Goal: Task Accomplishment & Management: Manage account settings

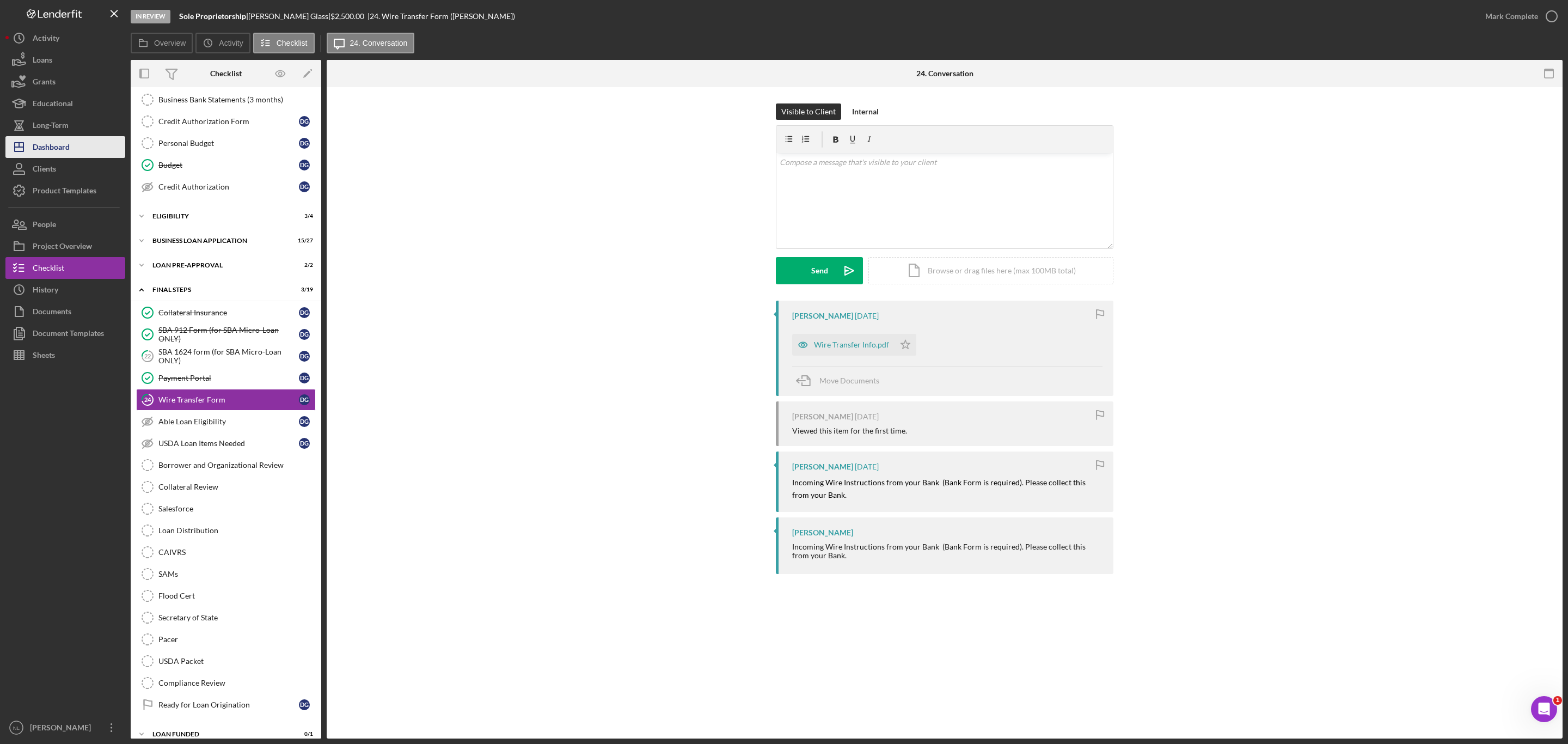
click at [65, 151] on div "Dashboard" at bounding box center [51, 149] width 37 height 24
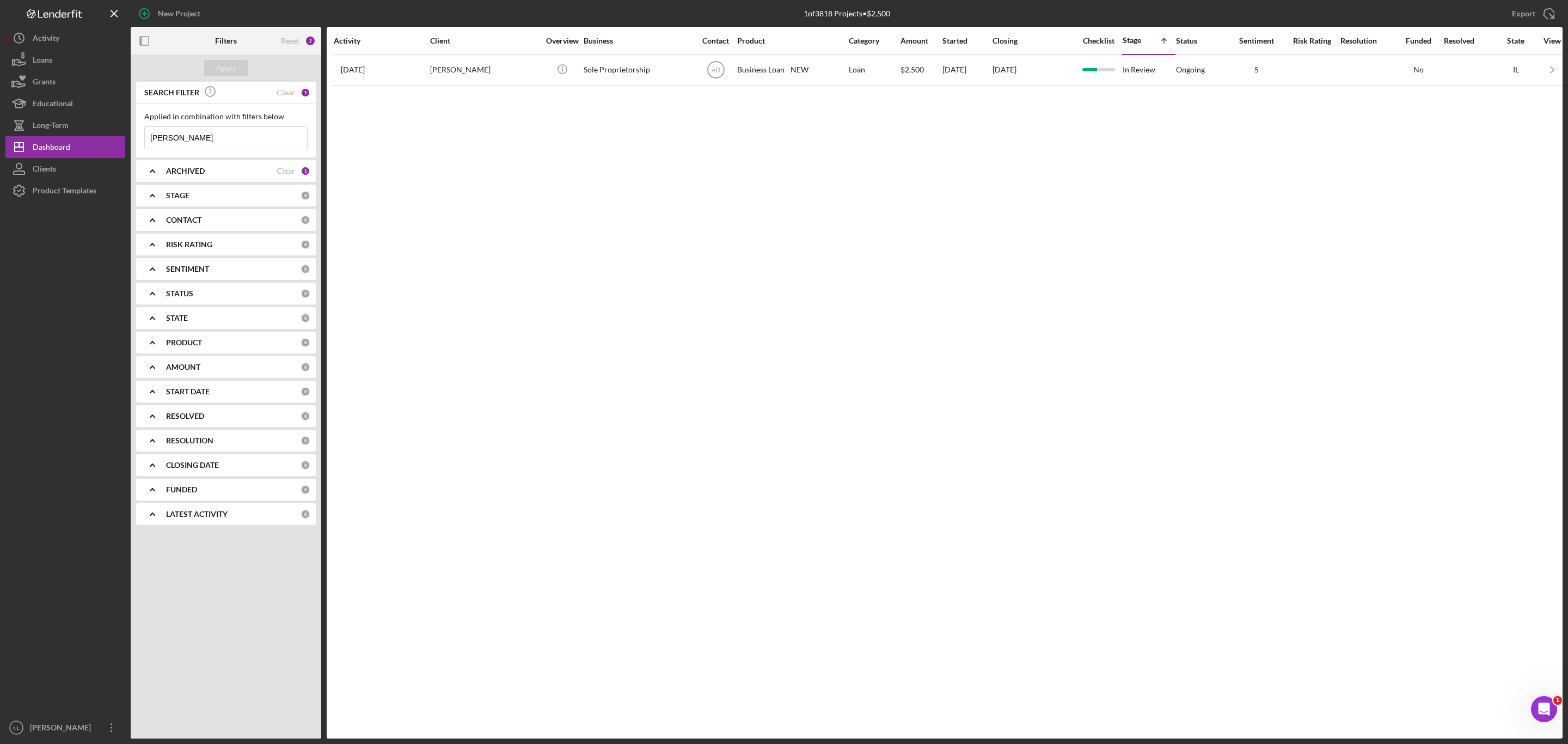
click at [205, 121] on div "Applied in combination with filters below [PERSON_NAME] Icon/Menu Close" at bounding box center [226, 130] width 163 height 37
click at [184, 131] on input "[PERSON_NAME]" at bounding box center [226, 138] width 163 height 22
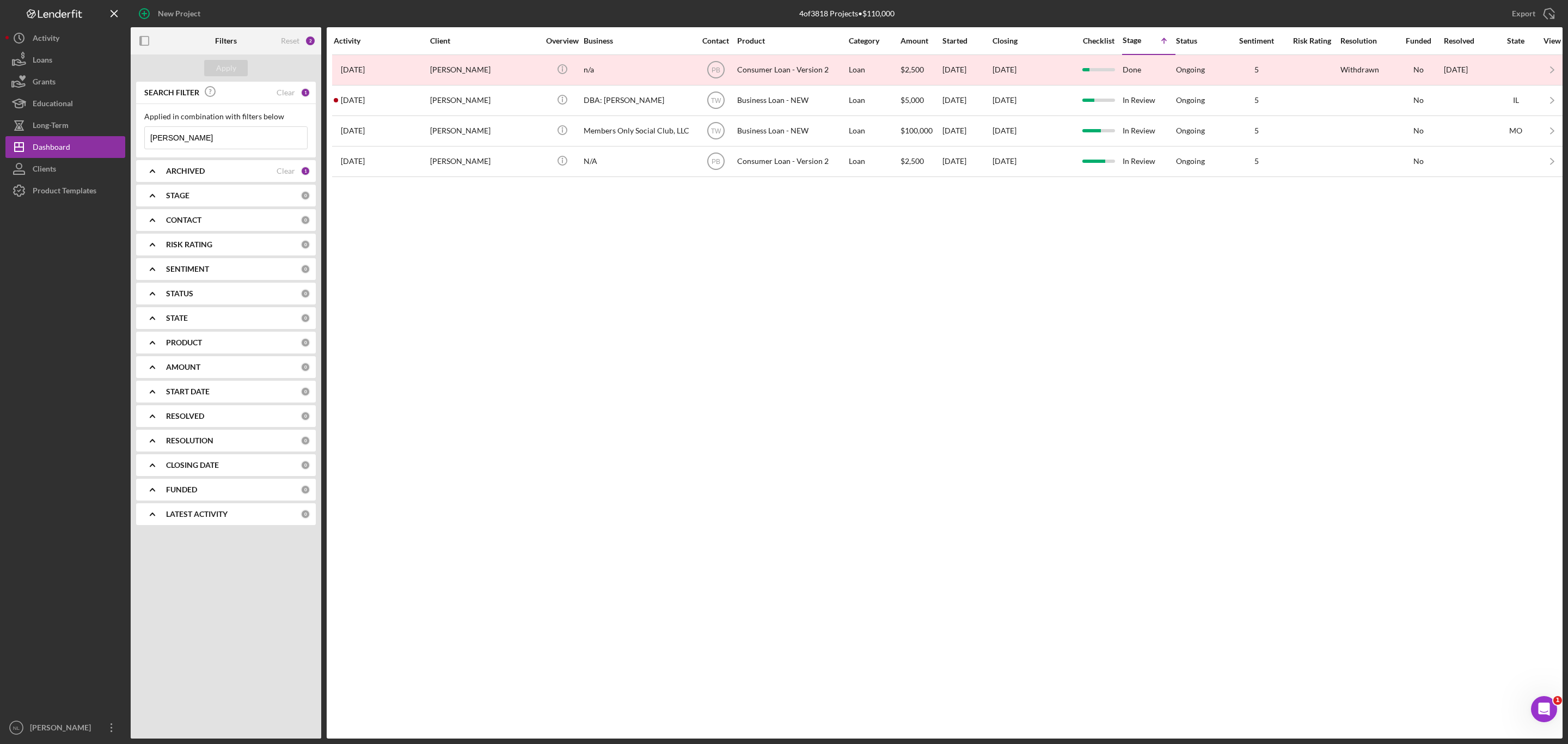
type input "[PERSON_NAME]"
click at [201, 178] on div "ARCHIVED Clear 1" at bounding box center [238, 171] width 144 height 22
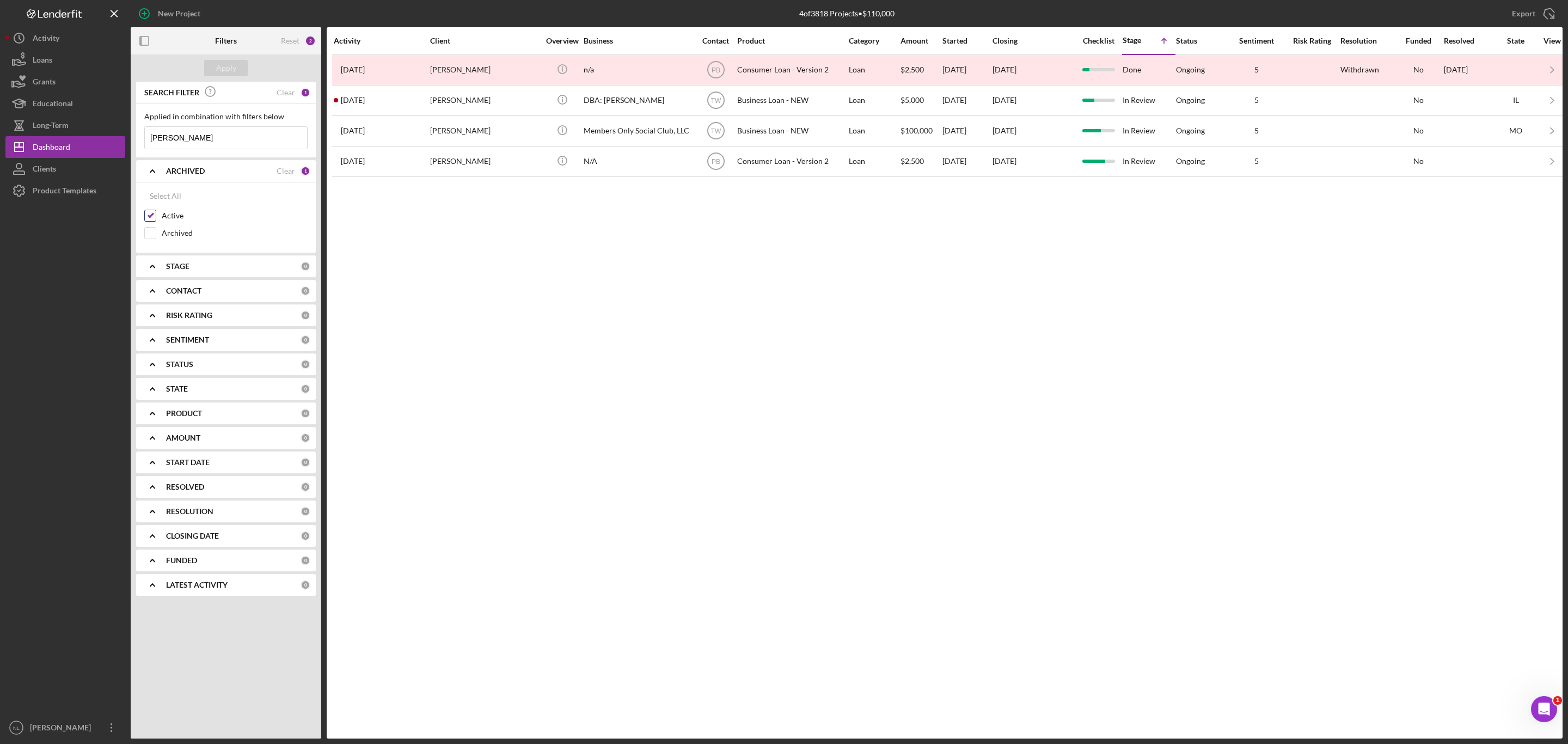
click at [152, 211] on input "Active" at bounding box center [150, 216] width 11 height 11
checkbox input "false"
click at [152, 237] on input "Archived" at bounding box center [150, 233] width 11 height 11
checkbox input "true"
click at [239, 74] on button "Apply" at bounding box center [226, 68] width 44 height 16
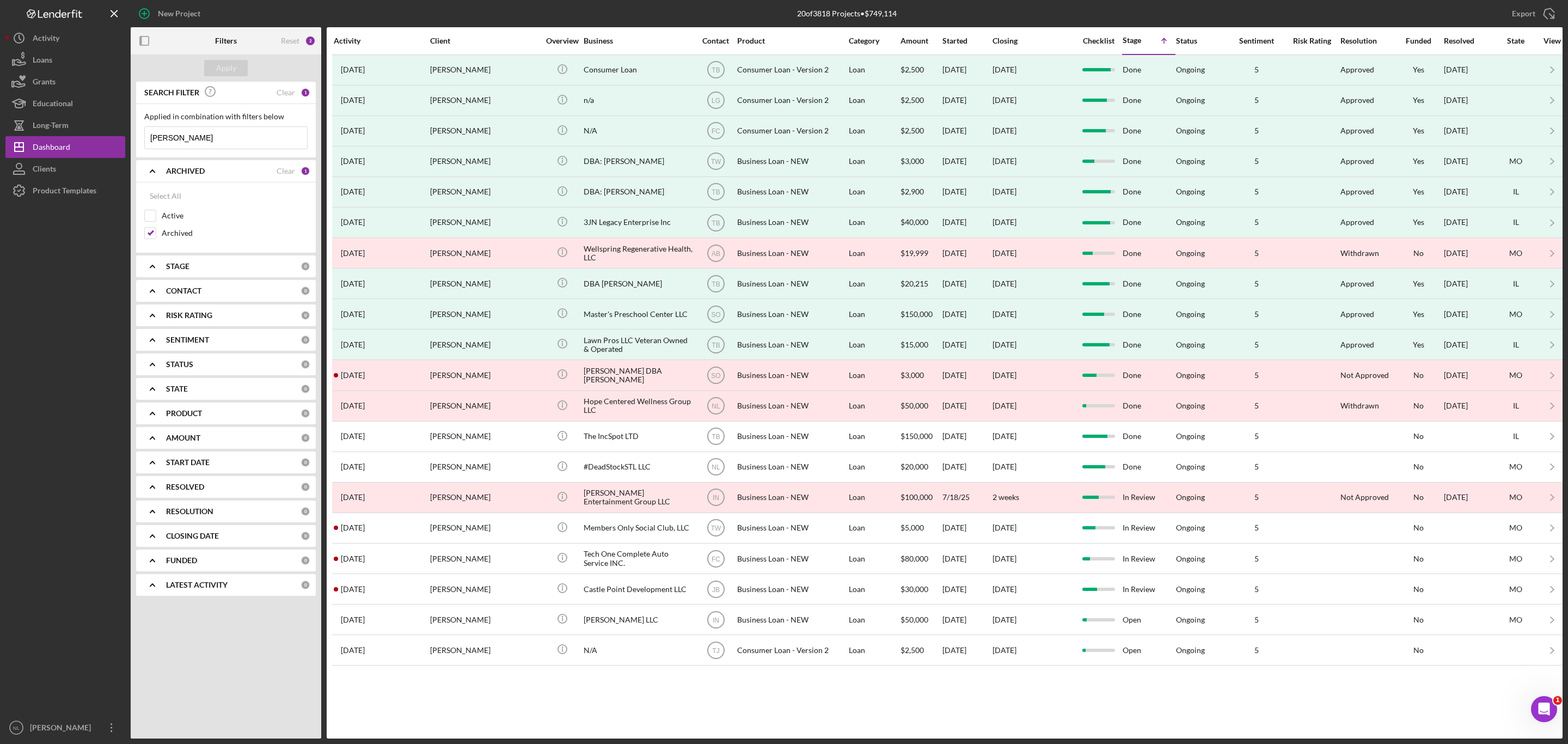
click at [232, 132] on input "[PERSON_NAME]" at bounding box center [226, 138] width 163 height 22
click at [217, 141] on input "[PERSON_NAME]" at bounding box center [226, 138] width 163 height 22
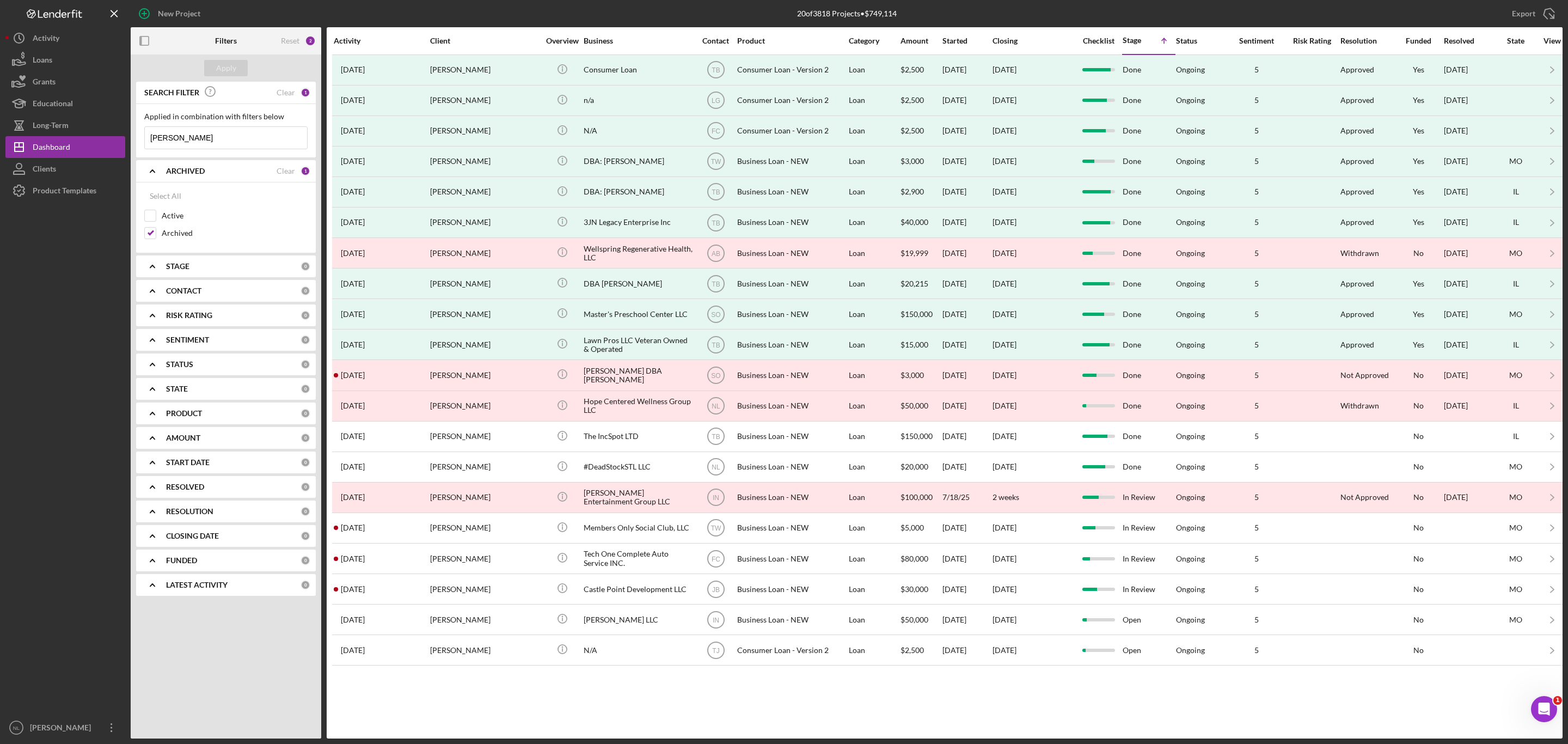
click at [217, 141] on input "[PERSON_NAME]" at bounding box center [226, 138] width 163 height 22
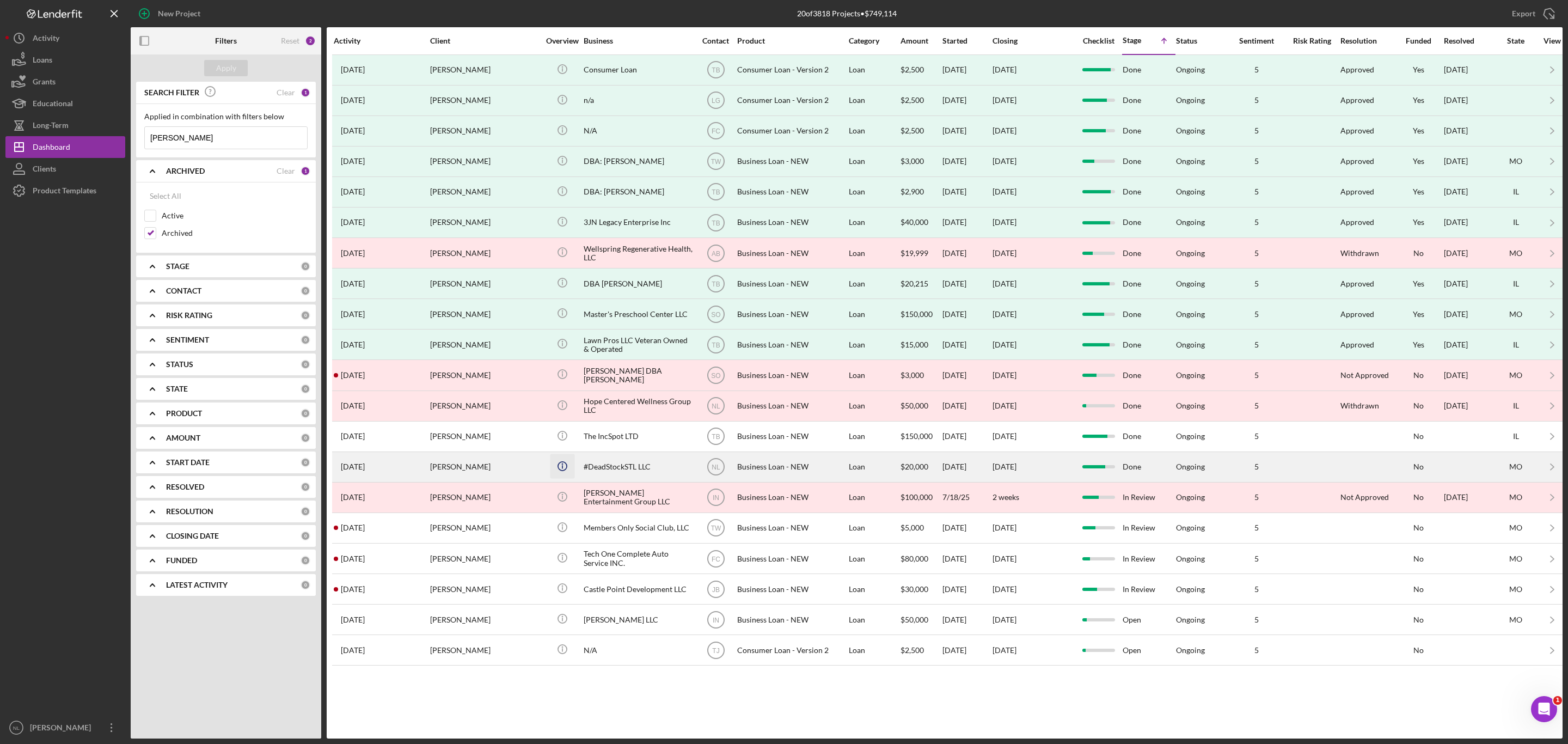
type input "[PERSON_NAME]"
click at [562, 73] on circle "button" at bounding box center [562, 69] width 9 height 9
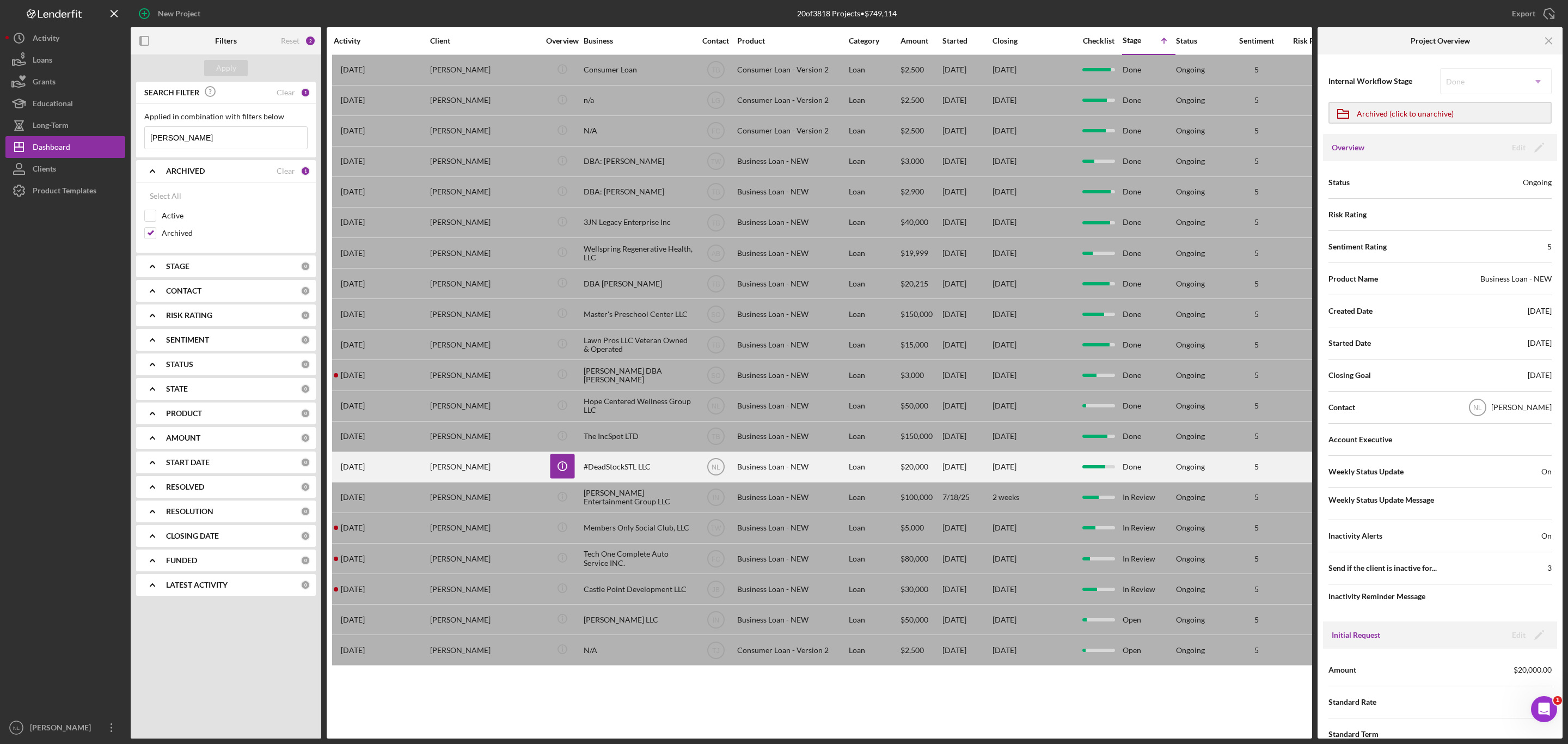
click at [623, 474] on div "#DeadStockSTL LLC" at bounding box center [638, 466] width 109 height 29
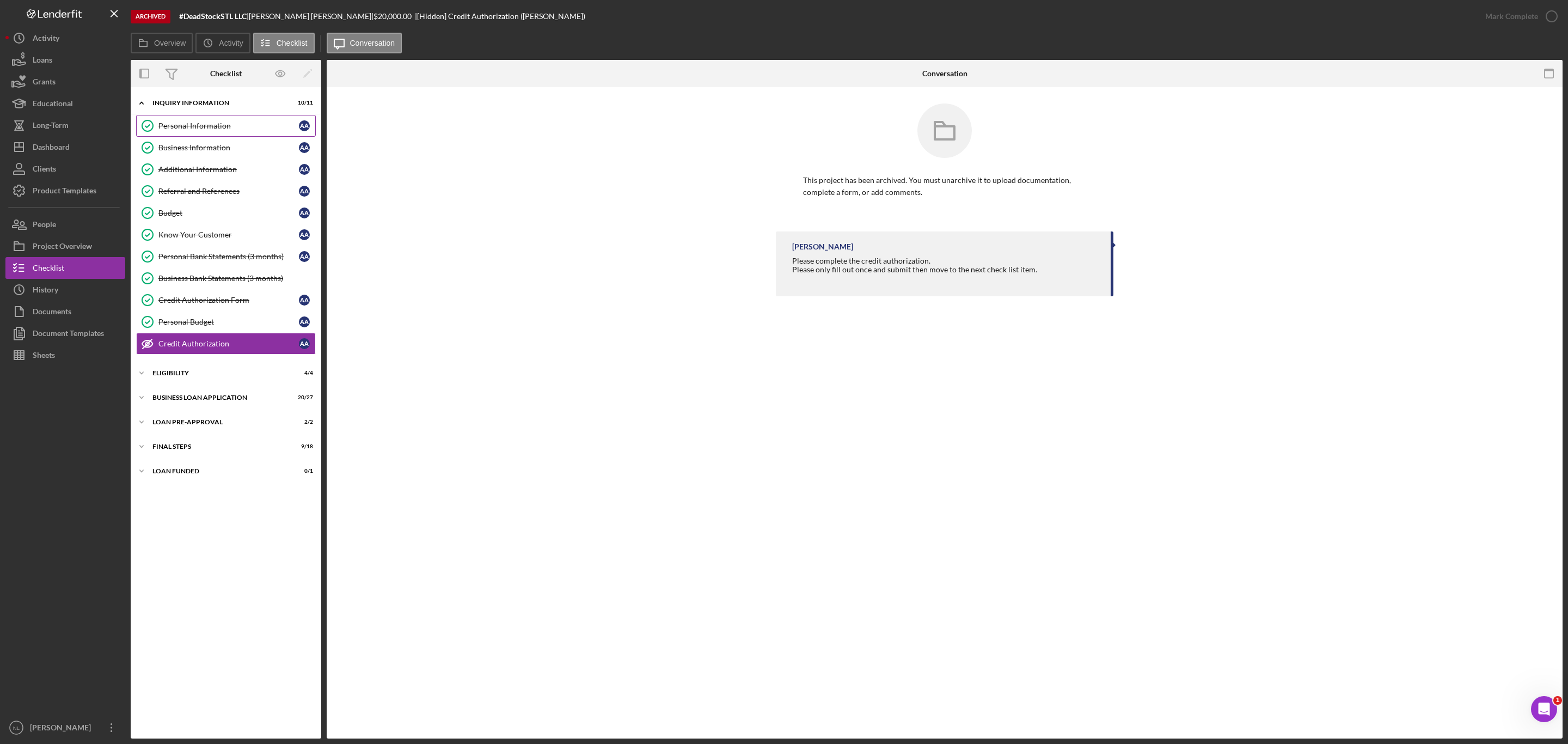
click at [190, 134] on link "Personal Information Personal Information A A" at bounding box center [226, 126] width 180 height 22
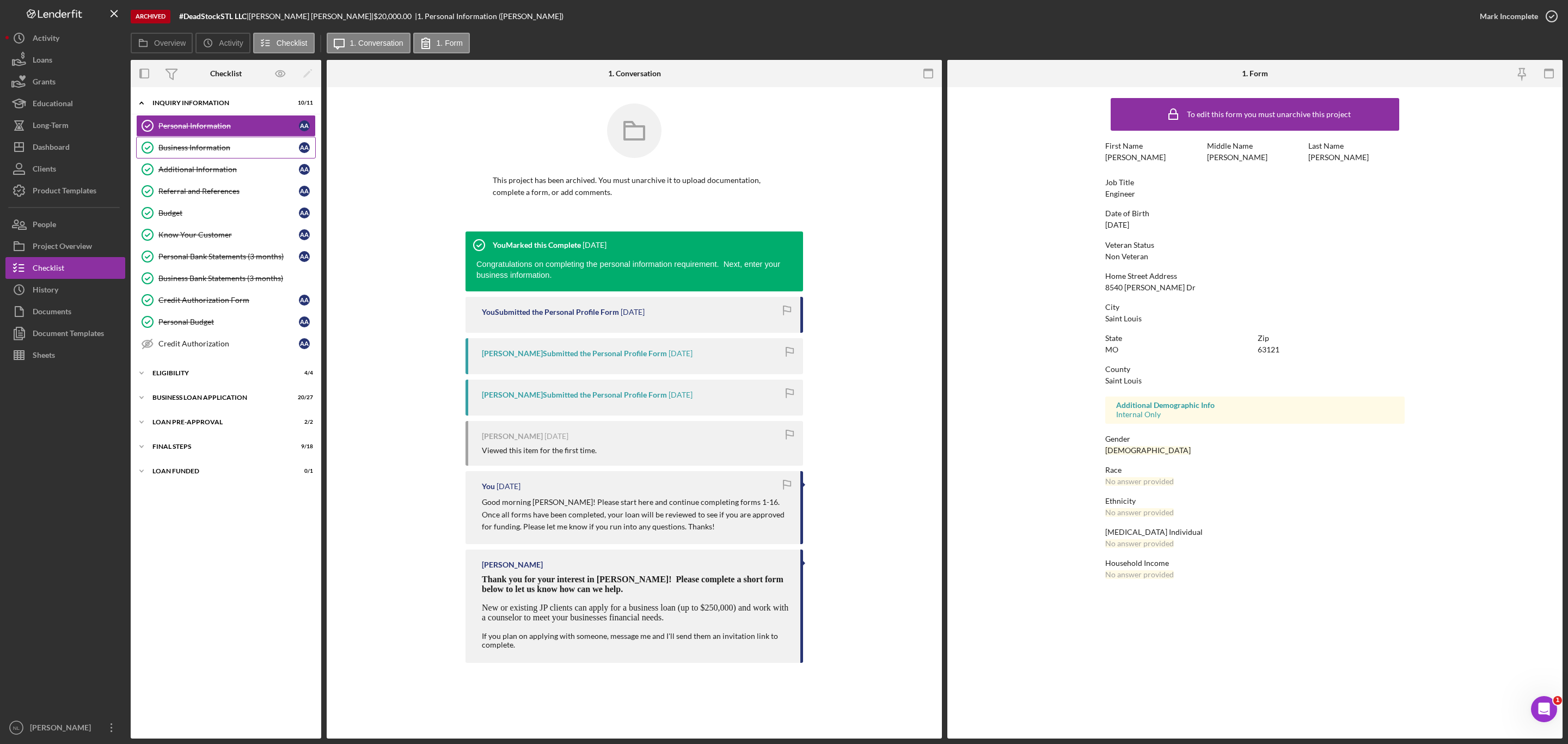
click at [192, 149] on div "Business Information" at bounding box center [228, 147] width 141 height 9
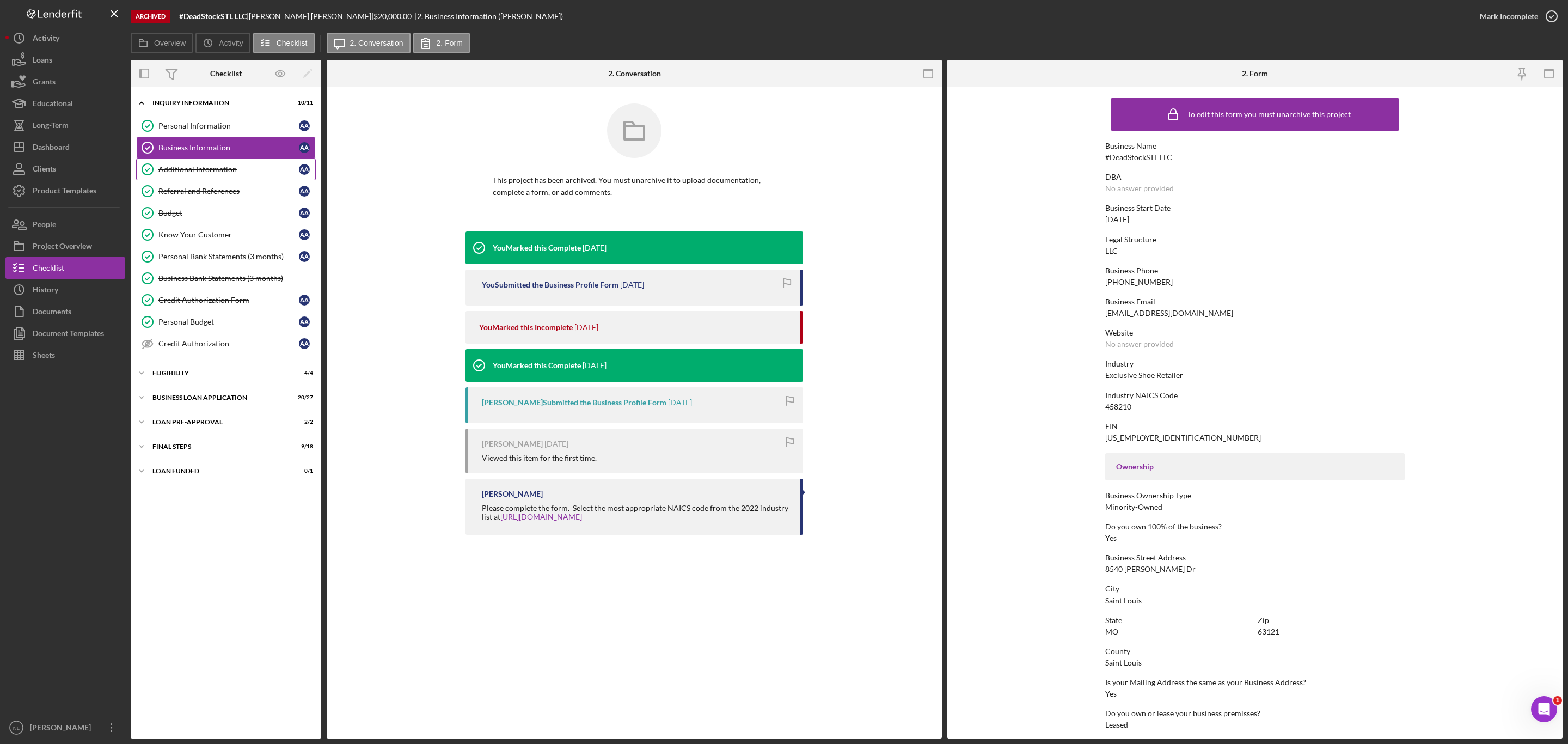
click at [190, 174] on div "Additional Information" at bounding box center [228, 169] width 141 height 9
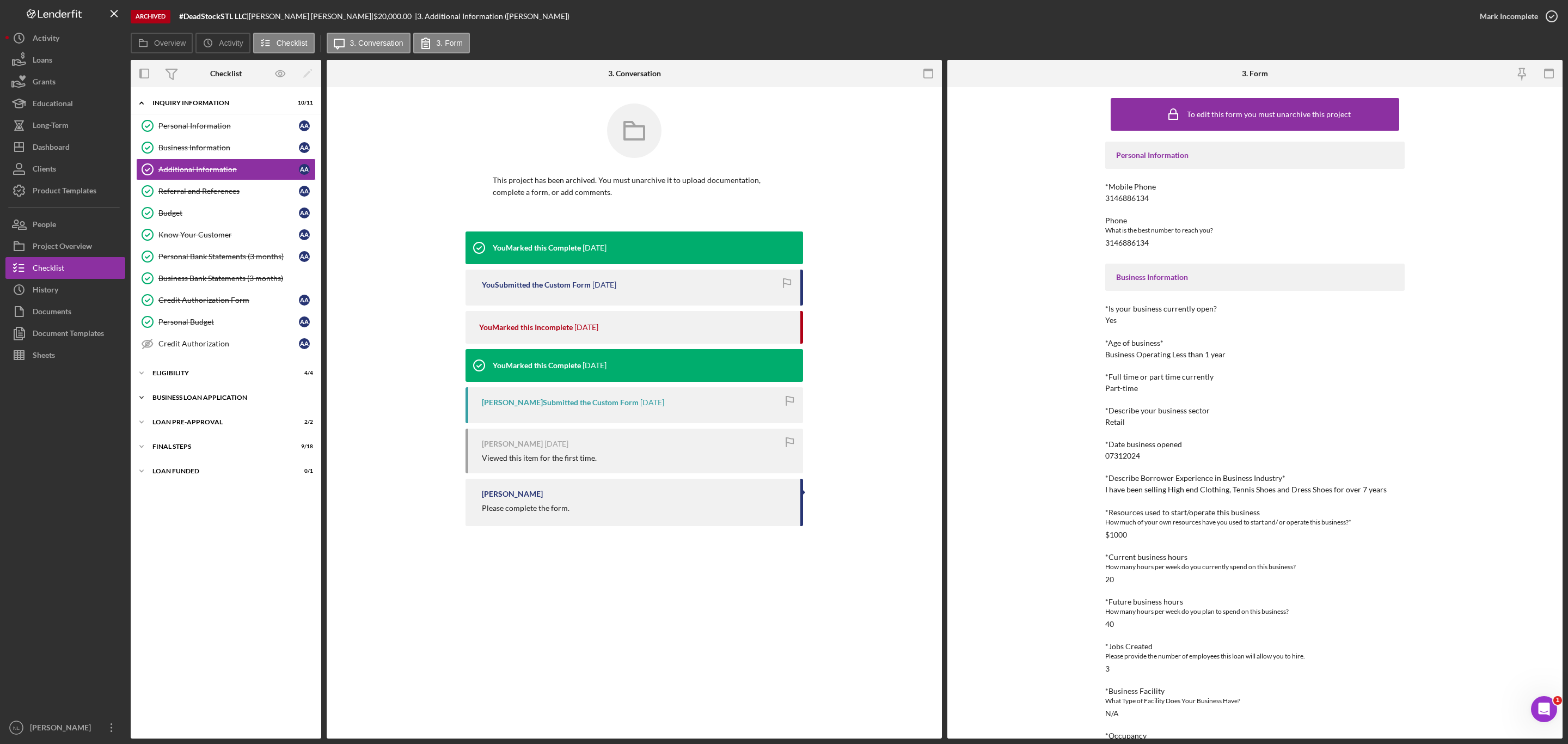
click at [201, 401] on div "BUSINESS LOAN APPLICATION" at bounding box center [229, 398] width 155 height 7
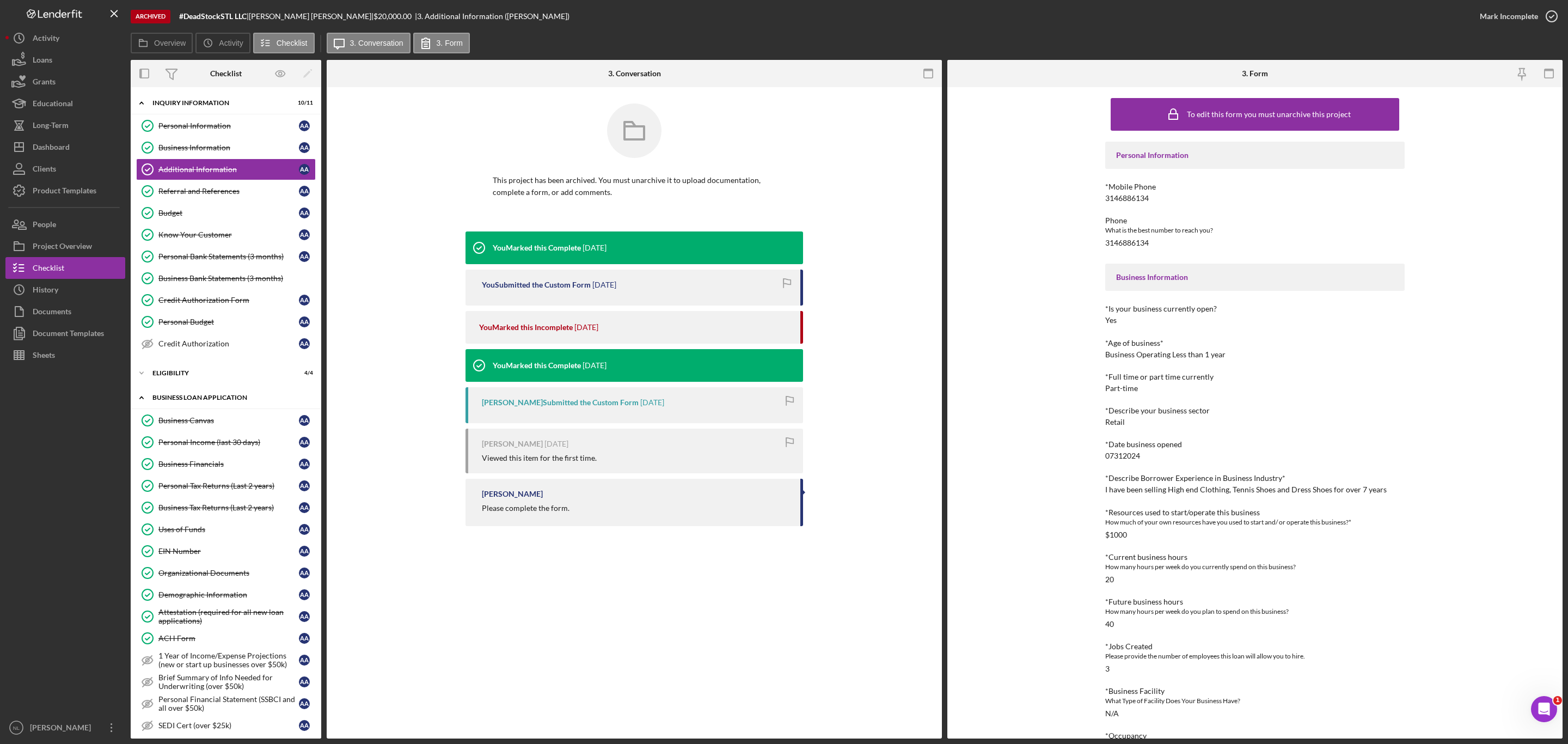
scroll to position [113, 0]
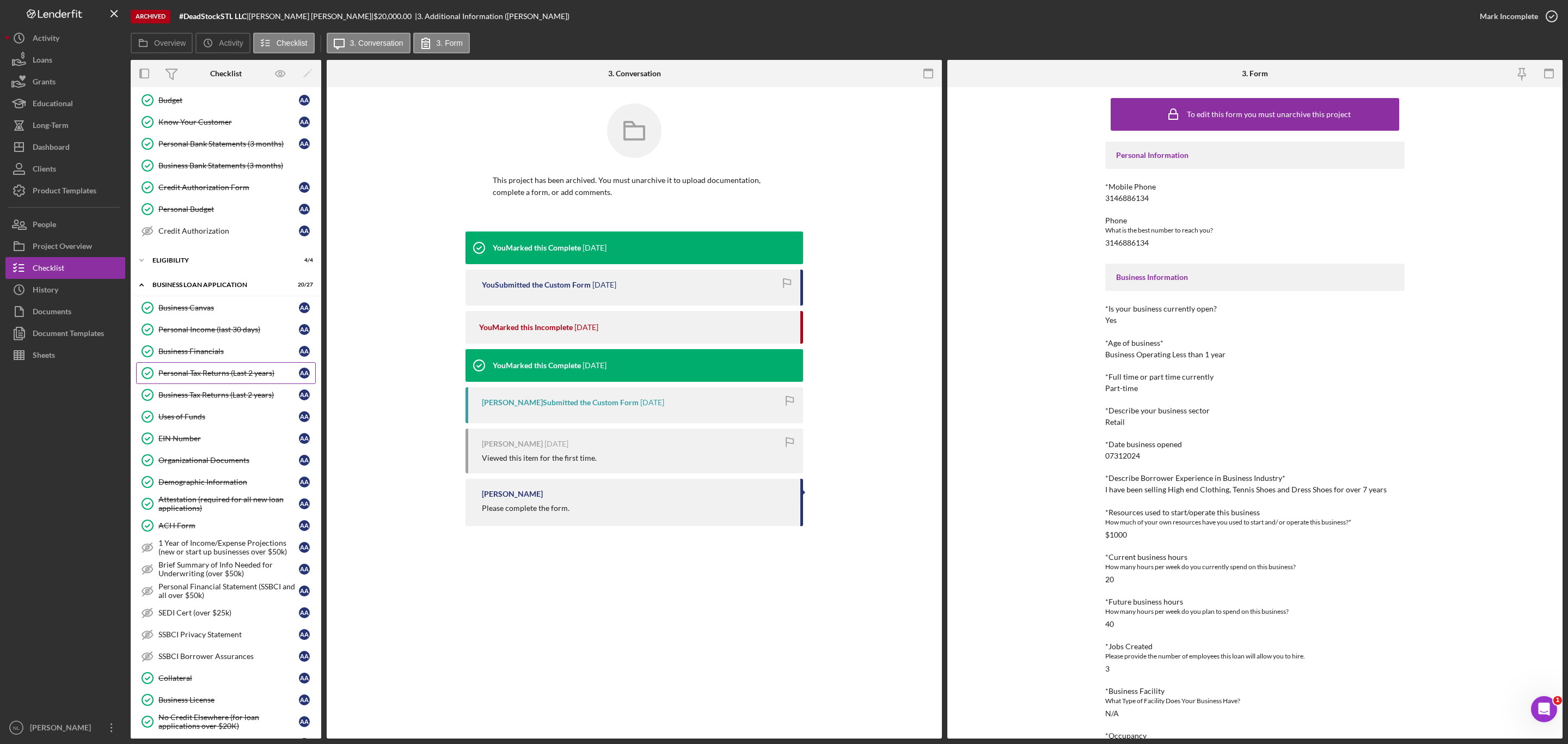
click at [216, 376] on div "Personal Tax Returns (Last 2 years)" at bounding box center [228, 373] width 141 height 9
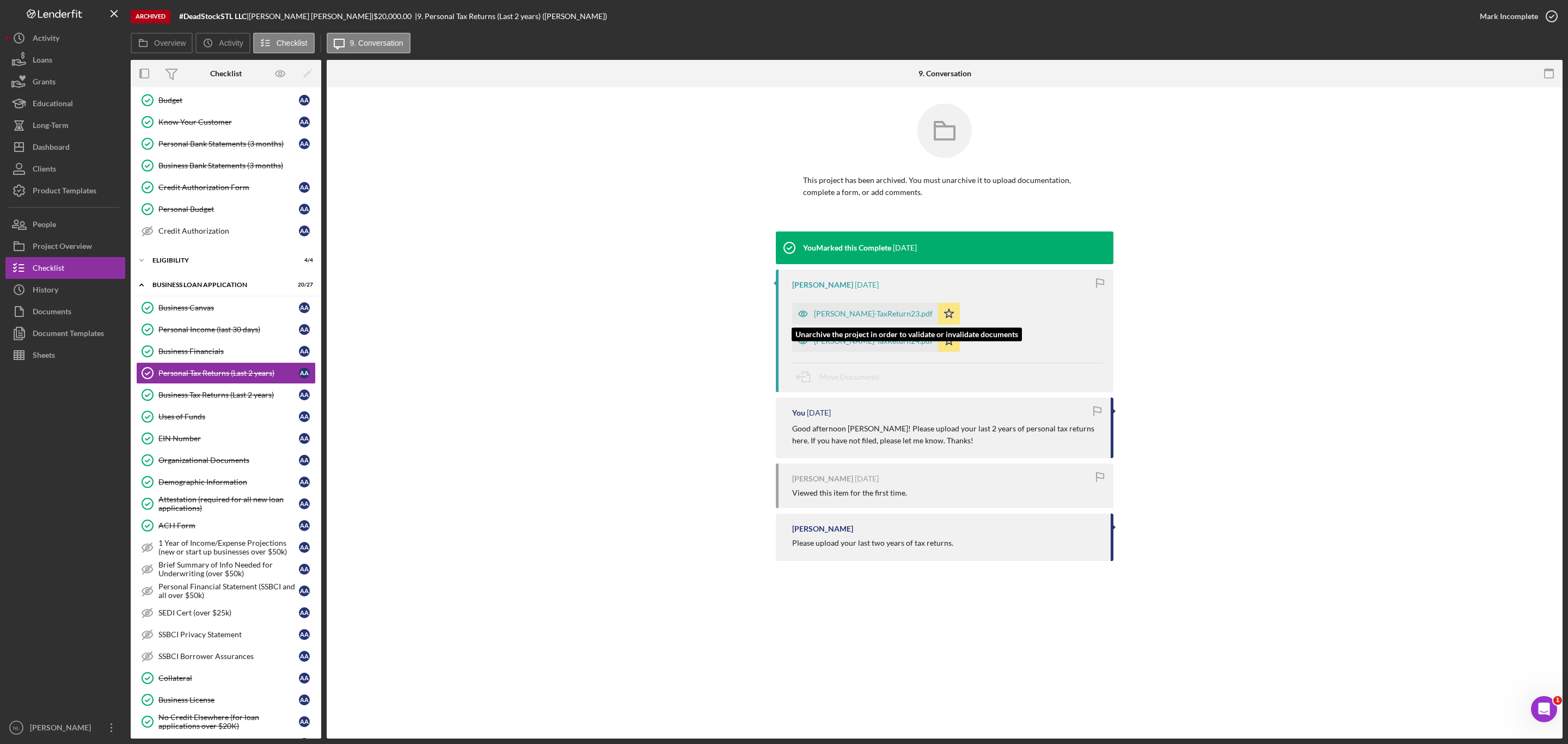
click at [821, 307] on div "[PERSON_NAME]-TaxReturn23.pdf" at bounding box center [865, 314] width 146 height 22
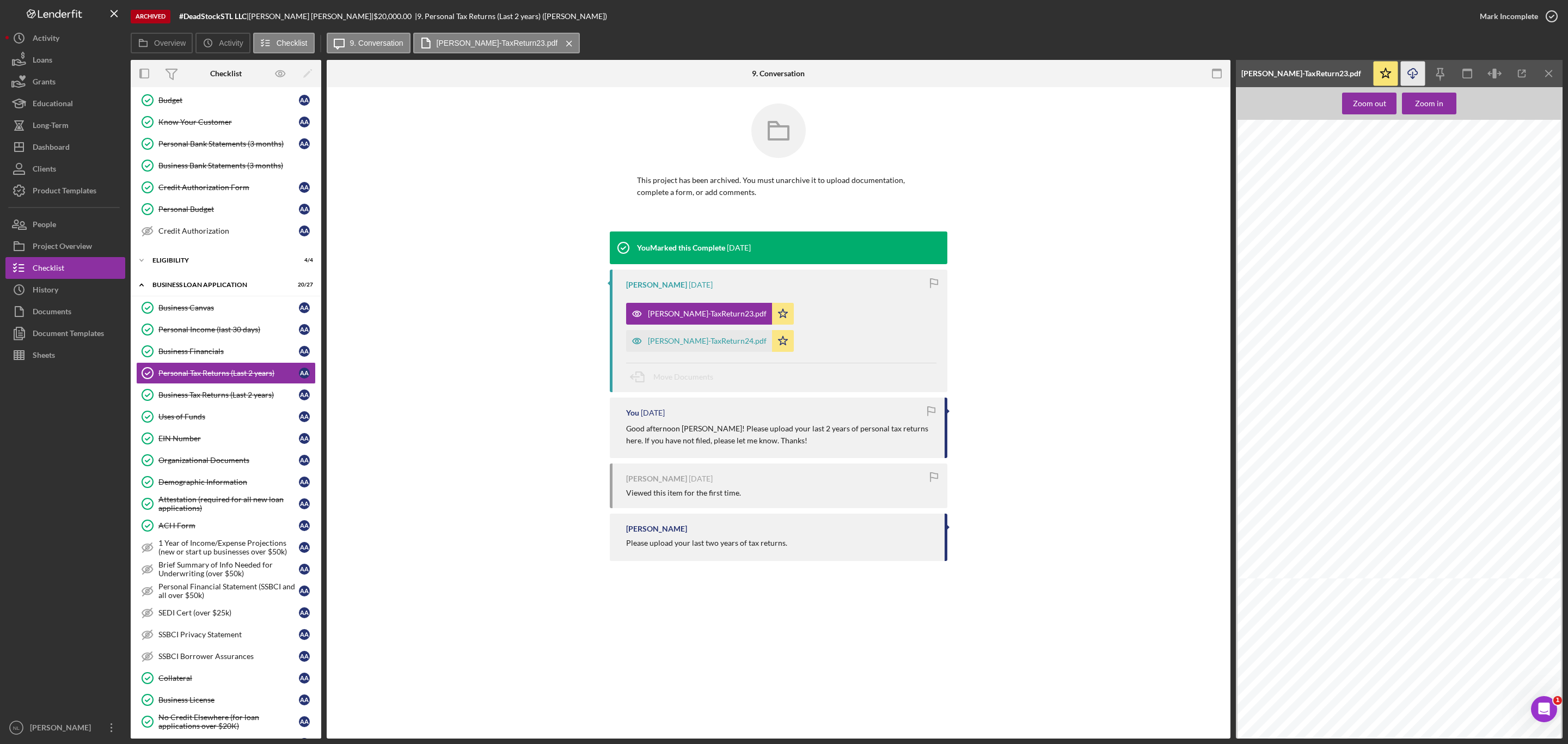
click at [1419, 75] on icon "Icon/Download" at bounding box center [1413, 74] width 24 height 24
click at [188, 264] on div "ELIGIBILITY" at bounding box center [229, 260] width 155 height 7
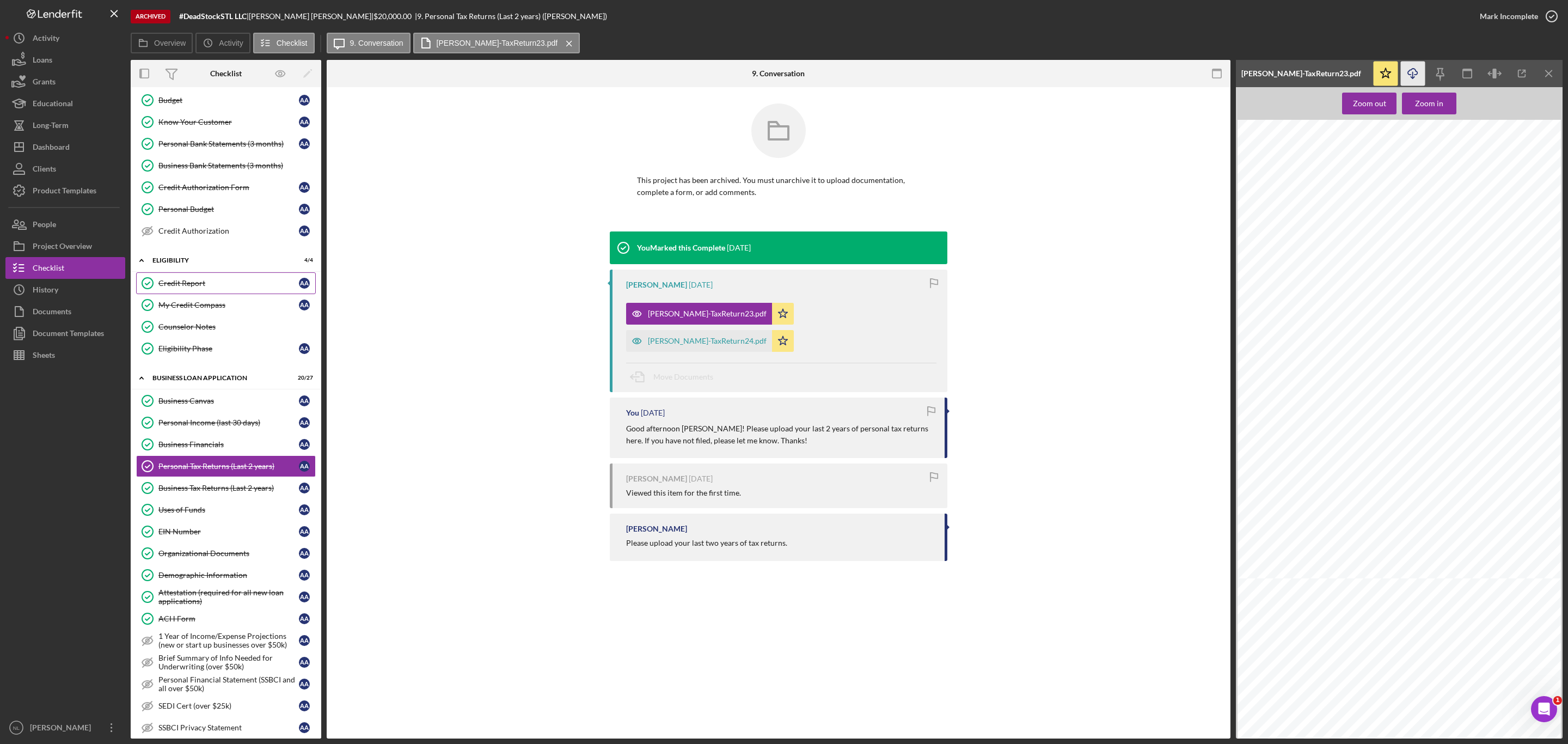
click at [188, 287] on div "Credit Report" at bounding box center [228, 283] width 141 height 9
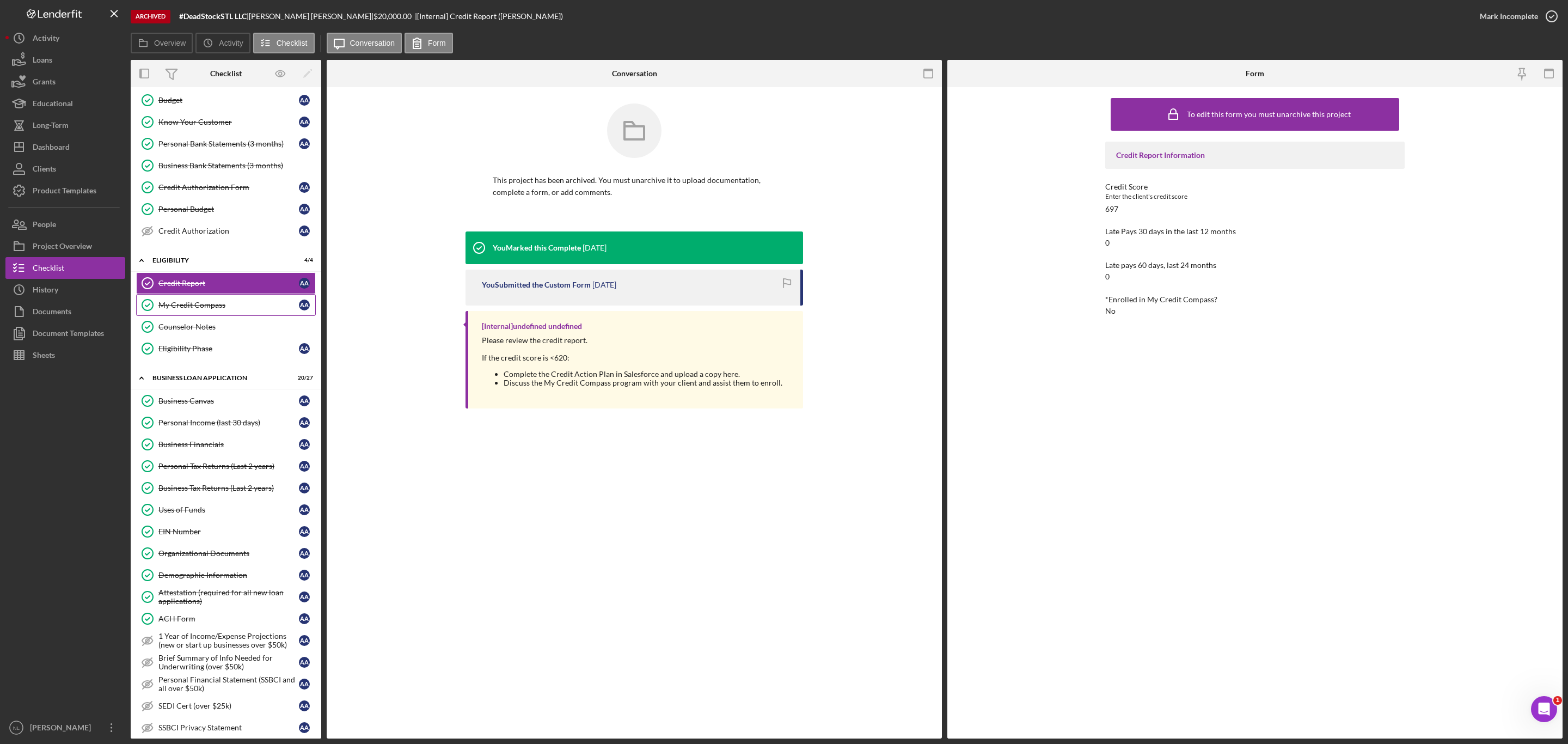
click at [276, 309] on div "My Credit Compass" at bounding box center [228, 305] width 141 height 9
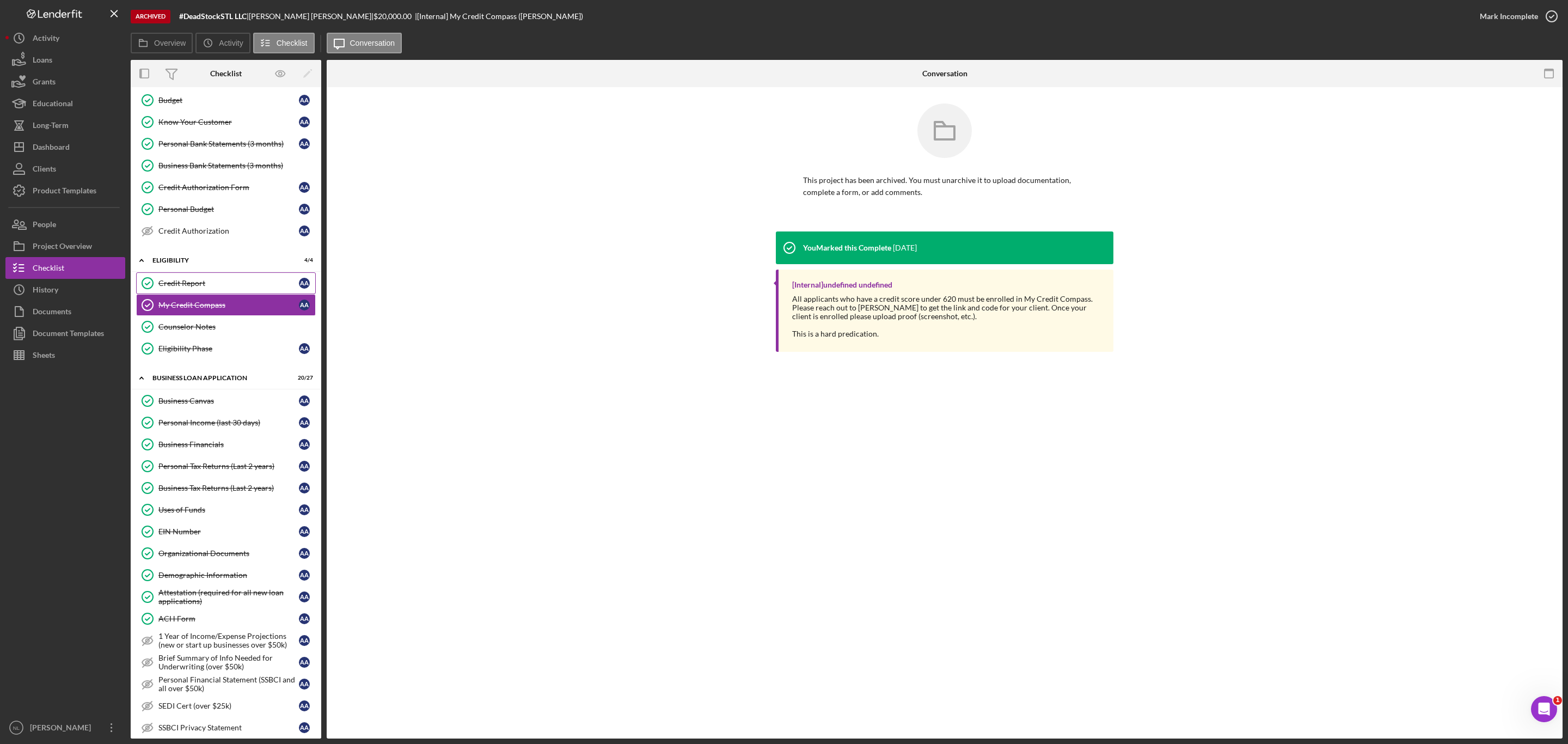
click at [239, 281] on link "Credit Report Credit Report A A" at bounding box center [226, 283] width 180 height 22
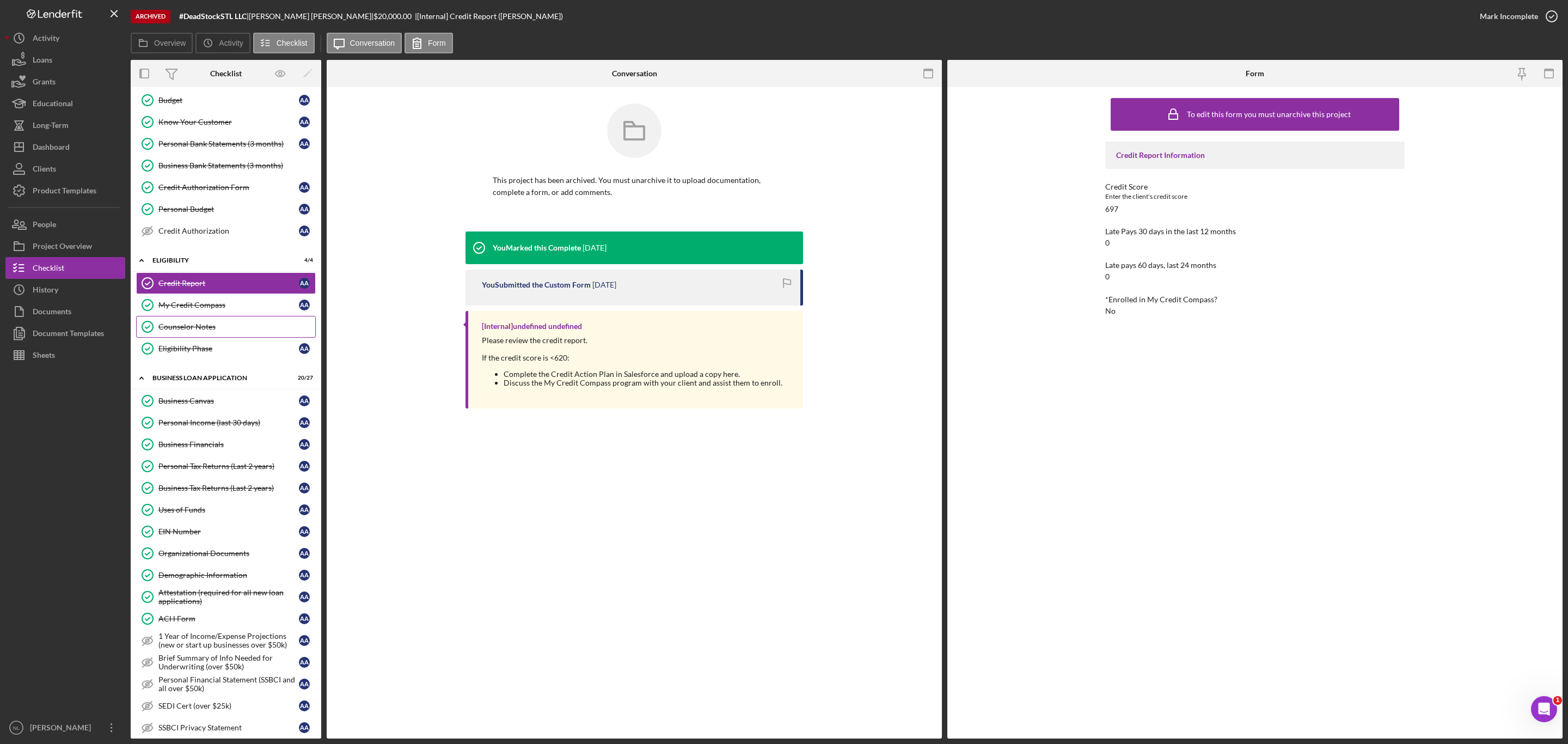
click at [229, 331] on div "Counselor Notes" at bounding box center [237, 327] width 157 height 9
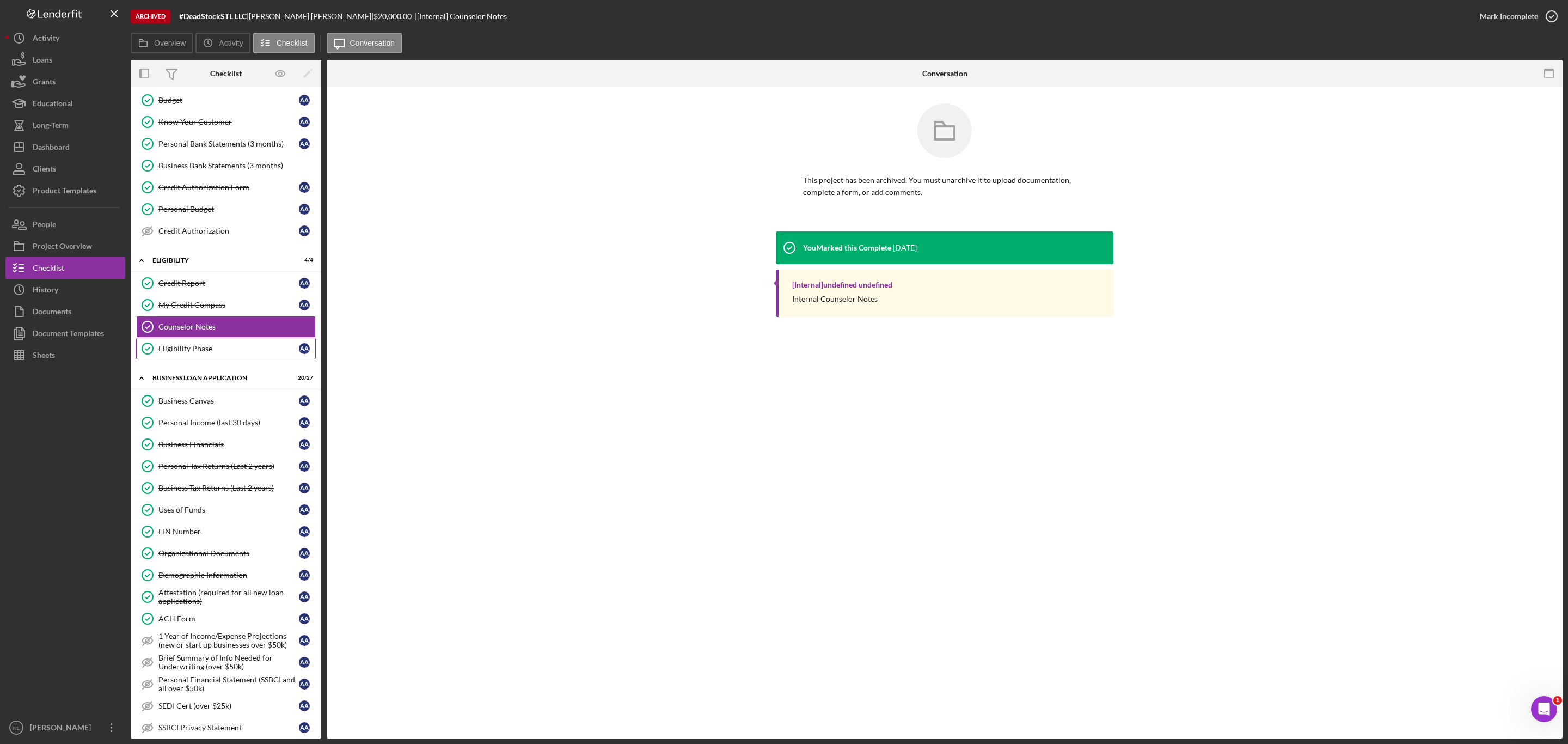
click at [226, 350] on link "Eligibility Phase Eligibility Phase A A" at bounding box center [226, 349] width 180 height 22
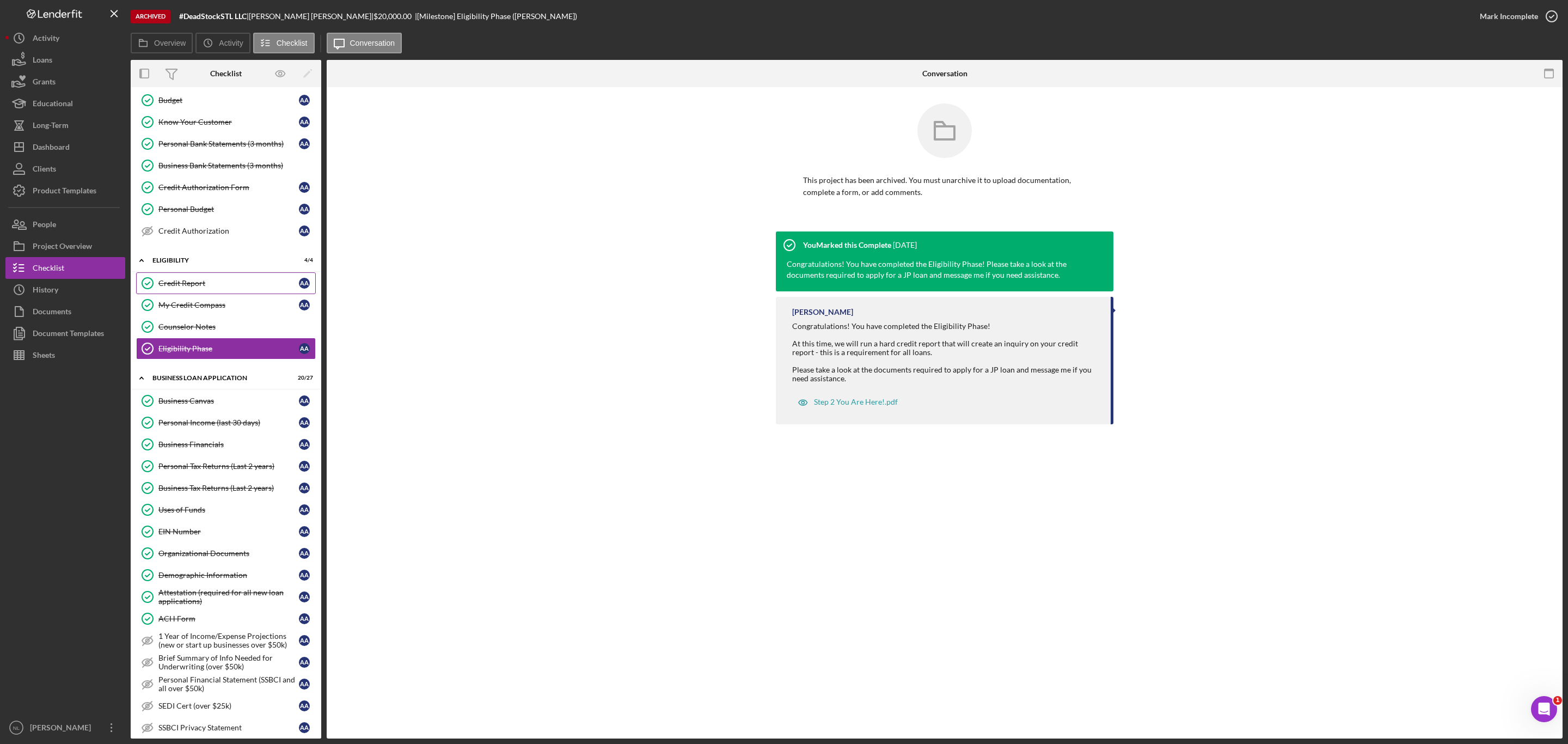
click at [203, 287] on div "Credit Report" at bounding box center [228, 283] width 141 height 9
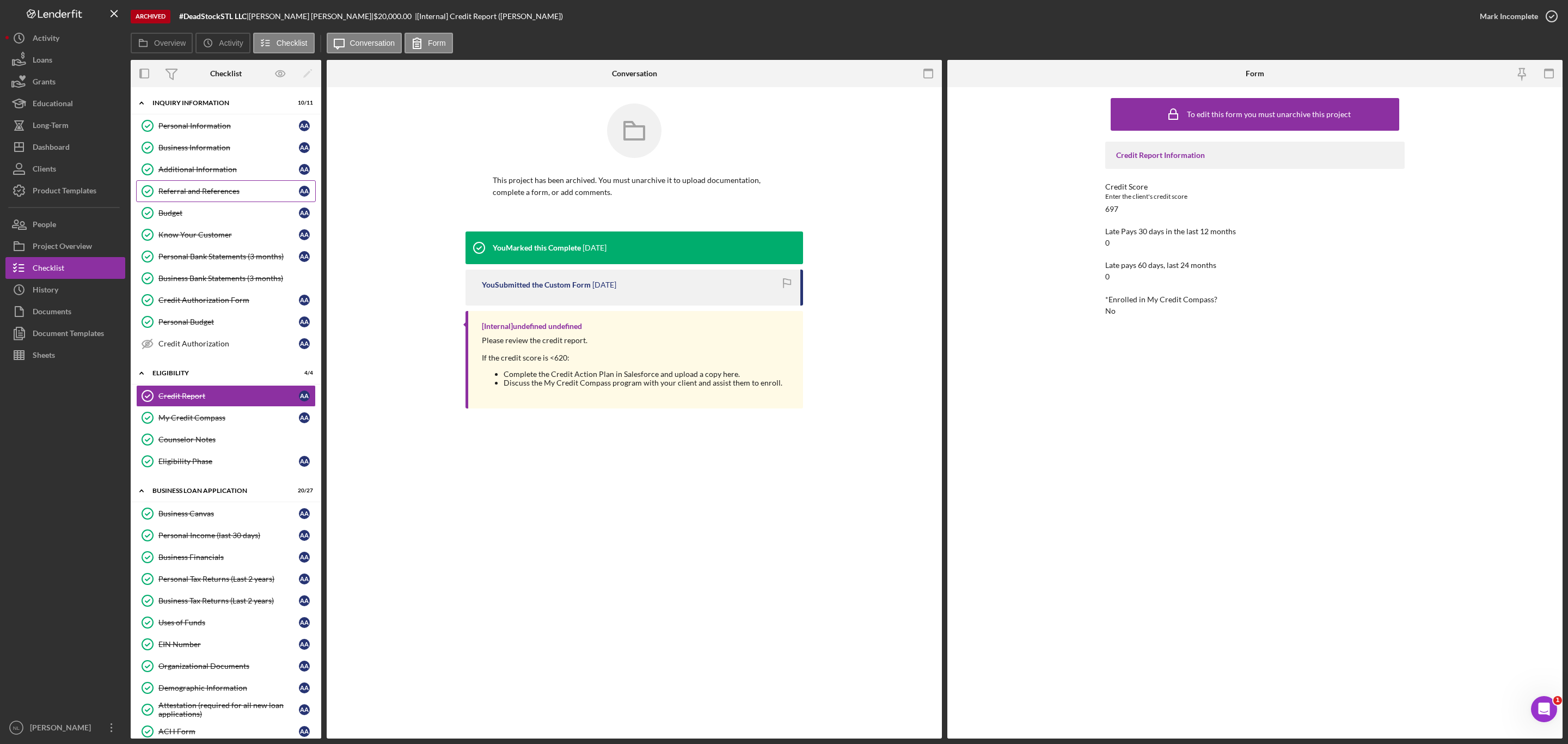
click at [232, 192] on div "Referral and References" at bounding box center [228, 191] width 141 height 9
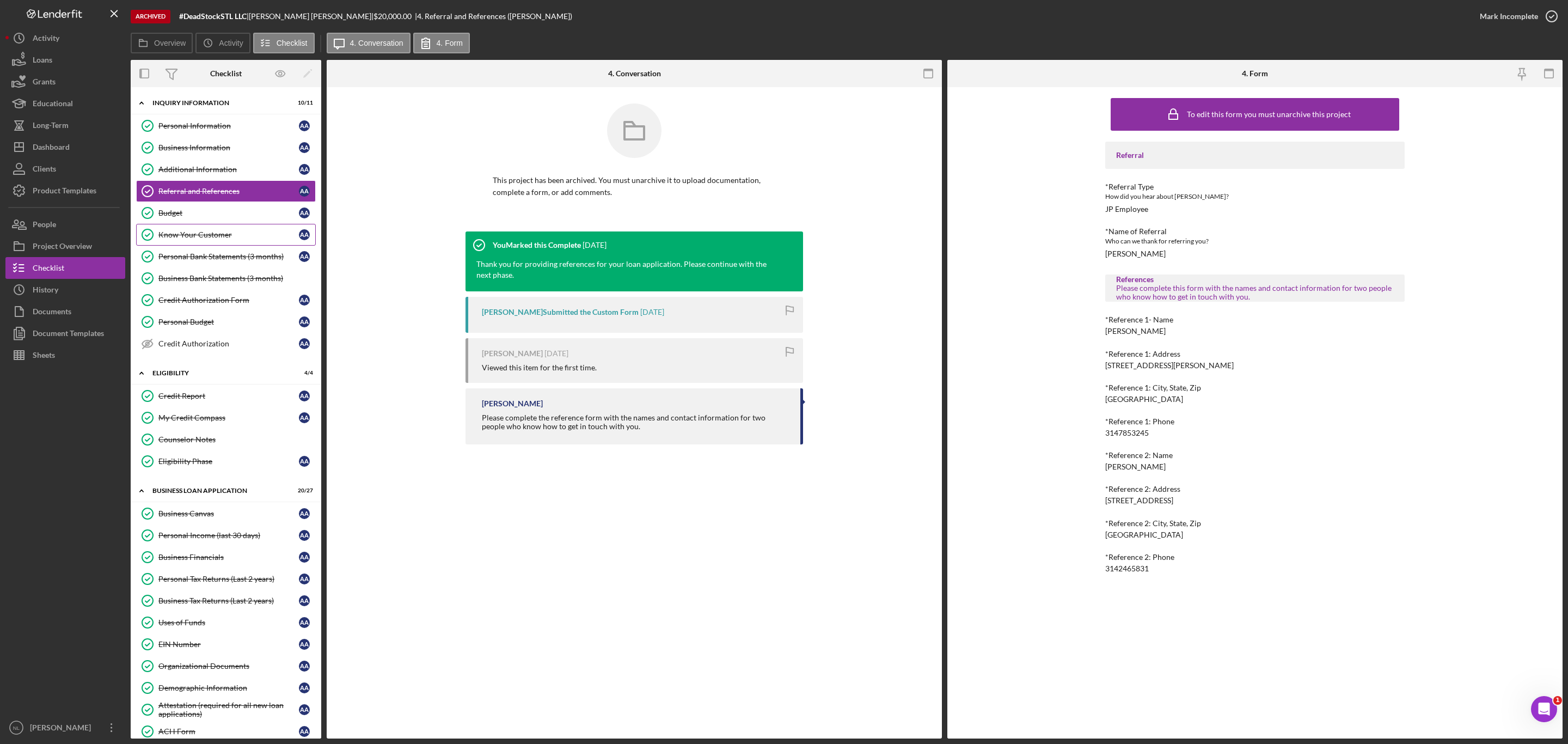
click at [209, 237] on div "Know Your Customer" at bounding box center [228, 234] width 141 height 9
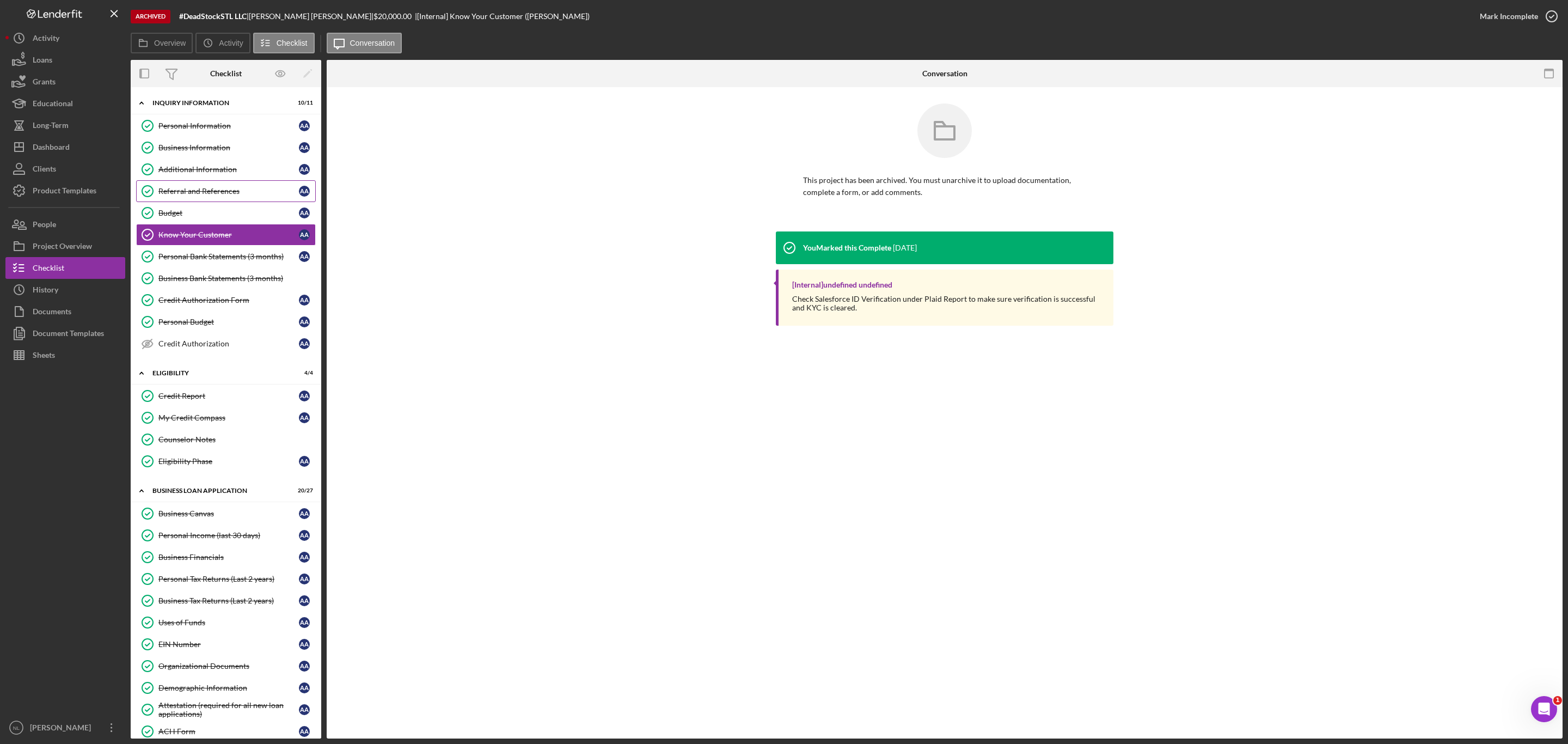
click at [203, 192] on div "Referral and References" at bounding box center [228, 191] width 141 height 9
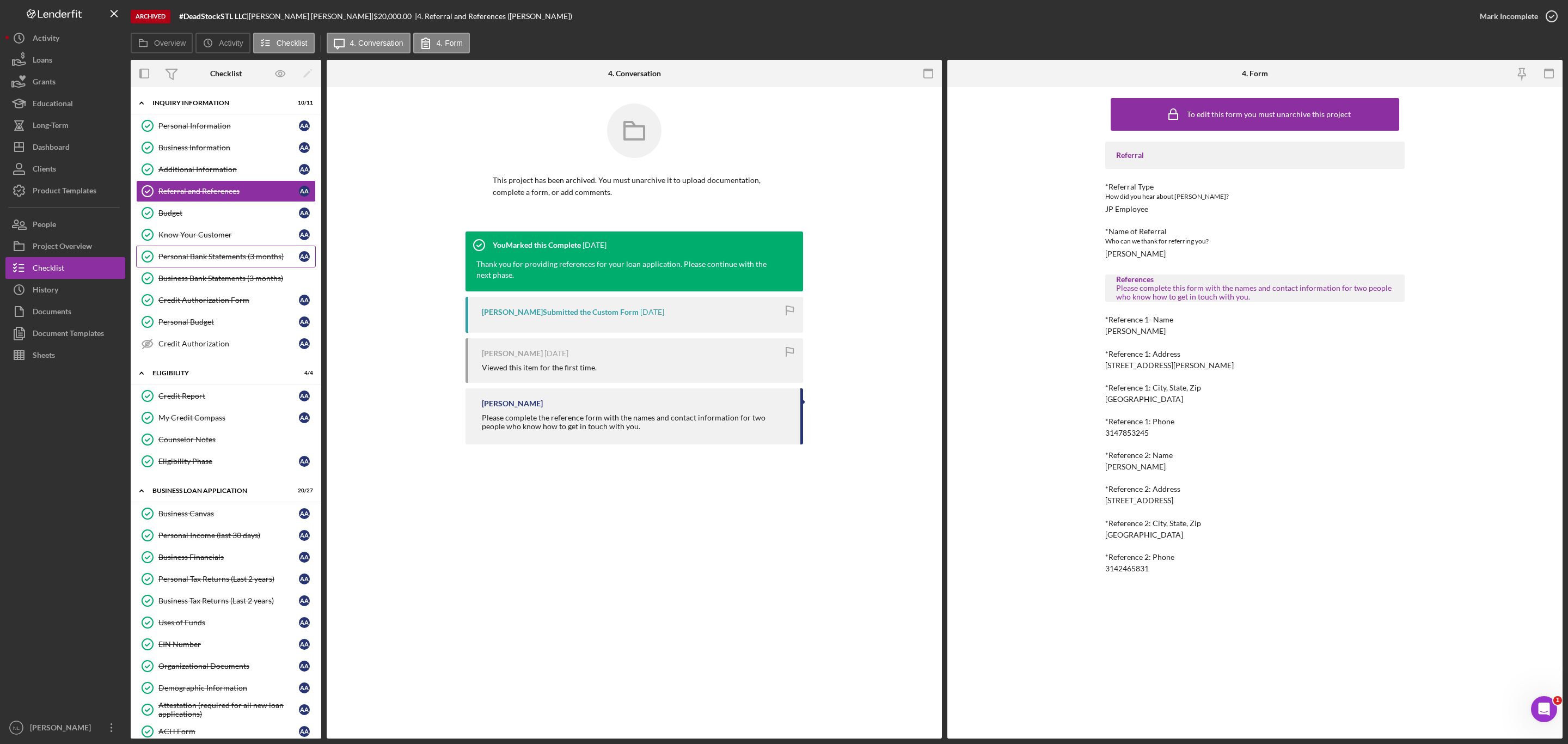
click at [209, 253] on link "Personal Bank Statements (3 months) Personal Bank Statements (3 months) A A" at bounding box center [226, 256] width 180 height 22
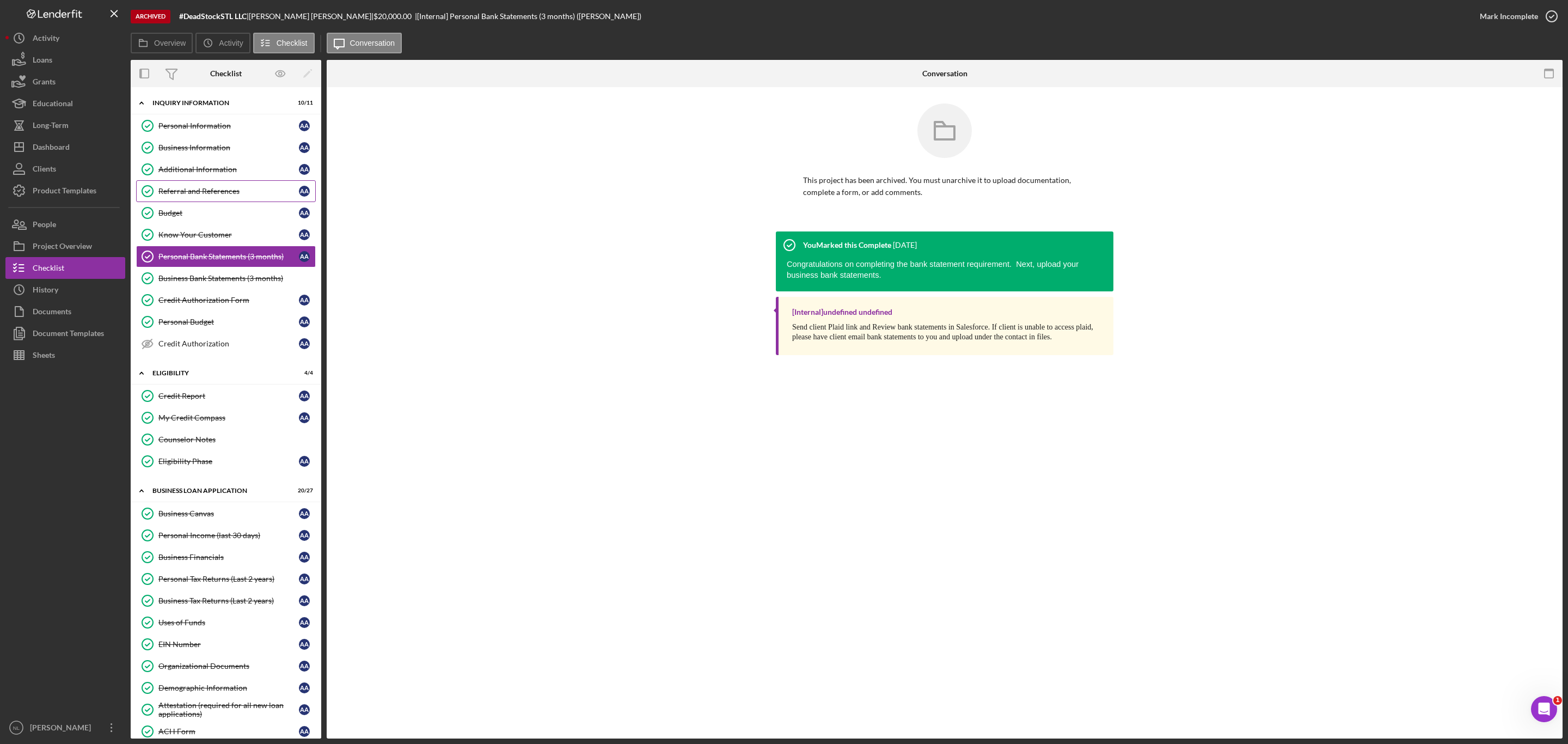
click at [187, 194] on div "Referral and References" at bounding box center [228, 191] width 141 height 9
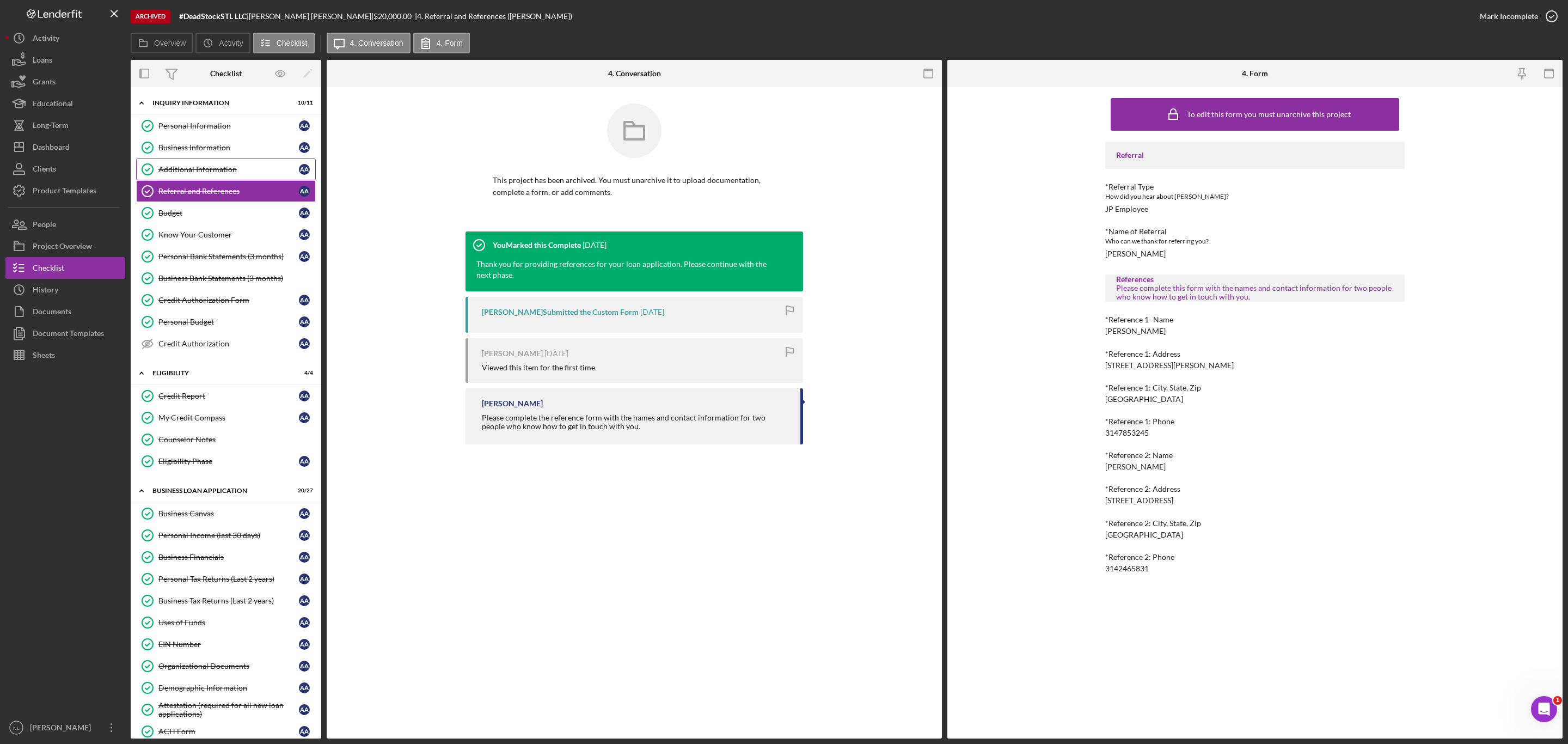
click at [185, 173] on div "Additional Information" at bounding box center [228, 169] width 141 height 9
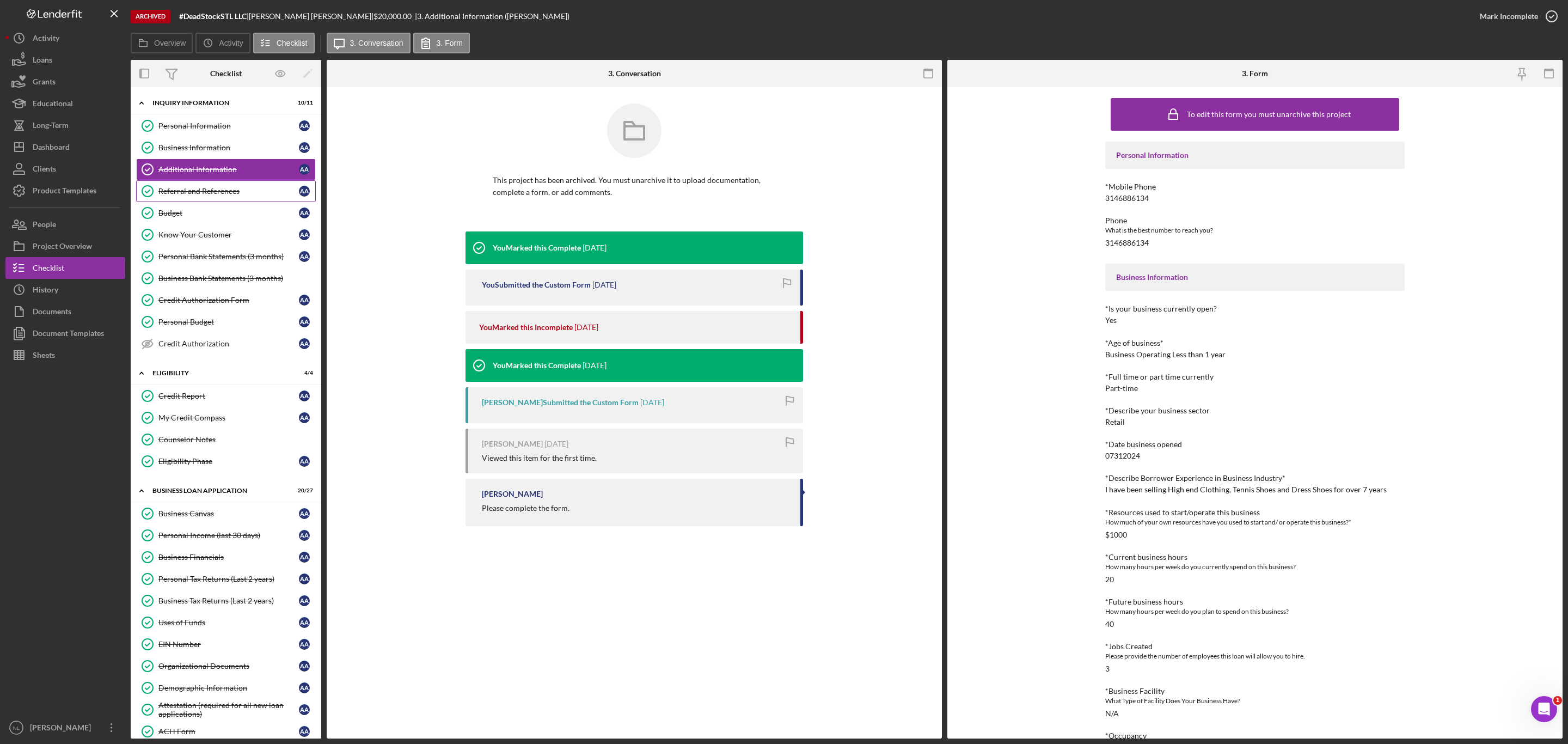
click at [184, 202] on link "Referral and References Referral and References A A" at bounding box center [226, 191] width 180 height 22
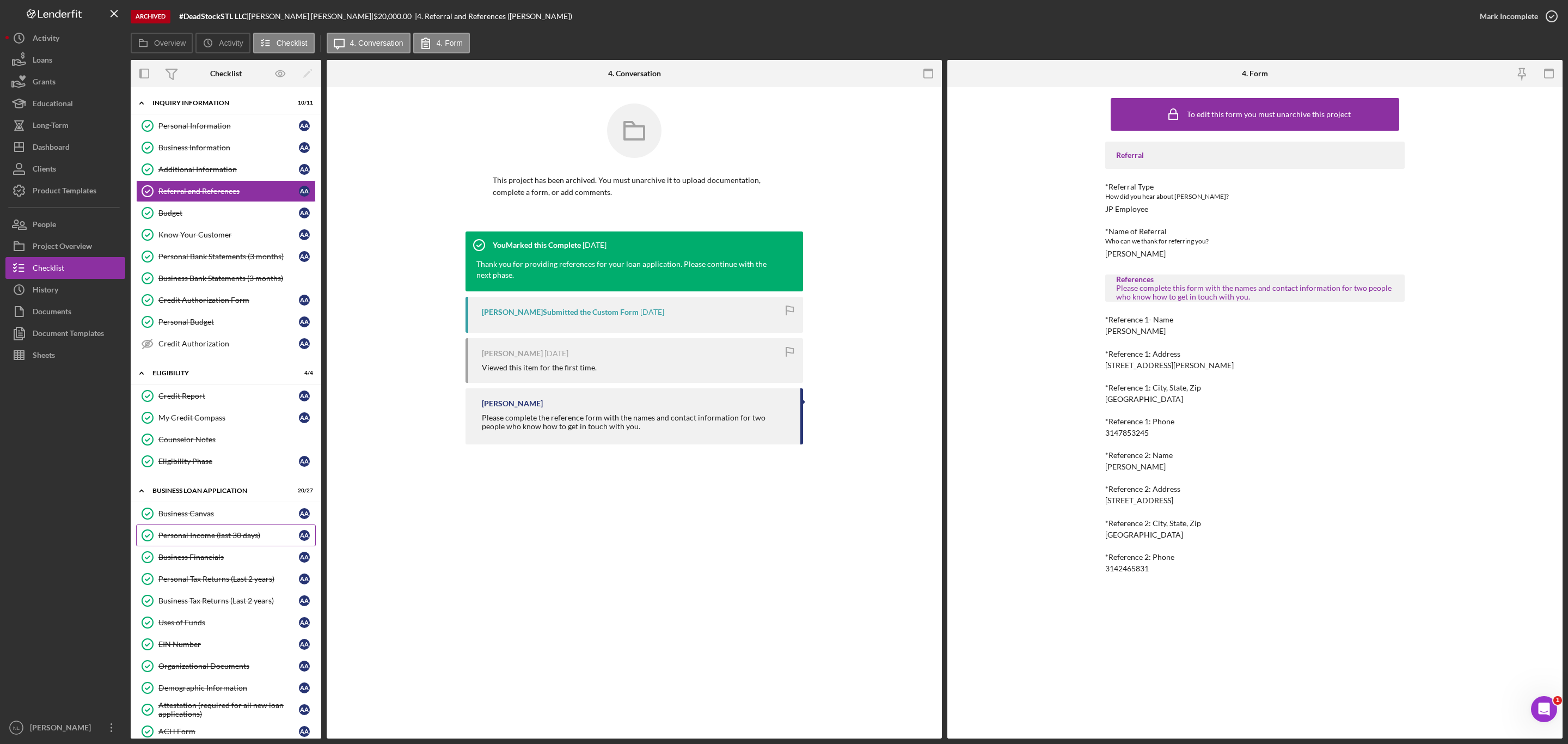
click at [191, 539] on link "Personal Income (last 30 days) Personal Income (last 30 days) A A" at bounding box center [226, 535] width 180 height 22
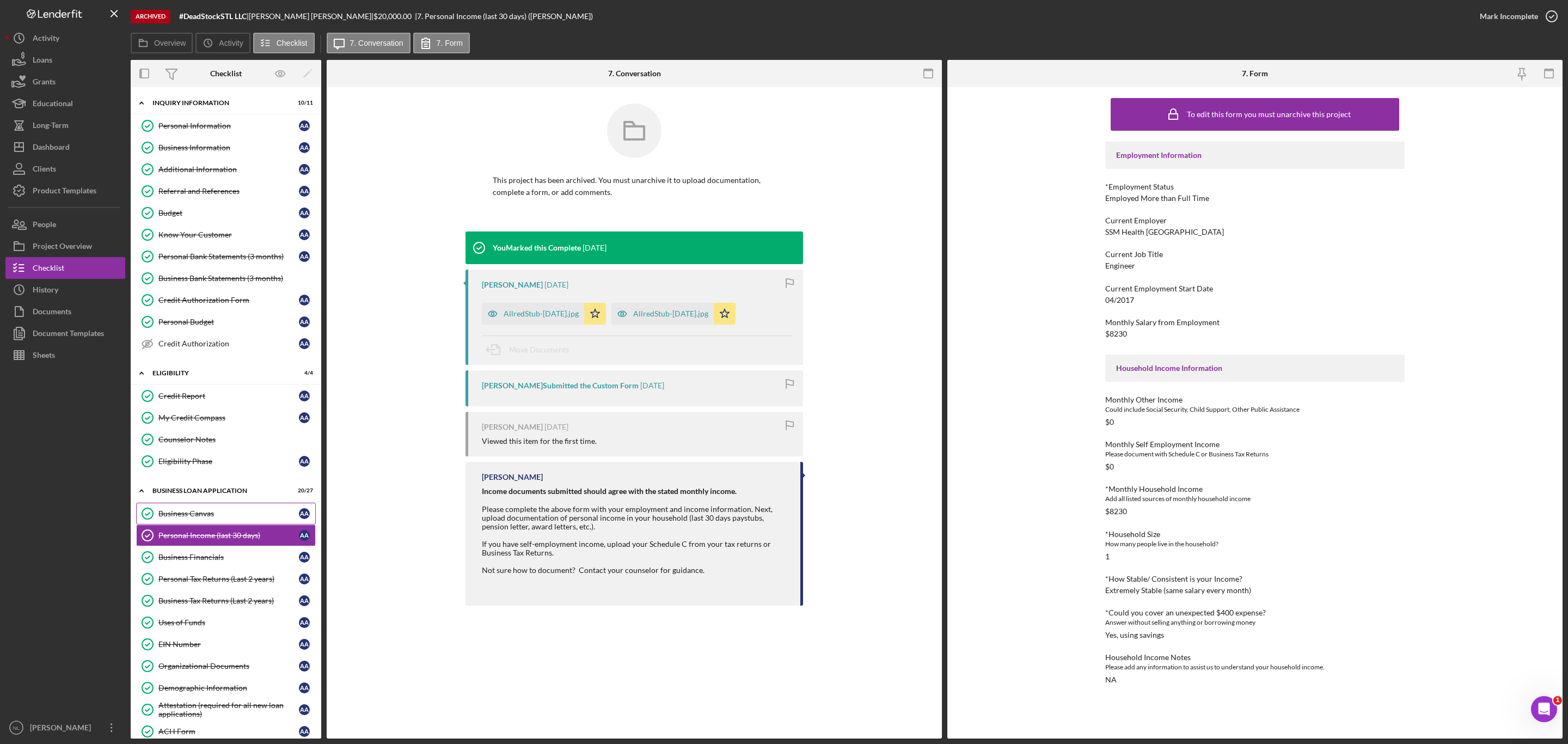
click at [185, 518] on div "Business Canvas" at bounding box center [228, 513] width 141 height 9
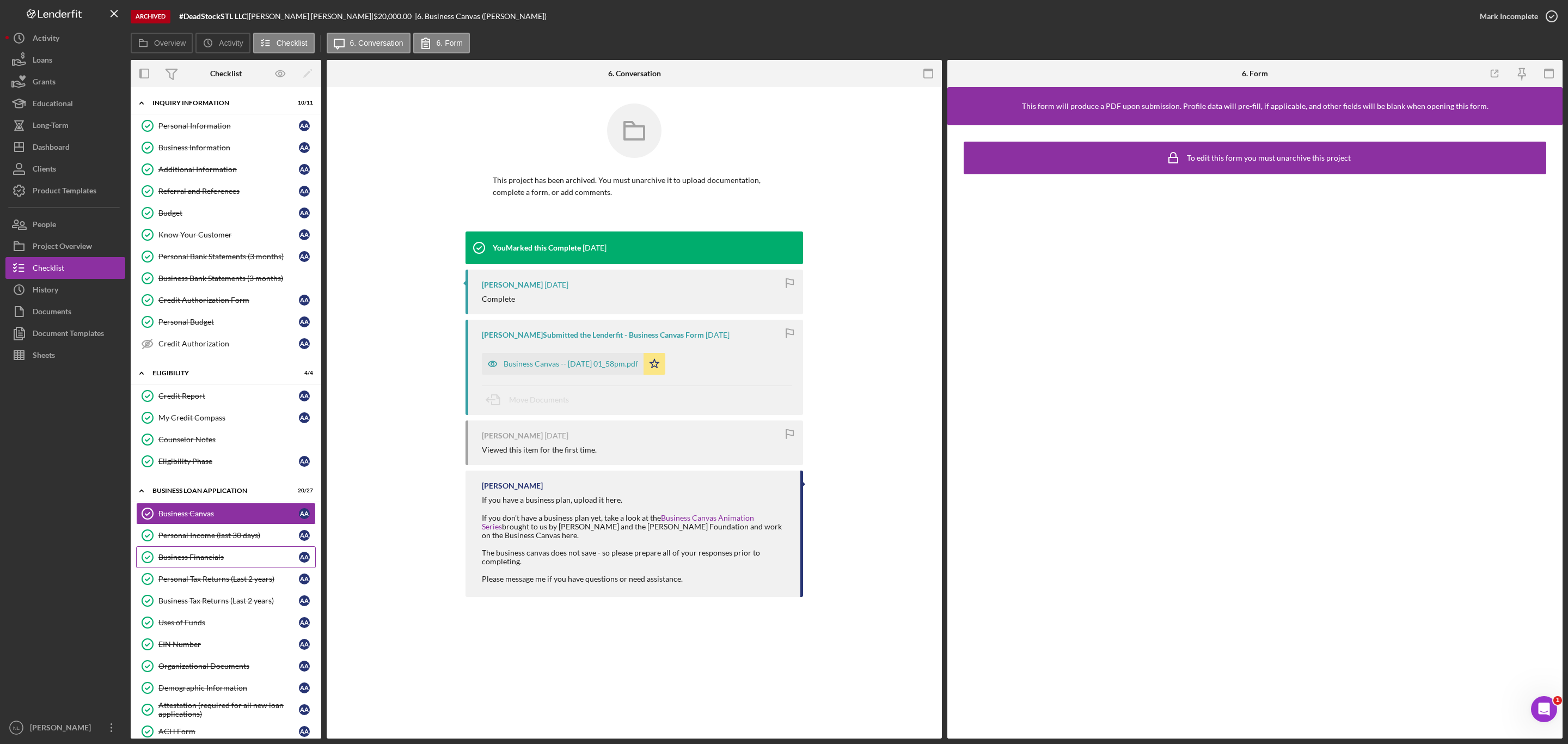
click at [201, 561] on div "Business Financials" at bounding box center [228, 557] width 141 height 9
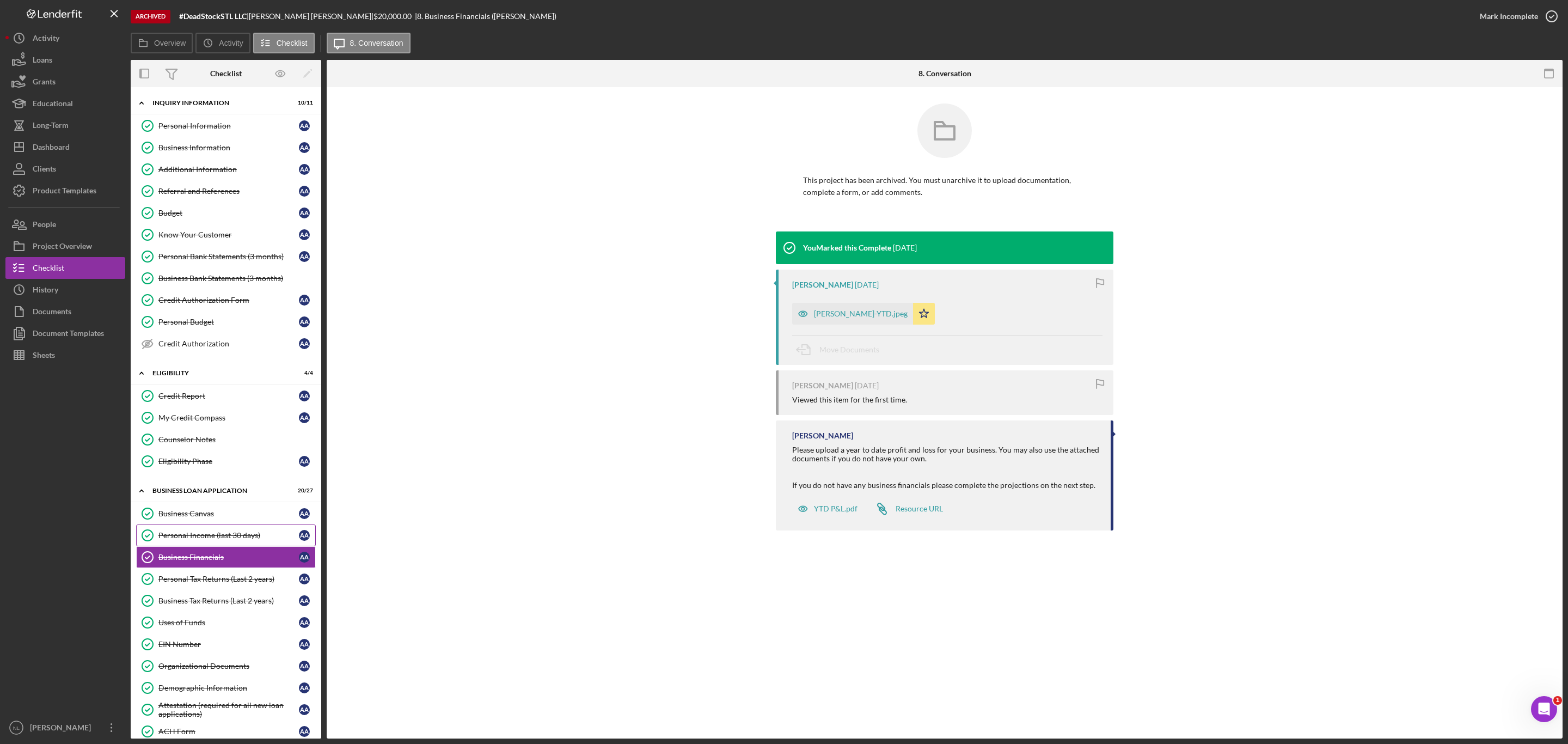
click at [200, 539] on div "Personal Income (last 30 days)" at bounding box center [228, 535] width 141 height 9
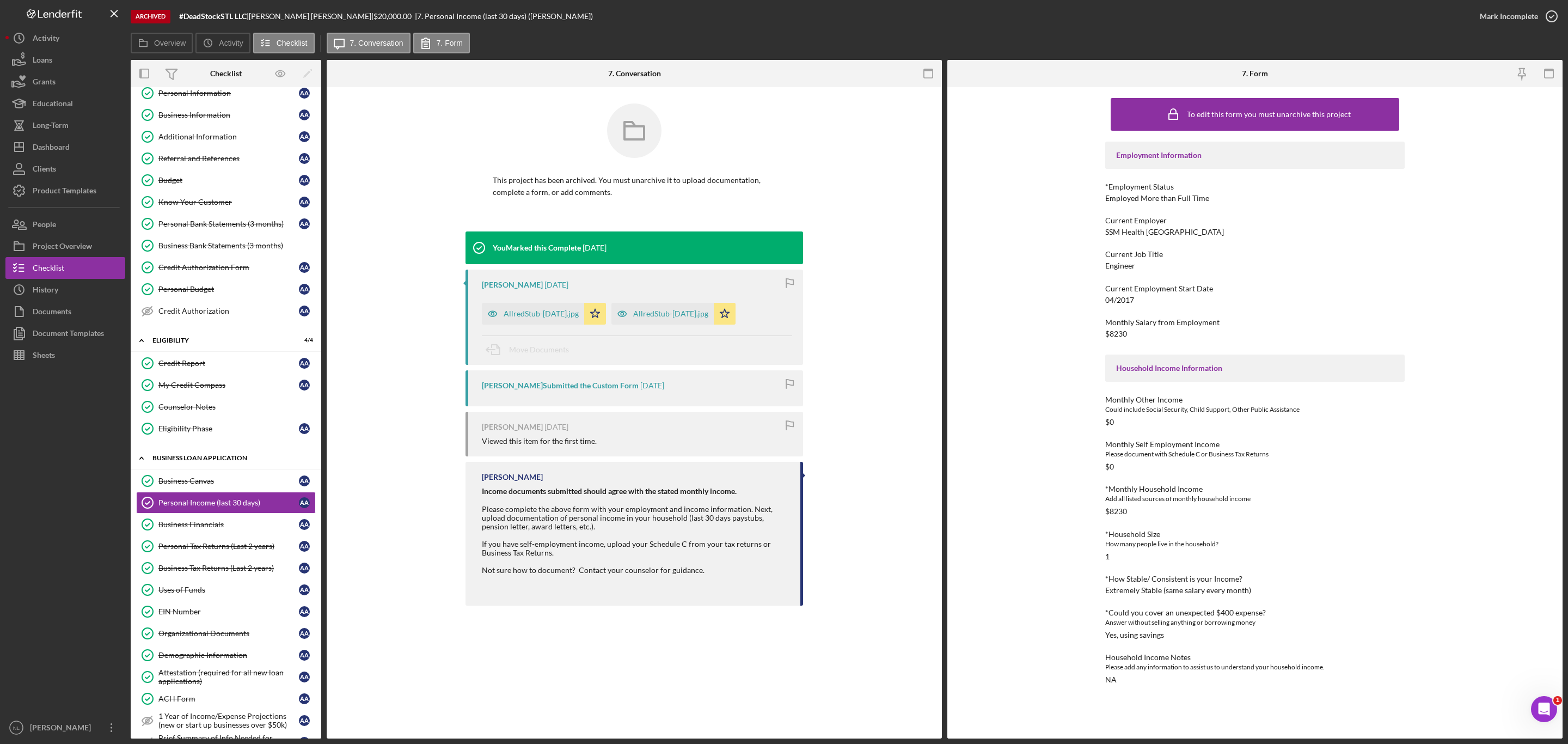
scroll to position [31, 0]
click at [209, 537] on link "Business Financials Business Financials A A" at bounding box center [226, 526] width 180 height 22
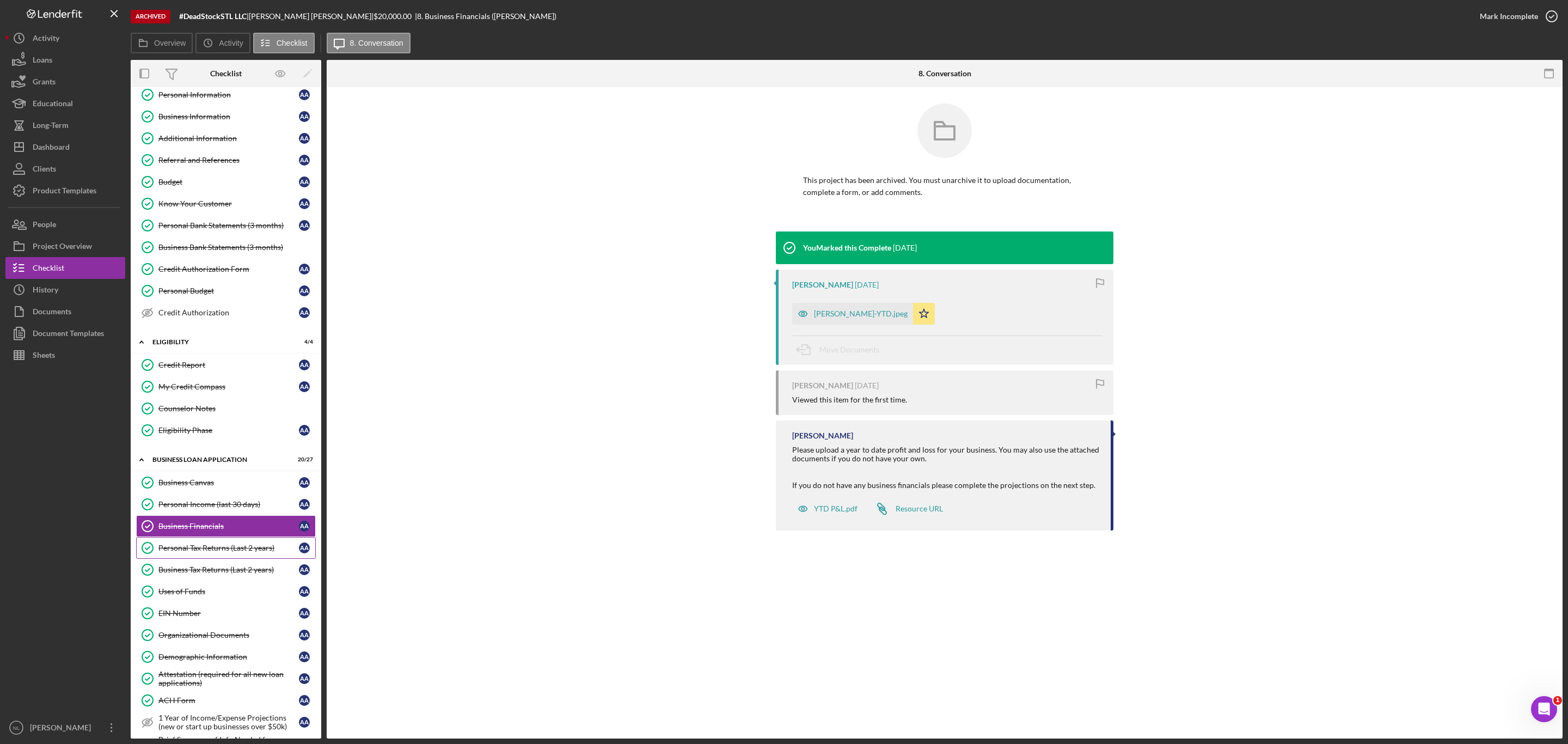
click at [208, 552] on div "Personal Tax Returns (Last 2 years)" at bounding box center [228, 548] width 141 height 9
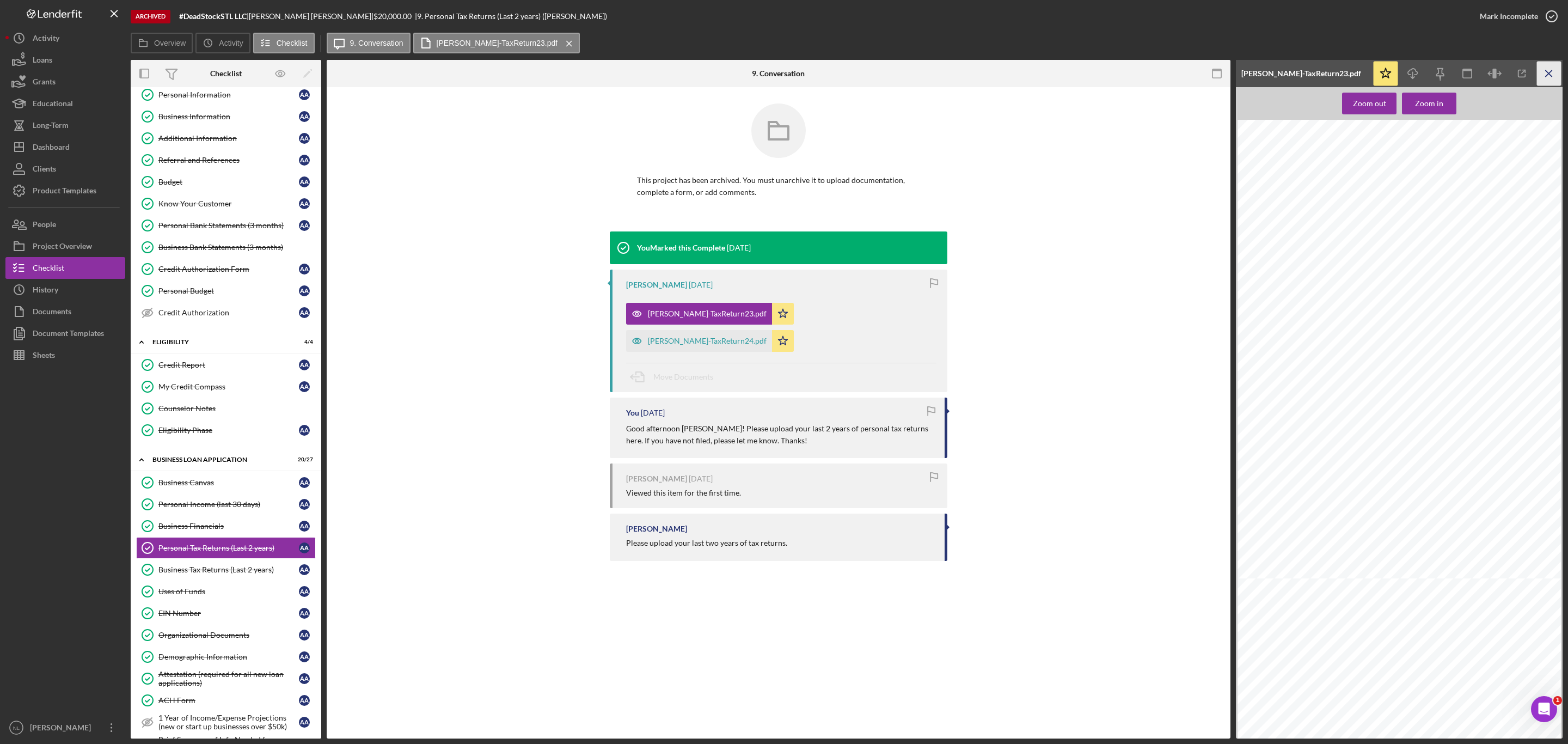
click at [1542, 75] on icon "Icon/Menu Close" at bounding box center [1549, 74] width 24 height 24
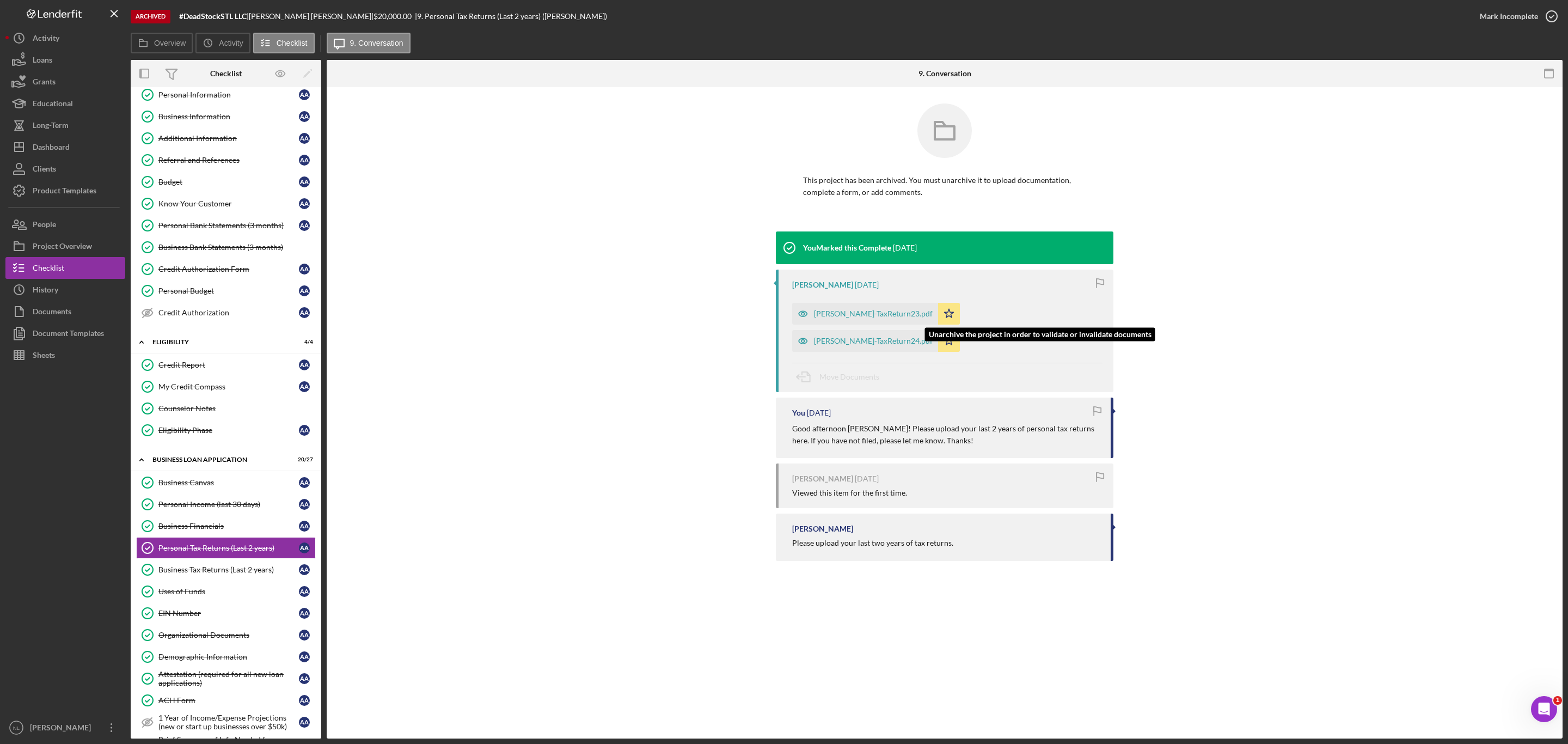
click at [933, 337] on div "[PERSON_NAME]-TaxReturn24.pdf" at bounding box center [873, 341] width 119 height 9
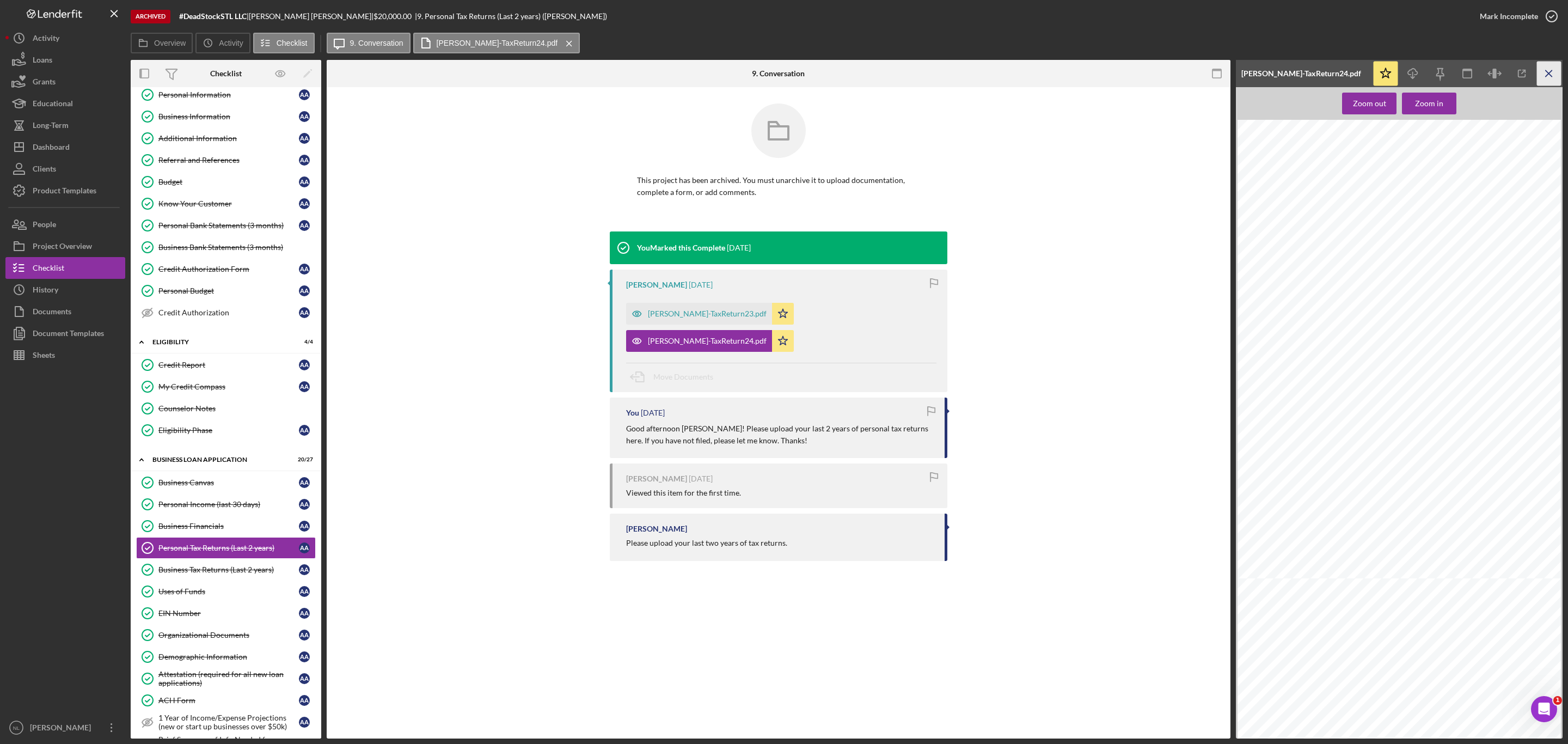
click at [1550, 79] on icon "Icon/Menu Close" at bounding box center [1549, 74] width 24 height 24
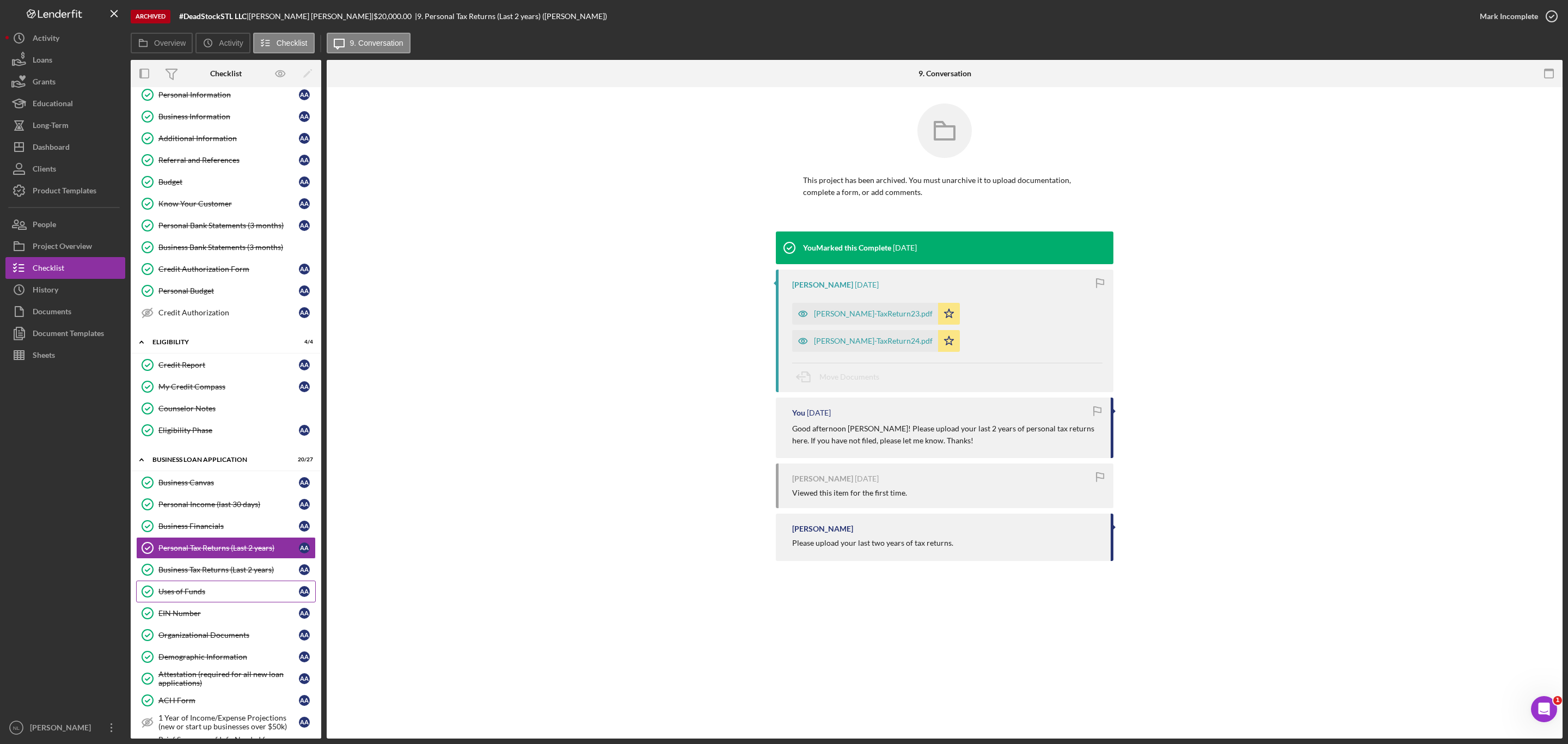
scroll to position [135, 0]
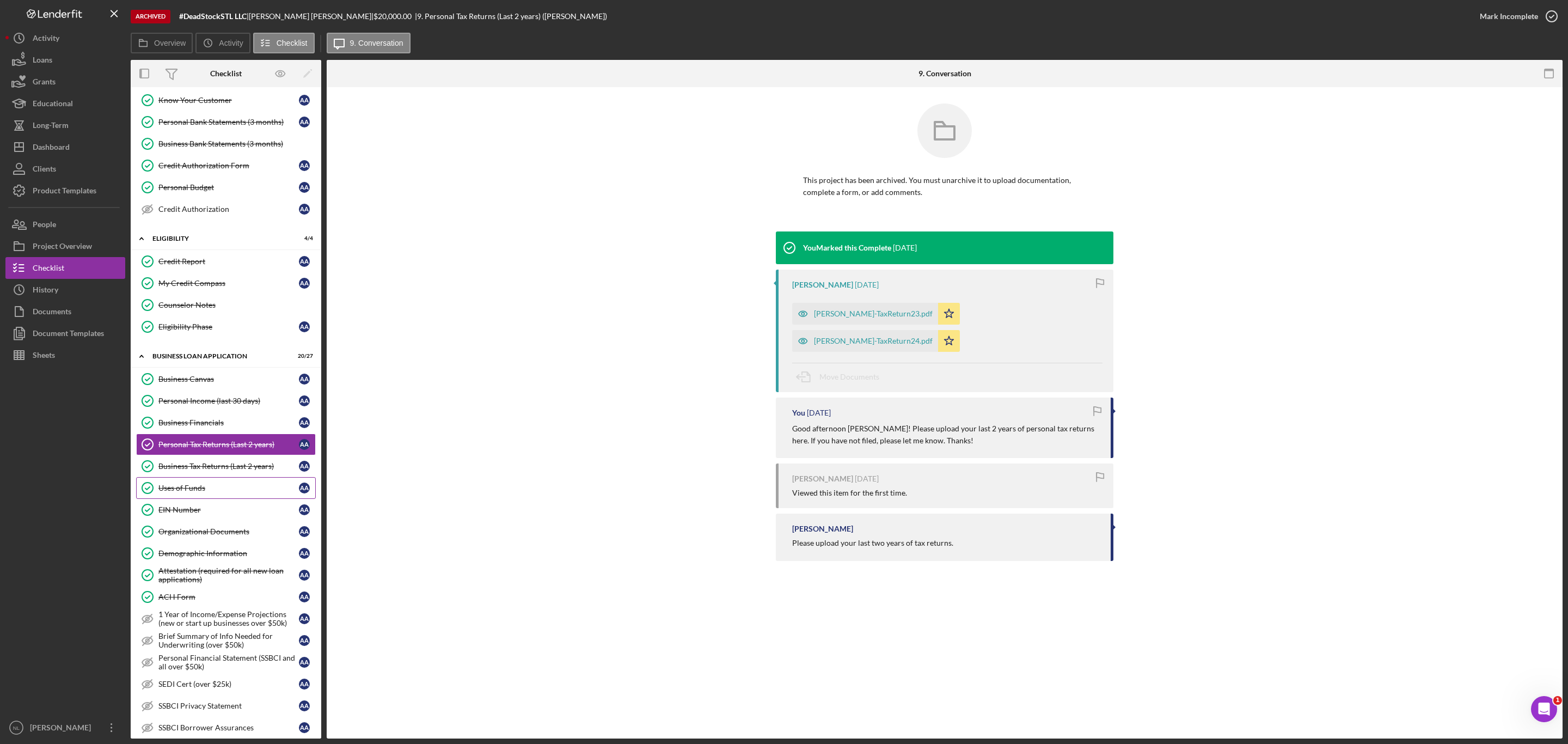
click at [188, 493] on div "Uses of Funds" at bounding box center [228, 488] width 141 height 9
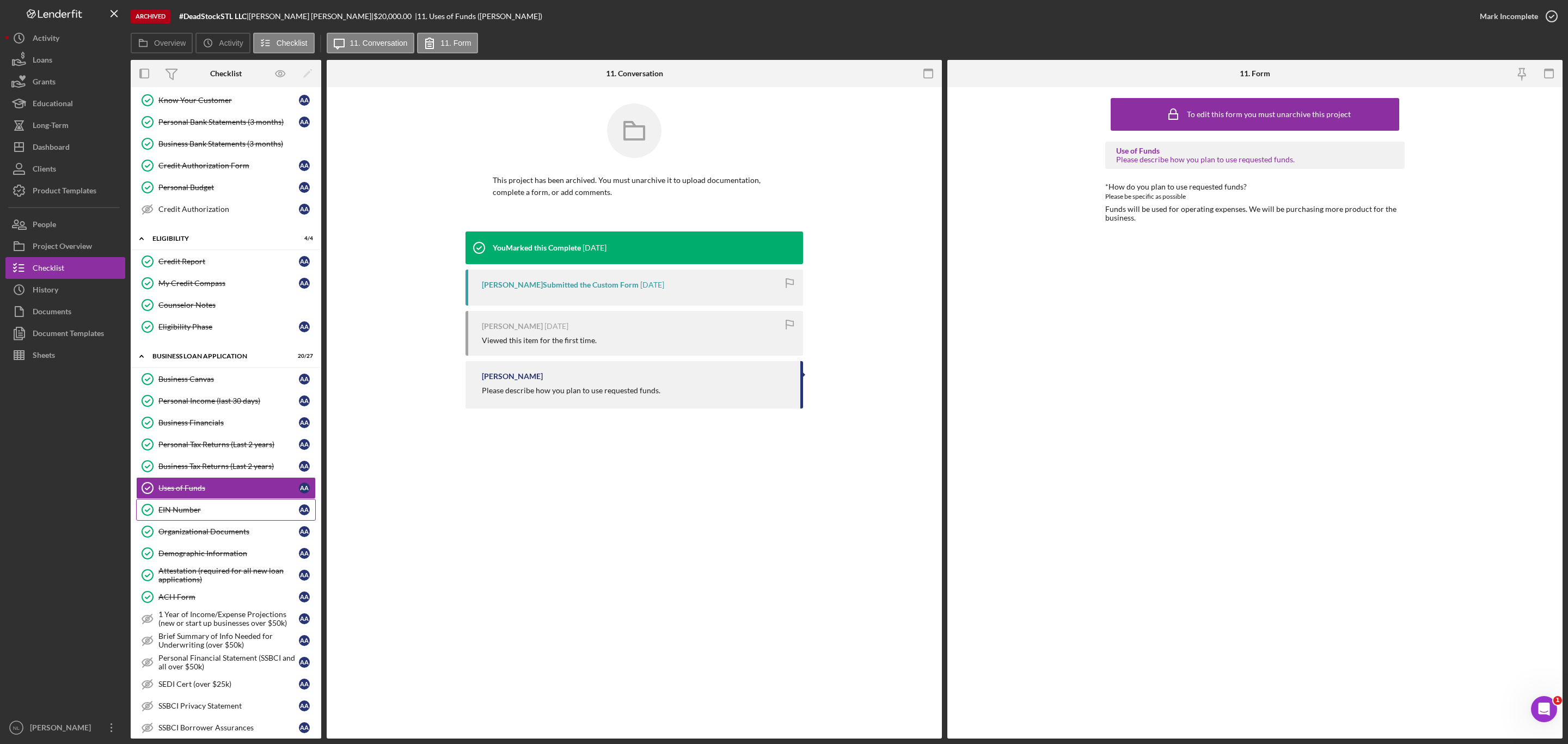
click at [188, 513] on link "EIN Number EIN Number A A" at bounding box center [226, 510] width 180 height 22
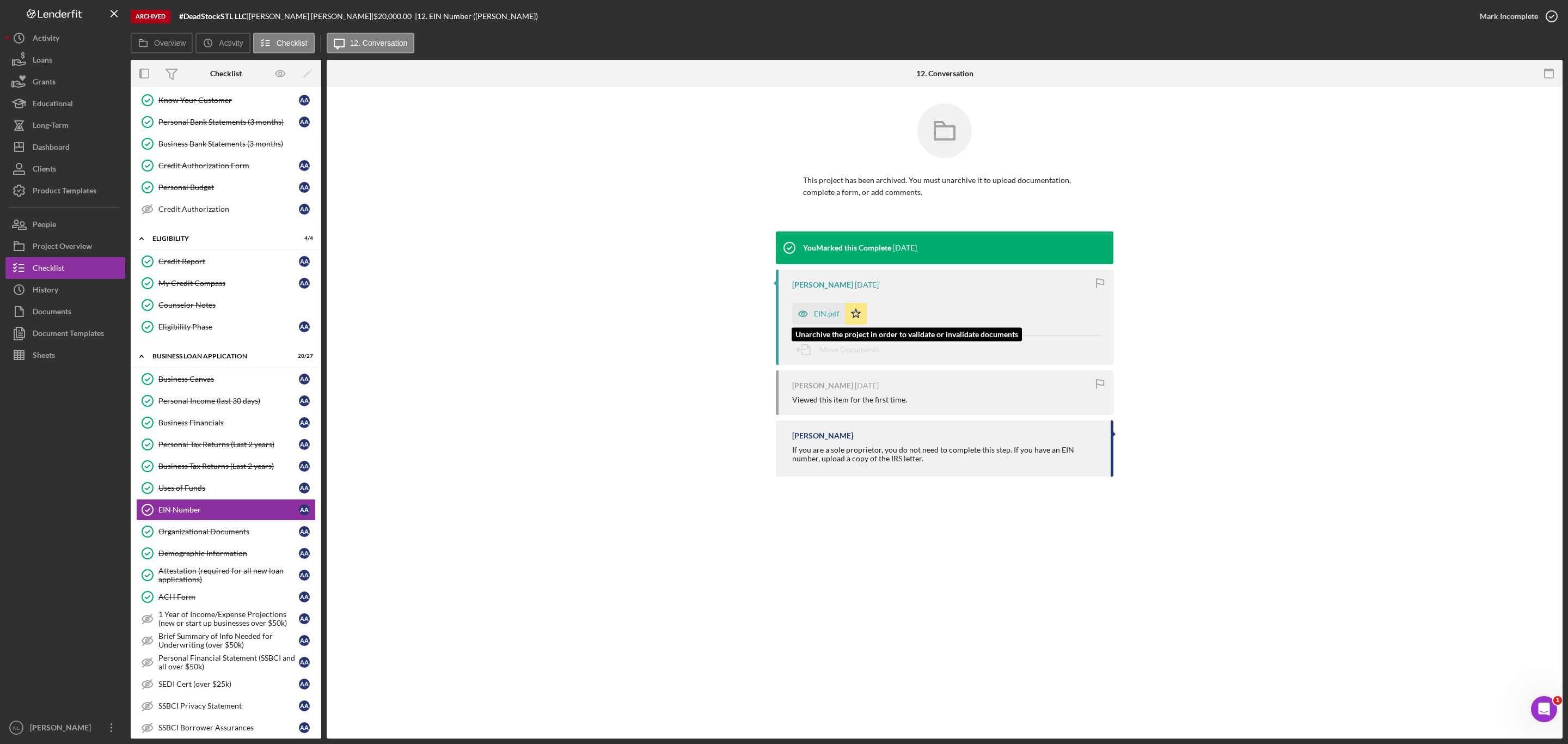
click at [818, 316] on div "EIN.pdf" at bounding box center [827, 314] width 26 height 9
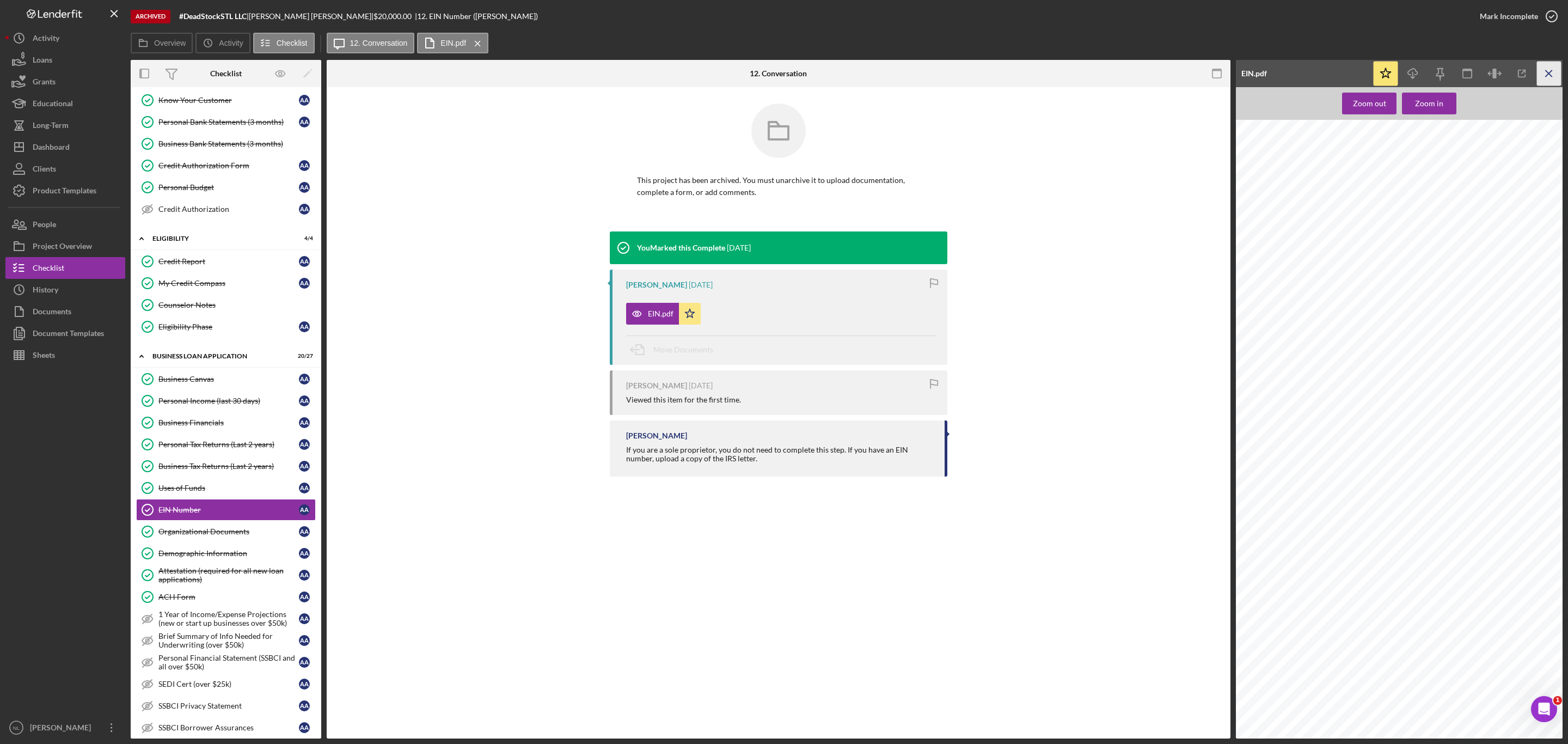
click at [1552, 75] on icon "Icon/Menu Close" at bounding box center [1549, 74] width 24 height 24
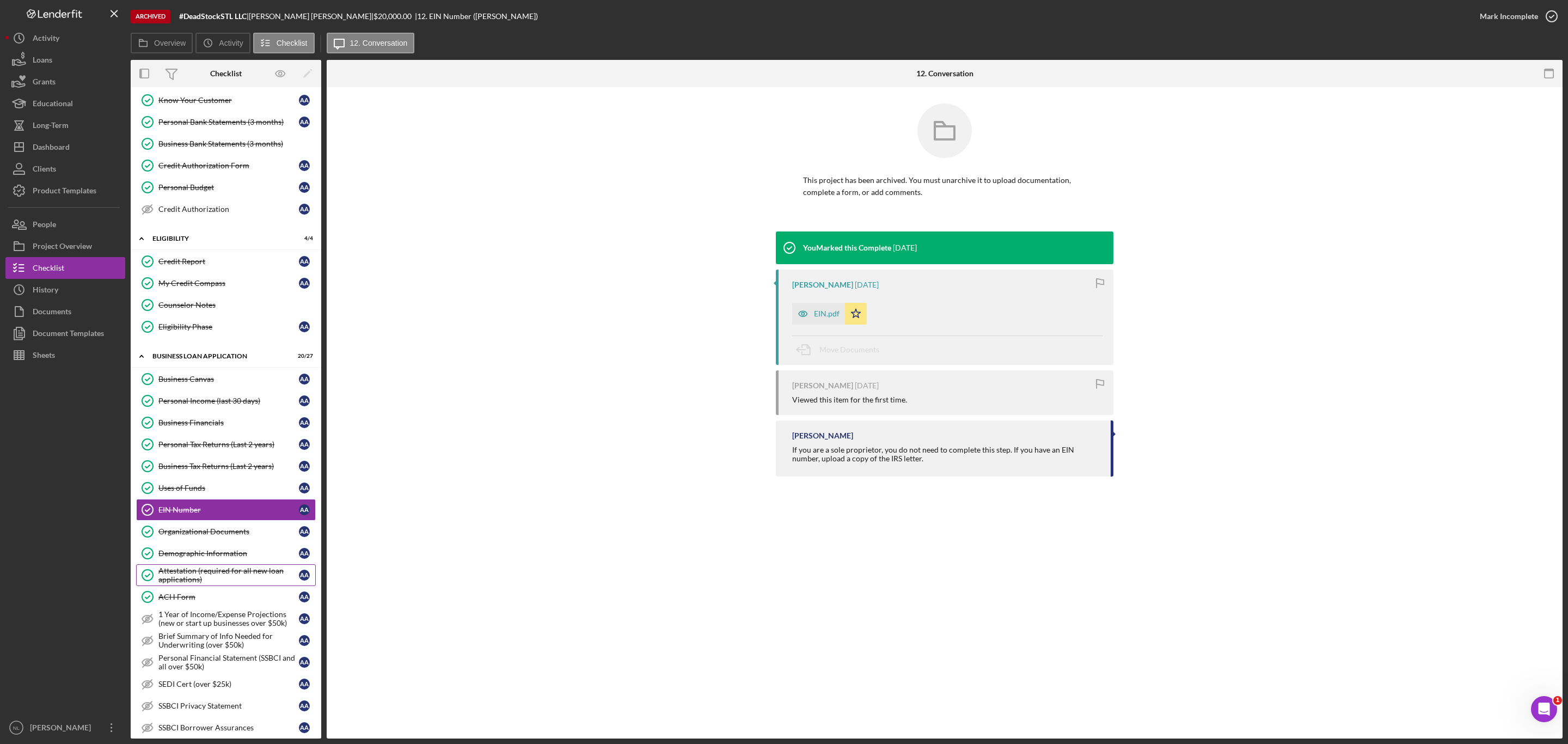
click at [208, 584] on div "Attestation (required for all new loan applications)" at bounding box center [228, 575] width 141 height 18
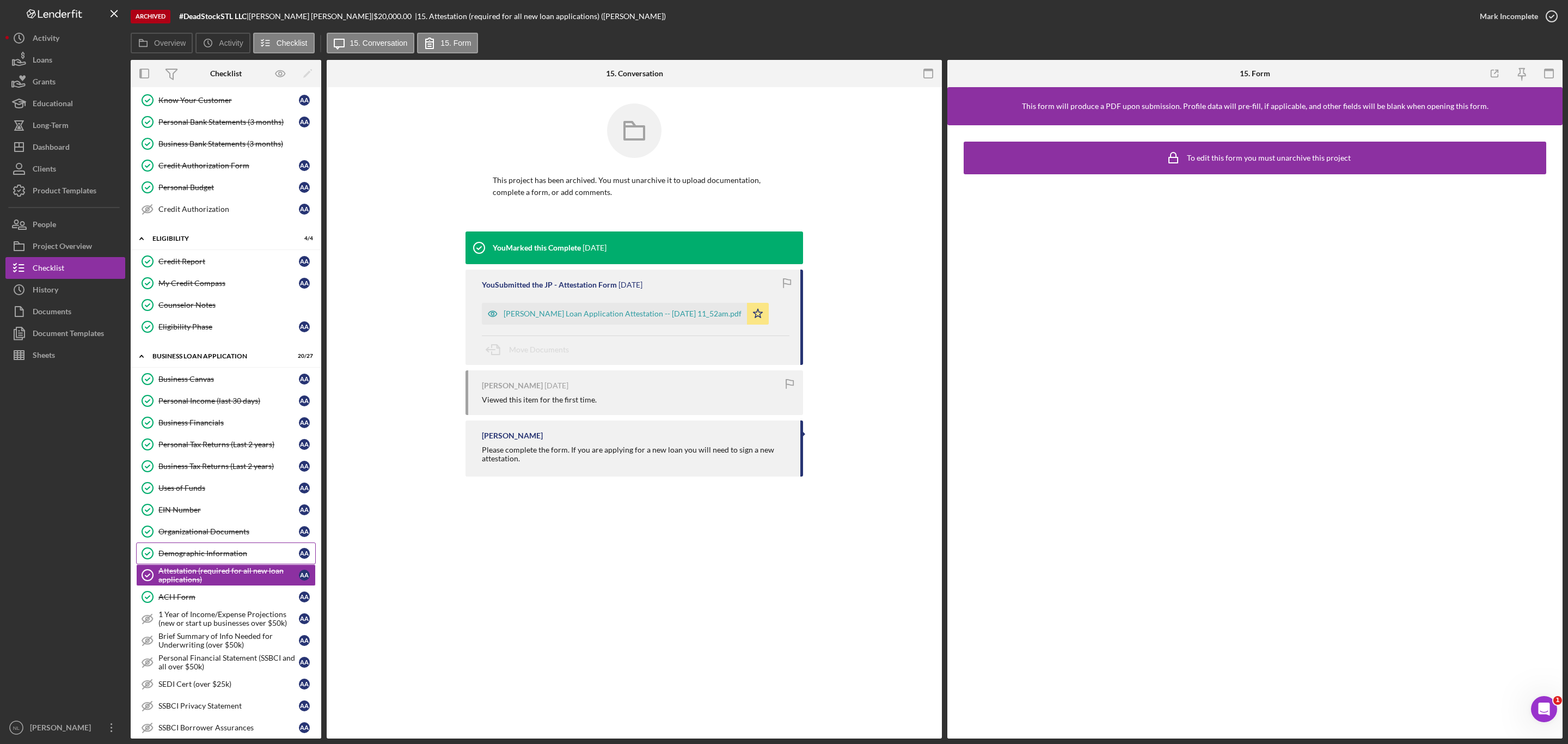
click at [198, 564] on link "Demographic Information Demographic Information A A" at bounding box center [226, 553] width 180 height 22
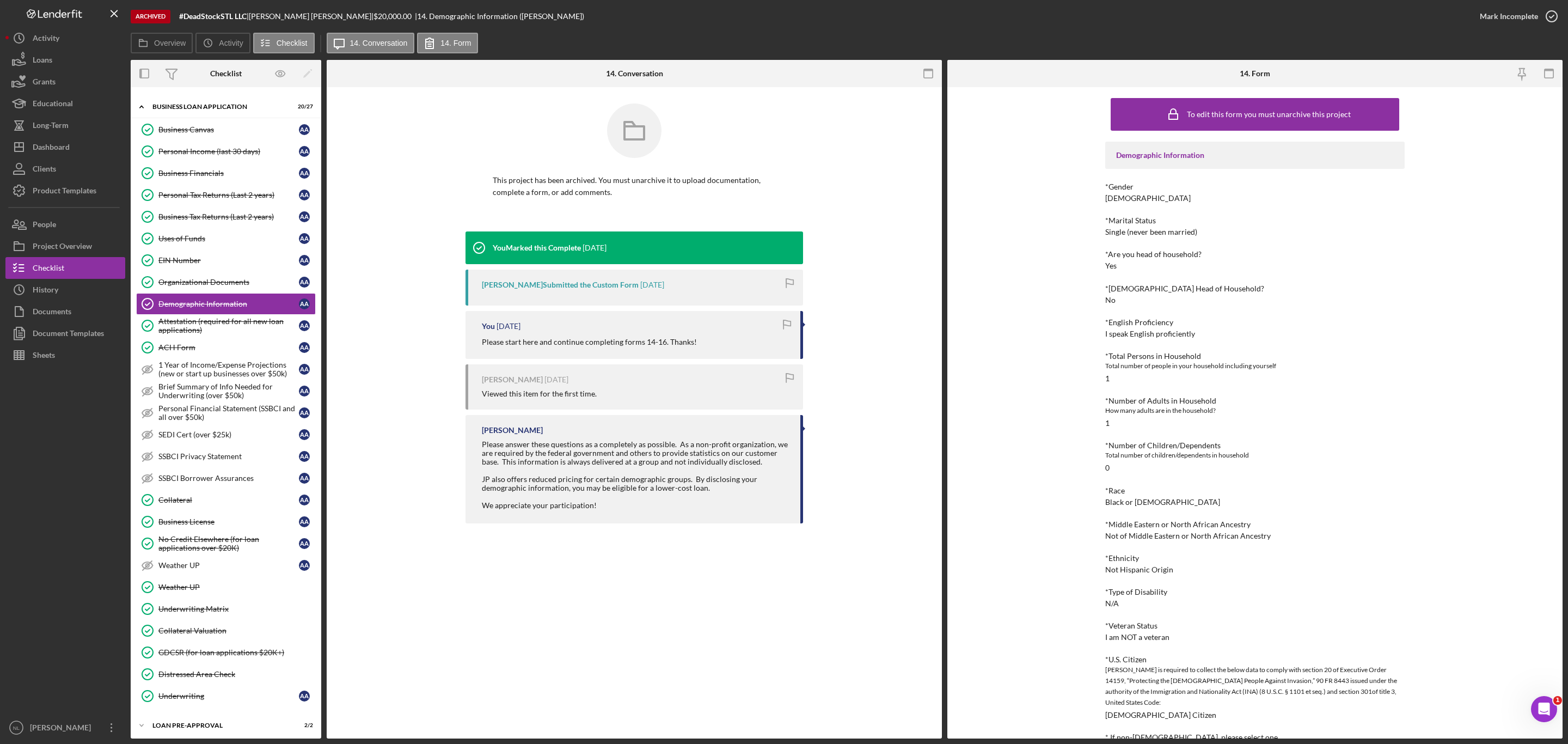
scroll to position [653, 0]
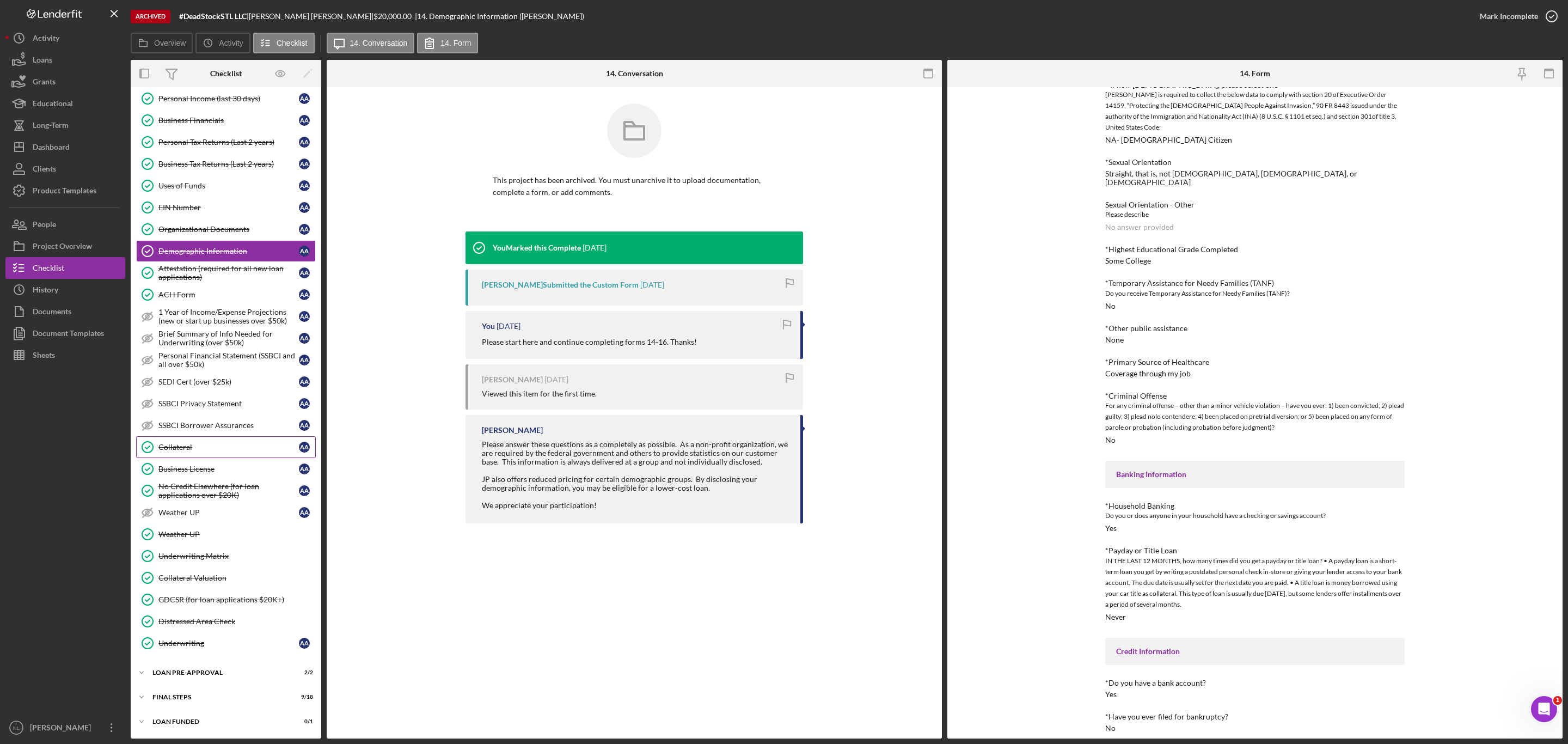
click at [180, 436] on link "Collateral Collateral A A" at bounding box center [226, 447] width 180 height 22
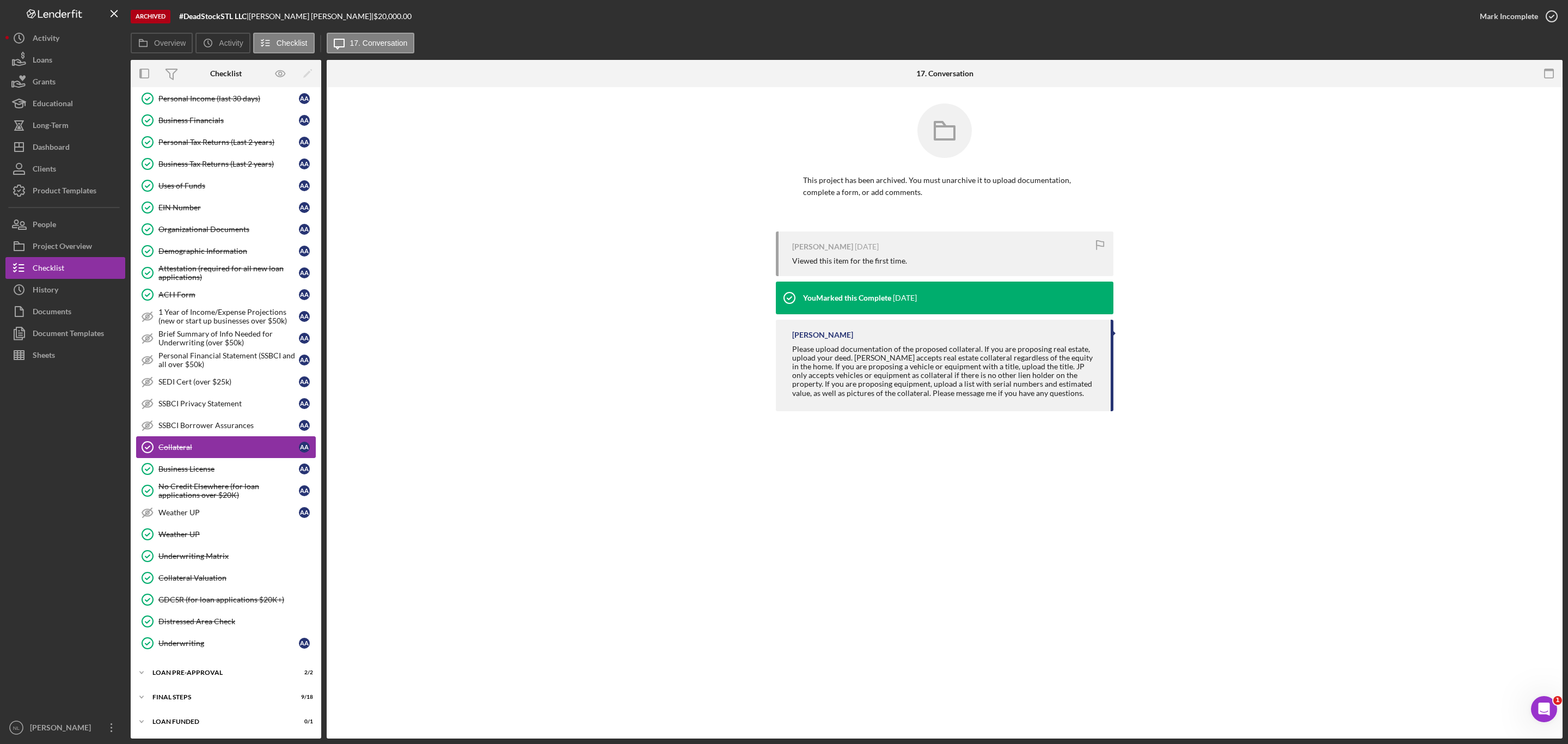
scroll to position [460, 0]
click at [191, 554] on div "Underwriting Matrix" at bounding box center [237, 556] width 157 height 9
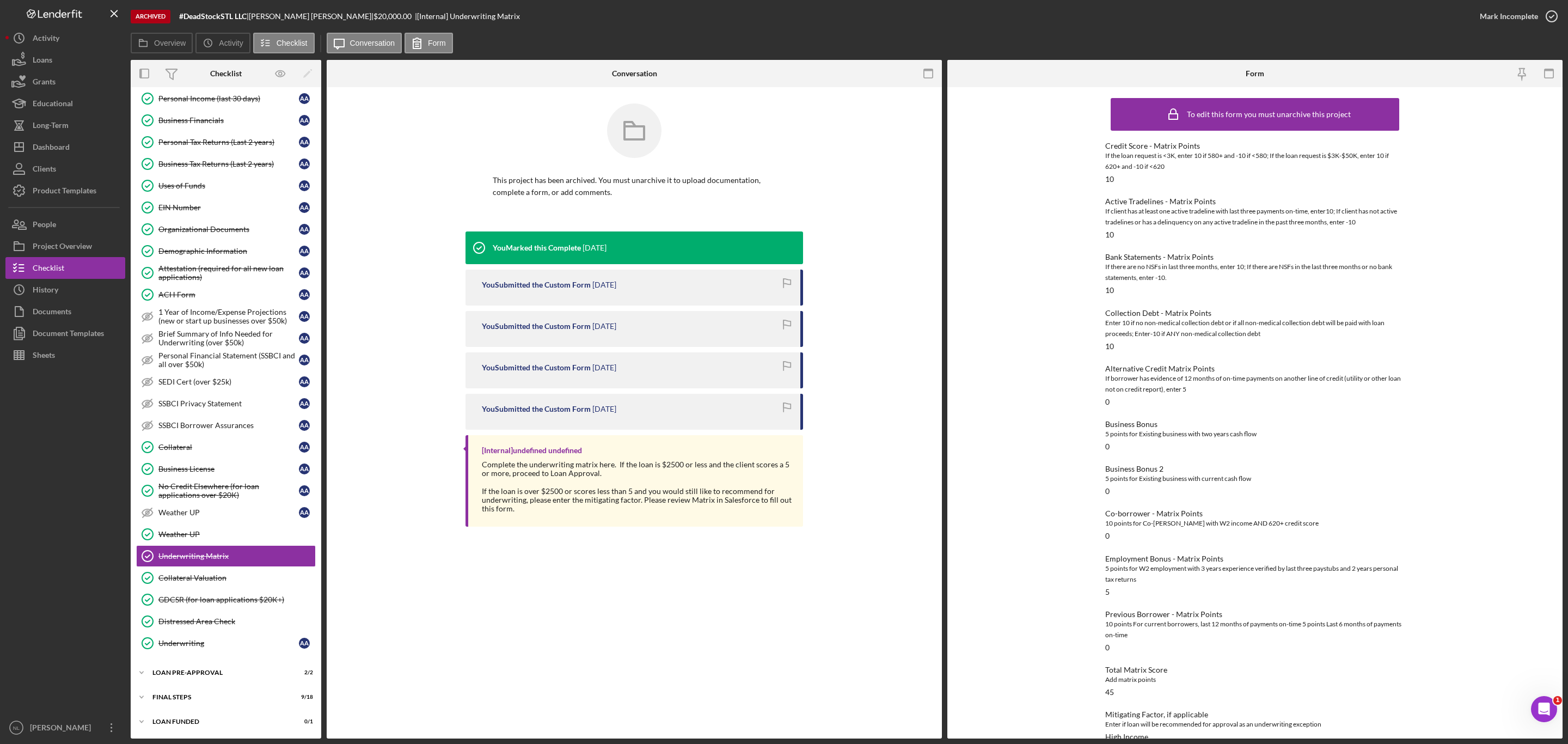
scroll to position [18, 0]
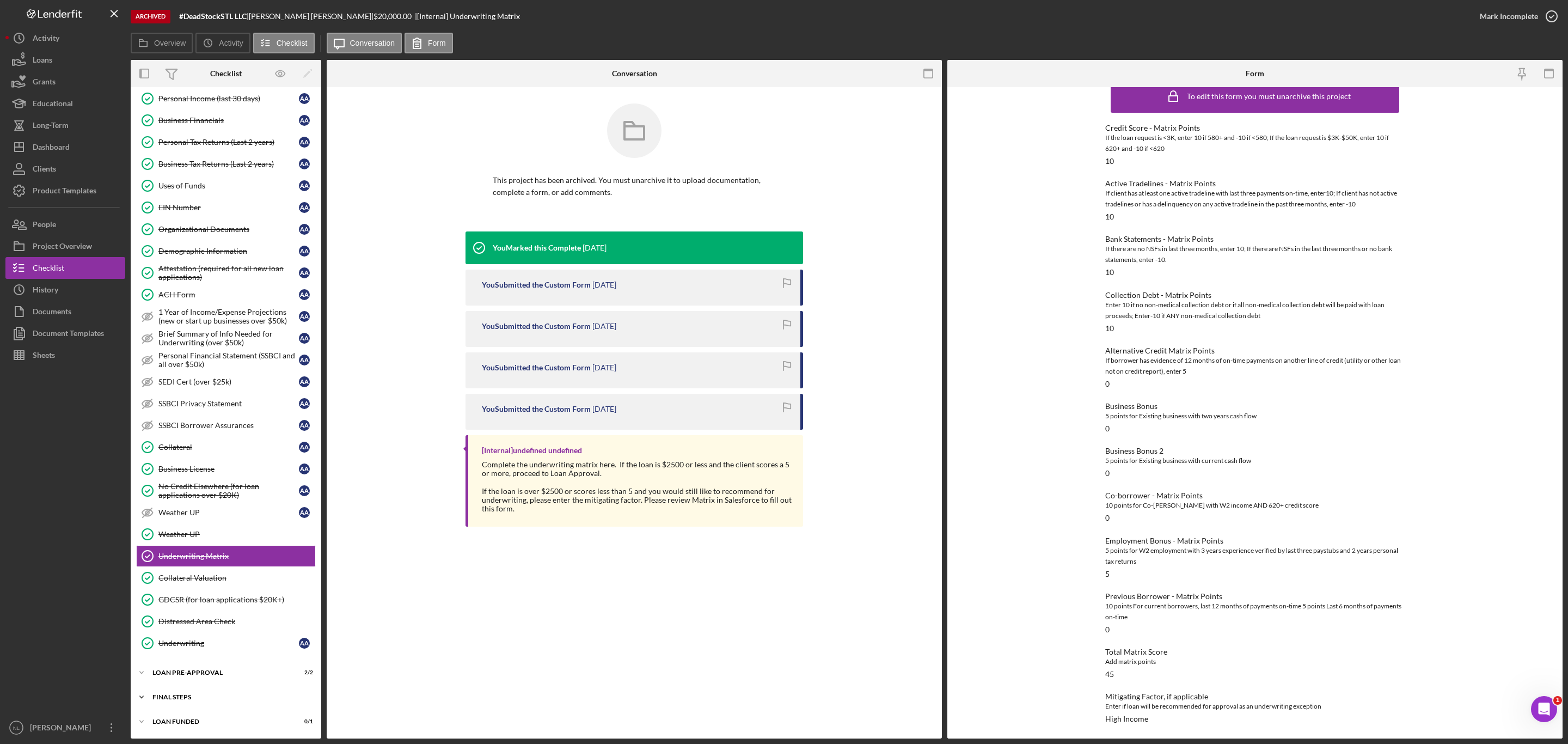
click at [194, 691] on div "Icon/Expander FINAL STEPS 9 / 18" at bounding box center [226, 697] width 191 height 22
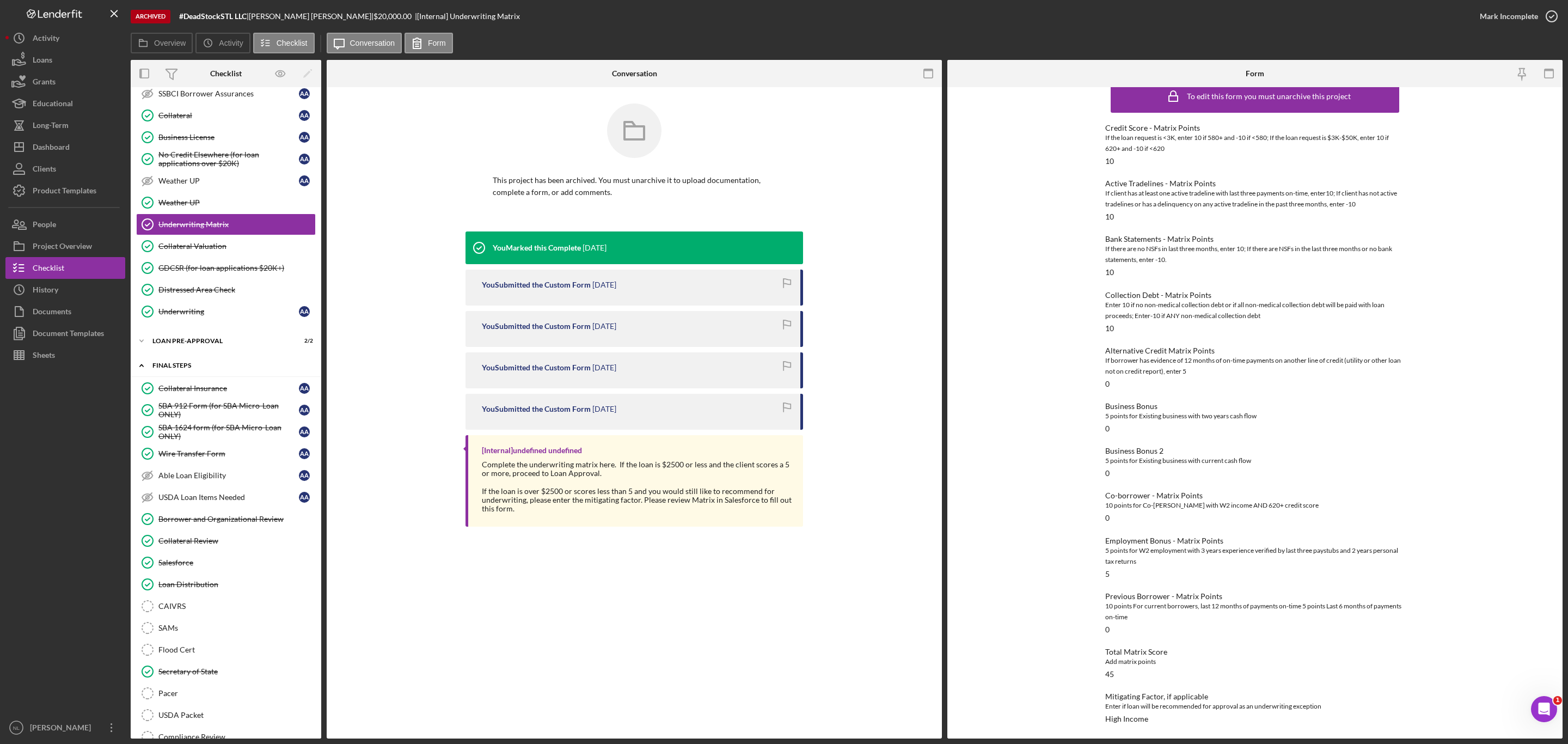
scroll to position [779, 0]
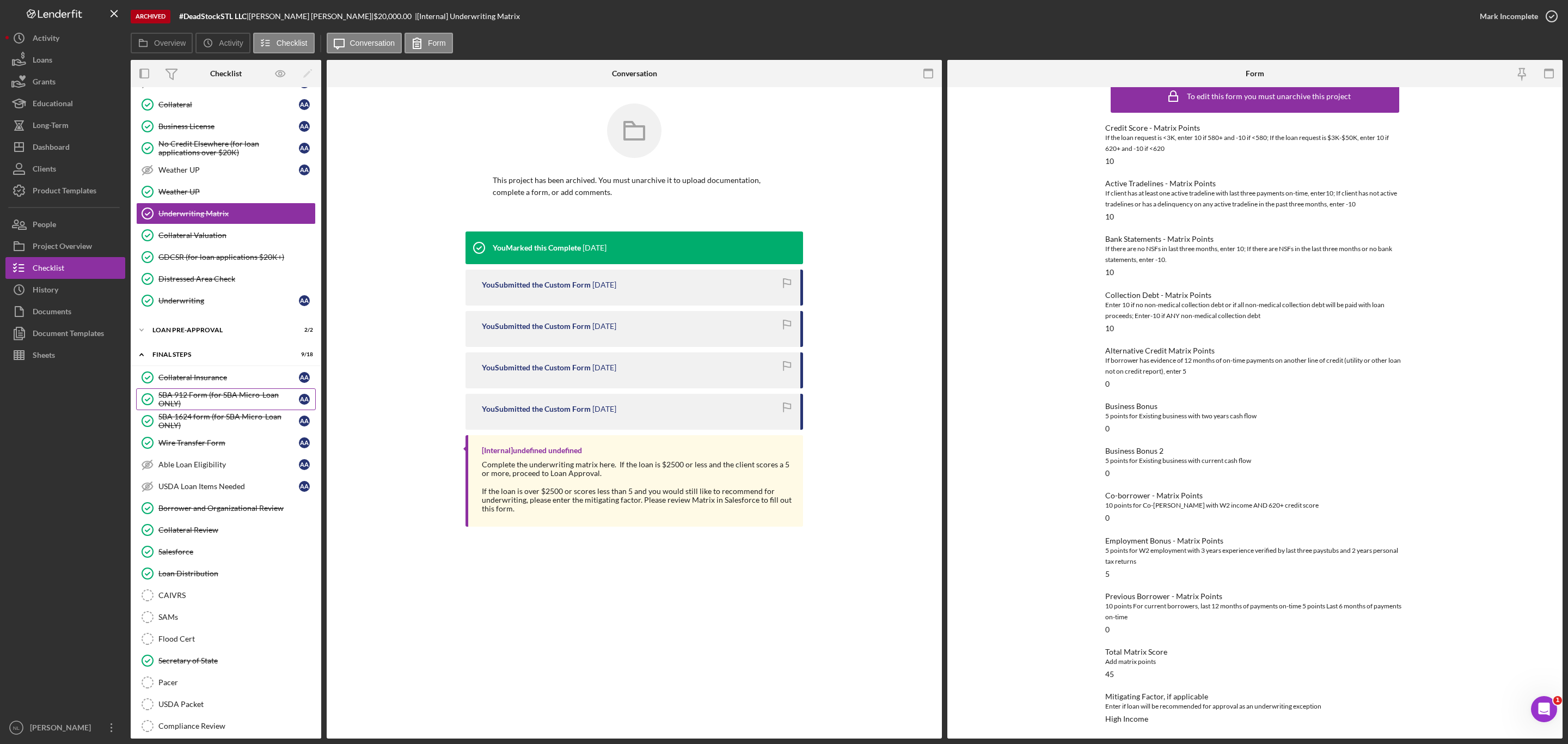
click at [208, 408] on div "SBA 912 Form (for SBA Micro-Loan ONLY)" at bounding box center [228, 399] width 141 height 18
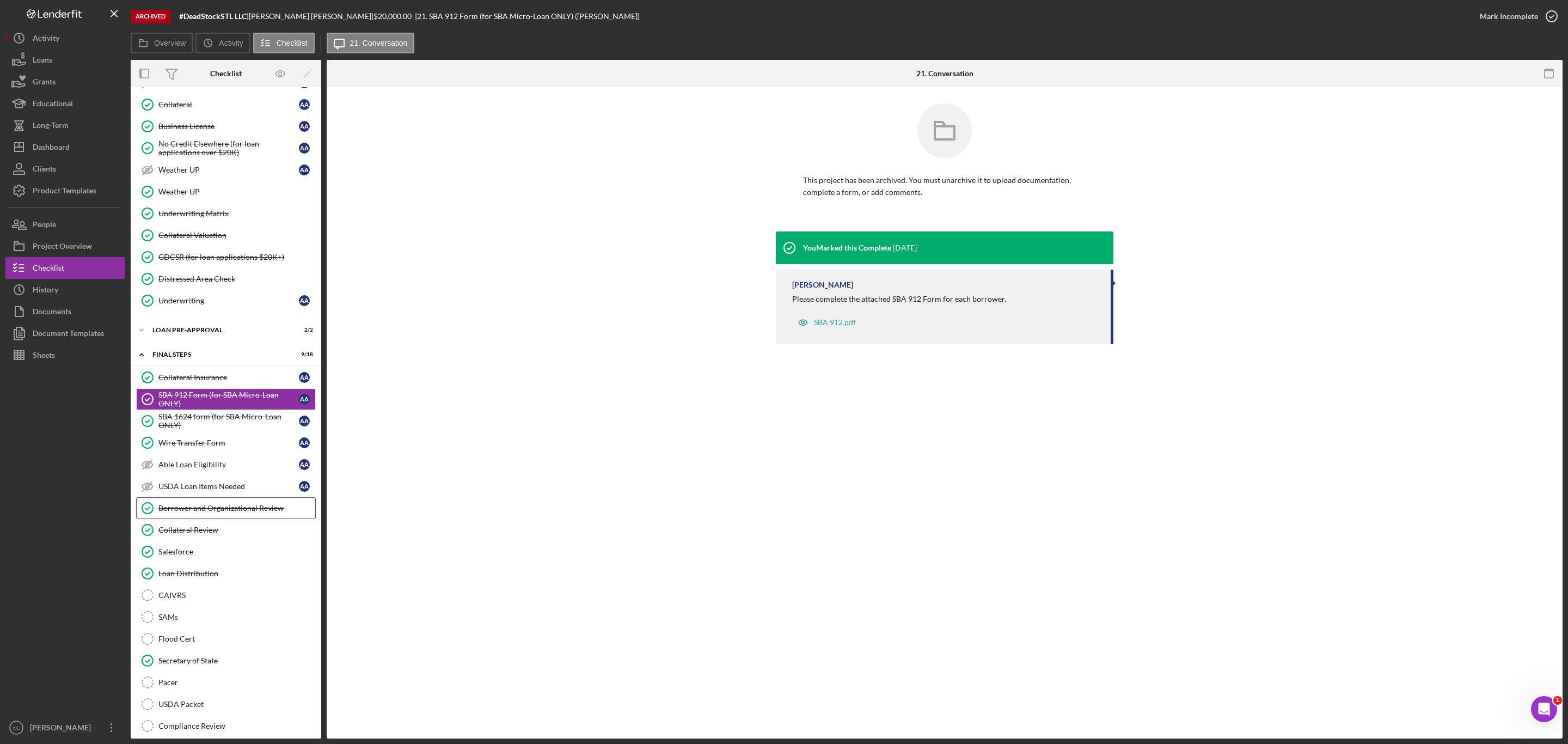
click at [212, 513] on div "Borrower and Organizational Review" at bounding box center [237, 508] width 157 height 9
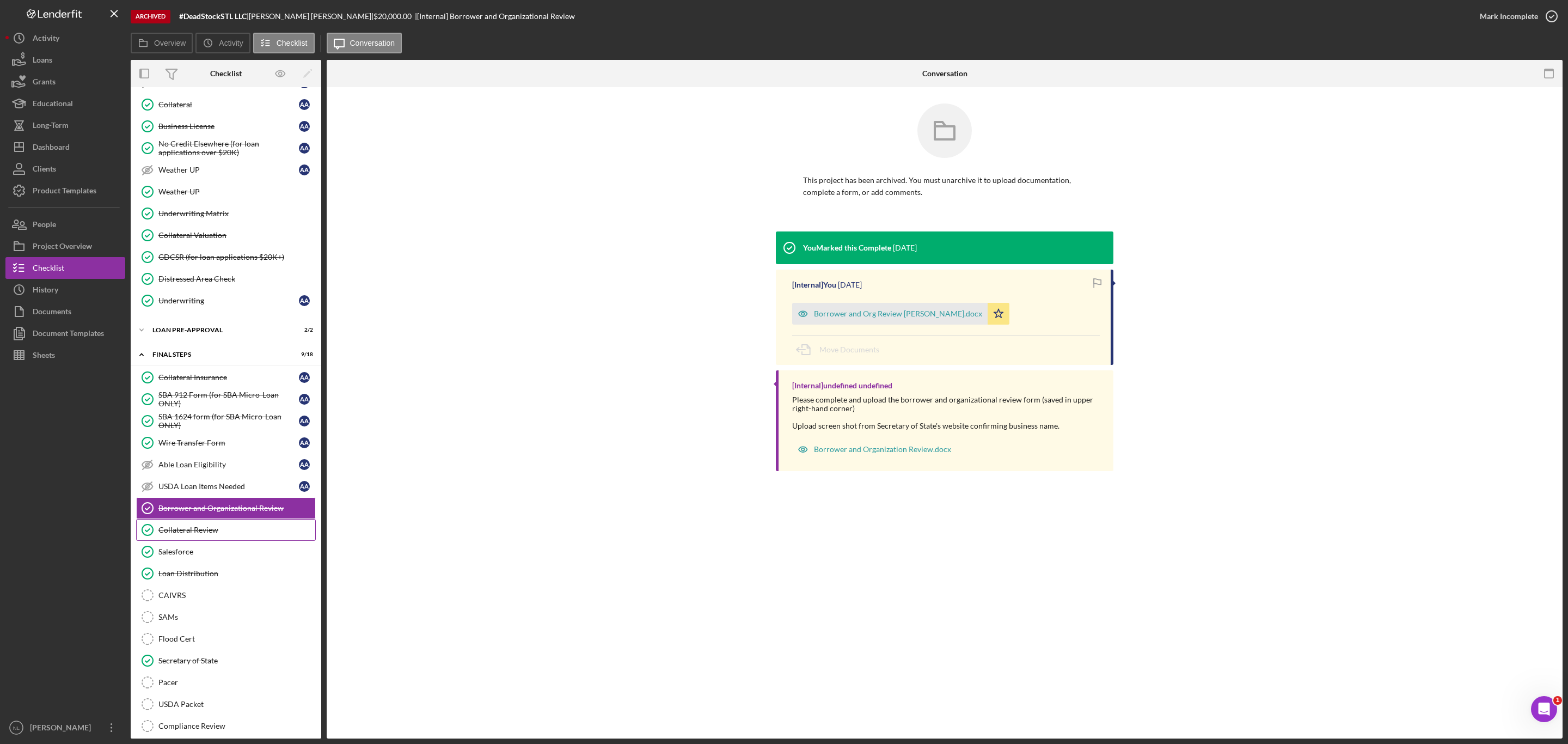
click at [206, 541] on link "Collateral Review Collateral Review" at bounding box center [226, 530] width 180 height 22
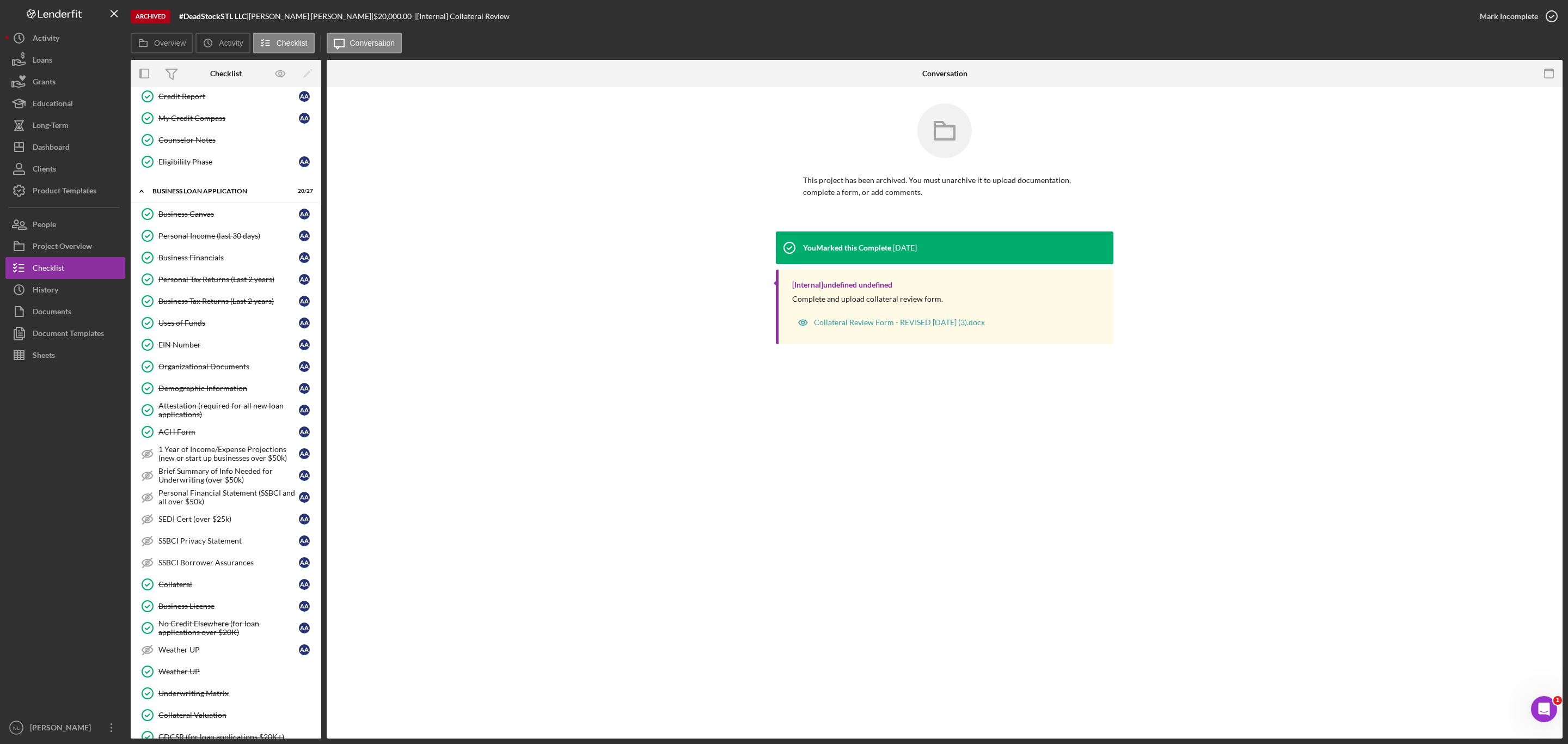
scroll to position [23, 0]
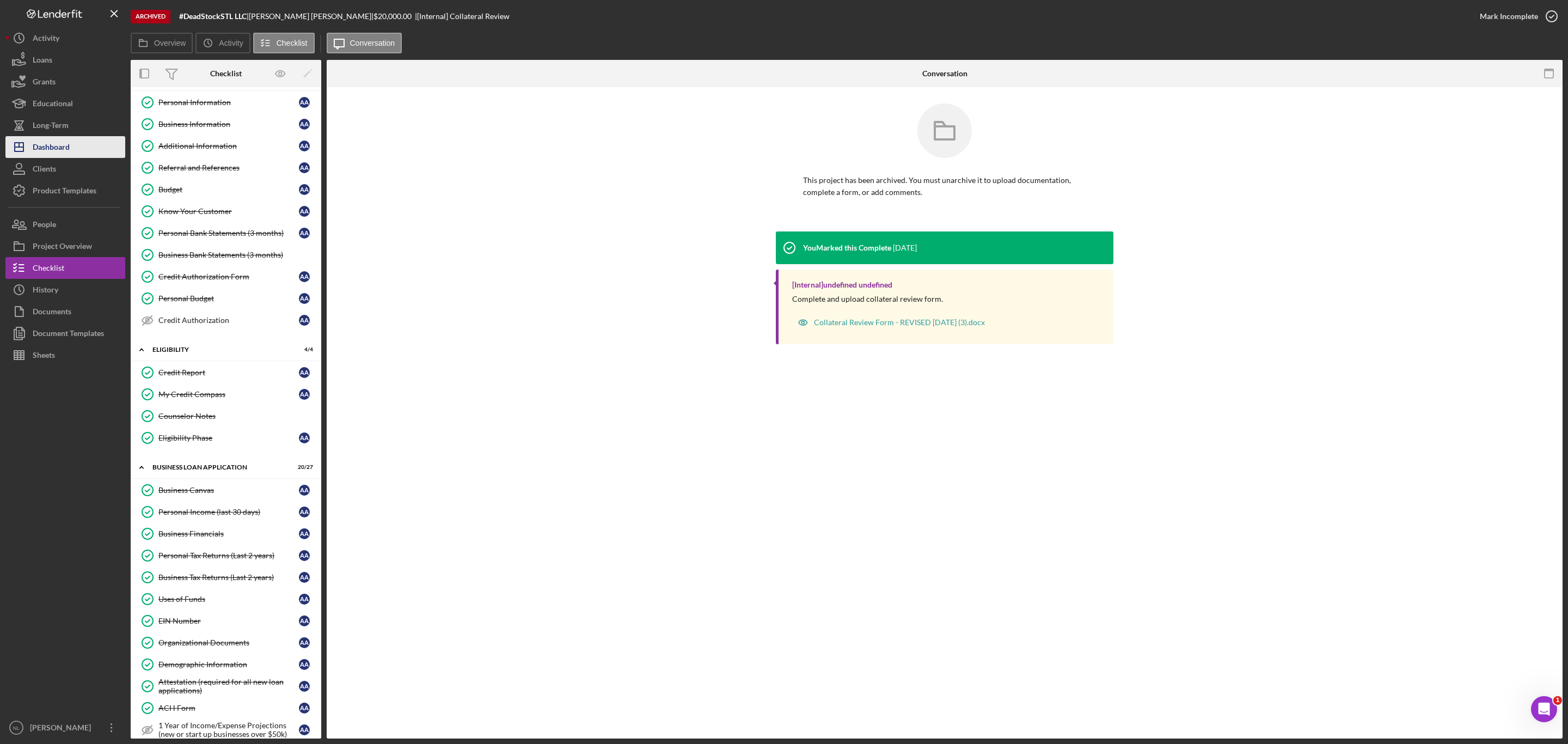
click at [49, 142] on div "Dashboard" at bounding box center [51, 149] width 37 height 24
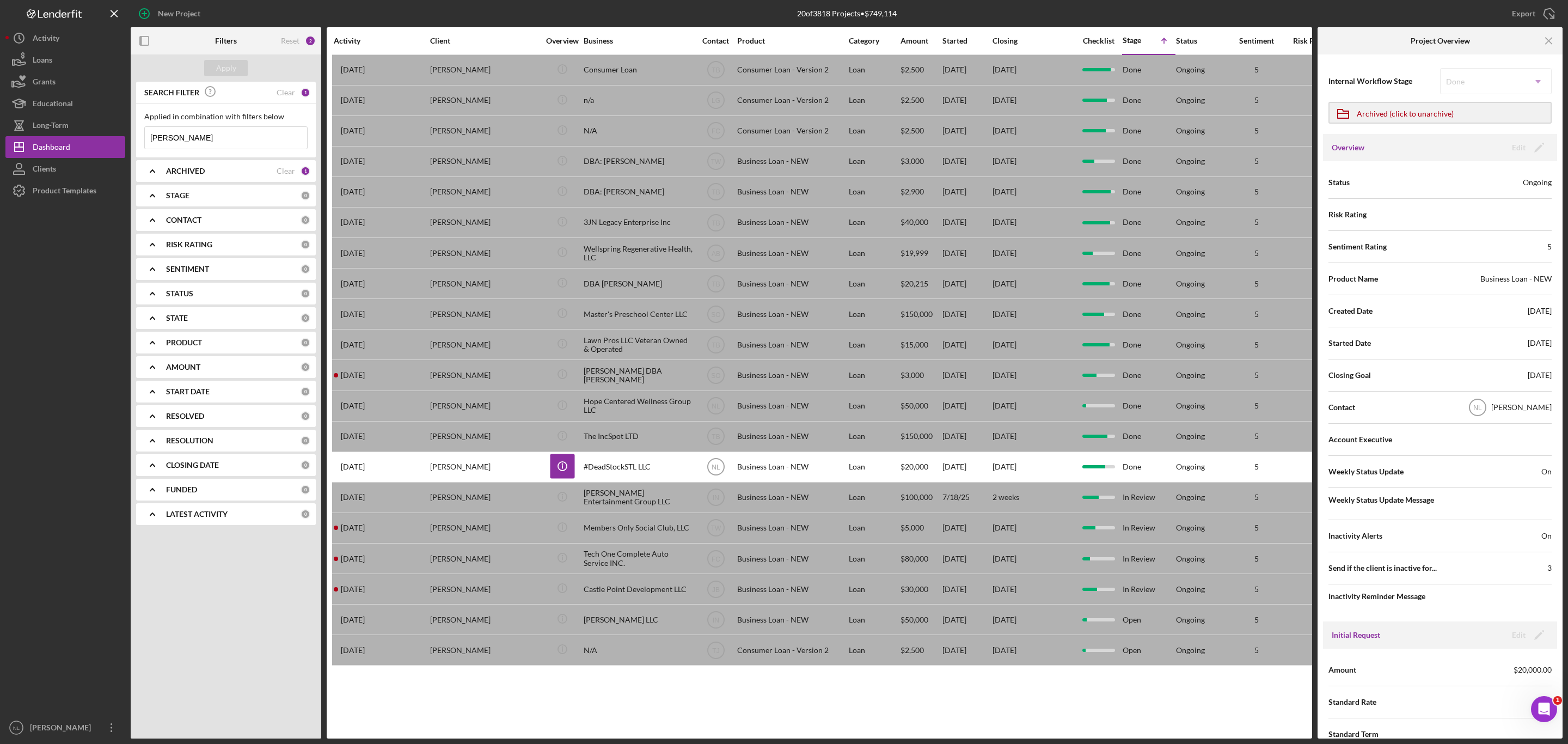
click at [195, 172] on b "ARCHIVED" at bounding box center [186, 171] width 39 height 9
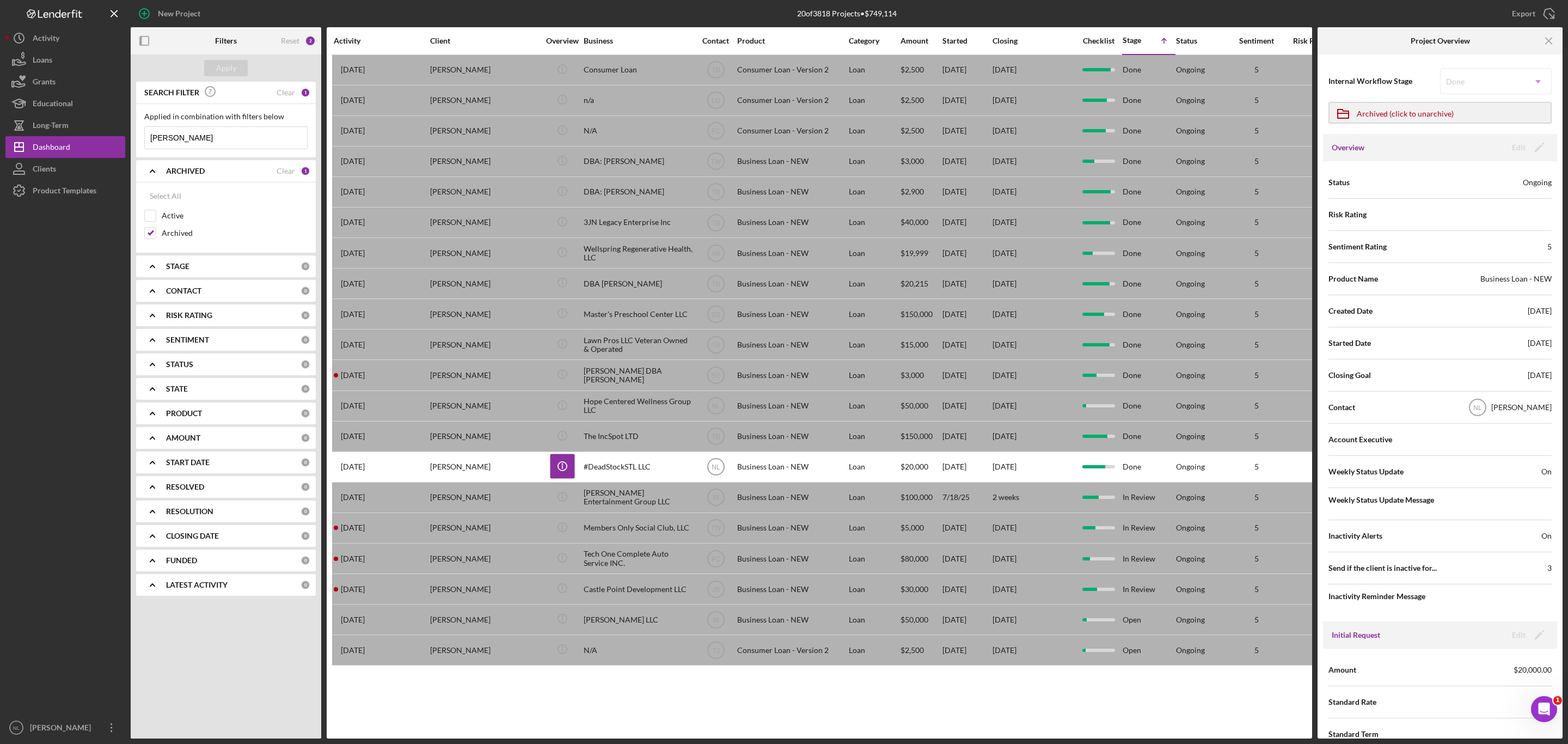
click at [195, 172] on b "ARCHIVED" at bounding box center [186, 171] width 39 height 9
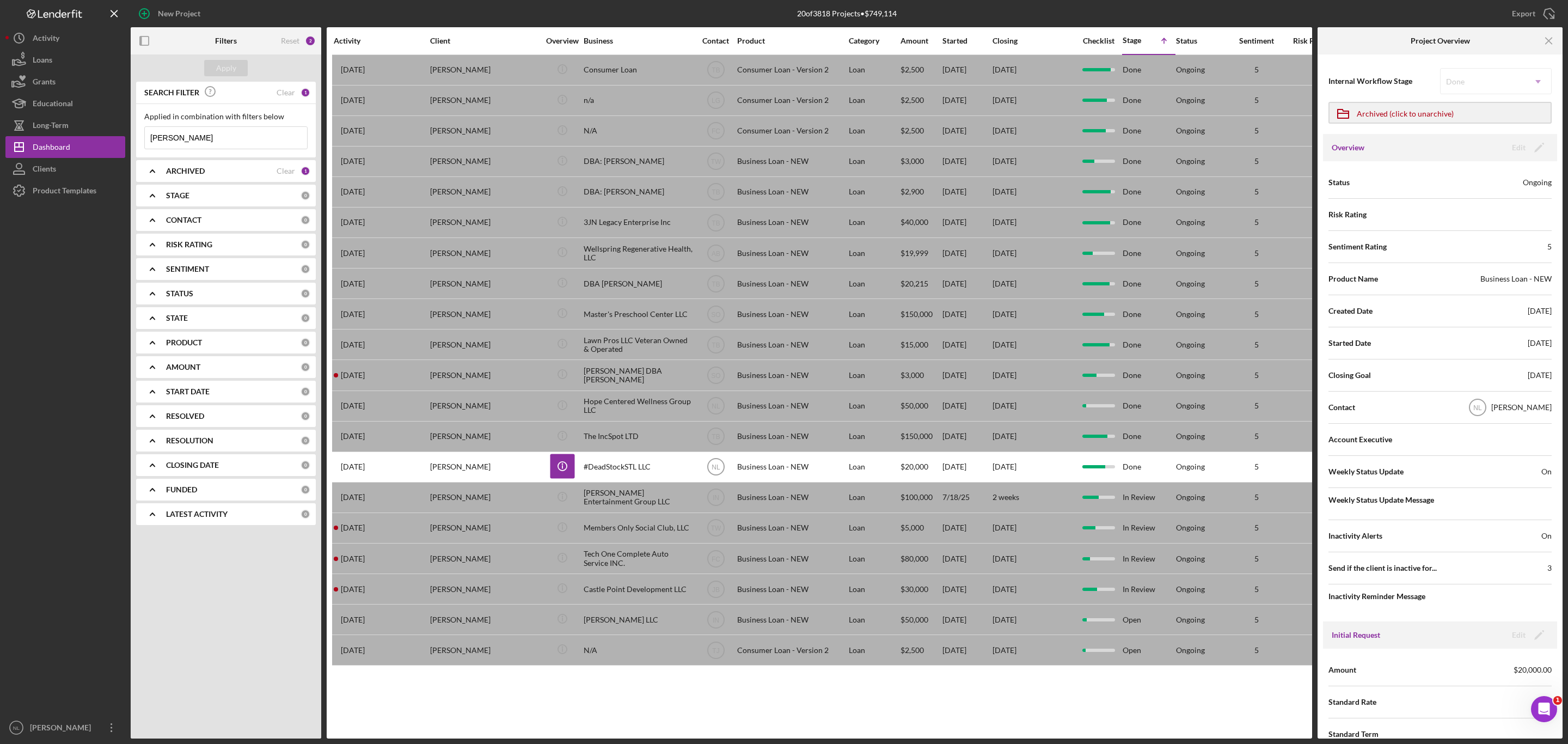
click at [203, 121] on div "Applied in combination with filters below" at bounding box center [226, 116] width 163 height 9
click at [198, 136] on input "[PERSON_NAME]" at bounding box center [226, 138] width 163 height 22
type input "[PERSON_NAME]"
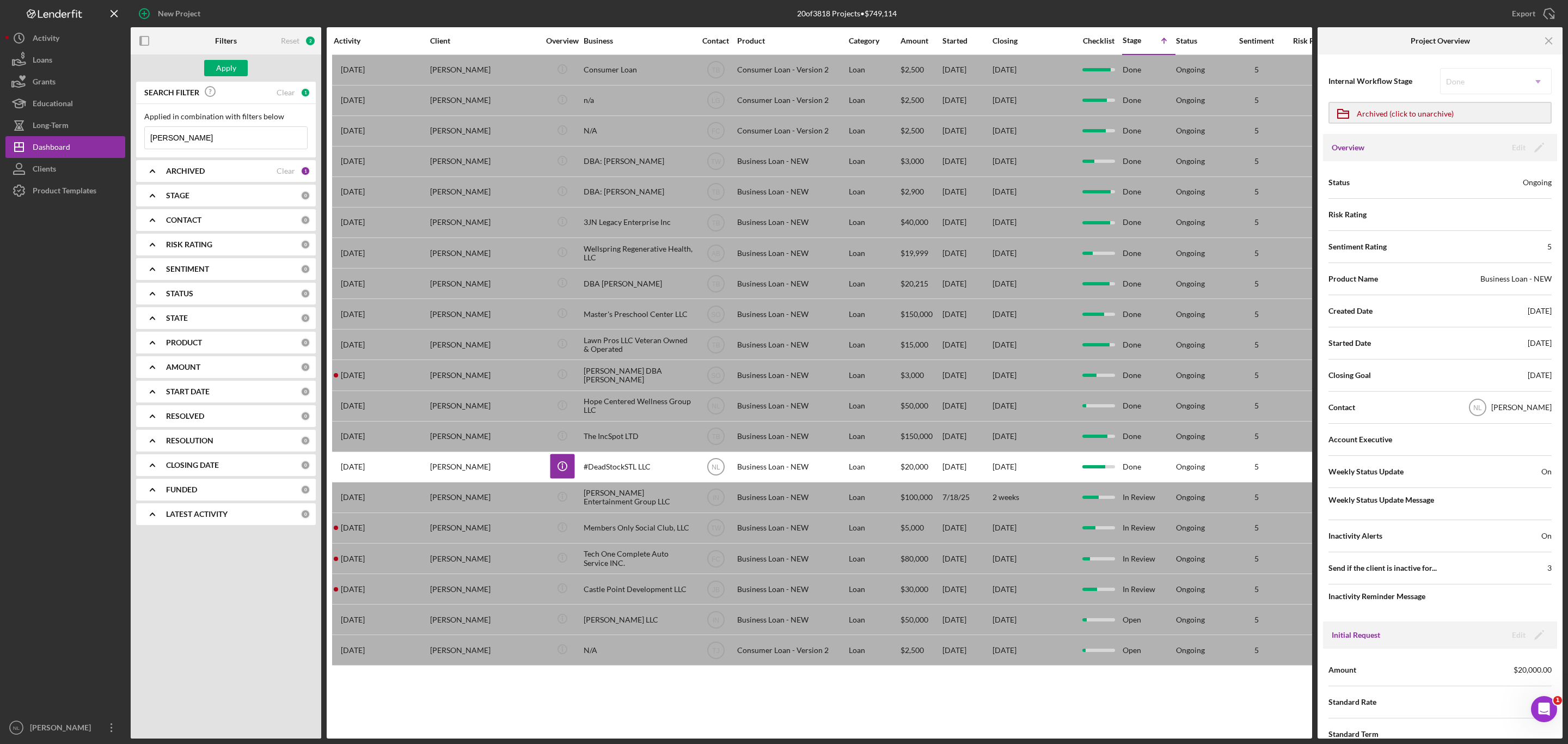
click at [170, 209] on div "CONTACT 0" at bounding box center [238, 220] width 144 height 22
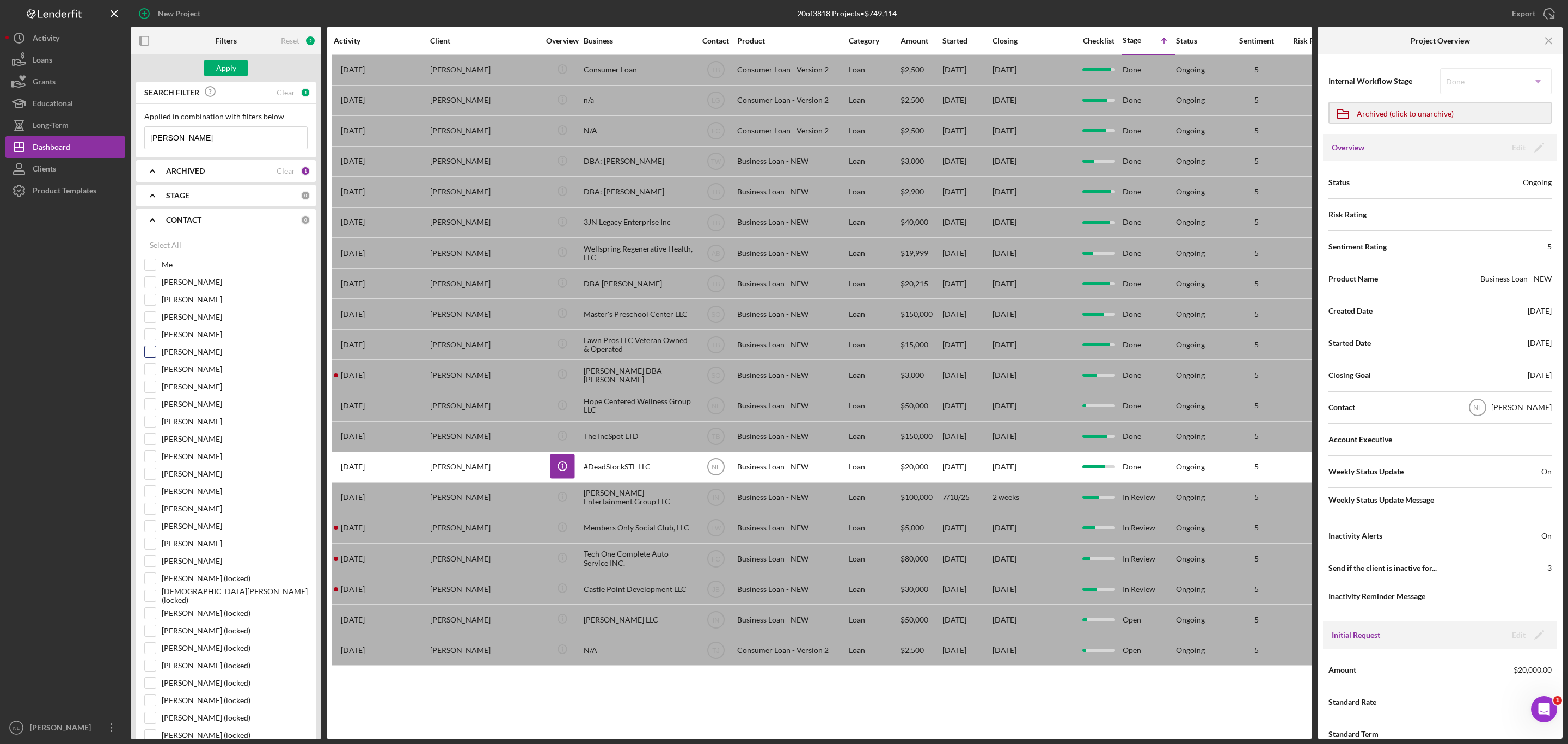
click at [147, 353] on input "[PERSON_NAME]" at bounding box center [150, 352] width 11 height 11
checkbox input "true"
click at [180, 132] on input "[PERSON_NAME]" at bounding box center [226, 138] width 163 height 22
click at [232, 59] on div "Apply" at bounding box center [226, 68] width 191 height 27
click at [225, 72] on div "Apply" at bounding box center [226, 68] width 20 height 16
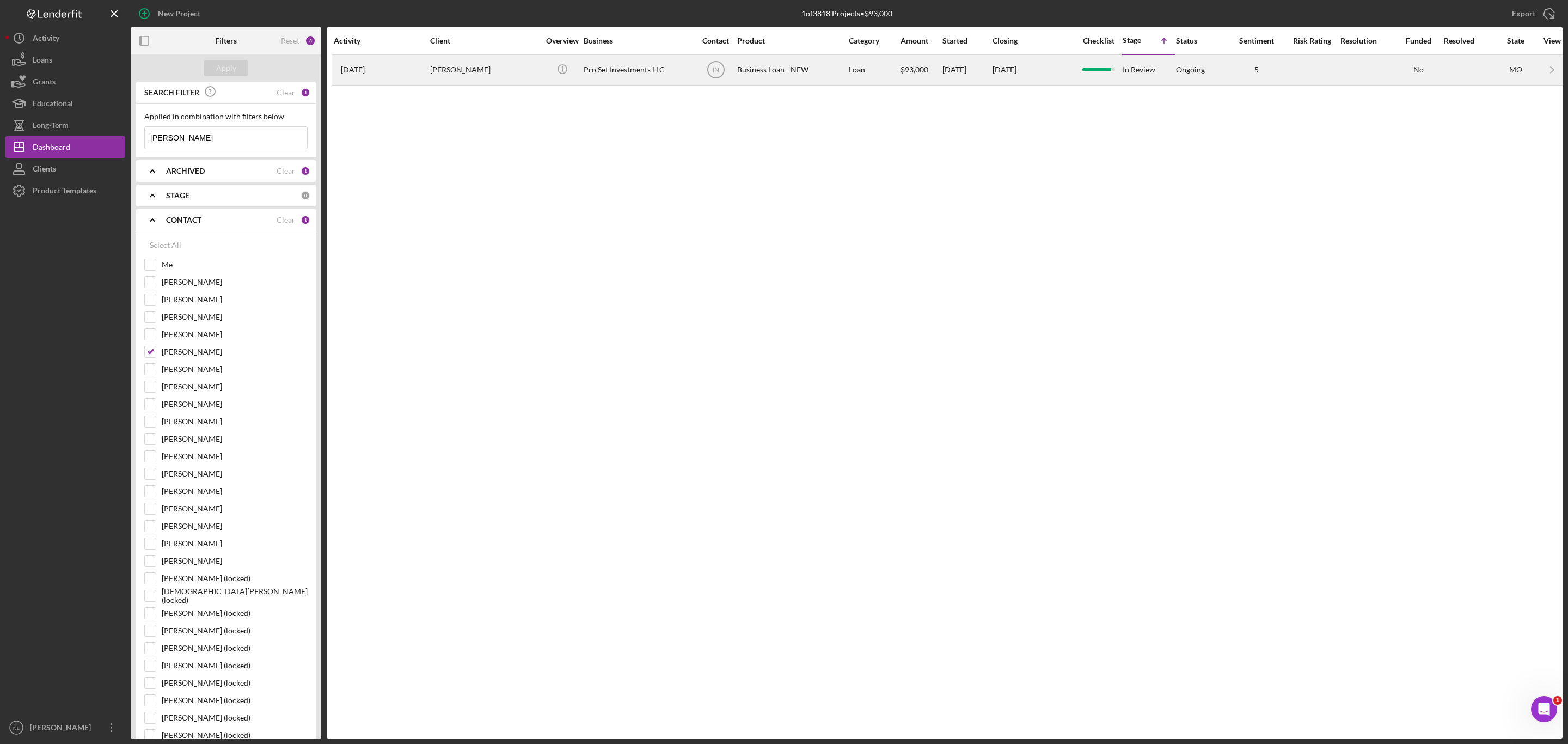
click at [436, 70] on div "[PERSON_NAME]" at bounding box center [485, 69] width 109 height 29
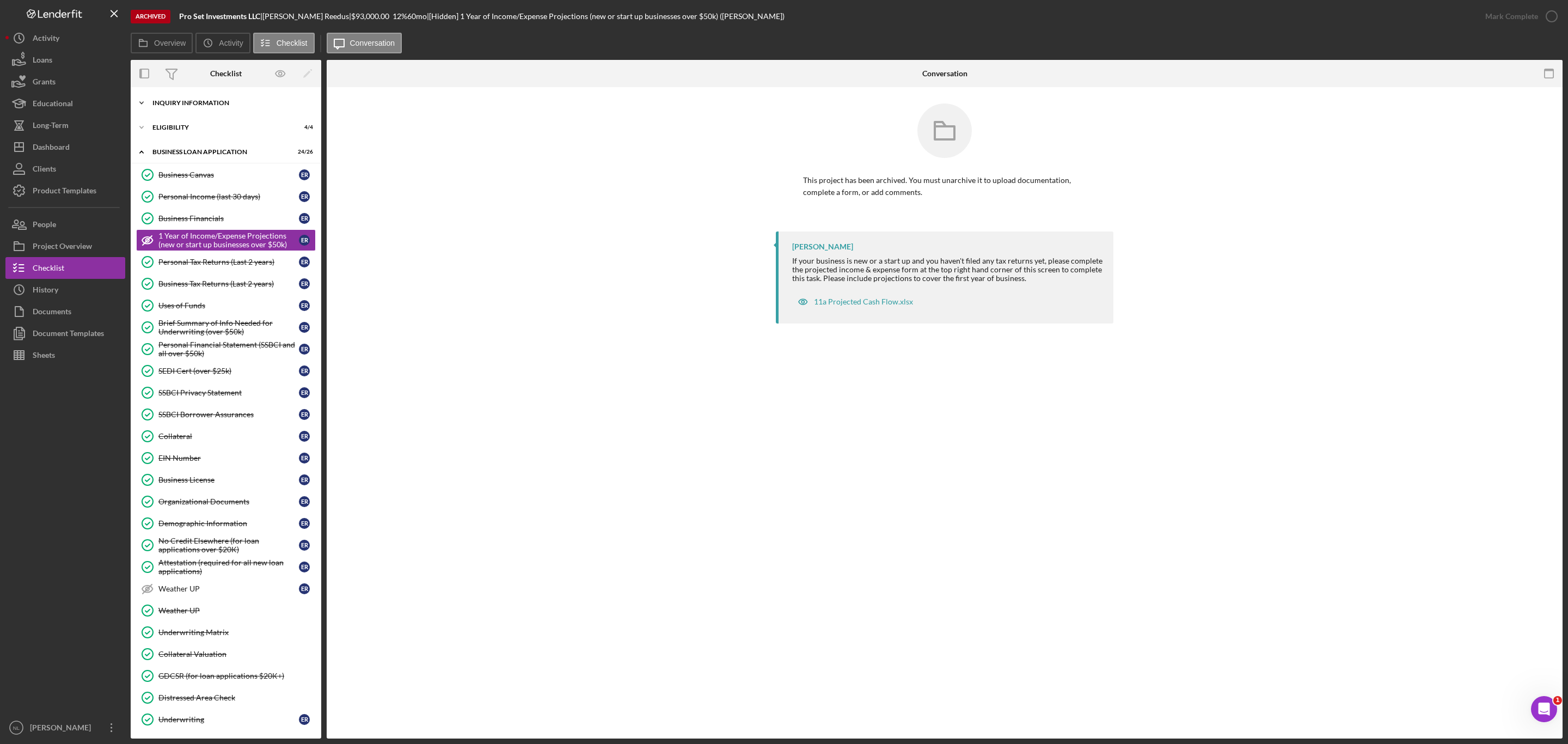
click at [204, 100] on div "INQUIRY INFORMATION" at bounding box center [229, 103] width 155 height 7
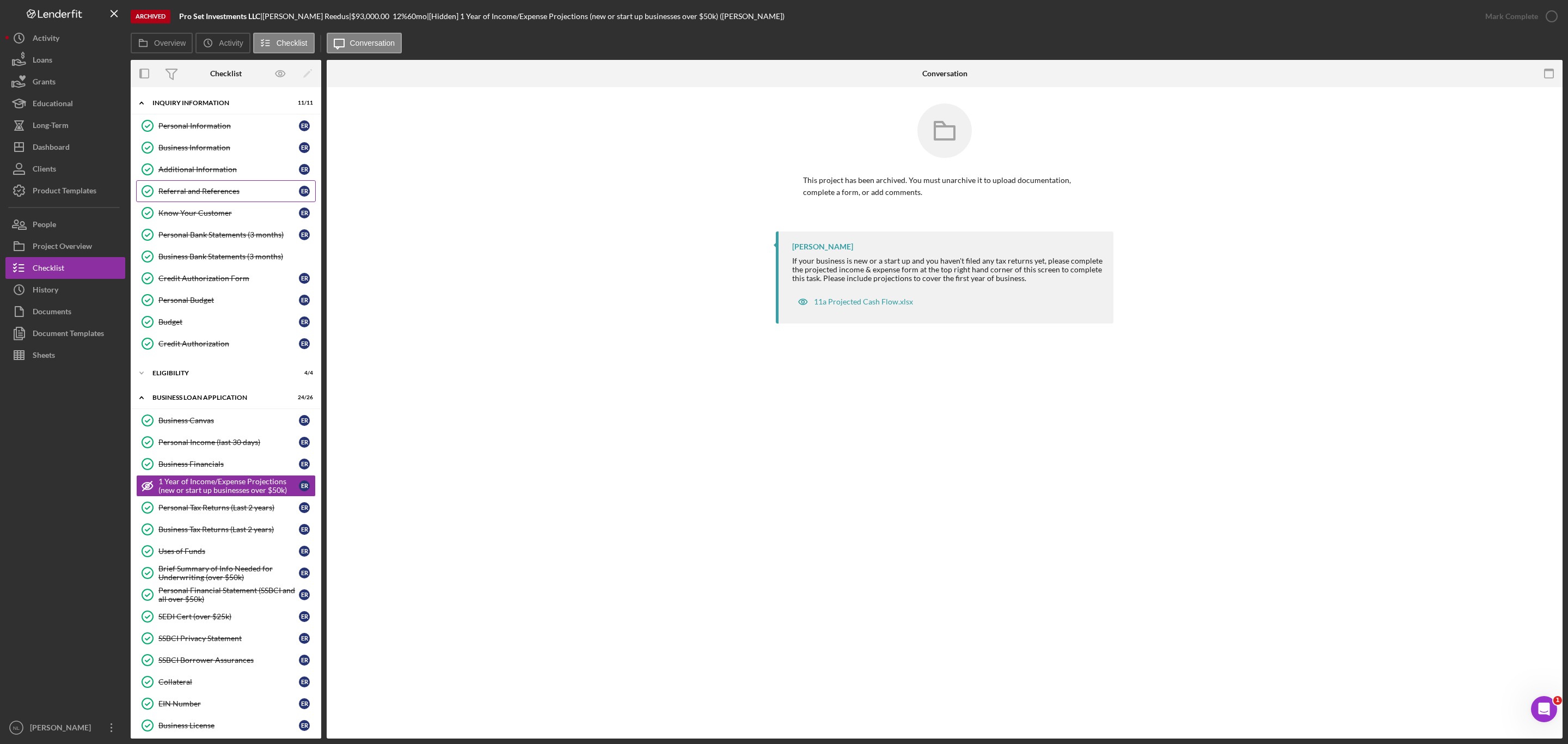
click at [215, 198] on link "Referral and References Referral and References E R" at bounding box center [226, 191] width 180 height 22
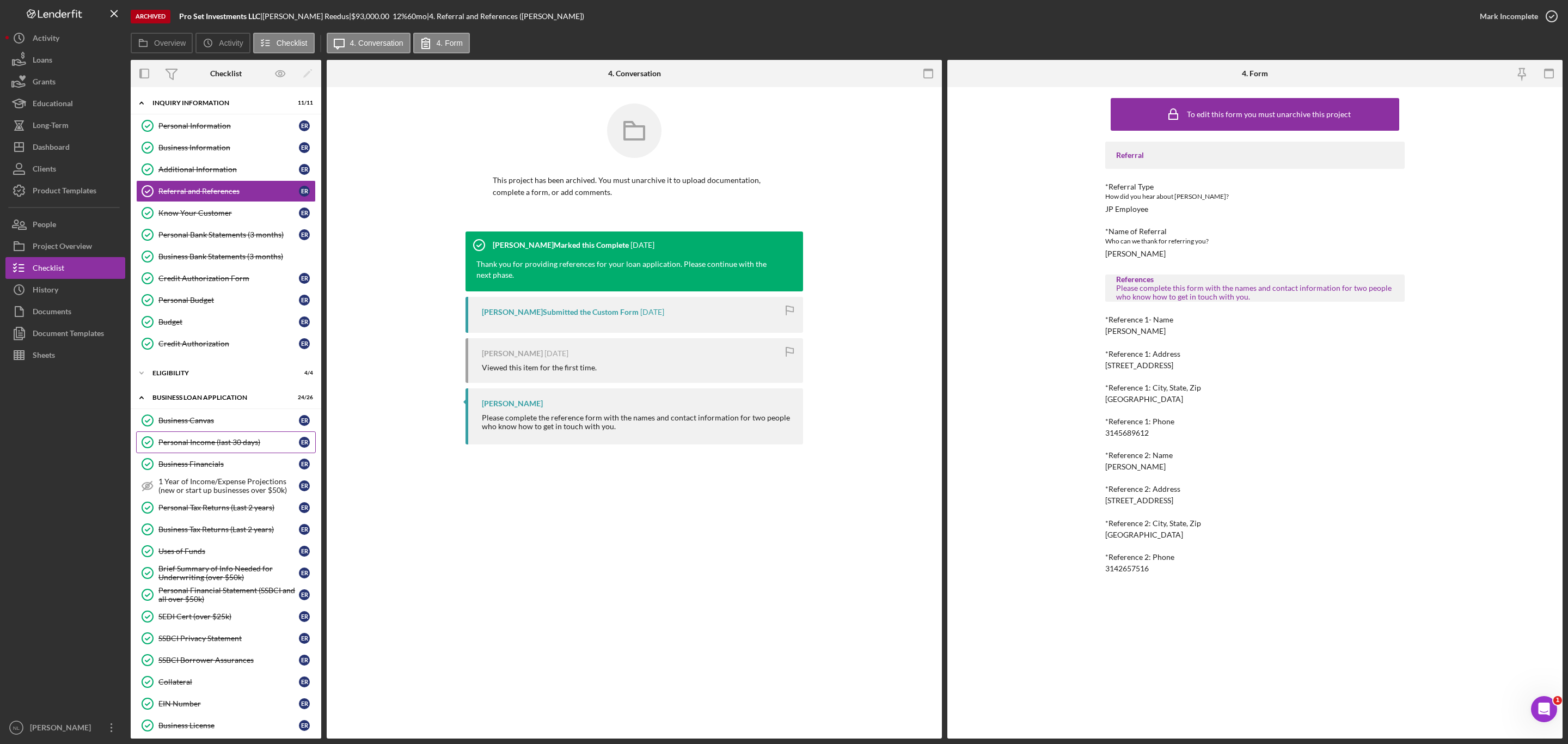
click at [211, 443] on link "Personal Income (last 30 days) Personal Income (last 30 days) E R" at bounding box center [226, 442] width 180 height 22
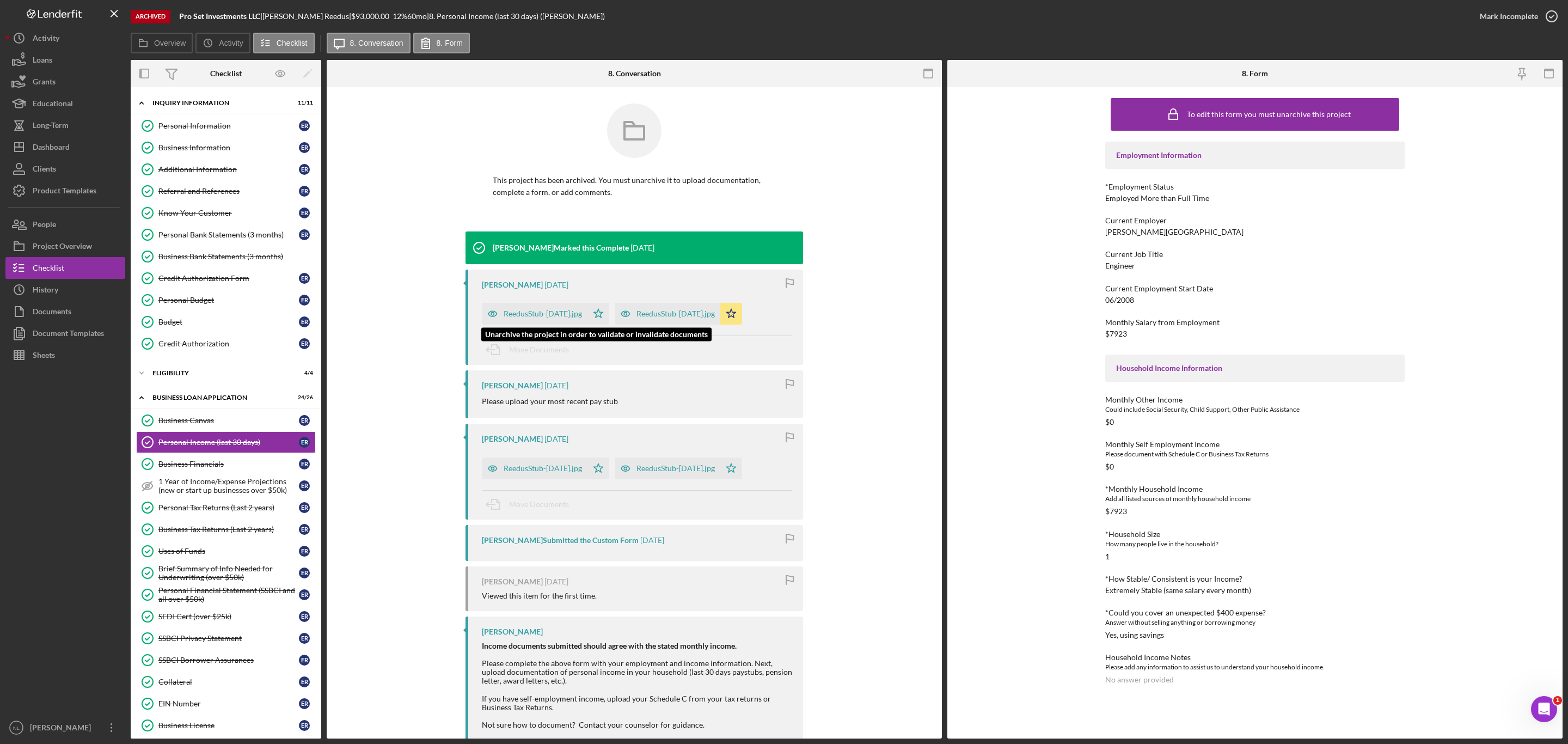
click at [546, 315] on div "ReedusStub-[DATE].jpg" at bounding box center [542, 314] width 79 height 9
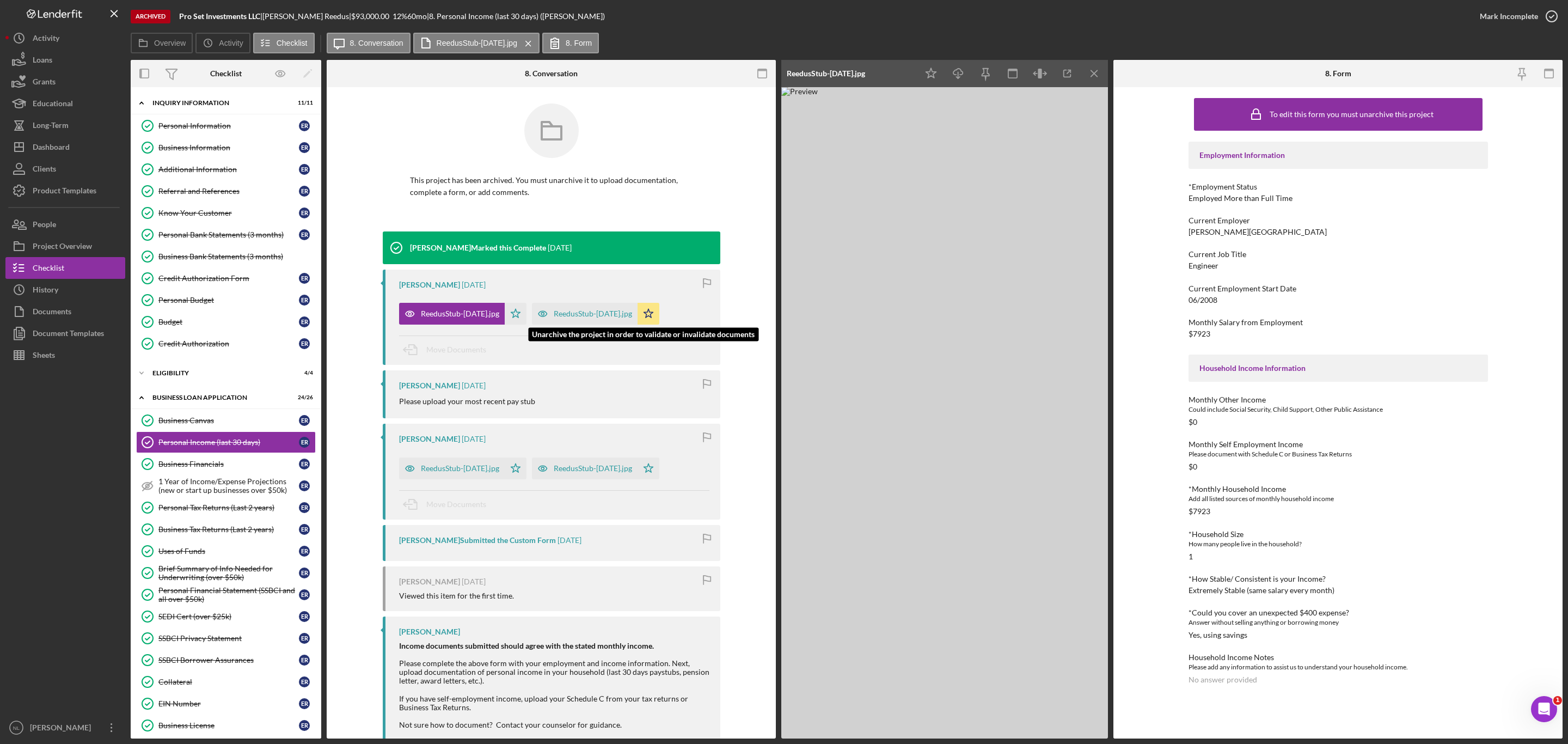
click at [569, 318] on div "ReedusStub-[DATE].jpg" at bounding box center [585, 314] width 106 height 22
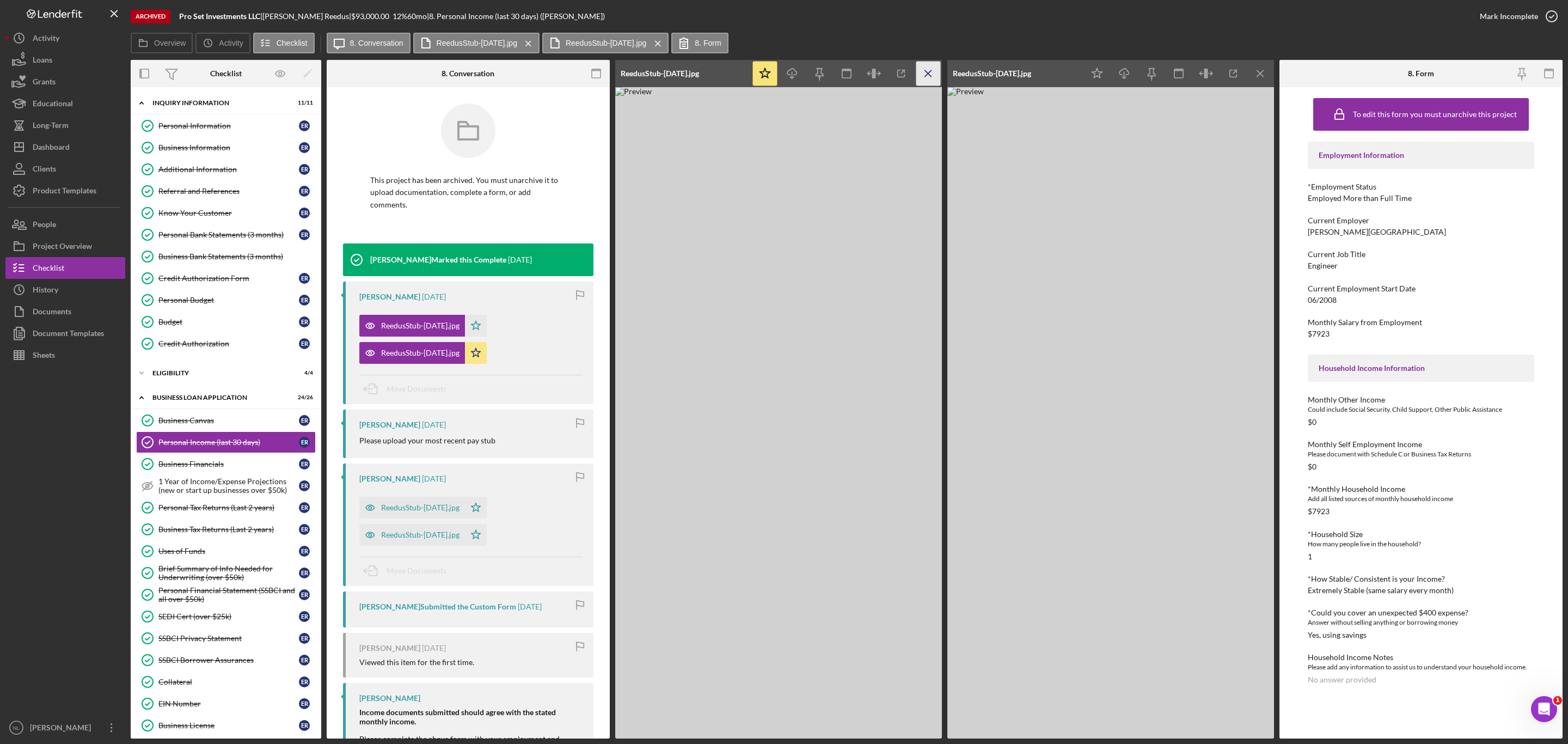
click at [936, 80] on icon "Icon/Menu Close" at bounding box center [928, 74] width 24 height 24
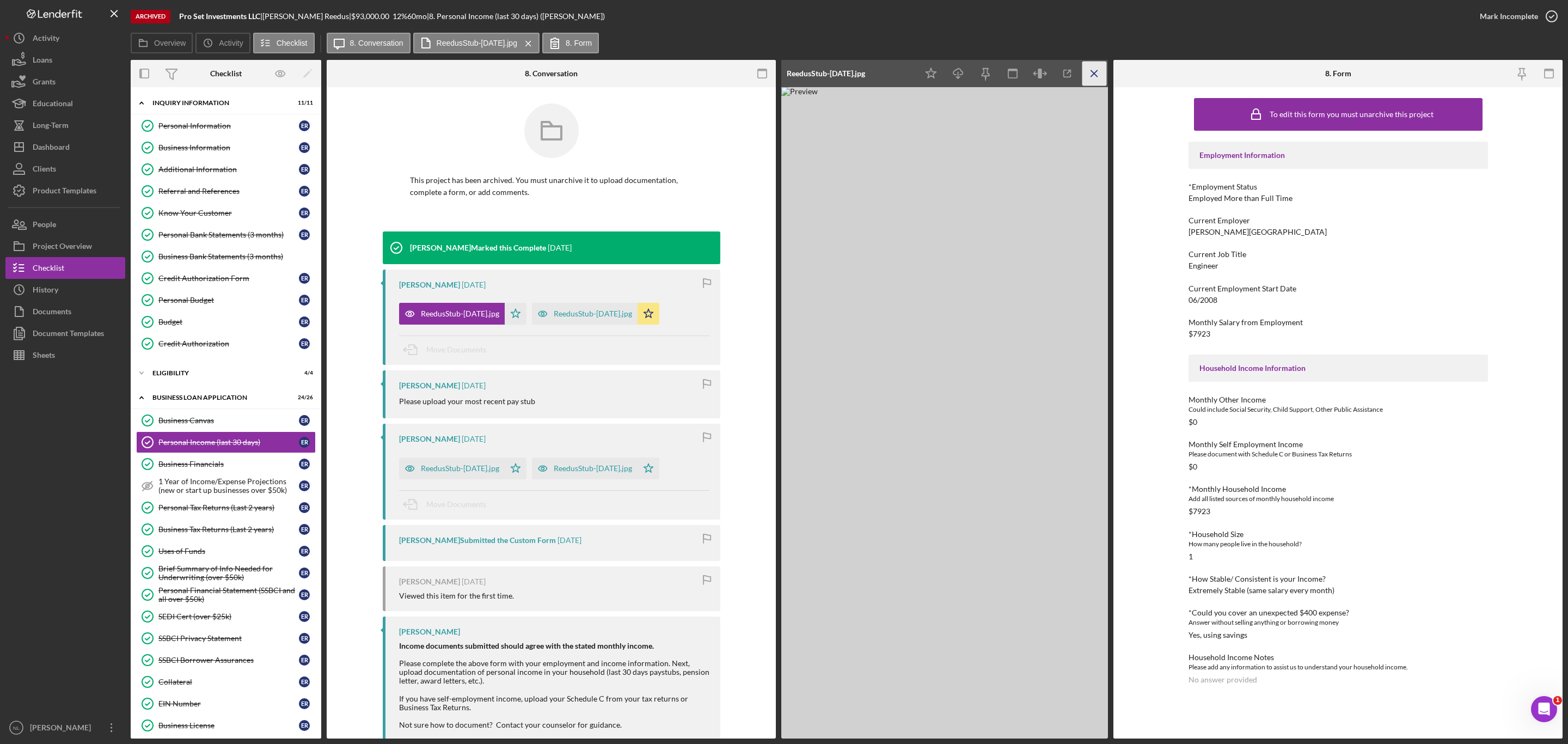
click at [1106, 68] on icon "Icon/Menu Close" at bounding box center [1094, 74] width 24 height 24
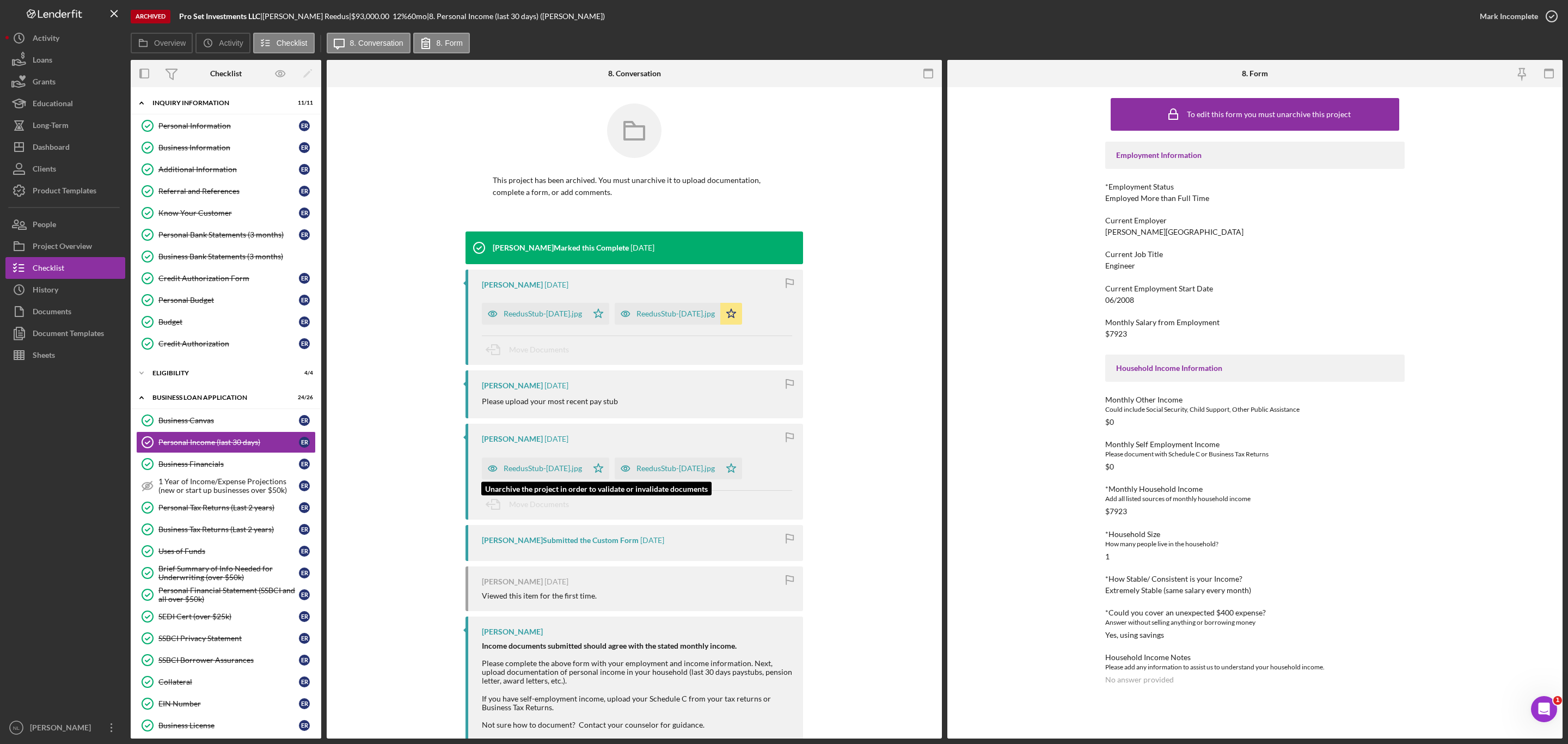
click at [536, 467] on div "ReedusStub-[DATE].jpg" at bounding box center [542, 468] width 79 height 9
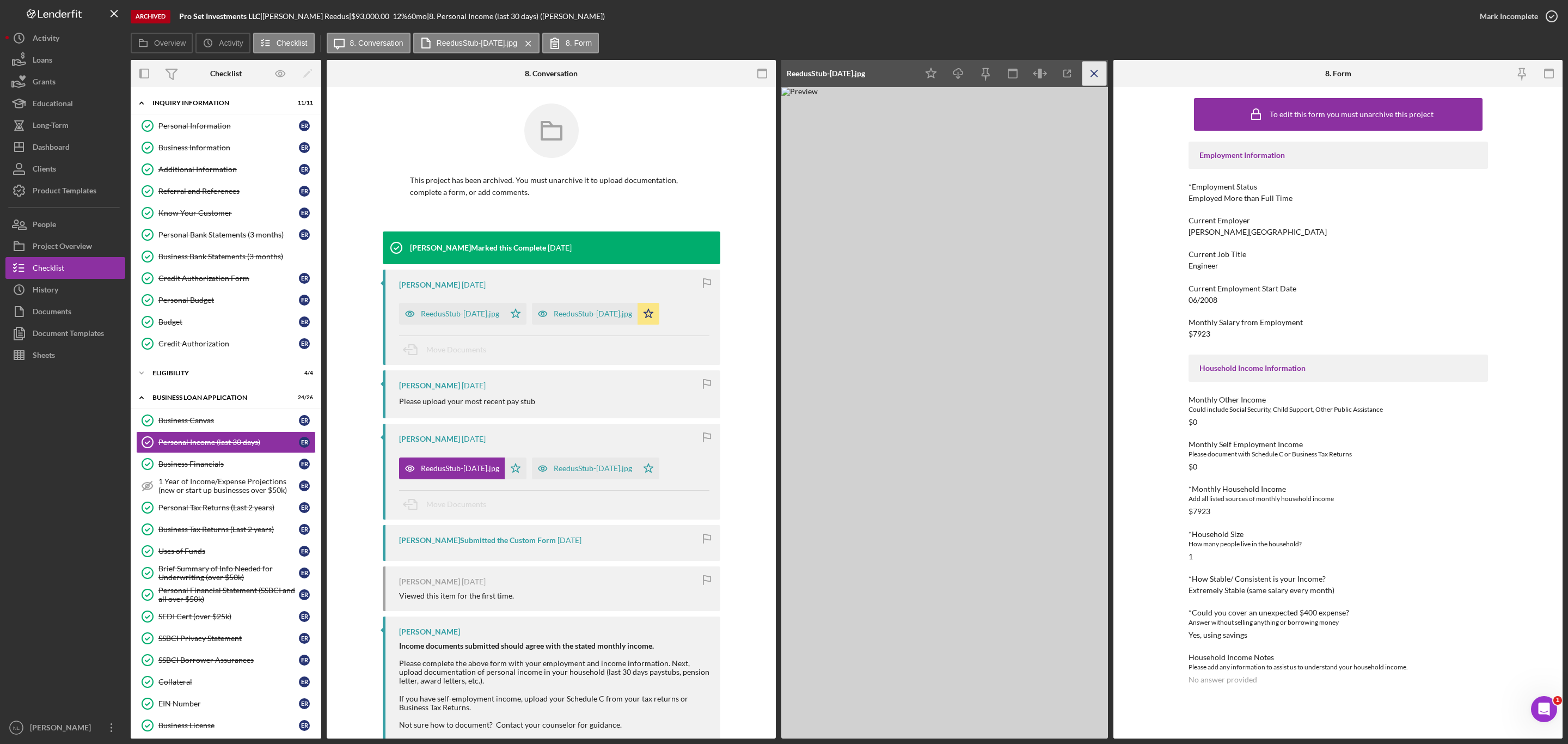
click at [1082, 69] on icon "Icon/Menu Close" at bounding box center [1094, 74] width 24 height 24
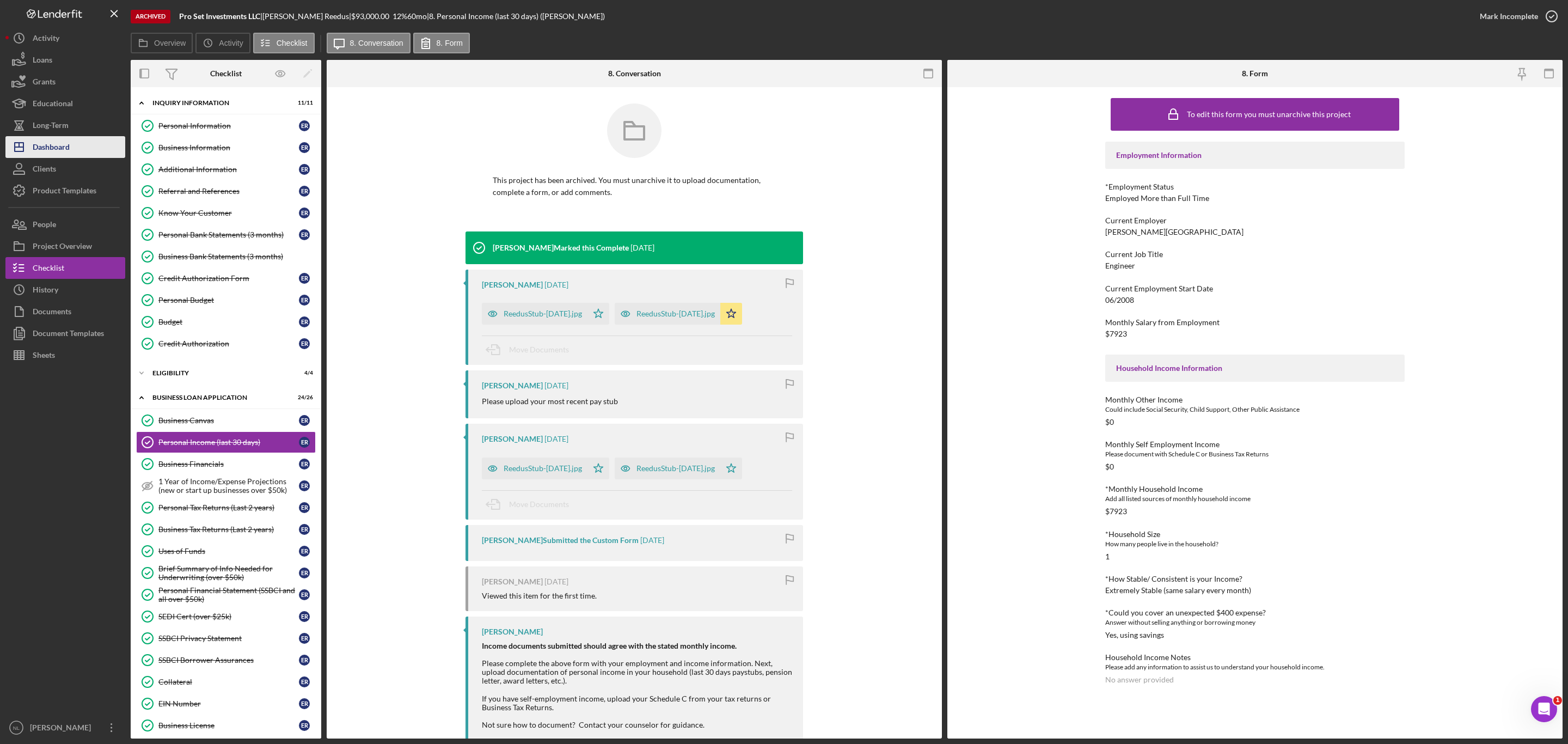
click at [66, 139] on div "Dashboard" at bounding box center [51, 149] width 37 height 24
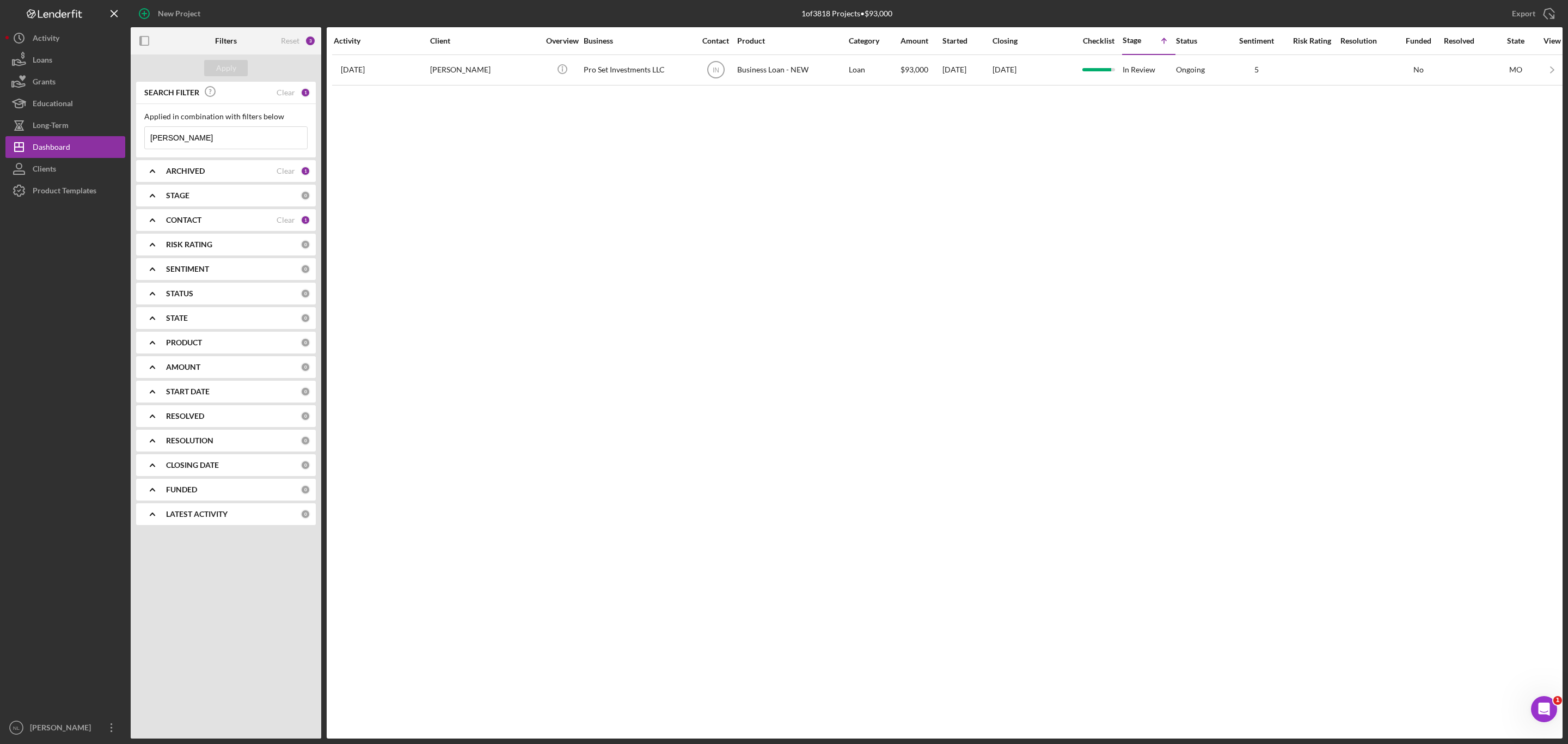
click at [184, 138] on input "[PERSON_NAME]" at bounding box center [226, 138] width 163 height 22
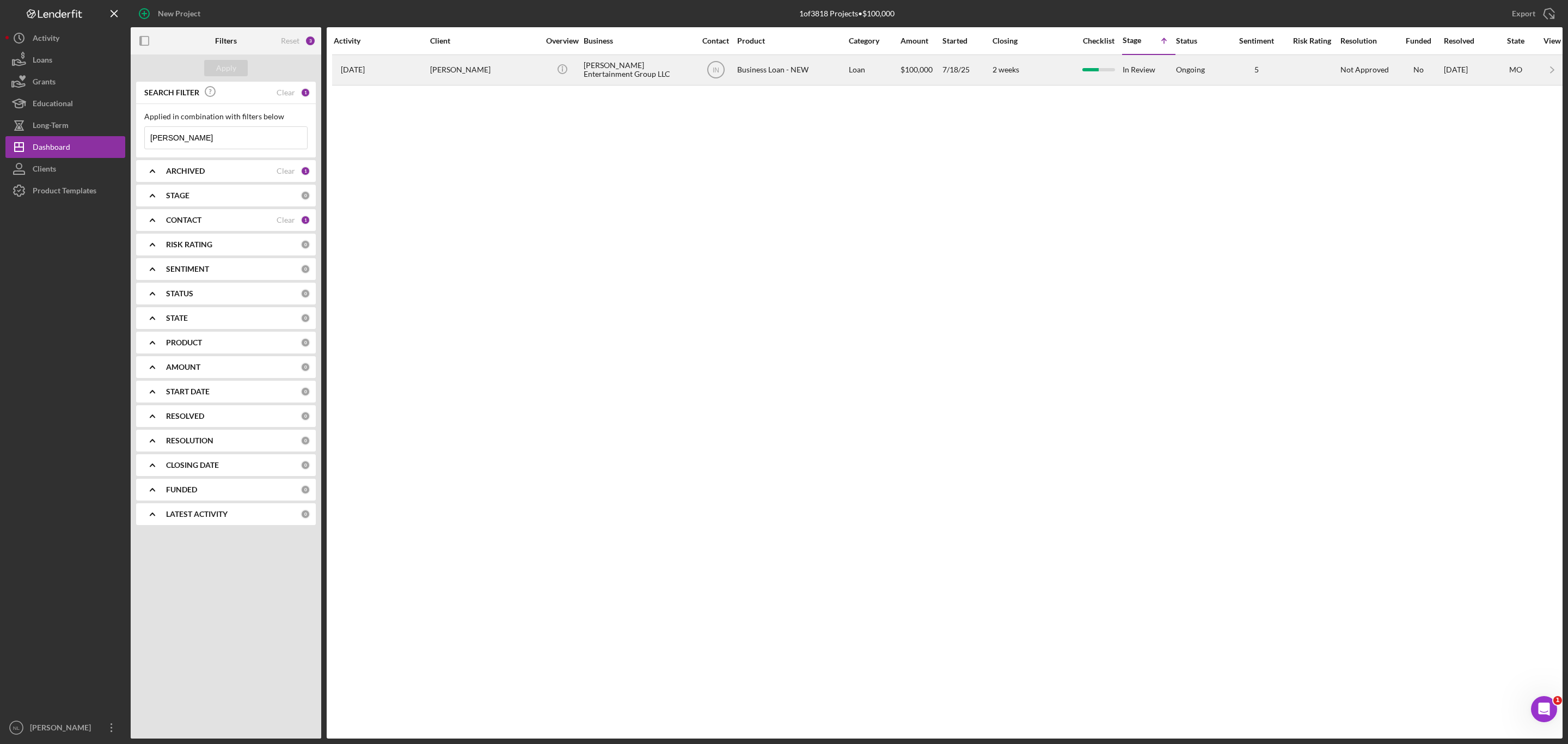
type input "[PERSON_NAME]"
click at [417, 69] on div "[DATE] [PERSON_NAME]" at bounding box center [381, 69] width 96 height 29
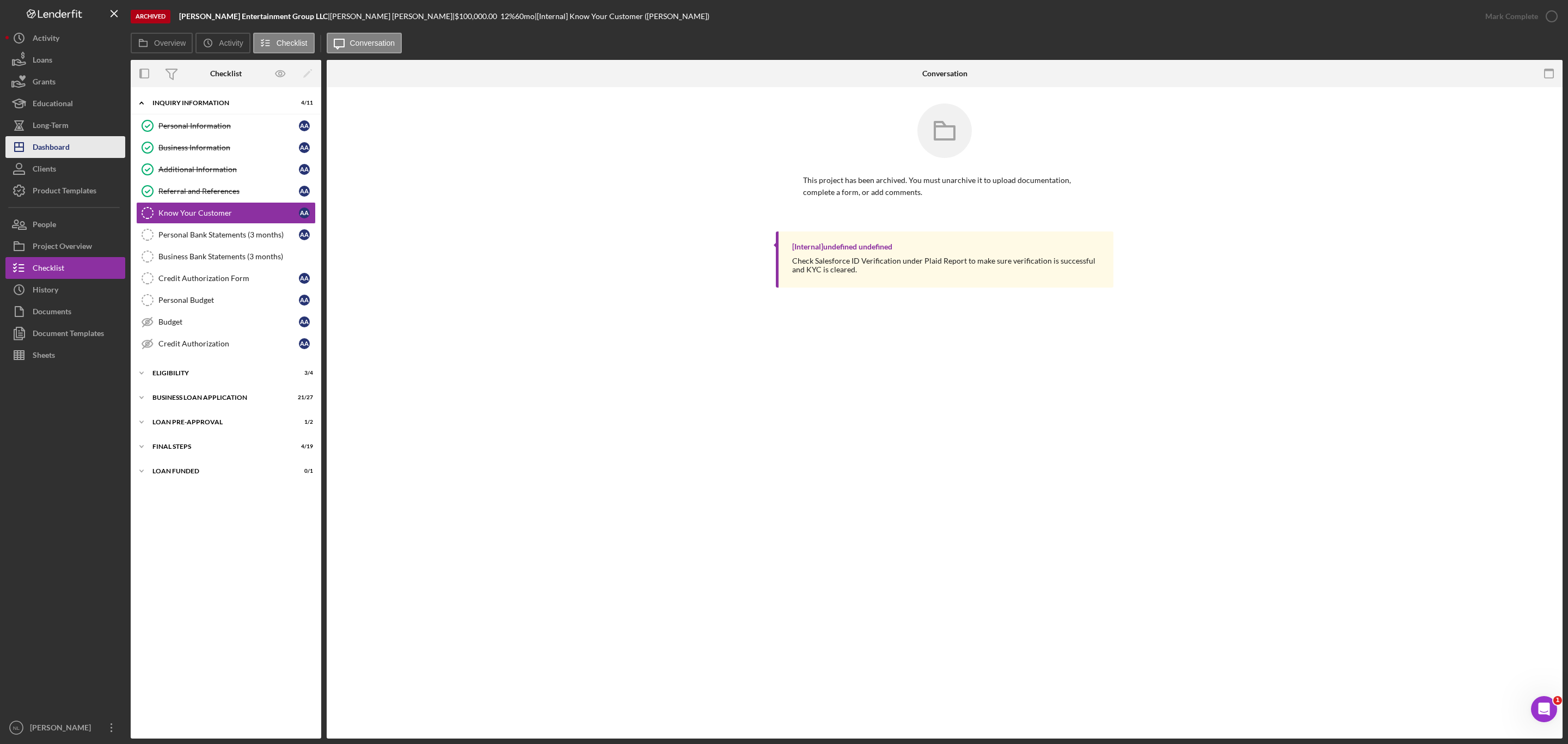
click at [87, 152] on button "Icon/Dashboard Dashboard" at bounding box center [65, 147] width 120 height 22
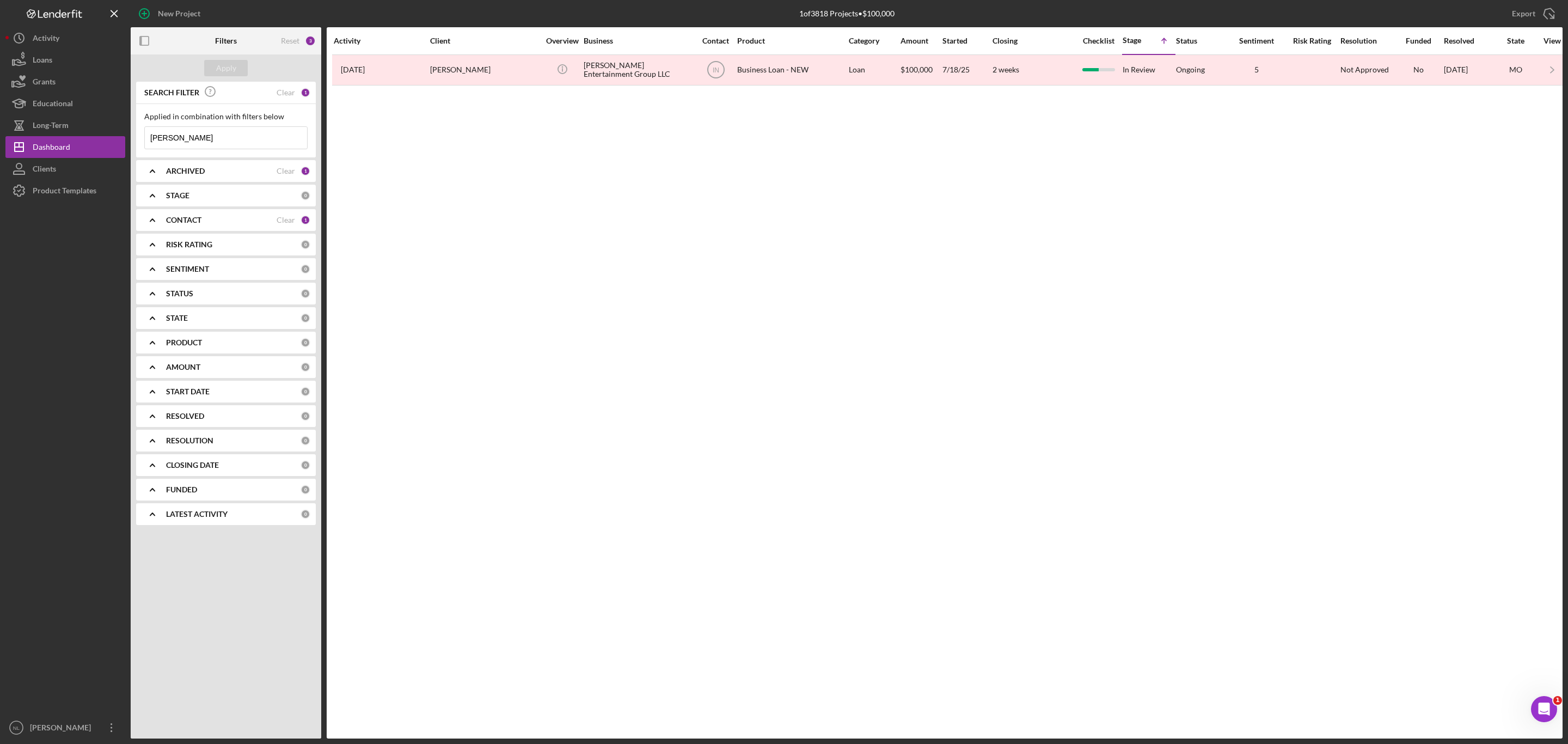
click at [200, 224] on b "CONTACT" at bounding box center [184, 220] width 35 height 9
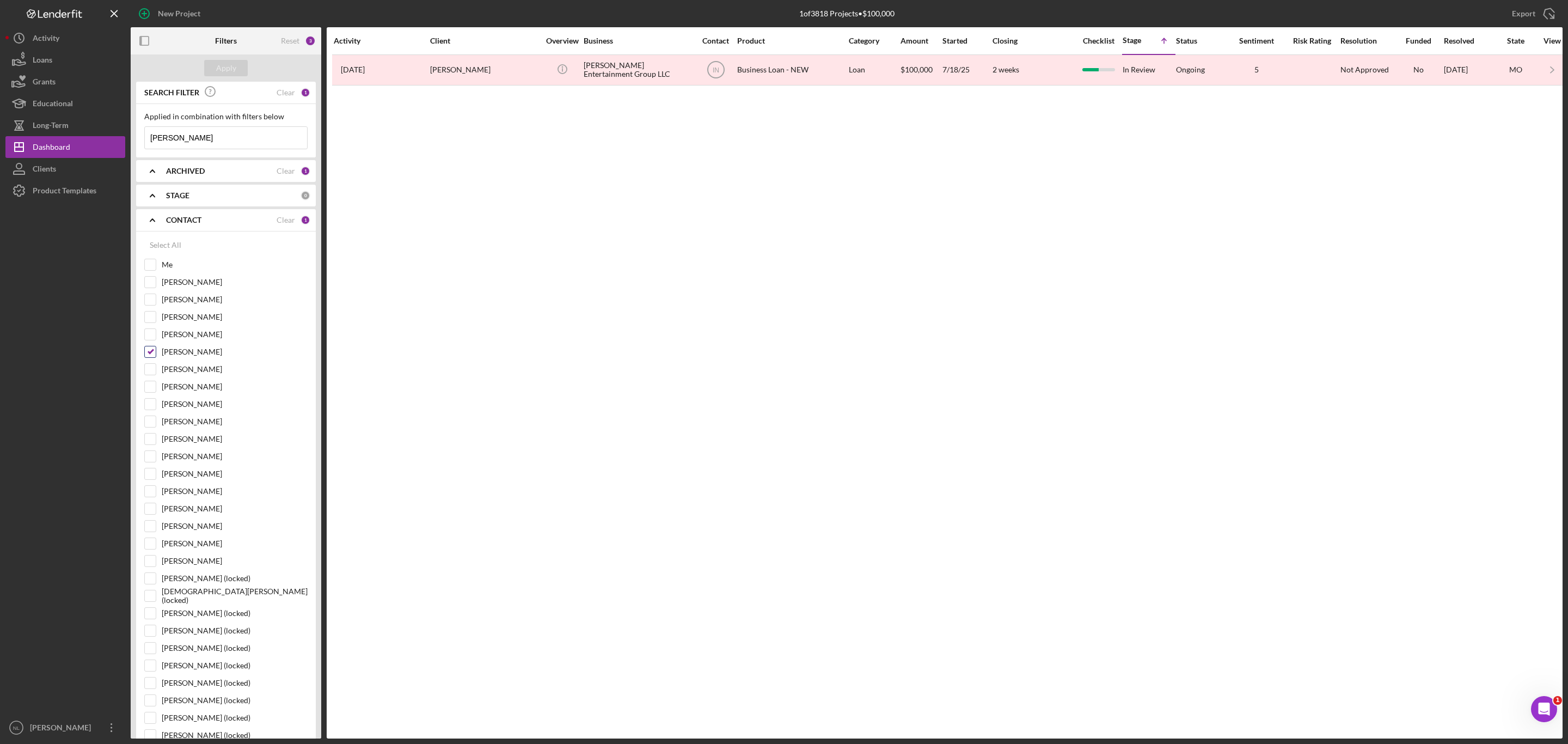
click at [151, 357] on input "[PERSON_NAME]" at bounding box center [150, 352] width 11 height 11
checkbox input "false"
click at [151, 268] on input "Me" at bounding box center [150, 265] width 11 height 11
checkbox input "true"
click at [217, 62] on div "Apply" at bounding box center [226, 68] width 20 height 16
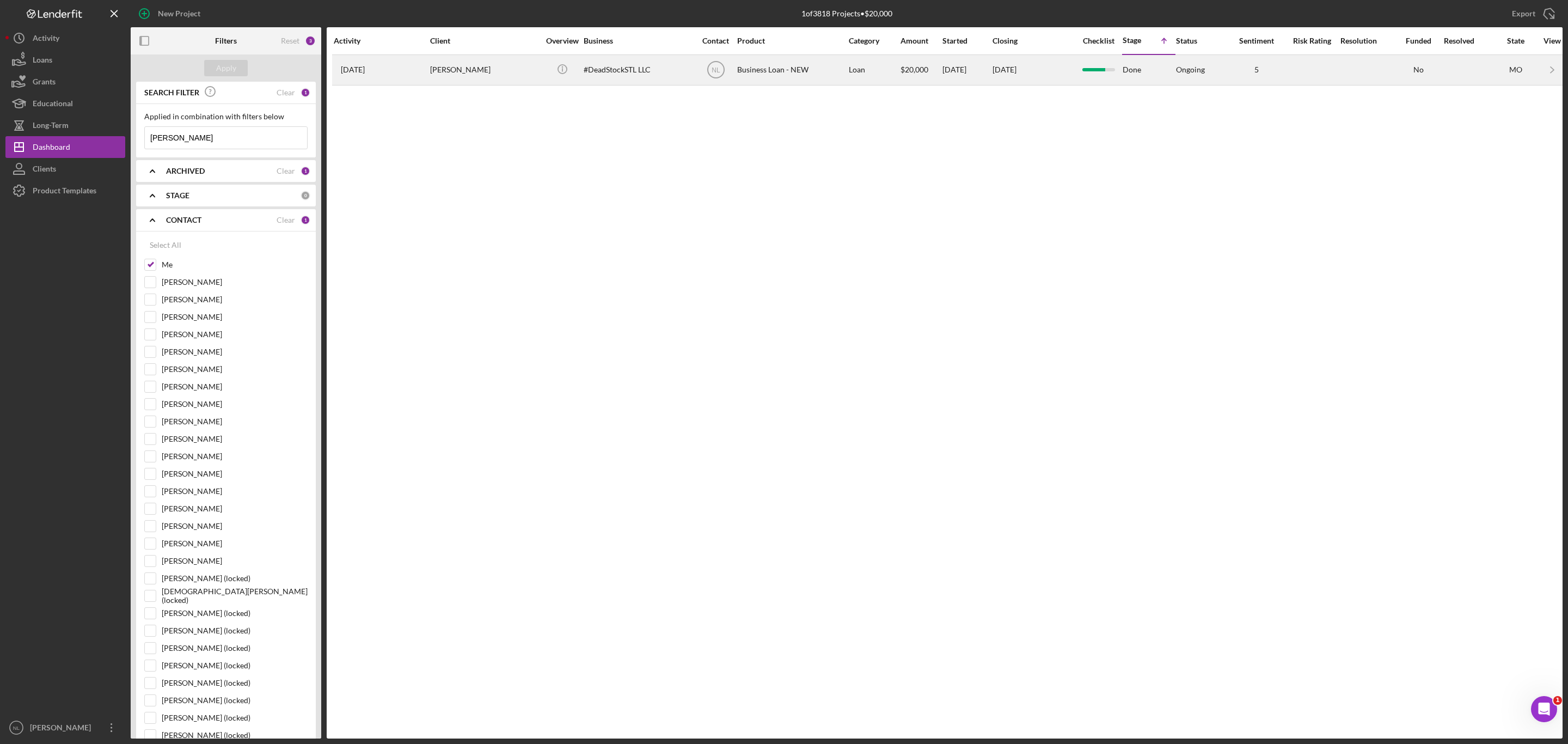
click at [452, 82] on div "[PERSON_NAME]" at bounding box center [485, 69] width 109 height 29
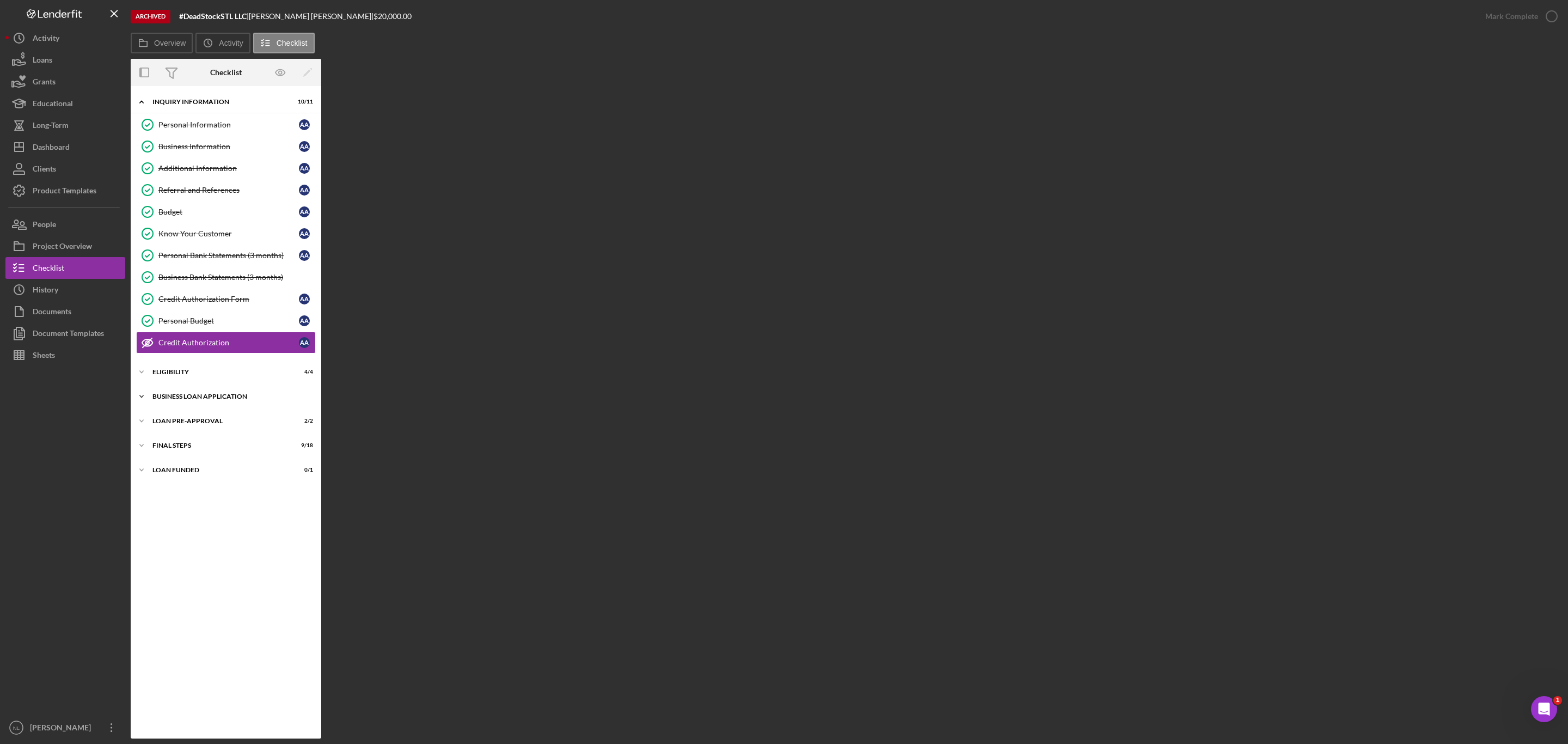
click at [208, 407] on div "Icon/Expander BUSINESS LOAN APPLICATION 20 / 27" at bounding box center [226, 396] width 191 height 22
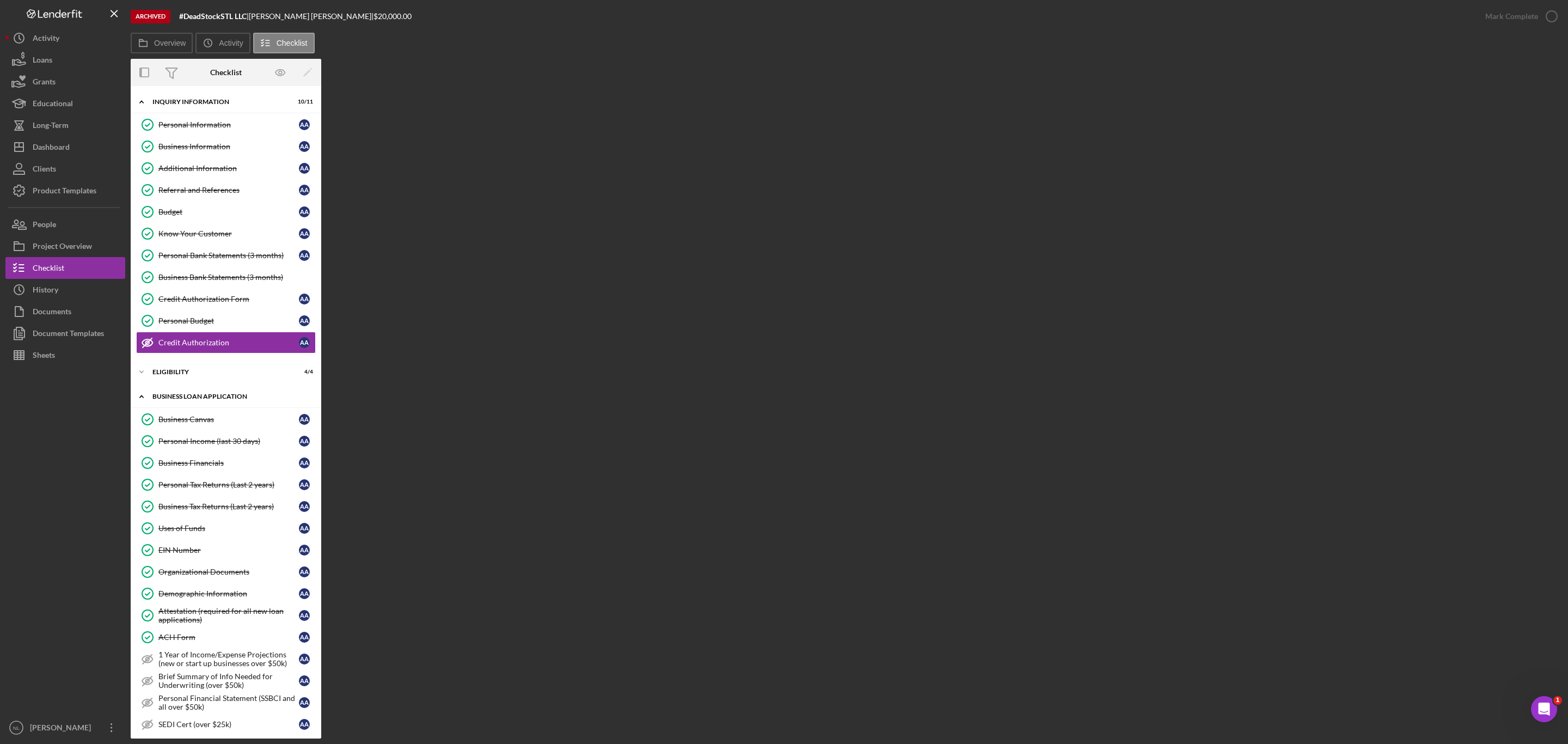
scroll to position [363, 0]
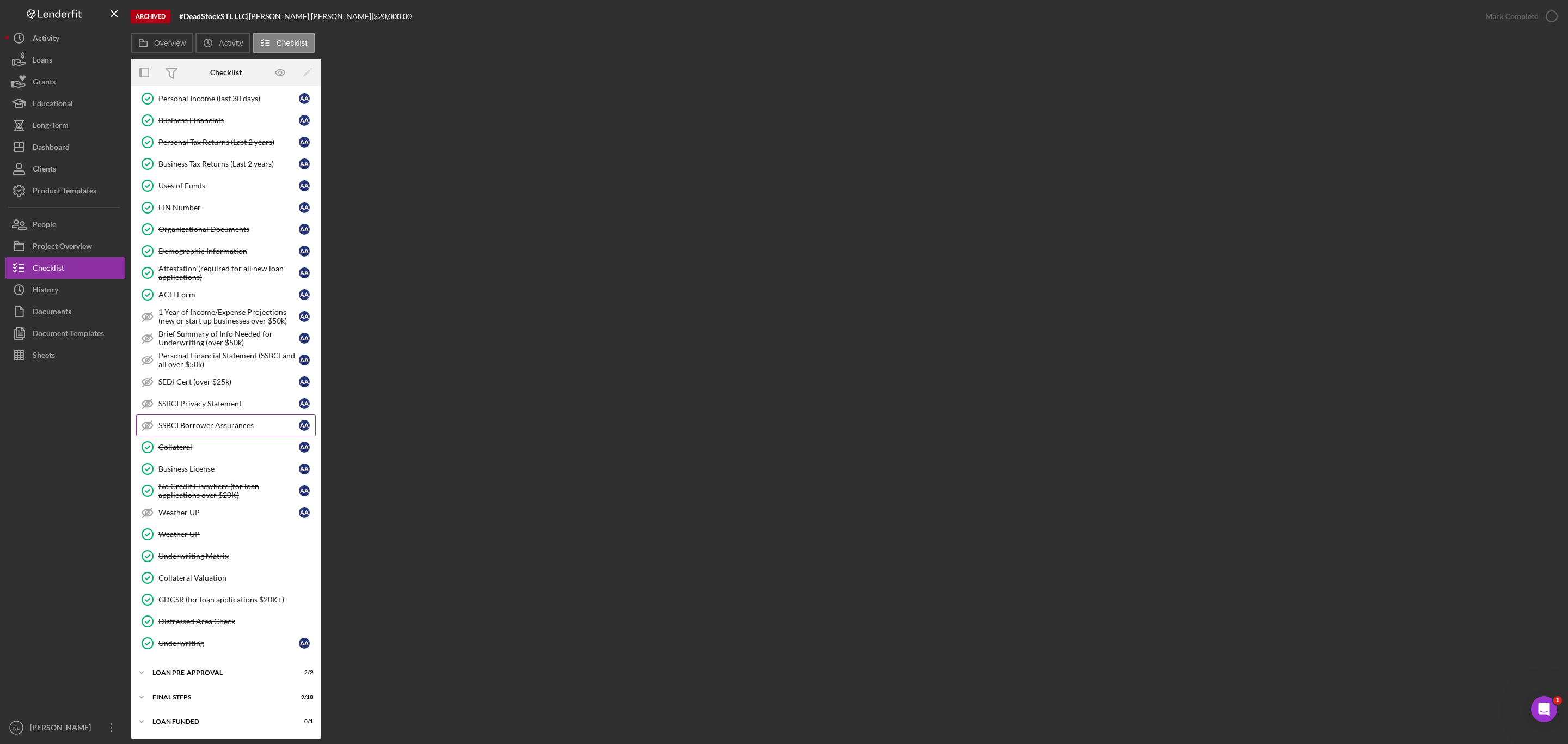
click at [198, 423] on div "SSBCI Borrower Assurances" at bounding box center [228, 425] width 141 height 9
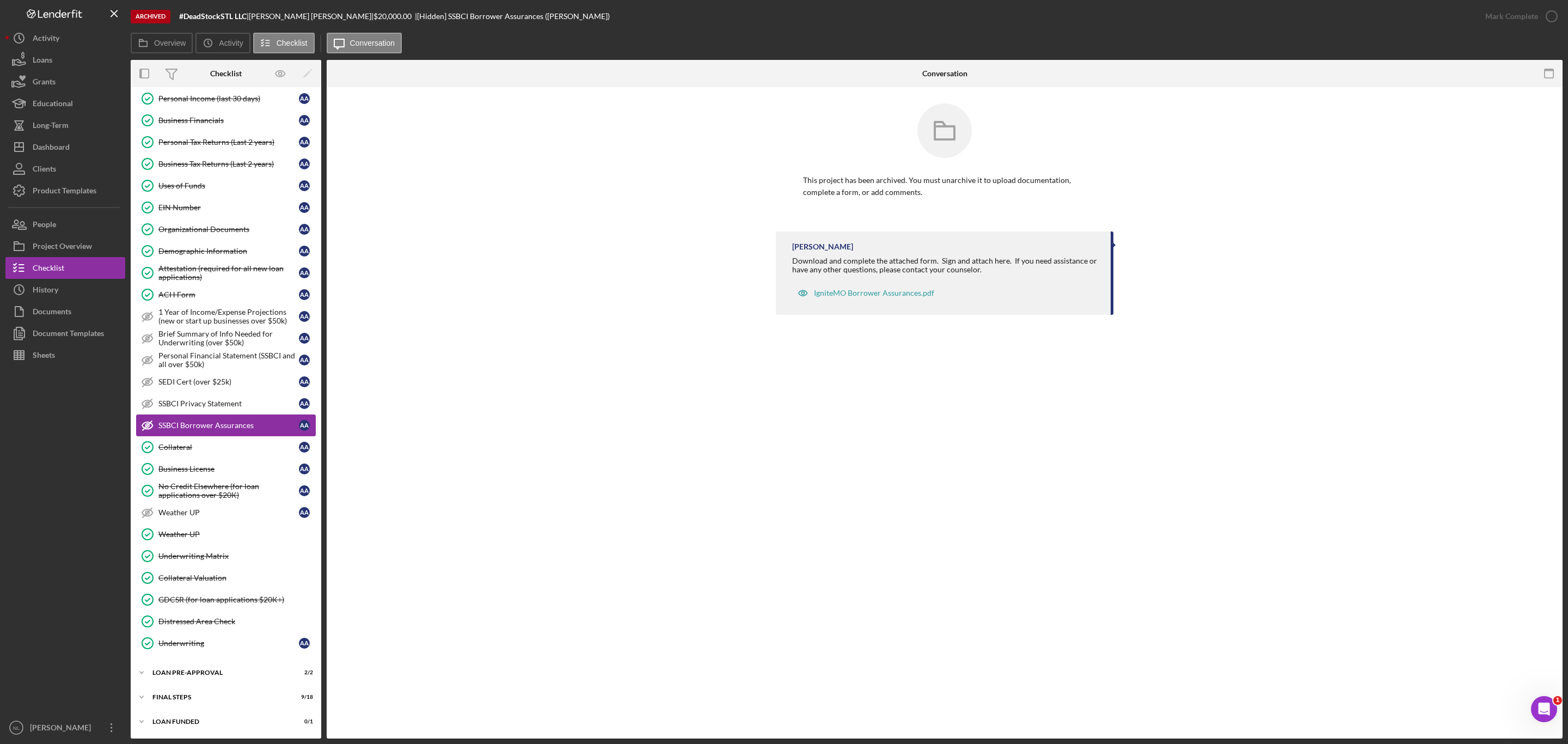
click at [194, 430] on link "SSBCI Borrower Assurances SSBCI Borrower Assurances A A" at bounding box center [226, 426] width 180 height 22
click at [186, 446] on div "Collateral" at bounding box center [228, 447] width 141 height 9
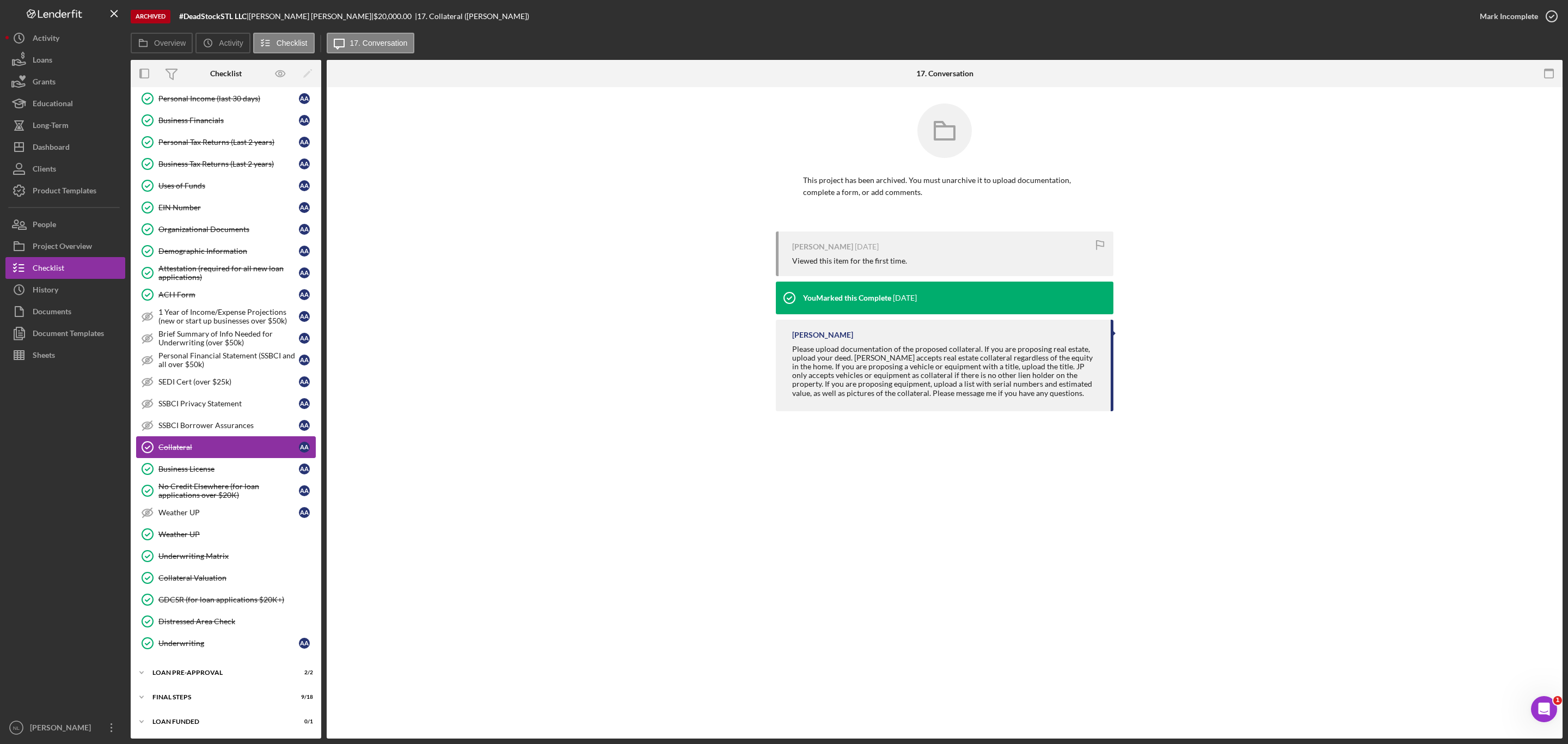
scroll to position [364, 0]
click at [212, 555] on div "Underwriting Matrix" at bounding box center [237, 556] width 157 height 9
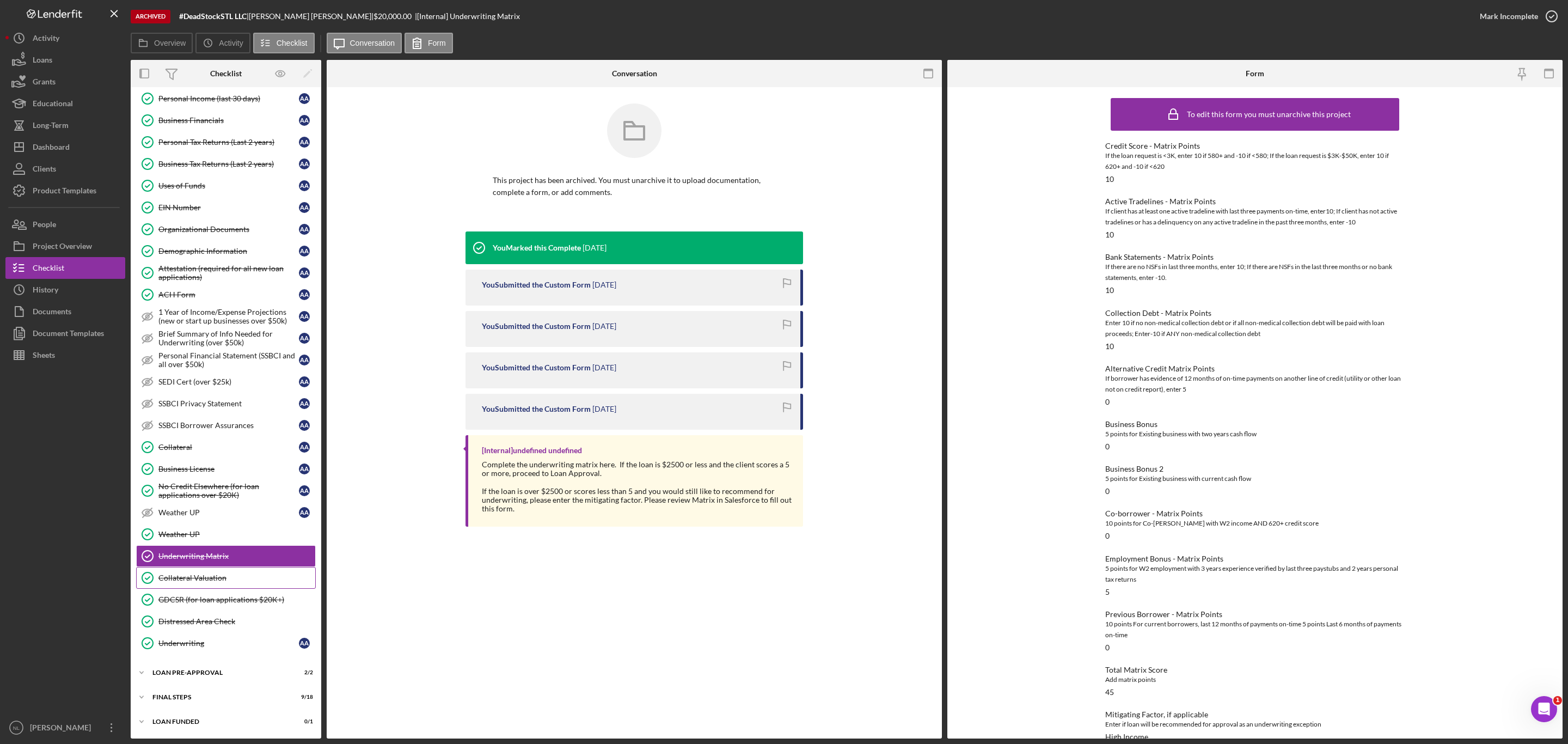
click at [206, 586] on link "Collateral Valuation Collateral Valuation" at bounding box center [226, 578] width 180 height 22
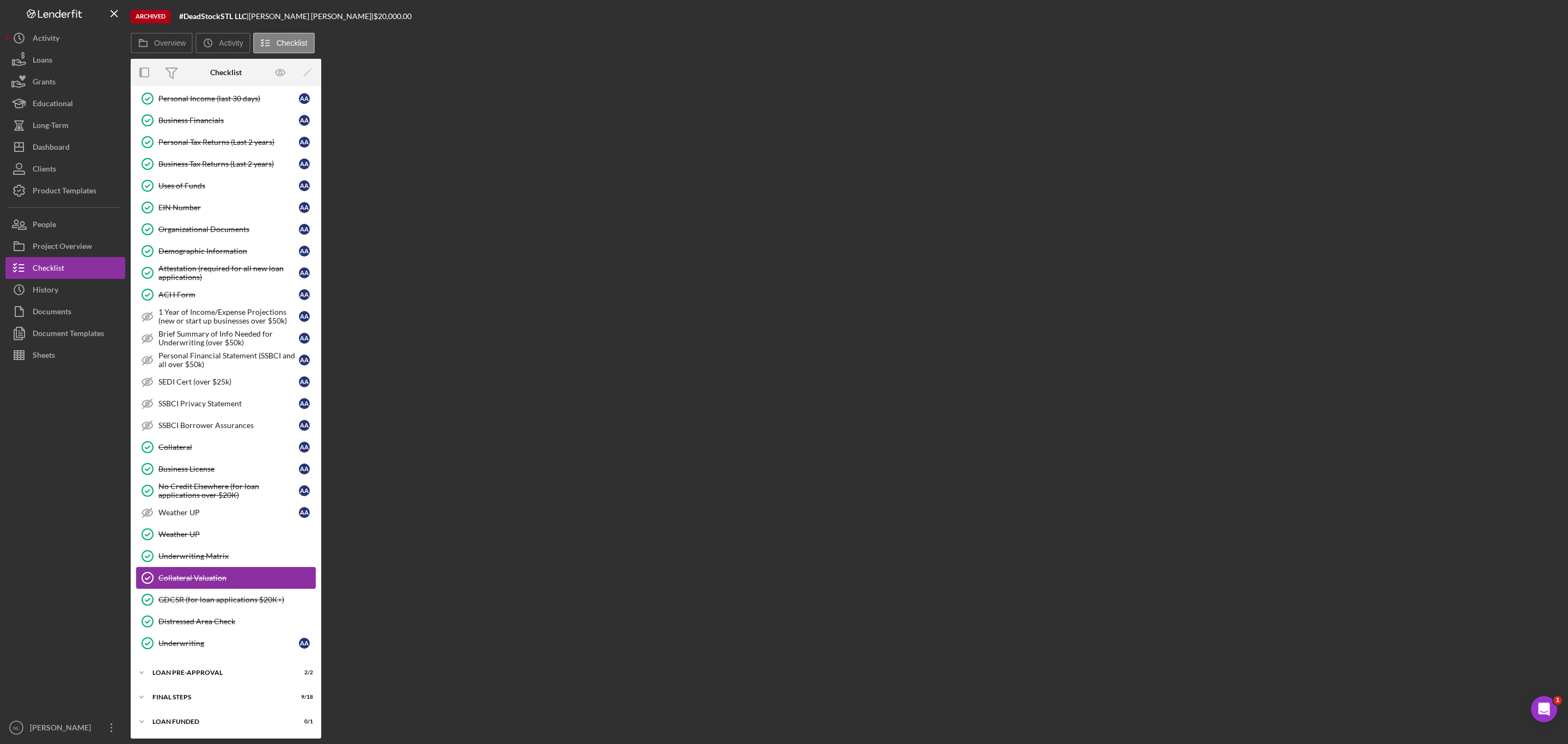
scroll to position [364, 0]
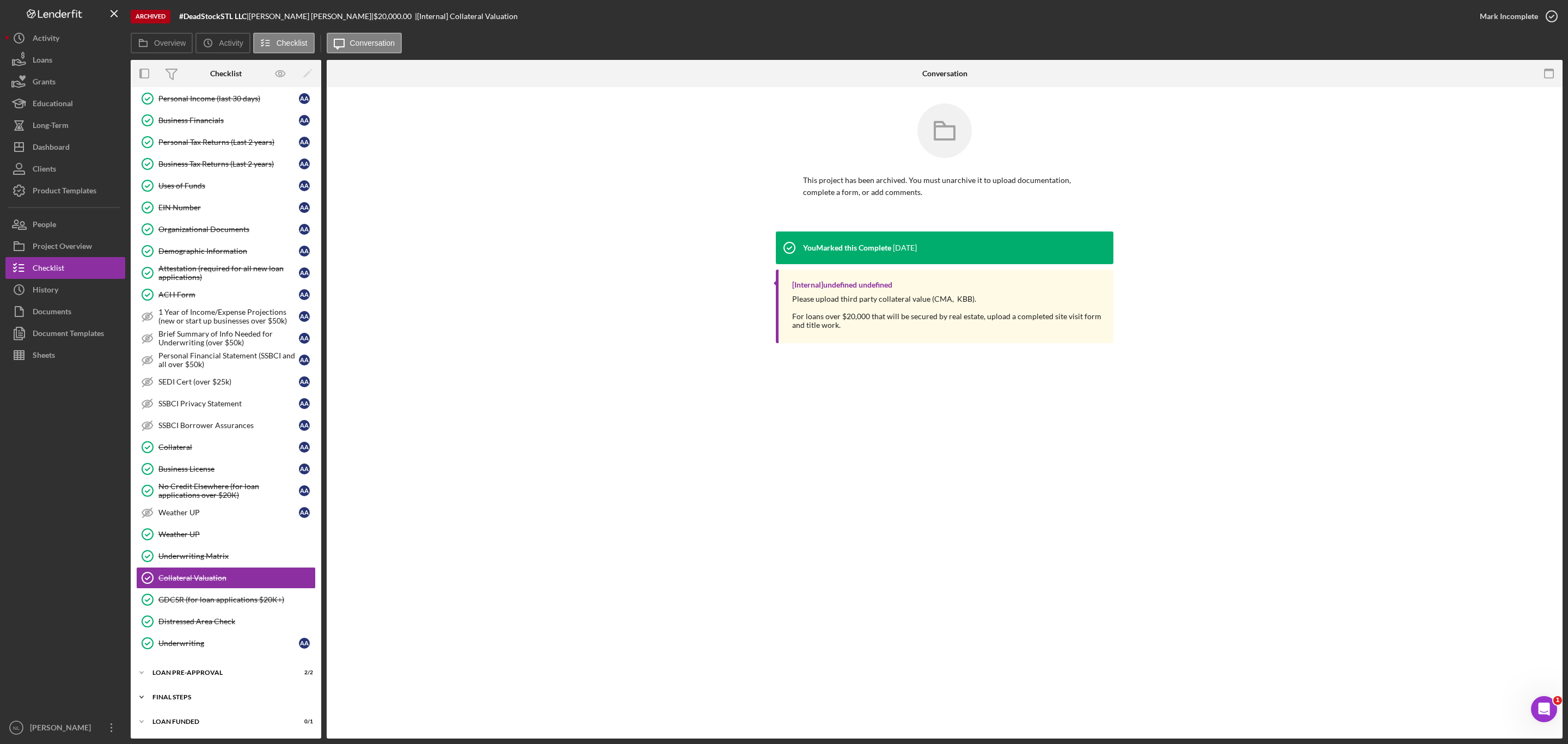
click at [198, 694] on div "FINAL STEPS" at bounding box center [229, 697] width 155 height 7
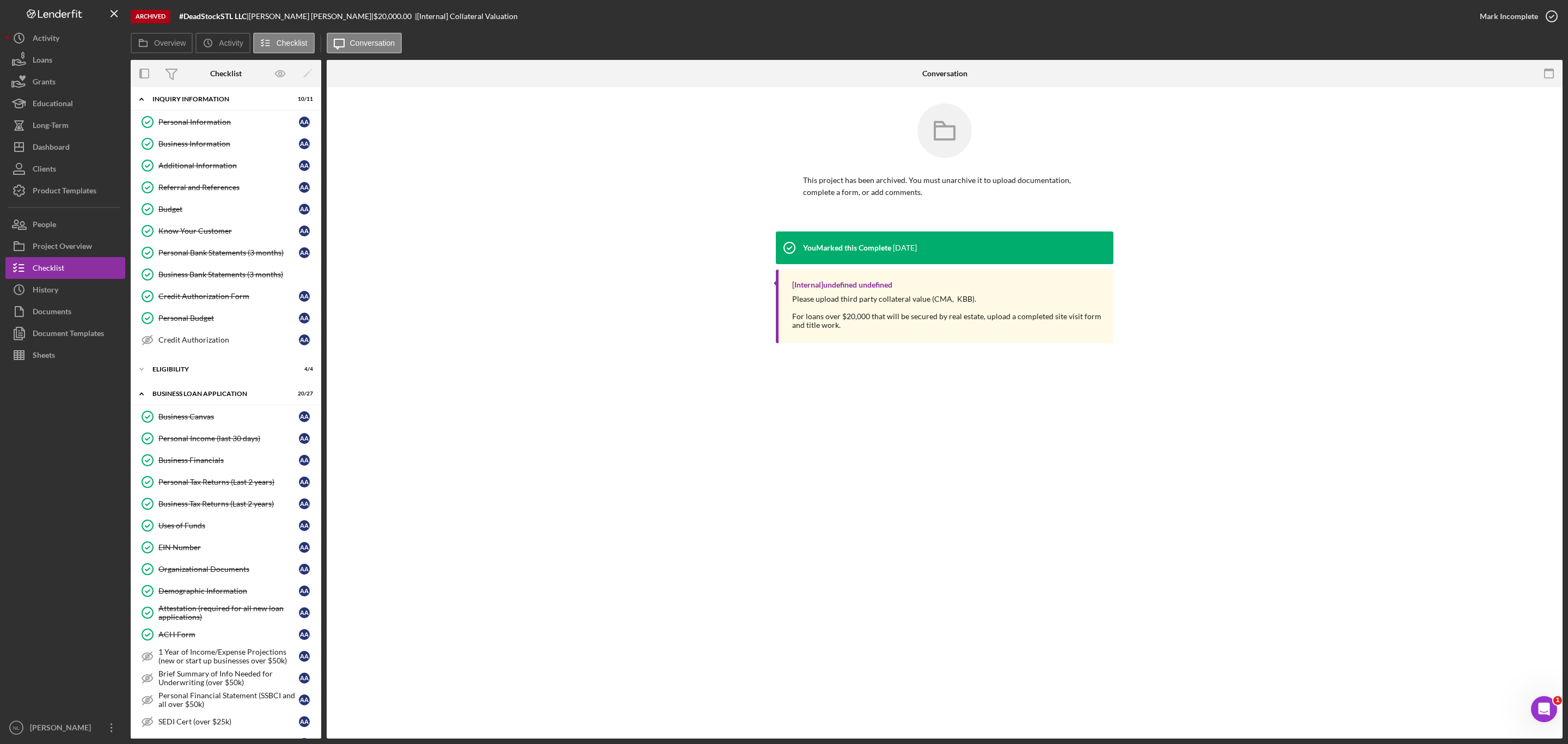
scroll to position [0, 0]
click at [192, 468] on div "Business Financials" at bounding box center [228, 464] width 141 height 9
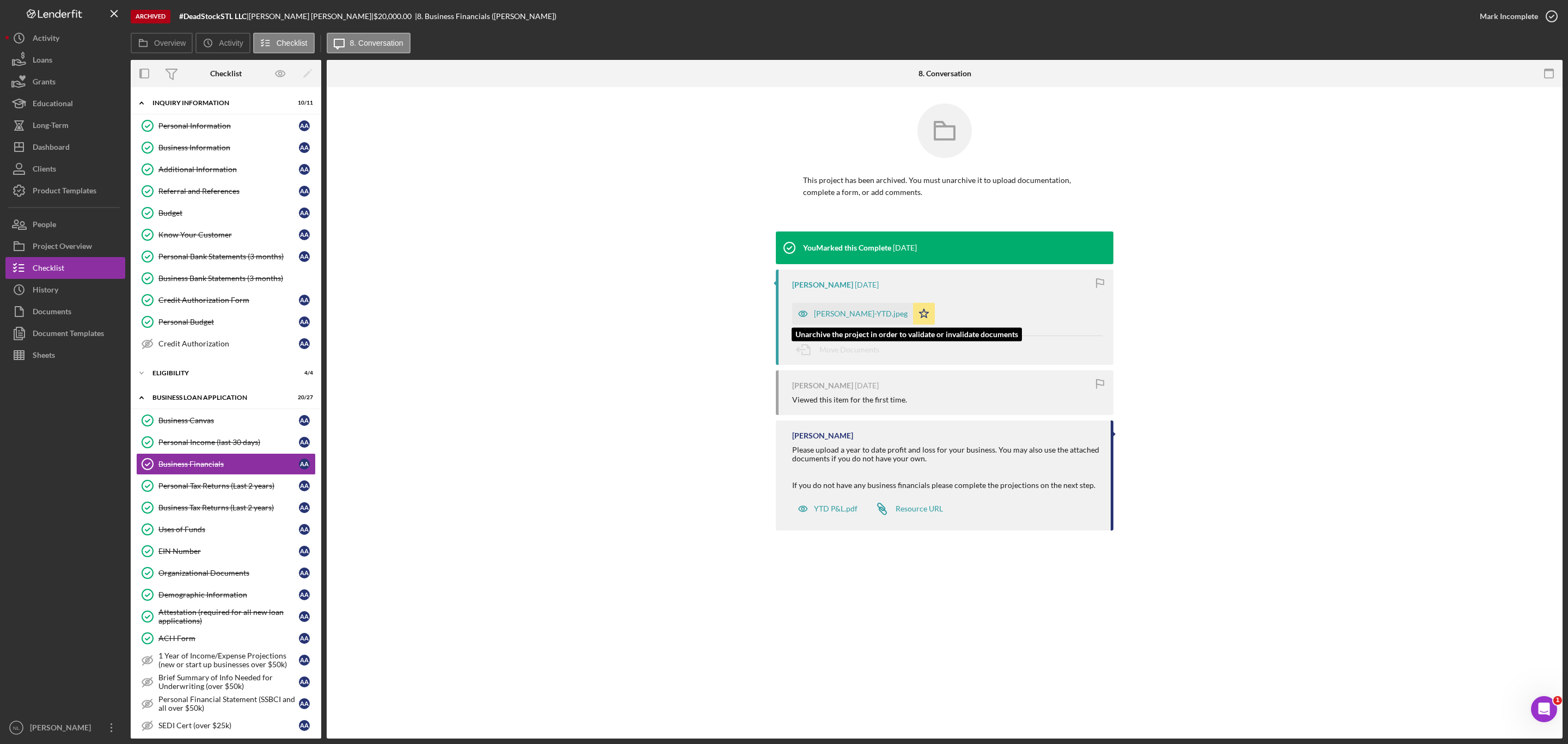
click at [817, 314] on div "[PERSON_NAME]-YTD.jpeg" at bounding box center [861, 314] width 94 height 9
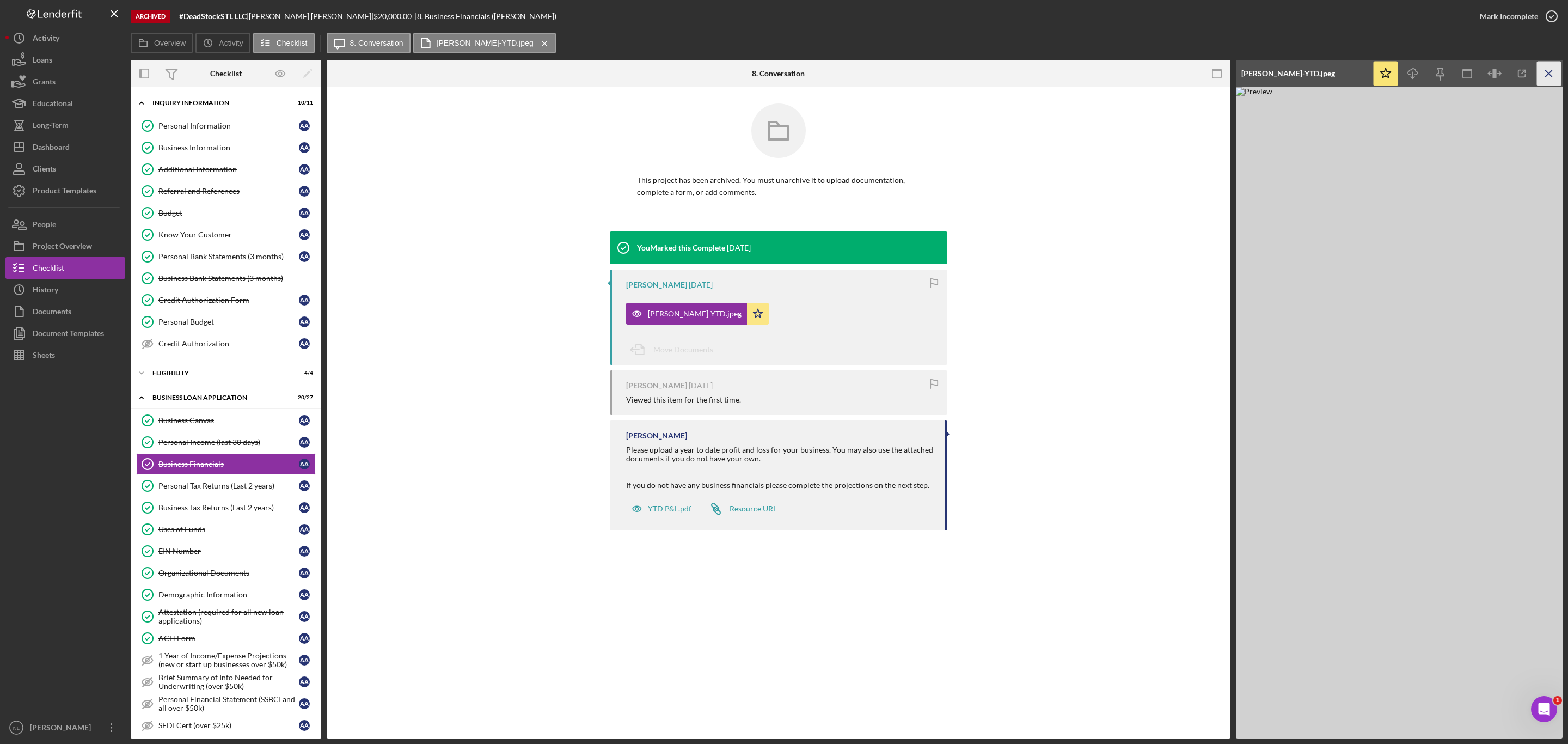
click at [1545, 80] on icon "Icon/Menu Close" at bounding box center [1549, 74] width 24 height 24
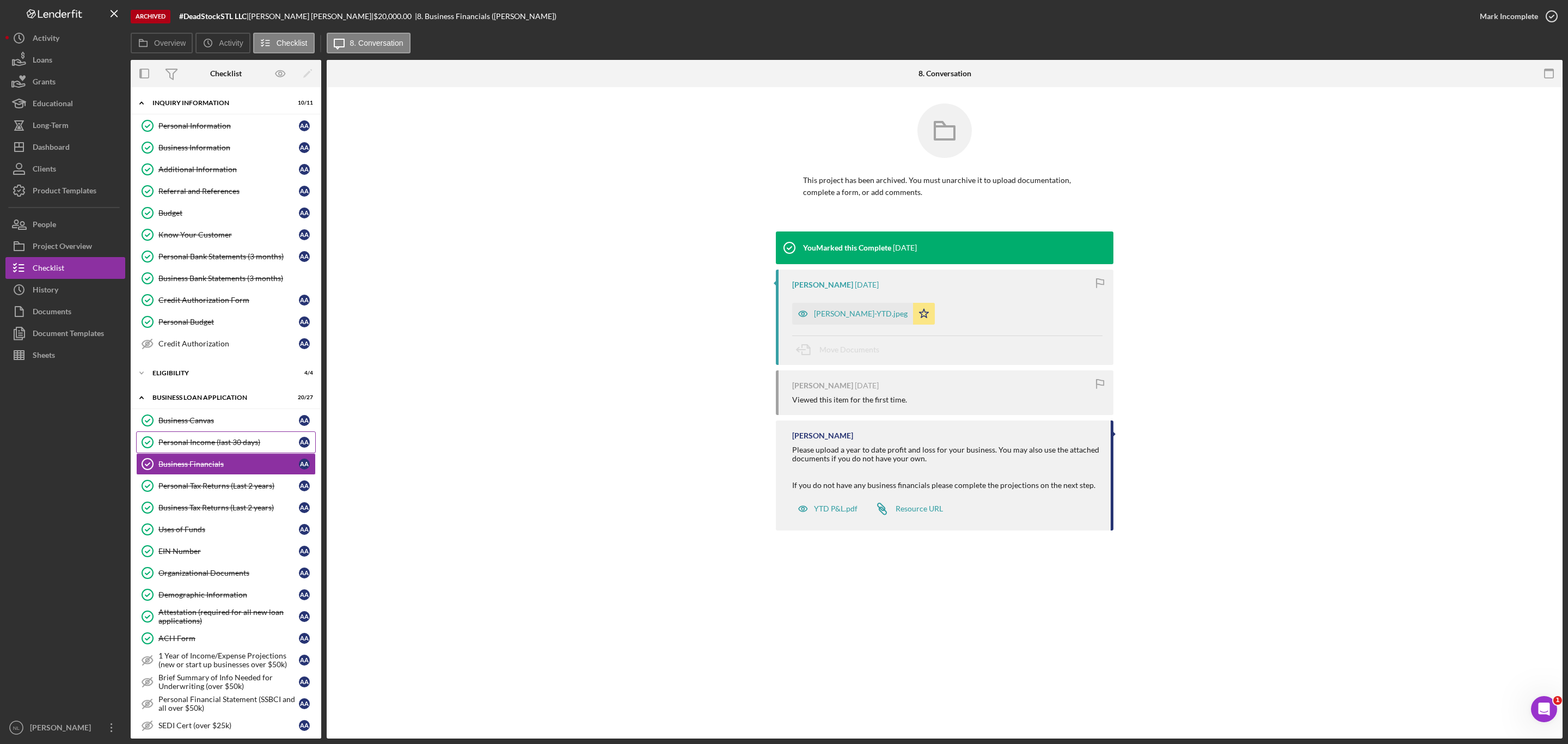
click at [196, 446] on div "Personal Income (last 30 days)" at bounding box center [228, 442] width 141 height 9
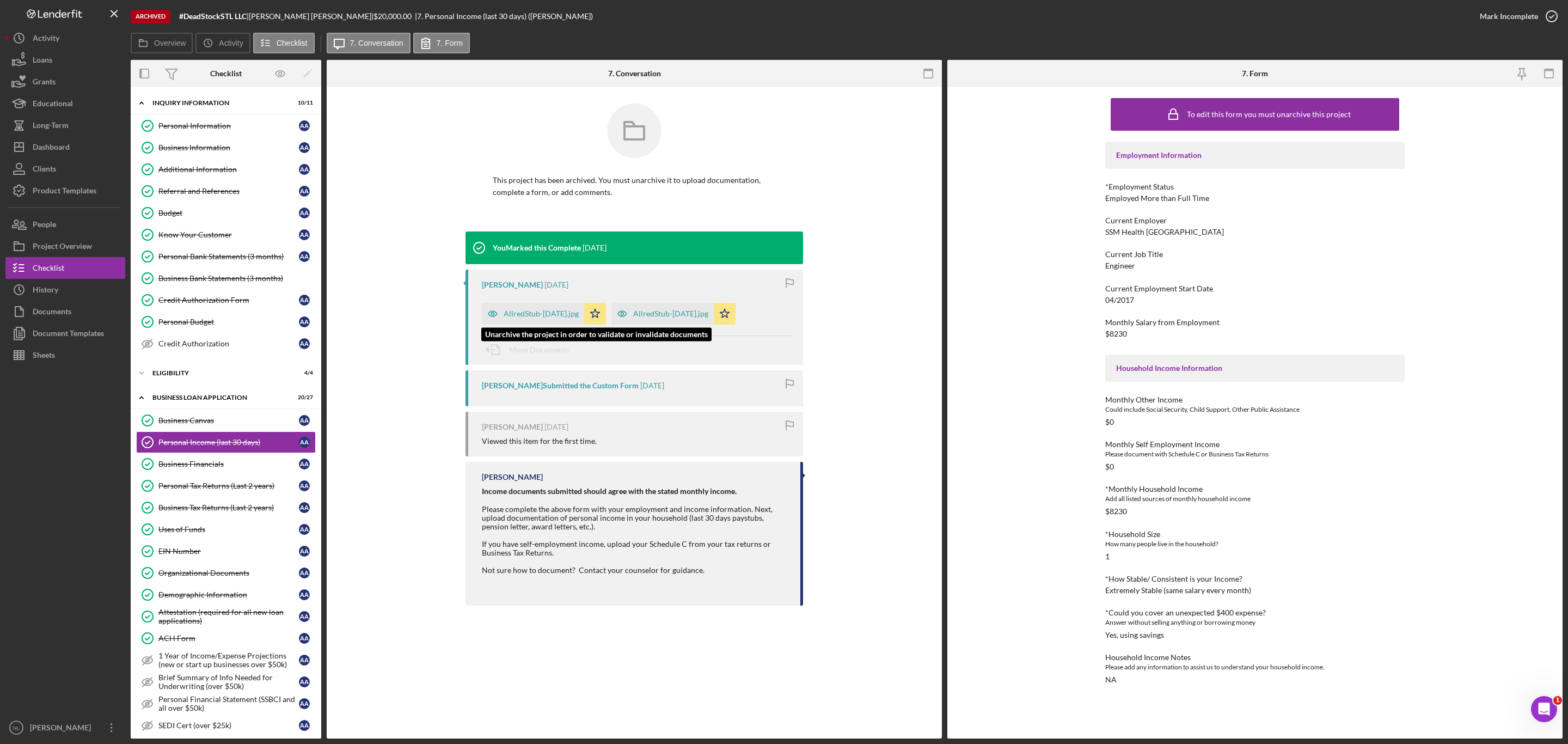
click at [544, 316] on div "AllredStub-[DATE].jpg" at bounding box center [541, 314] width 75 height 9
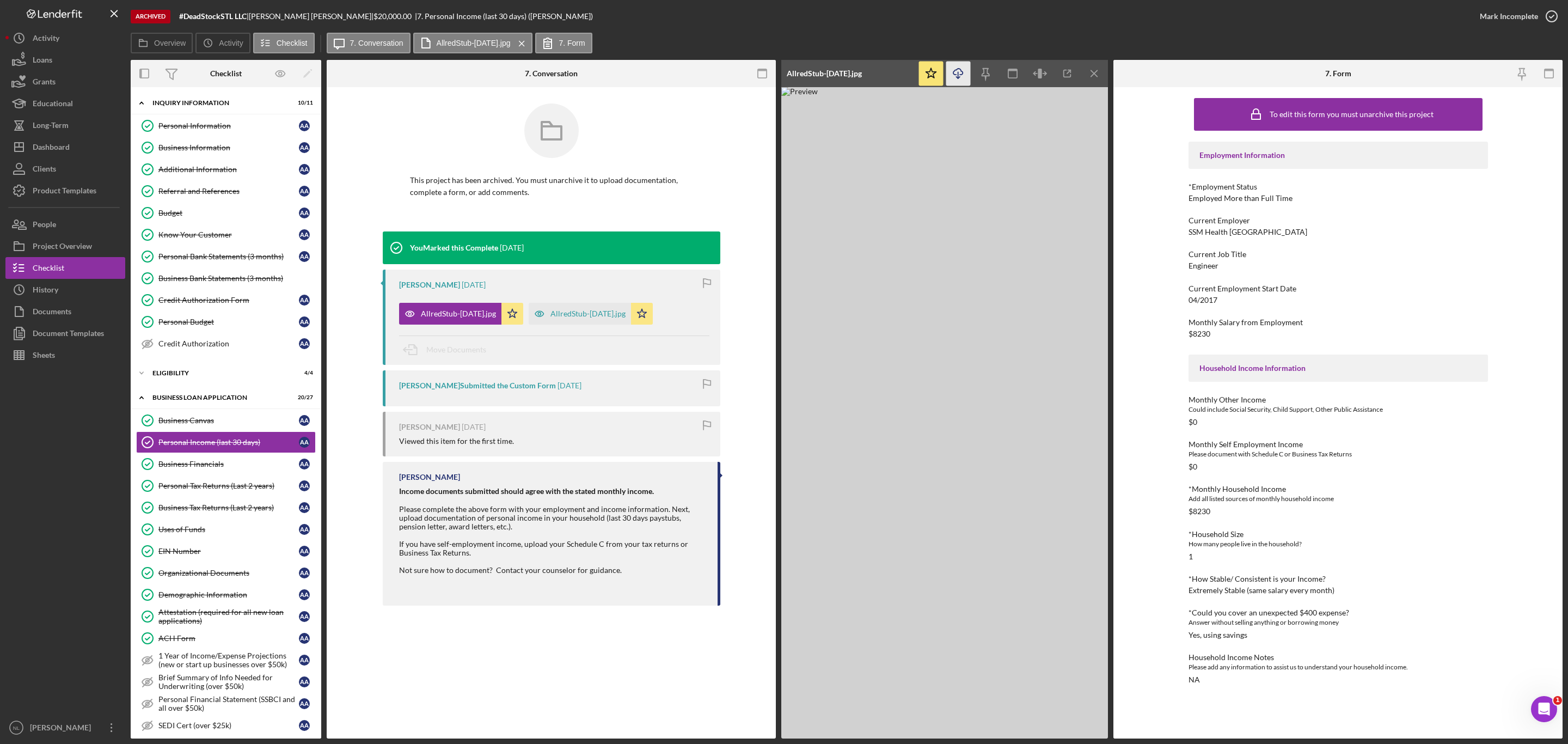
click at [959, 69] on icon "Icon/Download" at bounding box center [959, 74] width 24 height 24
click at [205, 124] on div "Personal Information" at bounding box center [228, 125] width 141 height 9
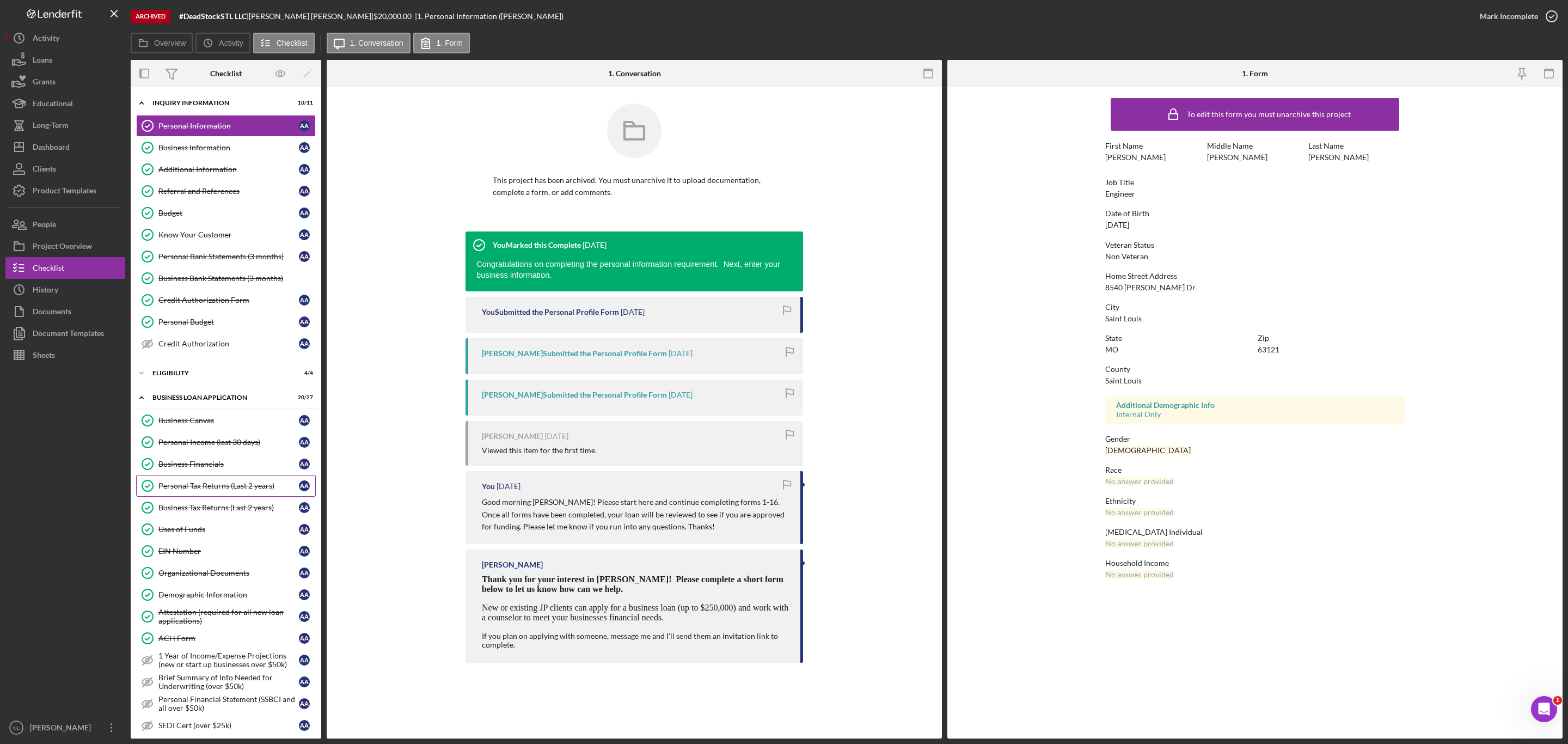
click at [209, 486] on link "Personal Tax Returns (Last 2 years) Personal Tax Returns (Last 2 years) A A" at bounding box center [226, 486] width 180 height 22
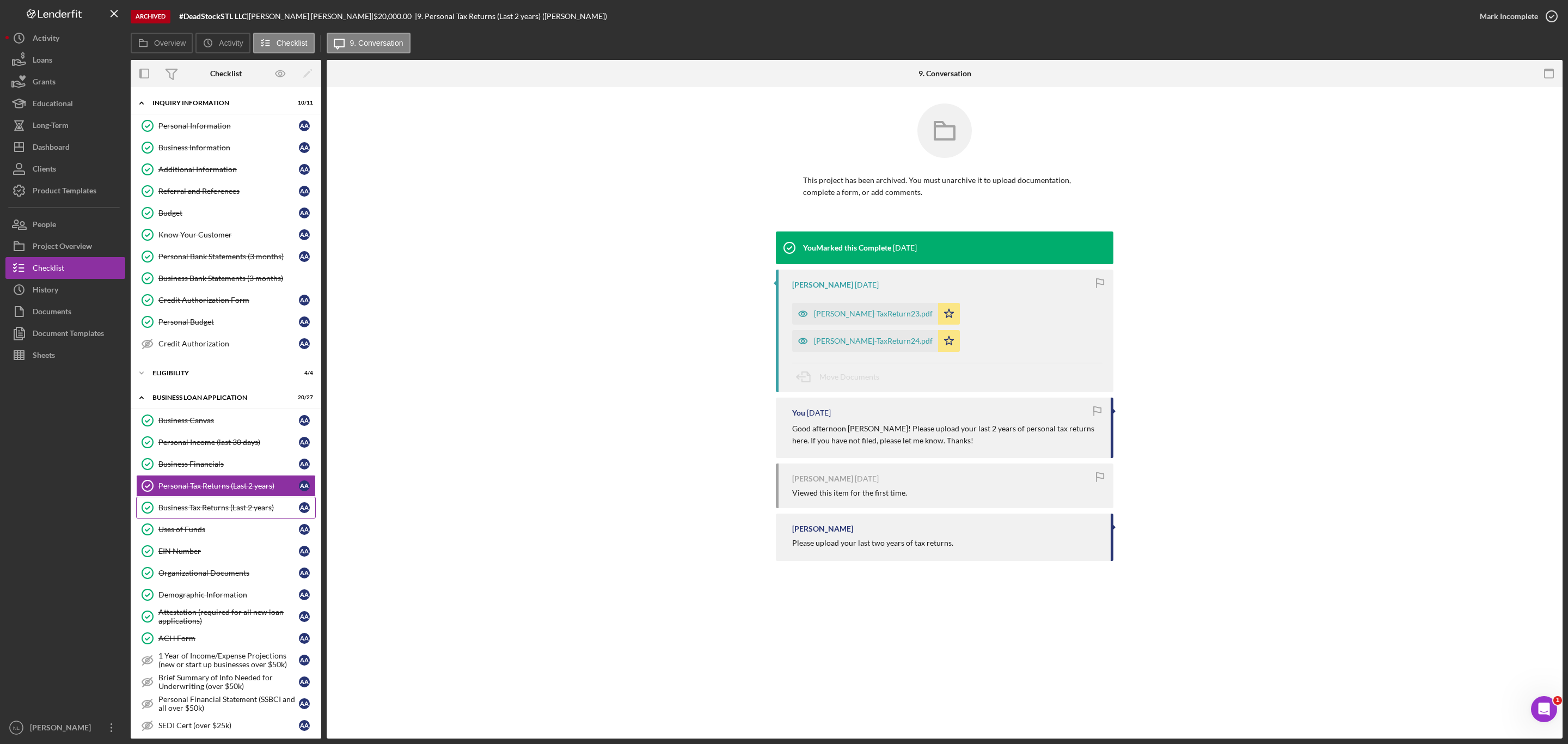
click at [211, 512] on div "Business Tax Returns (Last 2 years)" at bounding box center [228, 507] width 141 height 9
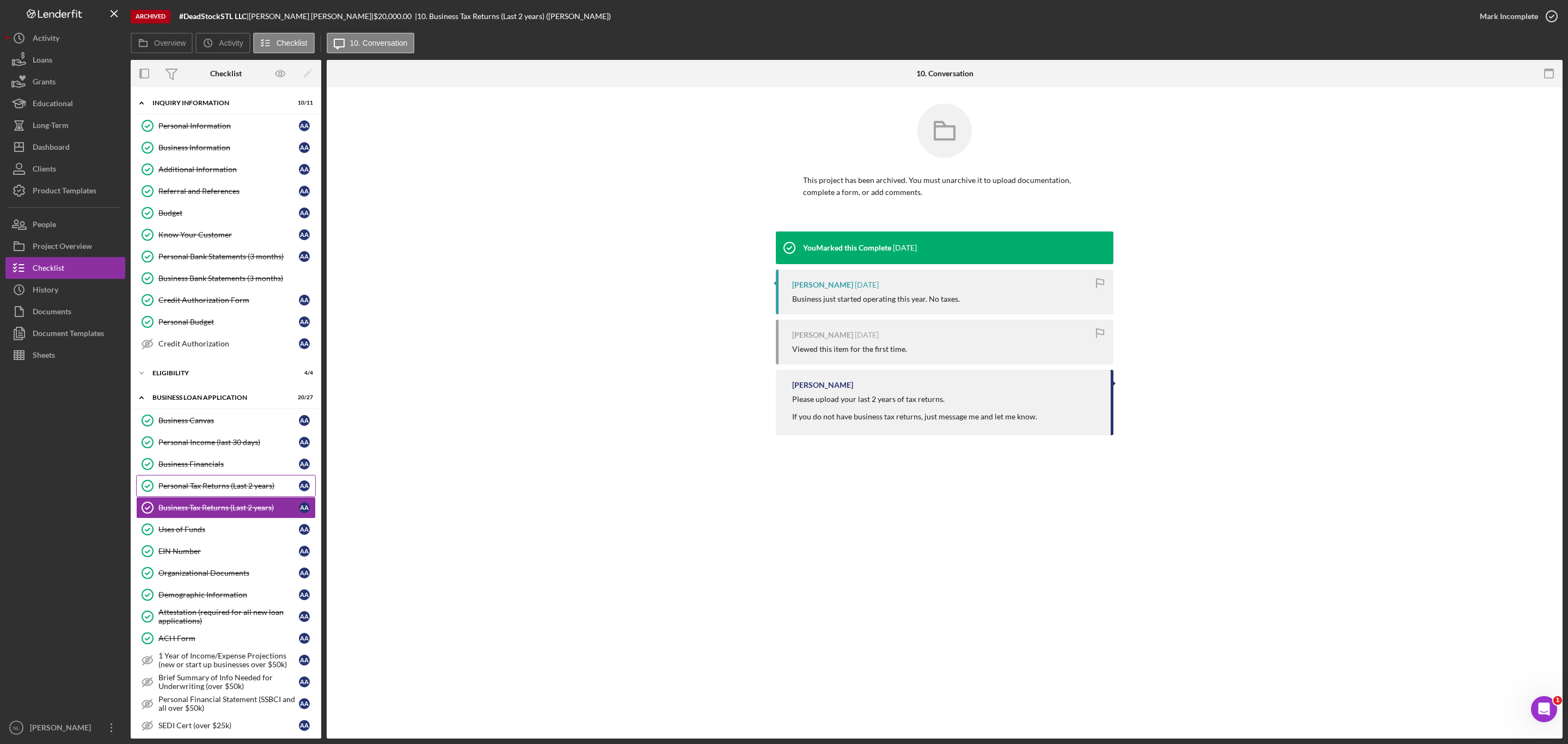
click at [205, 497] on link "Personal Tax Returns (Last 2 years) Personal Tax Returns (Last 2 years) A A" at bounding box center [226, 486] width 180 height 22
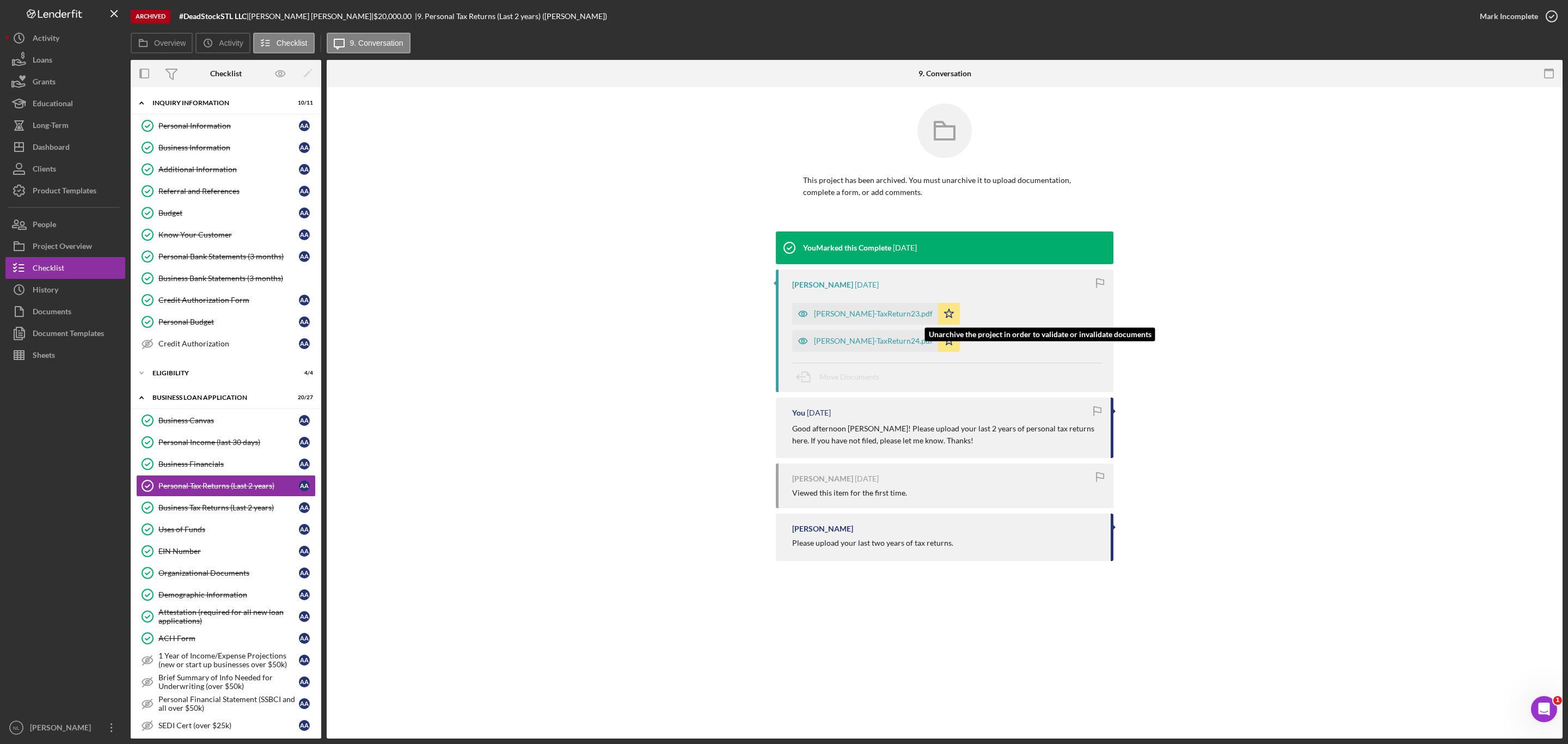
click at [933, 337] on div "[PERSON_NAME]-TaxReturn24.pdf" at bounding box center [873, 341] width 119 height 9
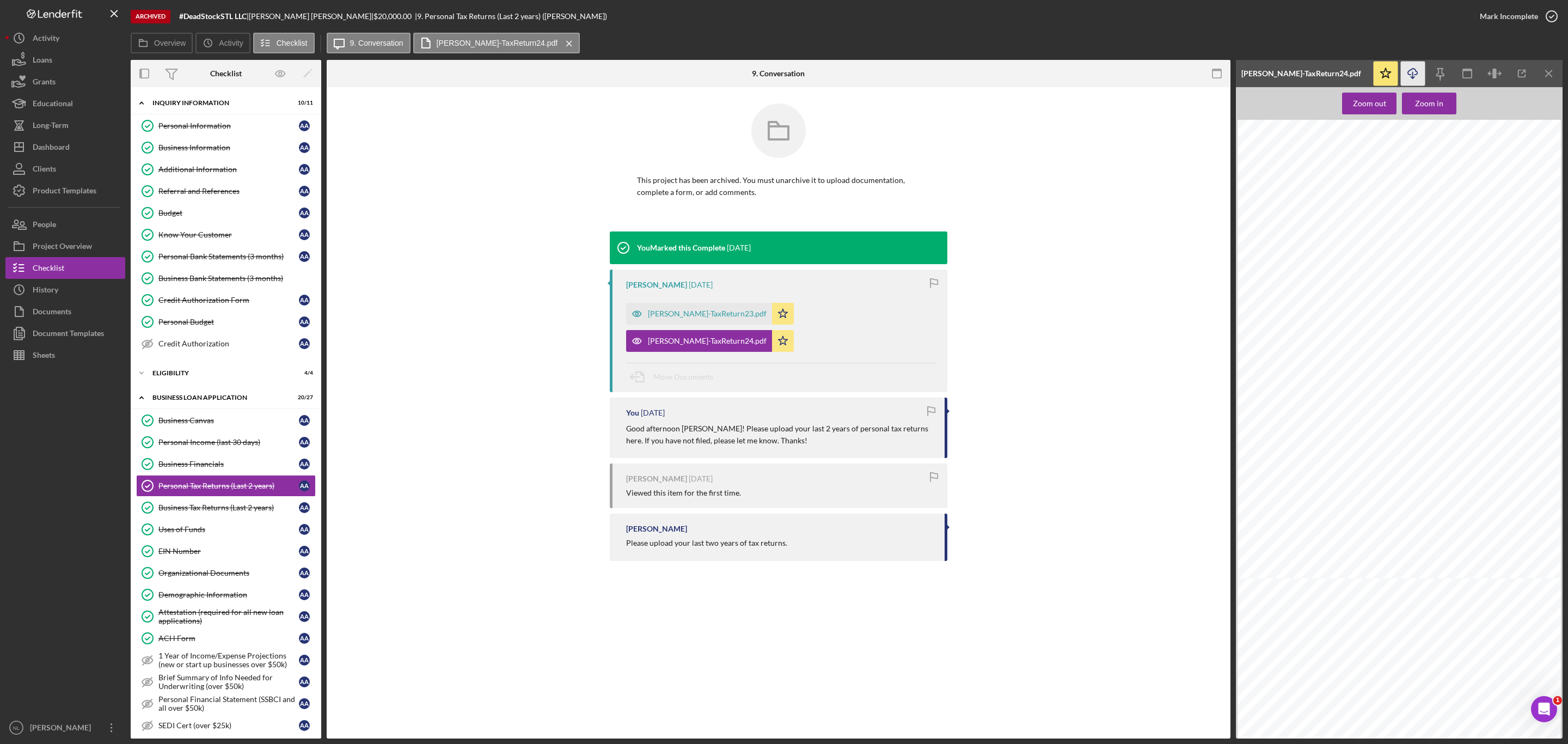
click at [1418, 74] on icon "Icon/Download" at bounding box center [1413, 74] width 24 height 24
click at [242, 540] on link "Uses of Funds Uses of Funds A A" at bounding box center [226, 530] width 180 height 22
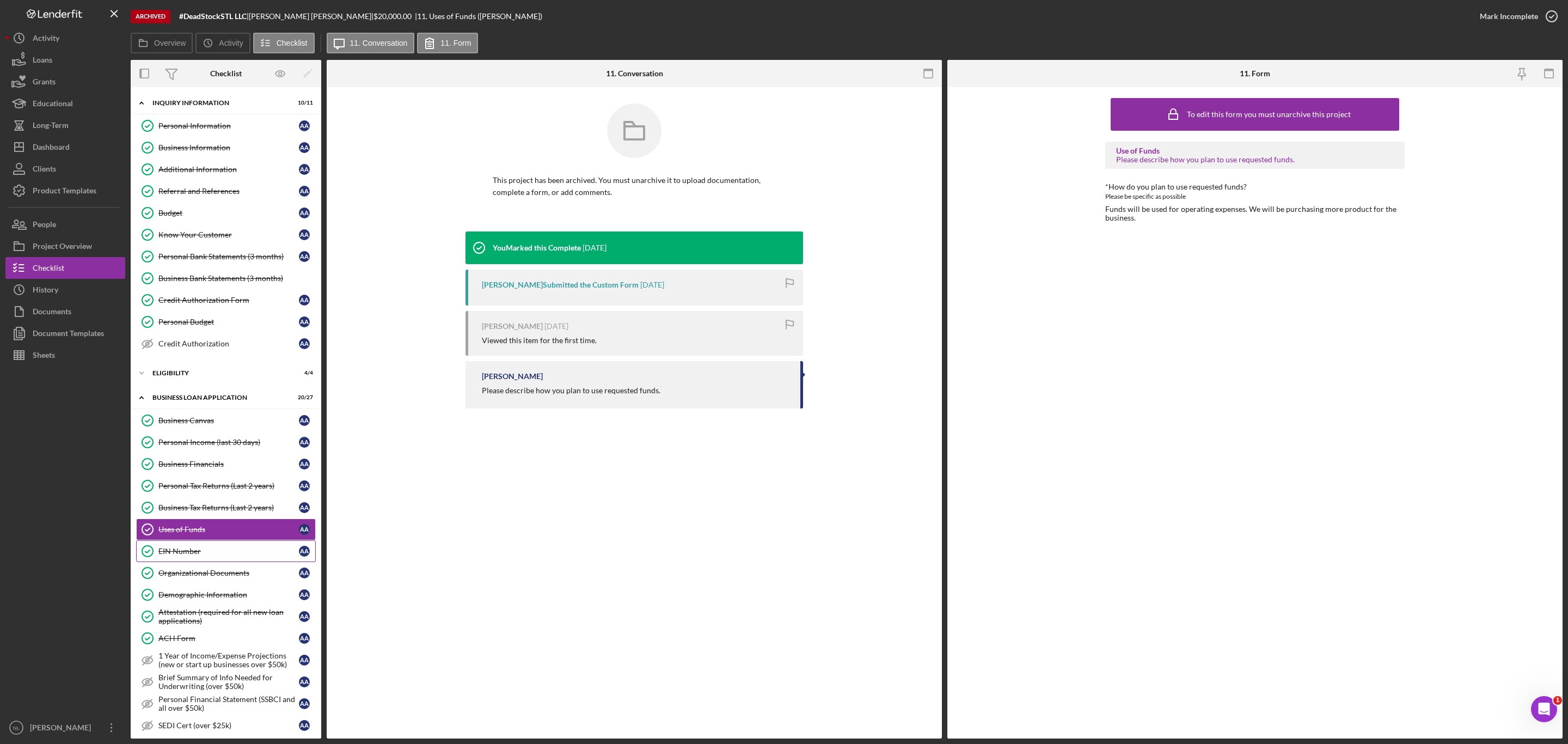
click at [220, 562] on link "EIN Number EIN Number A A" at bounding box center [226, 551] width 180 height 22
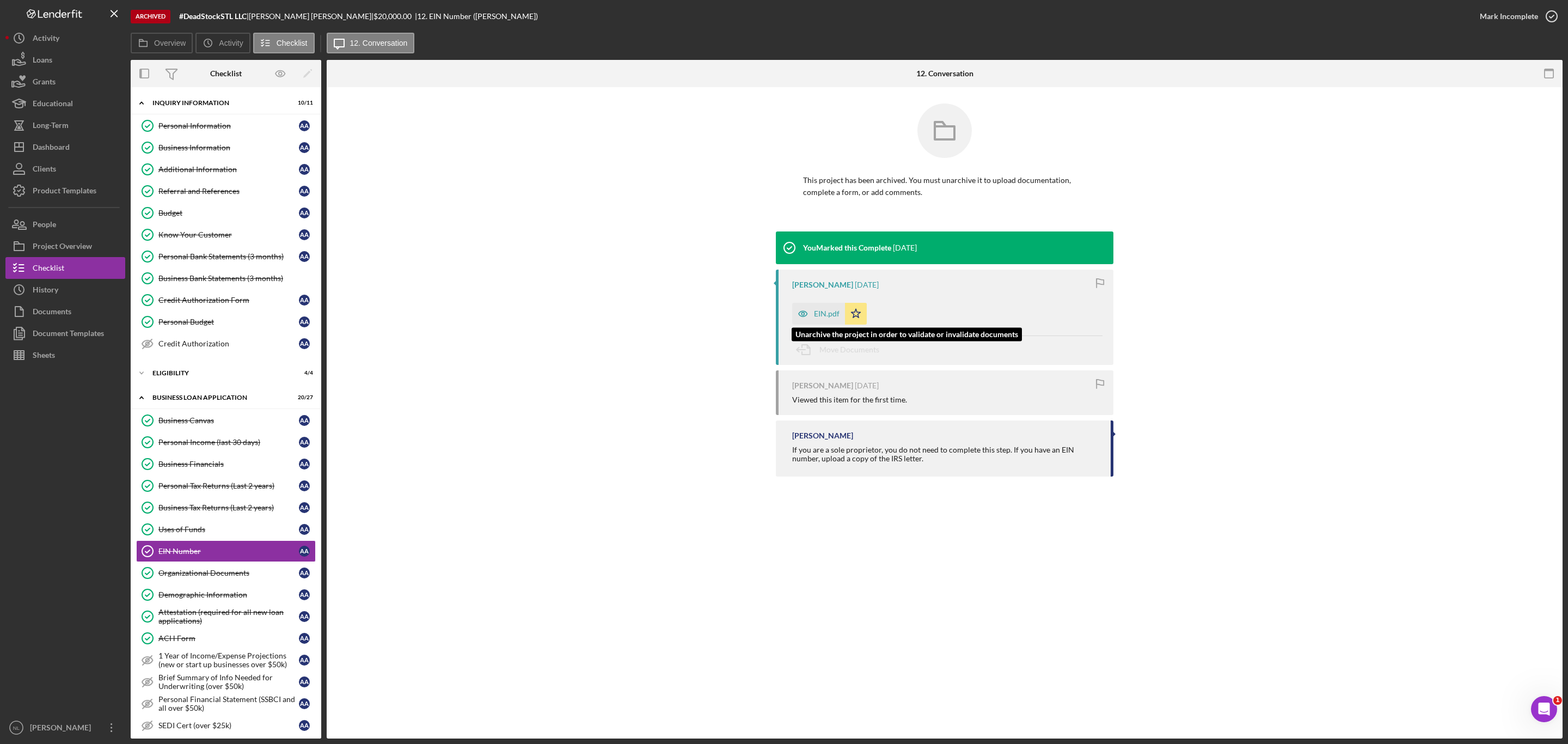
click at [816, 319] on div "EIN.pdf" at bounding box center [818, 314] width 53 height 22
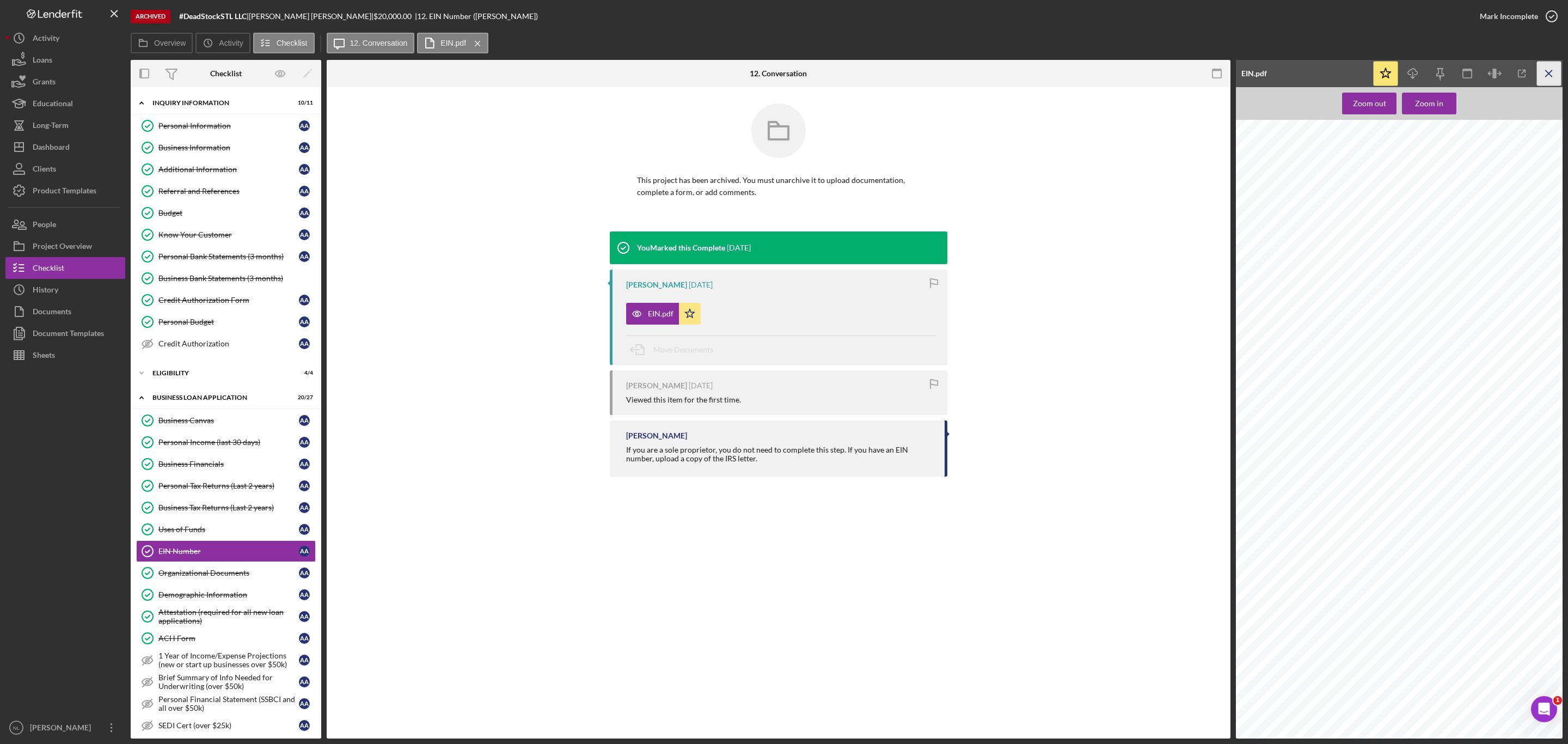
click at [1547, 79] on icon "Icon/Menu Close" at bounding box center [1549, 74] width 24 height 24
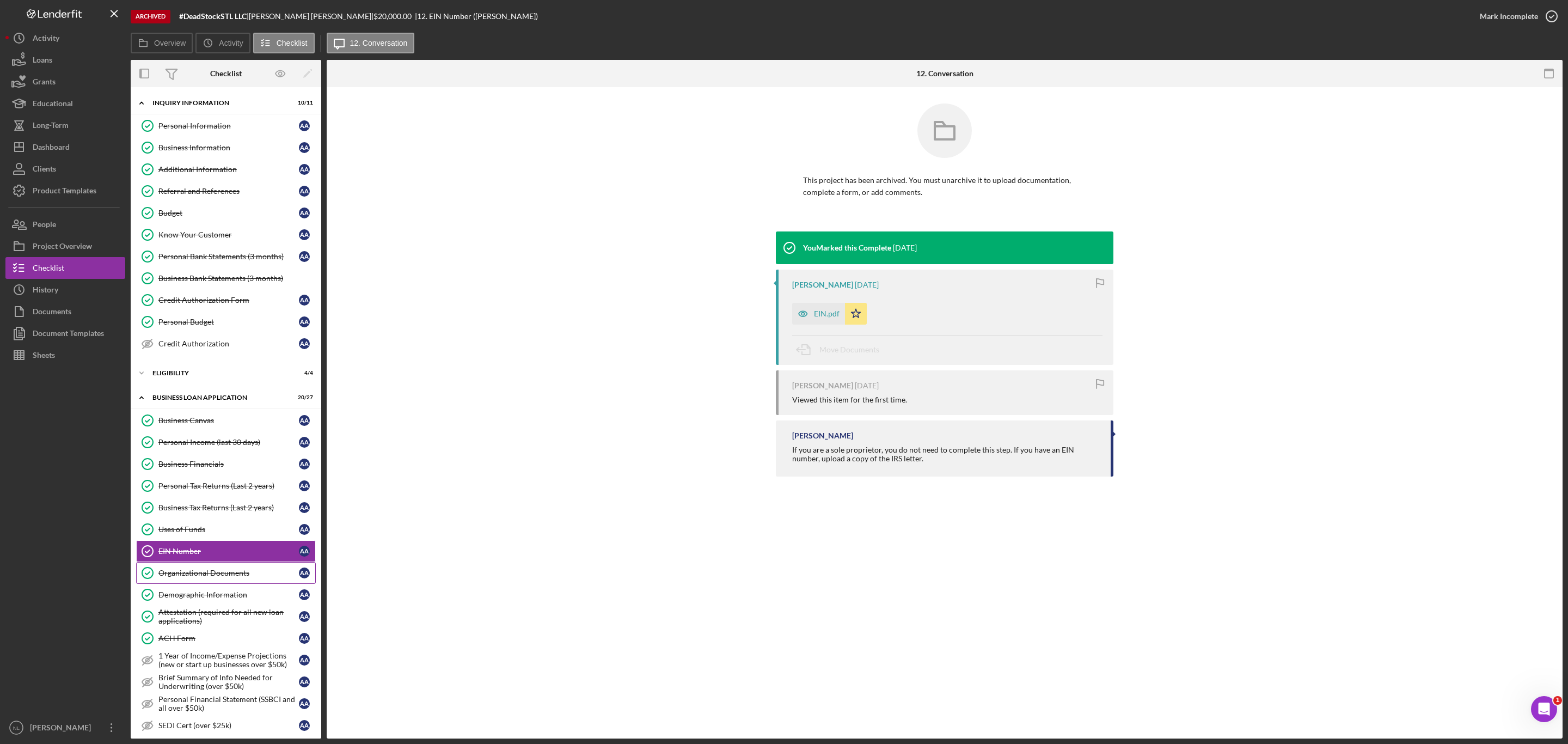
click at [250, 577] on div "Organizational Documents" at bounding box center [228, 573] width 141 height 9
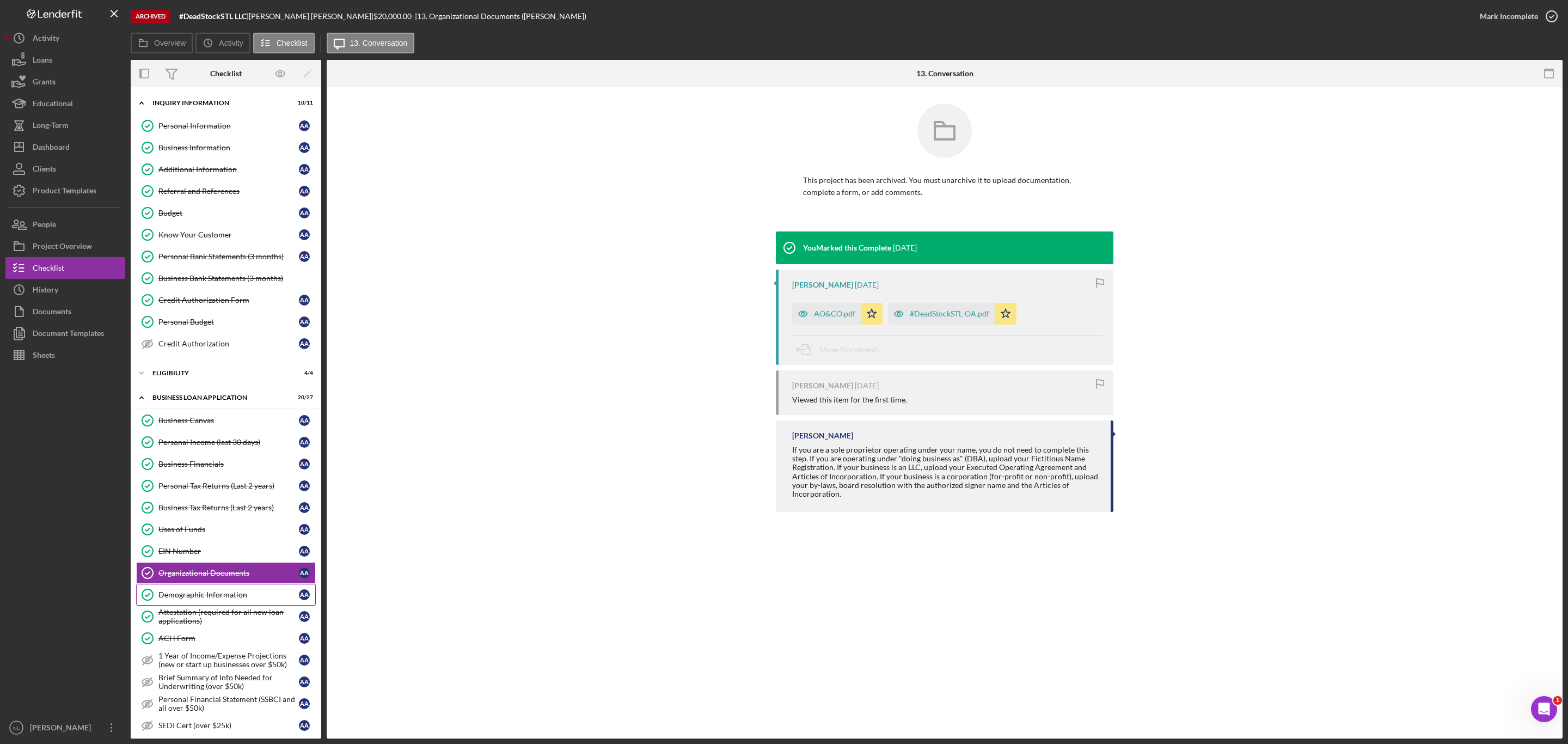
click at [233, 599] on div "Demographic Information" at bounding box center [228, 595] width 141 height 9
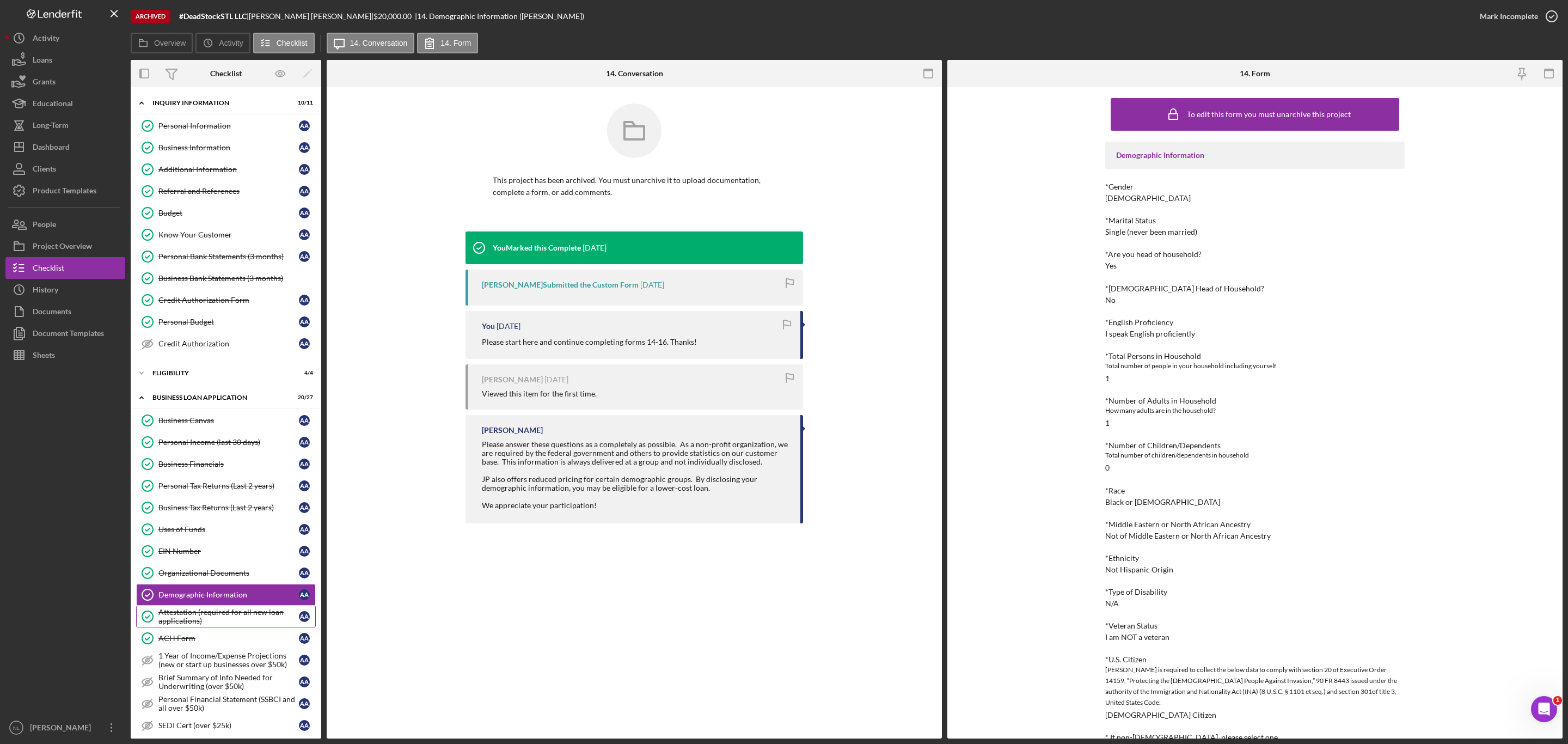
click at [219, 625] on div "Attestation (required for all new loan applications)" at bounding box center [228, 616] width 141 height 18
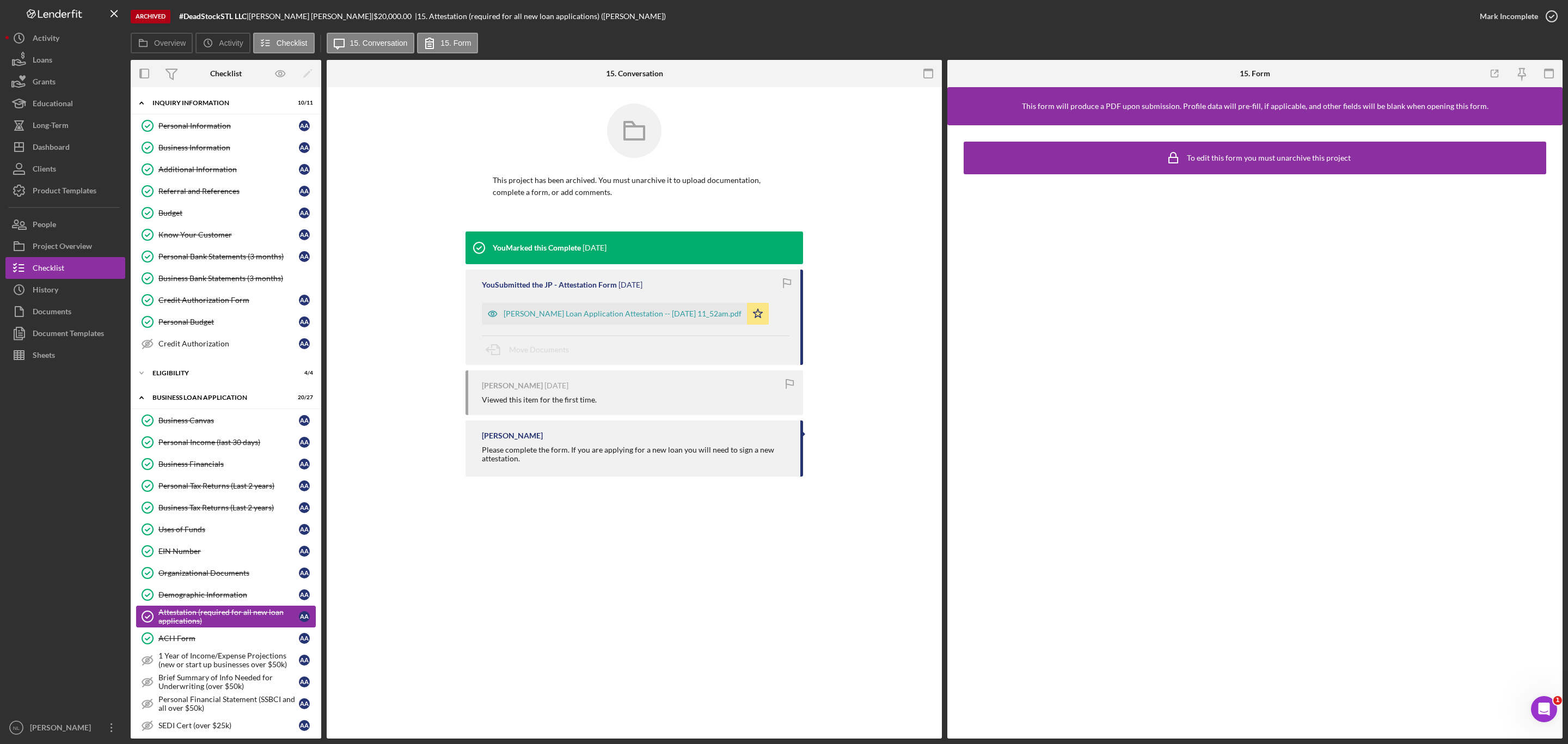
scroll to position [174, 0]
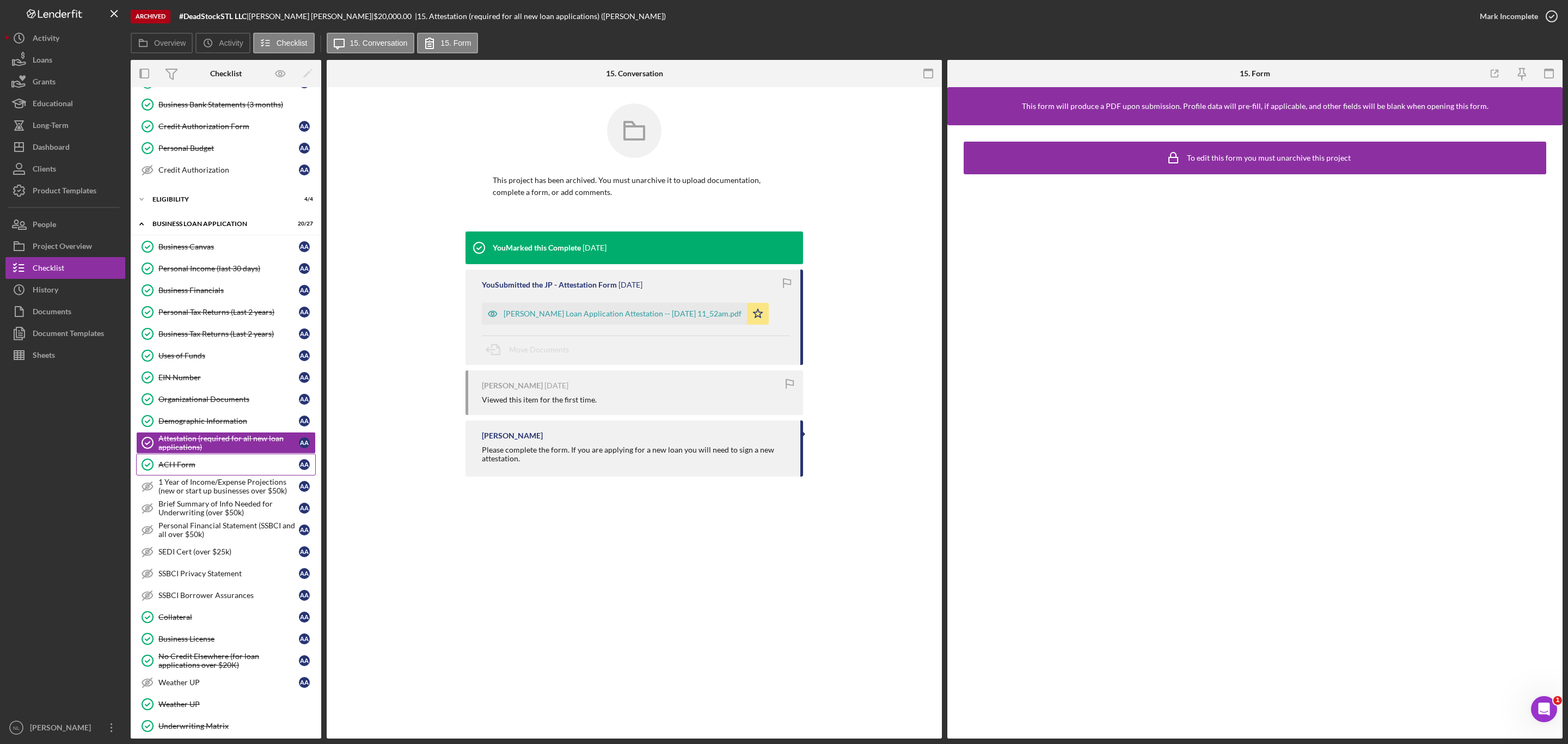
click at [197, 469] on div "ACH Form" at bounding box center [228, 465] width 141 height 9
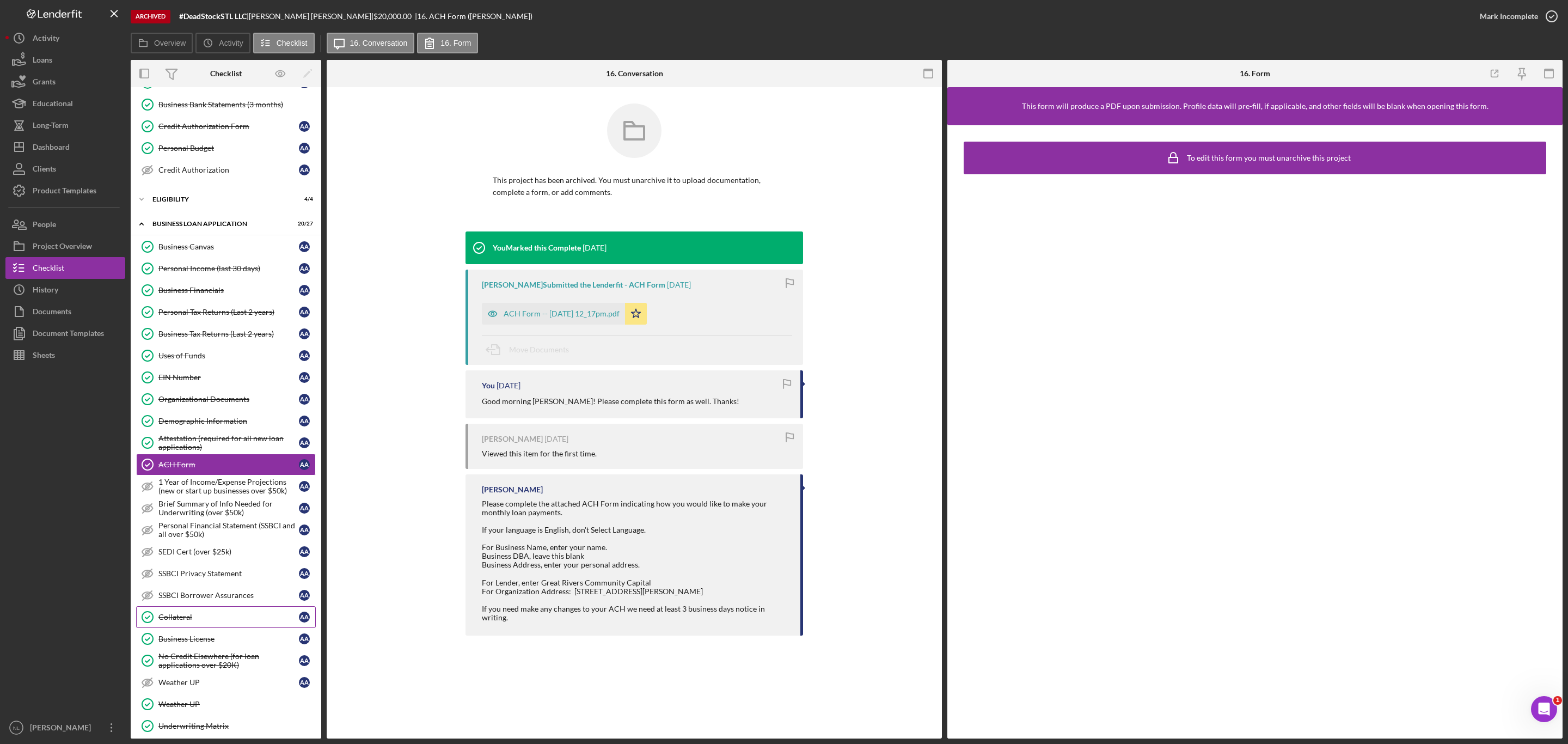
click at [201, 622] on div "Collateral" at bounding box center [228, 617] width 141 height 9
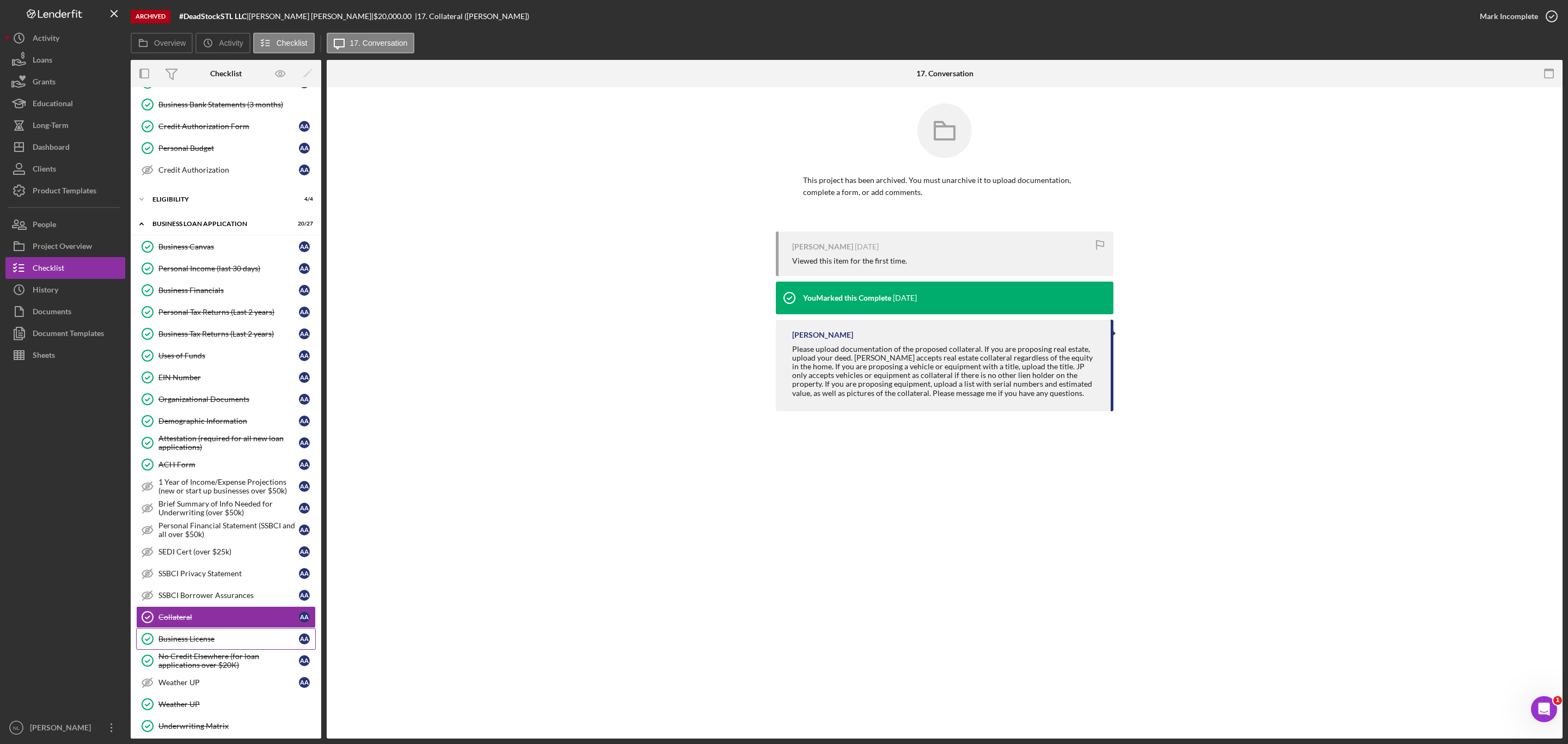
click at [196, 643] on div "Business License" at bounding box center [228, 639] width 141 height 9
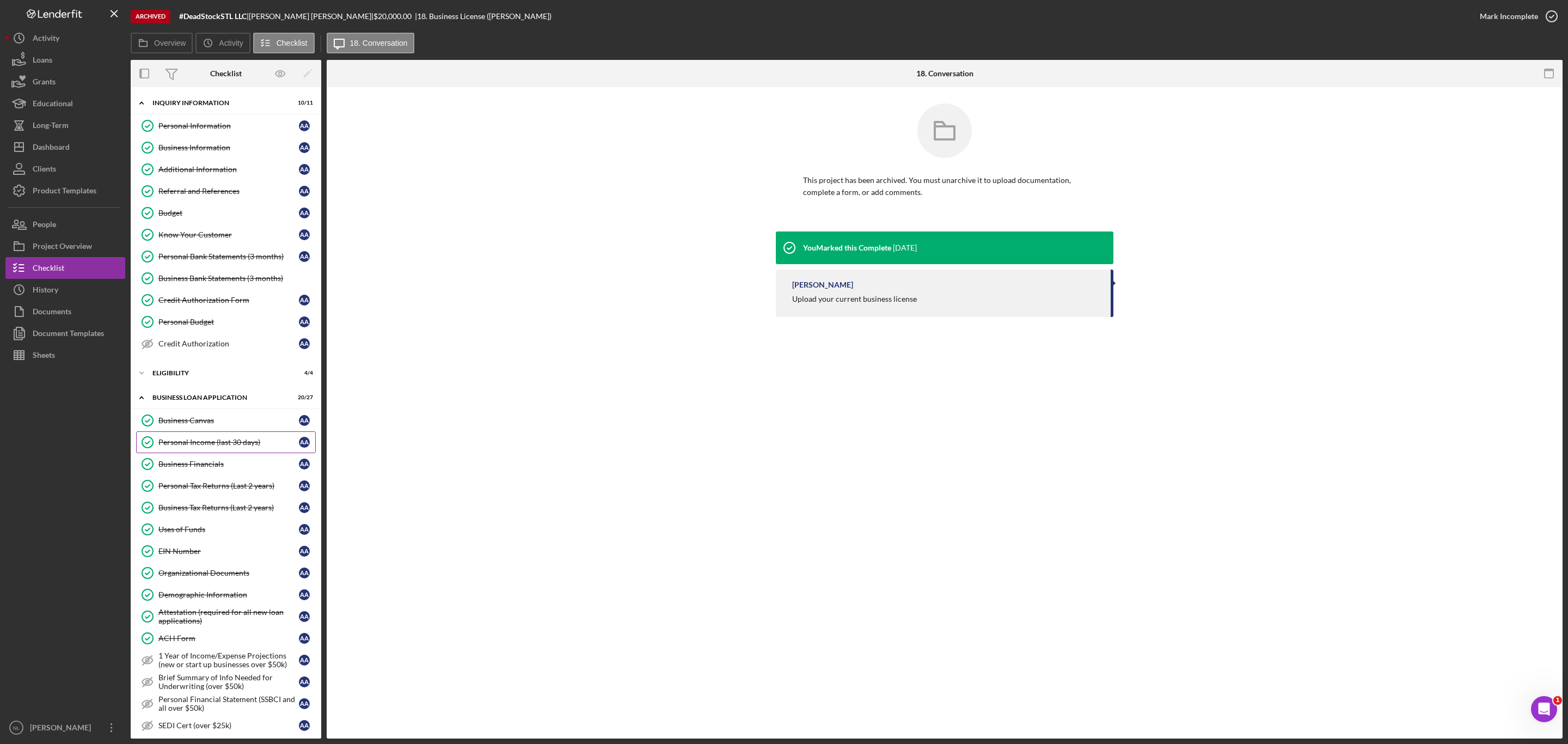
click at [209, 441] on link "Personal Income (last 30 days) Personal Income (last 30 days) A A" at bounding box center [226, 442] width 180 height 22
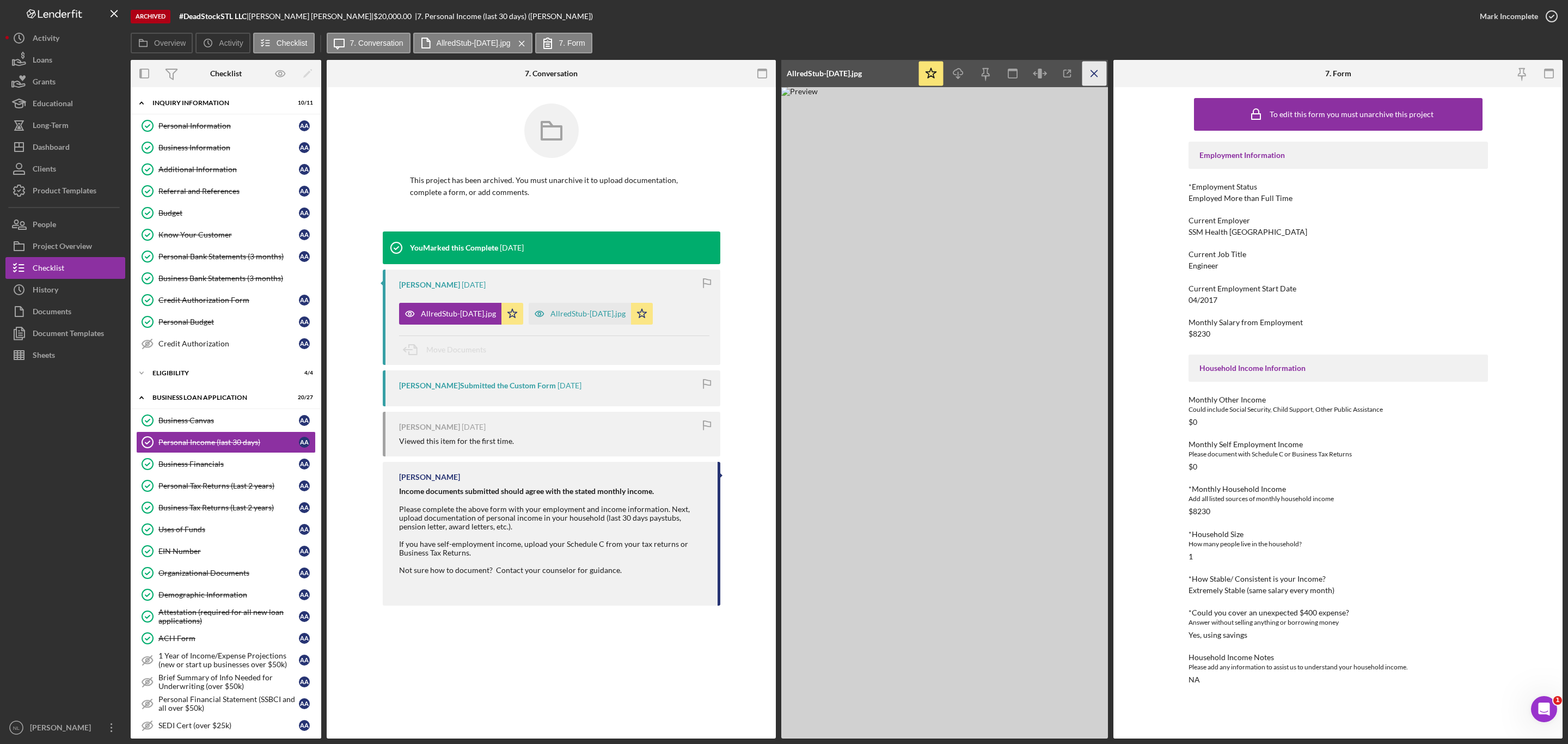
click at [1085, 65] on icon "Icon/Menu Close" at bounding box center [1094, 74] width 24 height 24
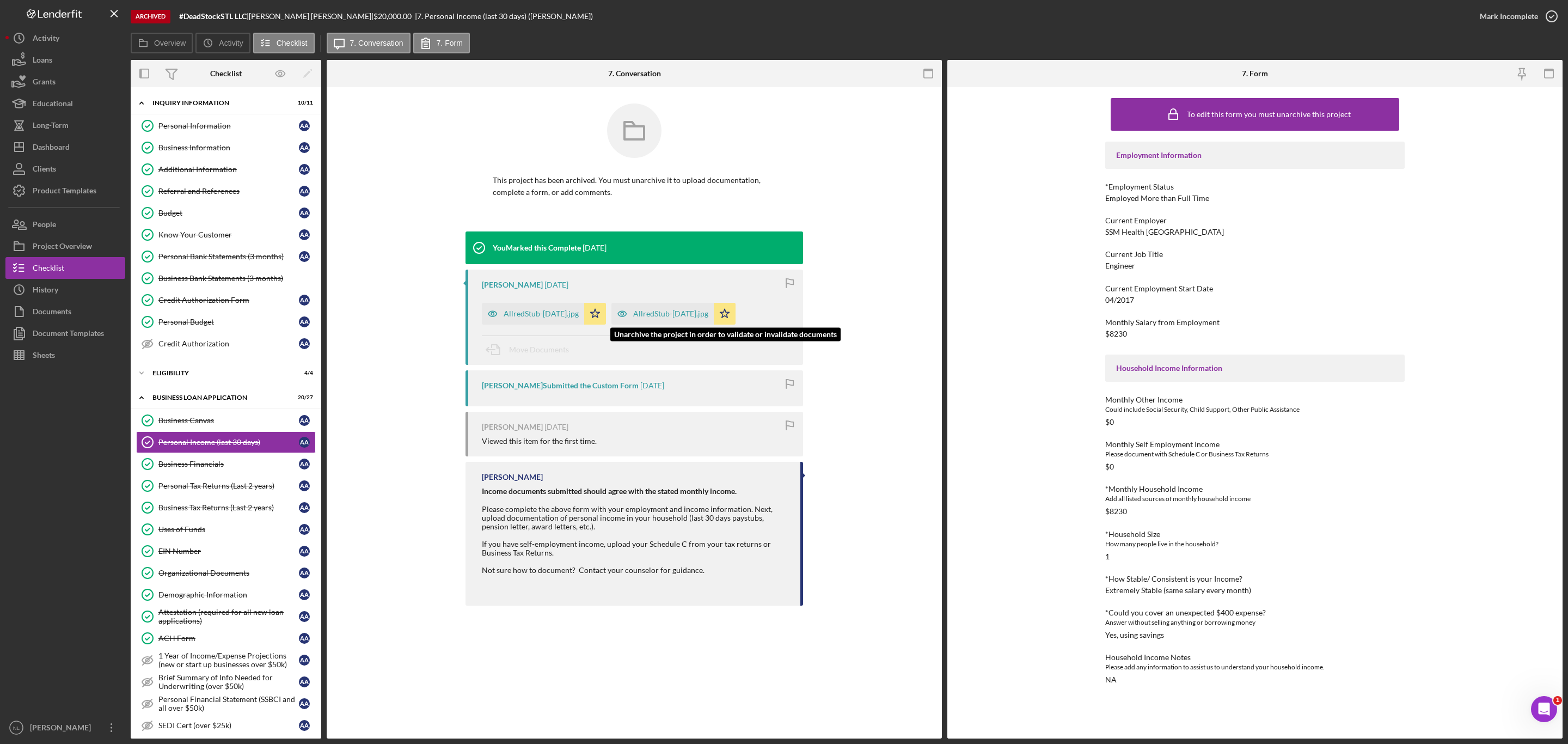
click at [689, 312] on div "AllredStub-[DATE].jpg" at bounding box center [670, 314] width 75 height 9
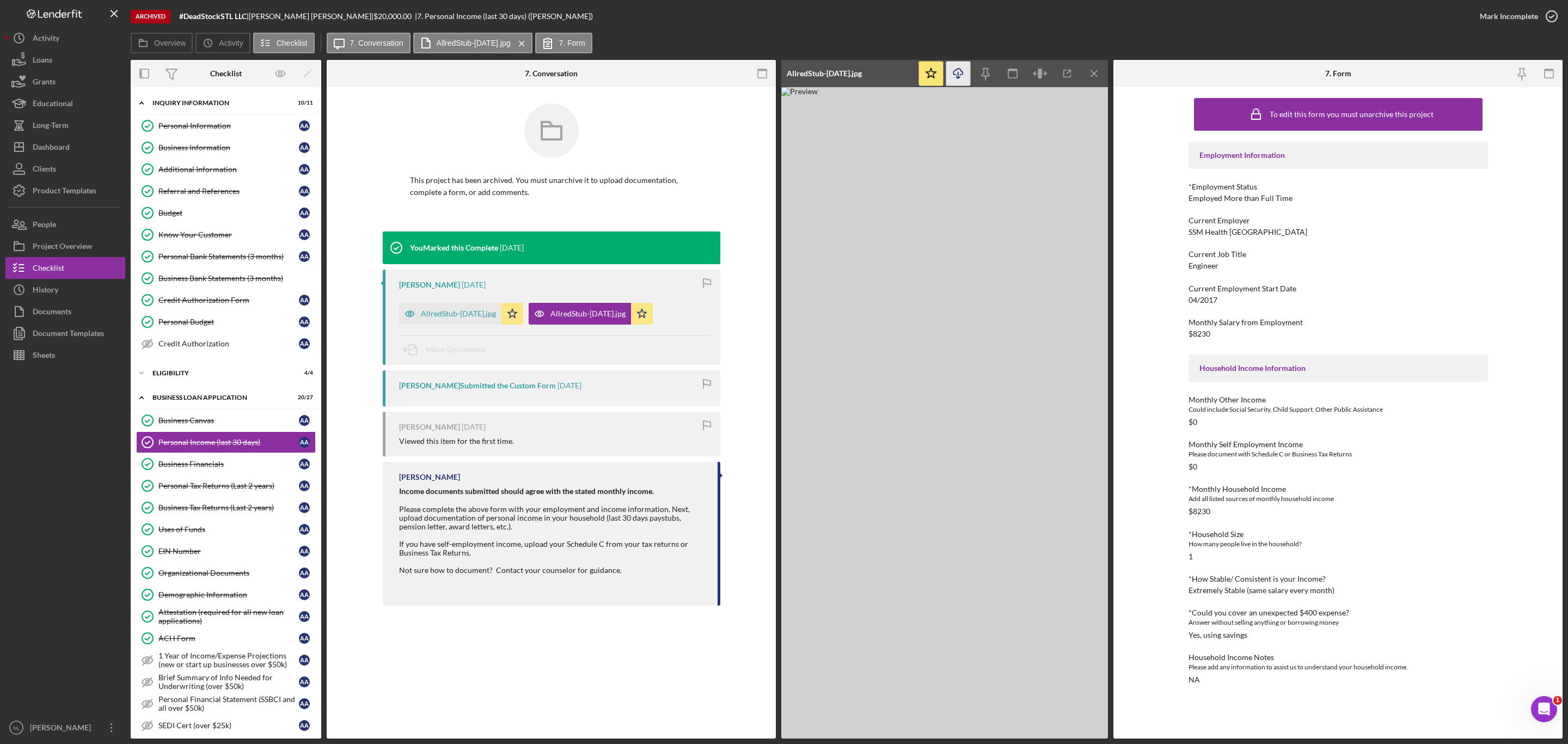
click at [964, 74] on icon "Icon/Download" at bounding box center [959, 74] width 24 height 24
click at [204, 267] on link "Personal Bank Statements (3 months) Personal Bank Statements (3 months) A A" at bounding box center [226, 256] width 180 height 22
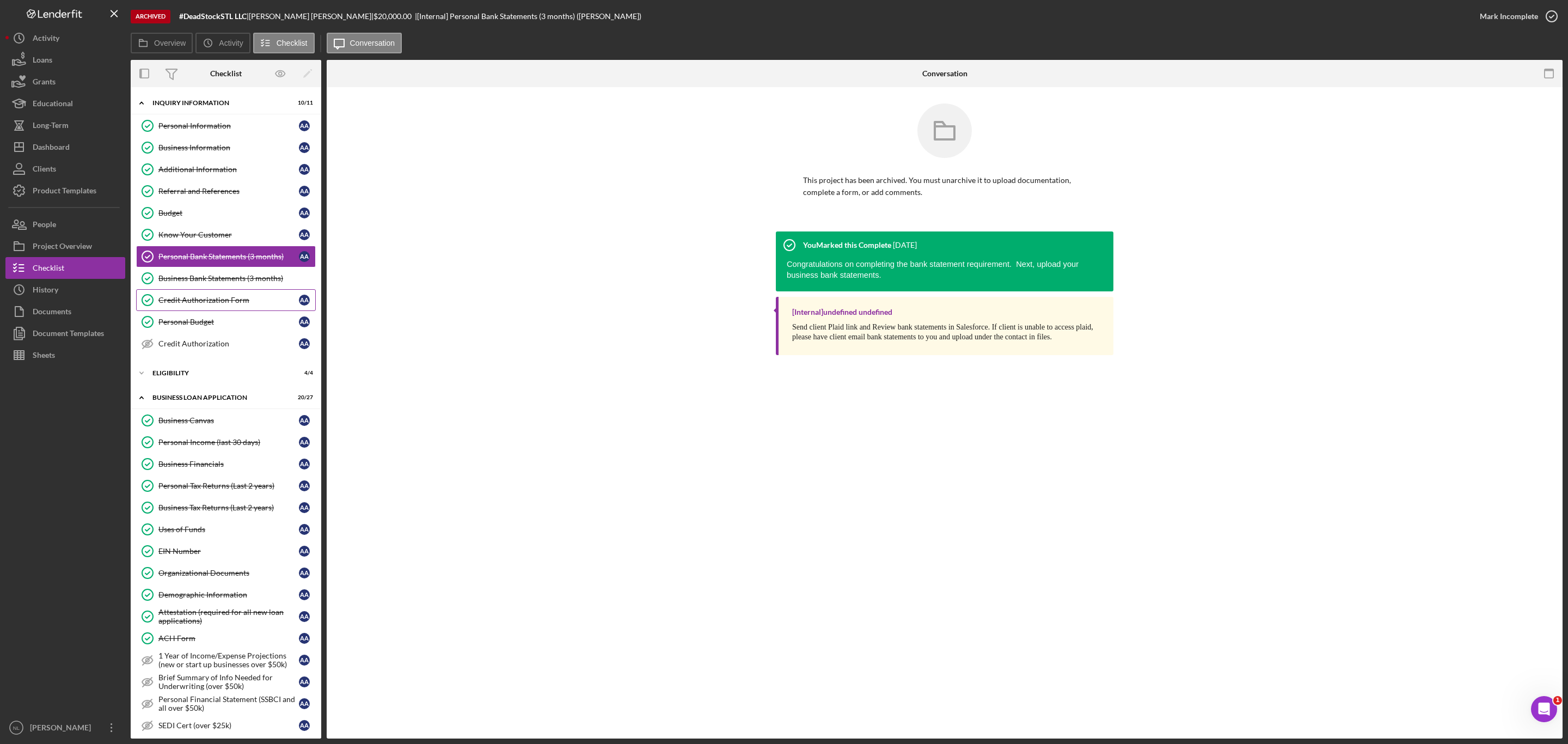
click at [219, 297] on link "Credit Authorization Form Credit Authorization Form A A" at bounding box center [226, 300] width 180 height 22
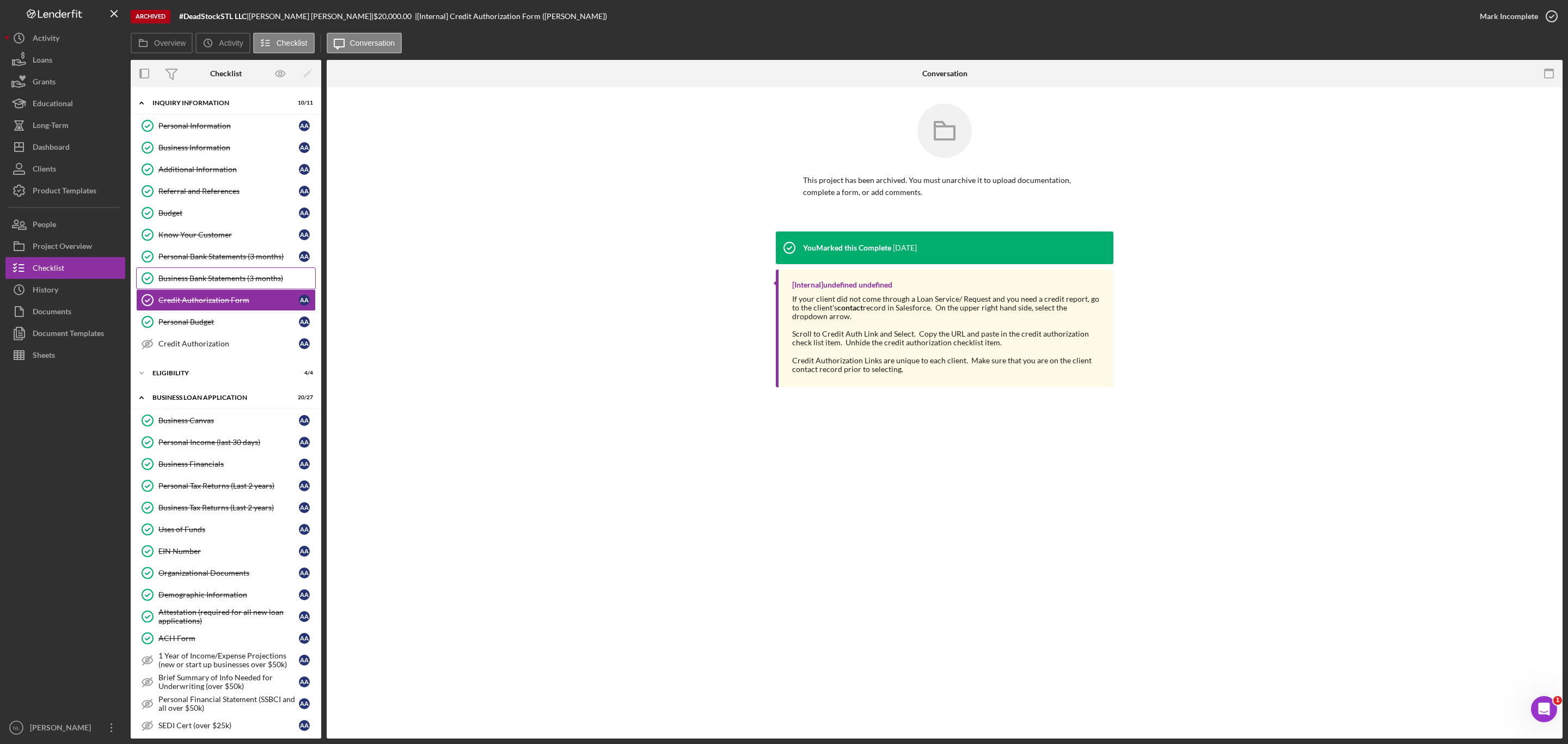
click at [211, 280] on div "Business Bank Statements (3 months)" at bounding box center [237, 278] width 157 height 9
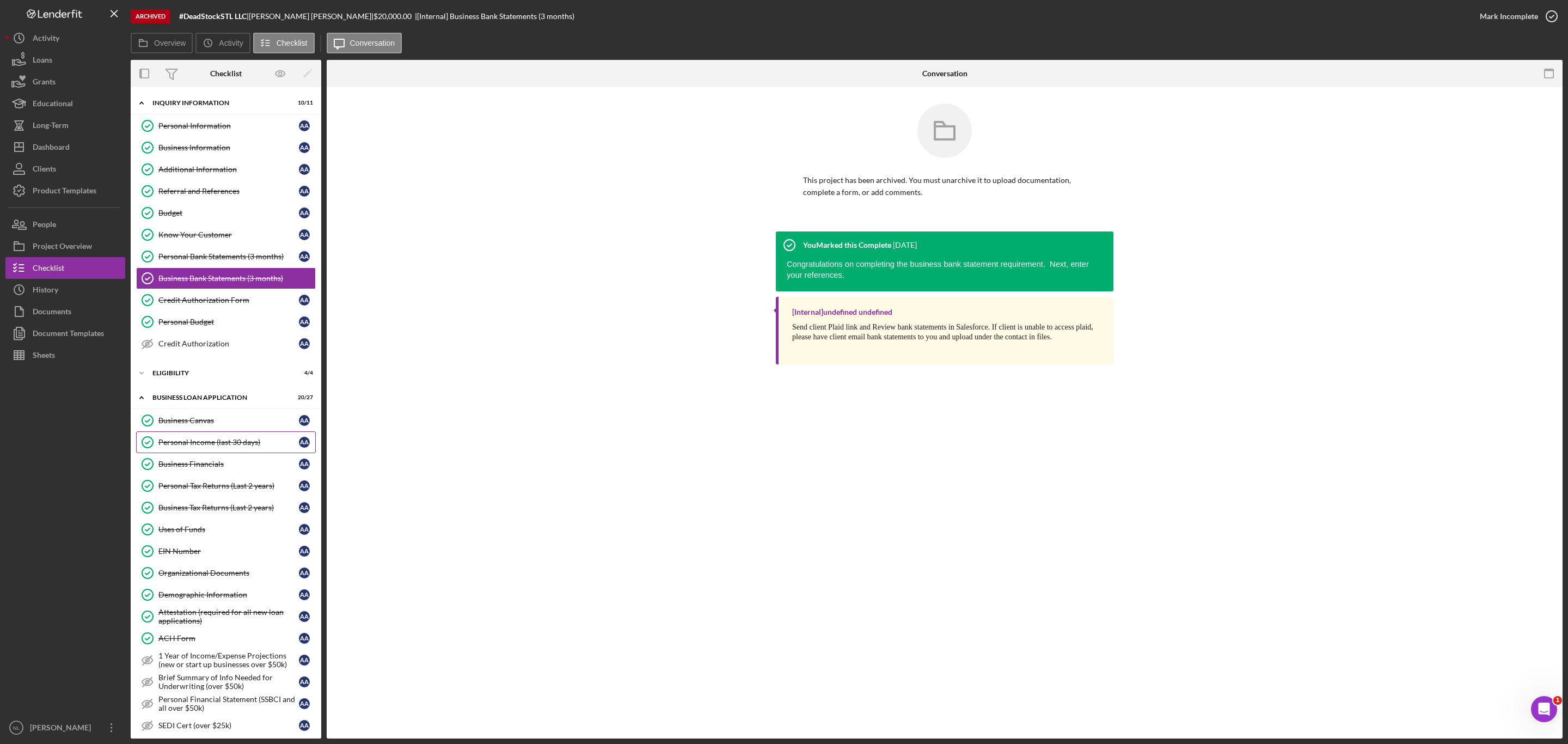
click at [226, 453] on link "Personal Income (last 30 days) Personal Income (last 30 days) A A" at bounding box center [226, 442] width 180 height 22
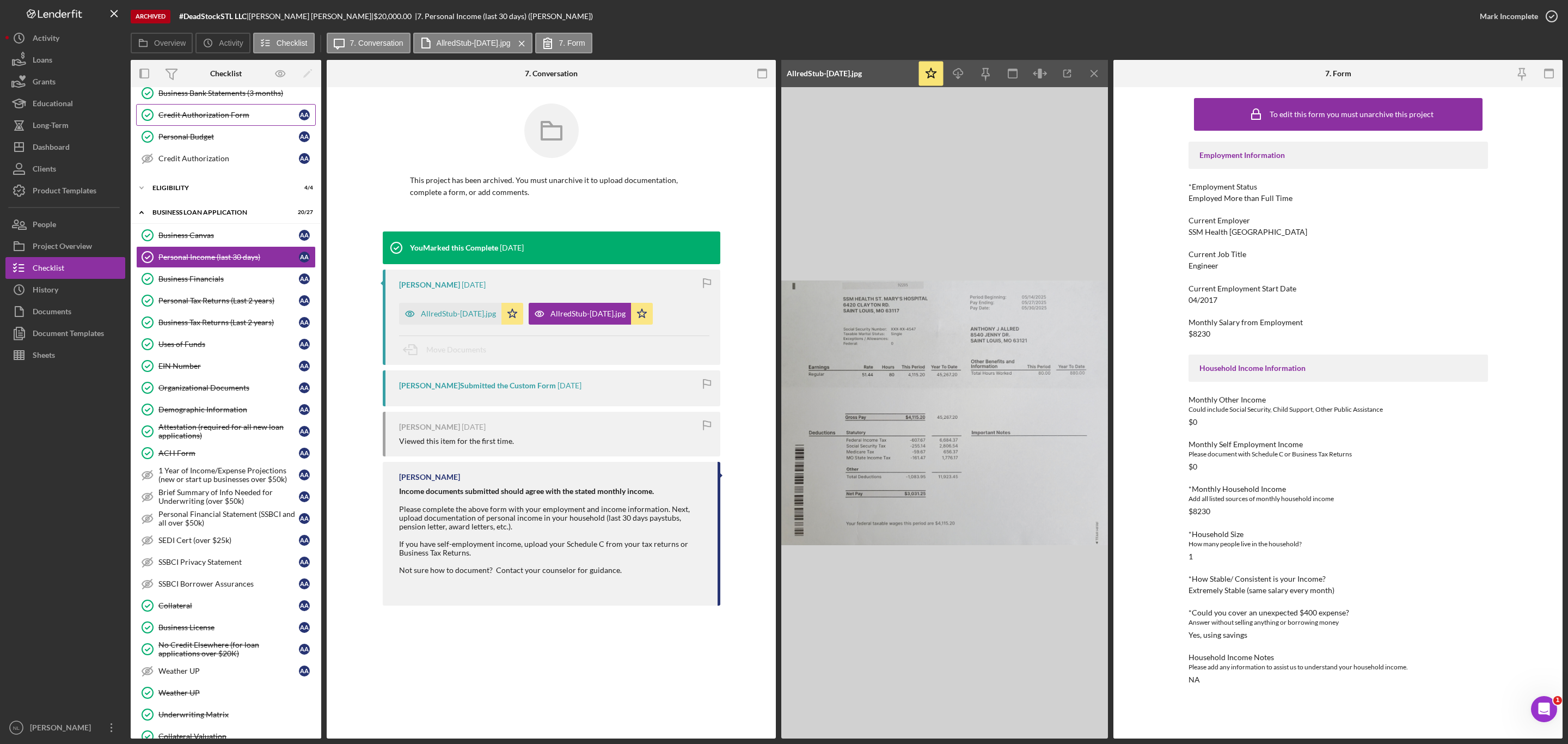
scroll to position [188, 0]
click at [208, 302] on div "Personal Tax Returns (Last 2 years)" at bounding box center [228, 297] width 141 height 9
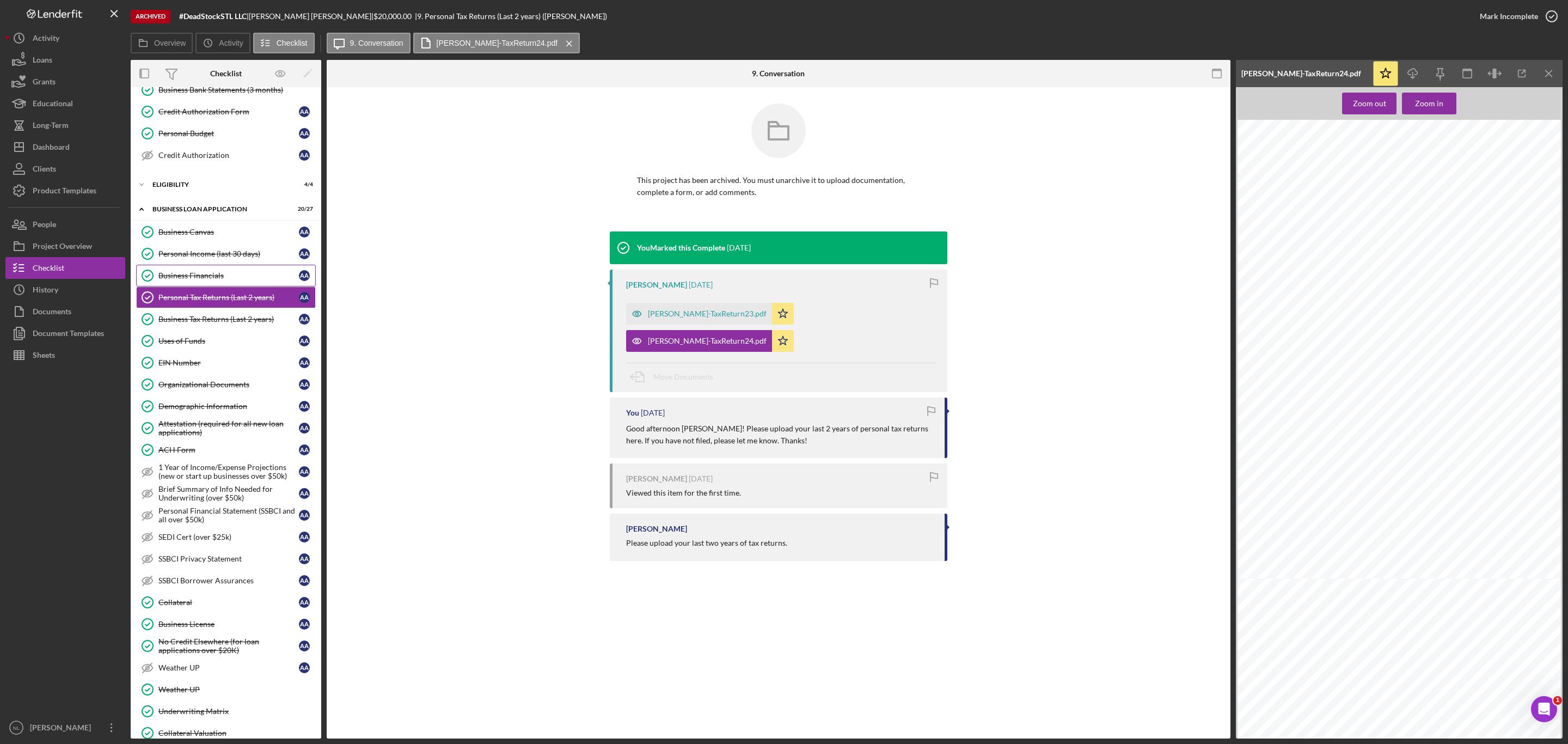
click at [206, 280] on div "Business Financials" at bounding box center [228, 275] width 141 height 9
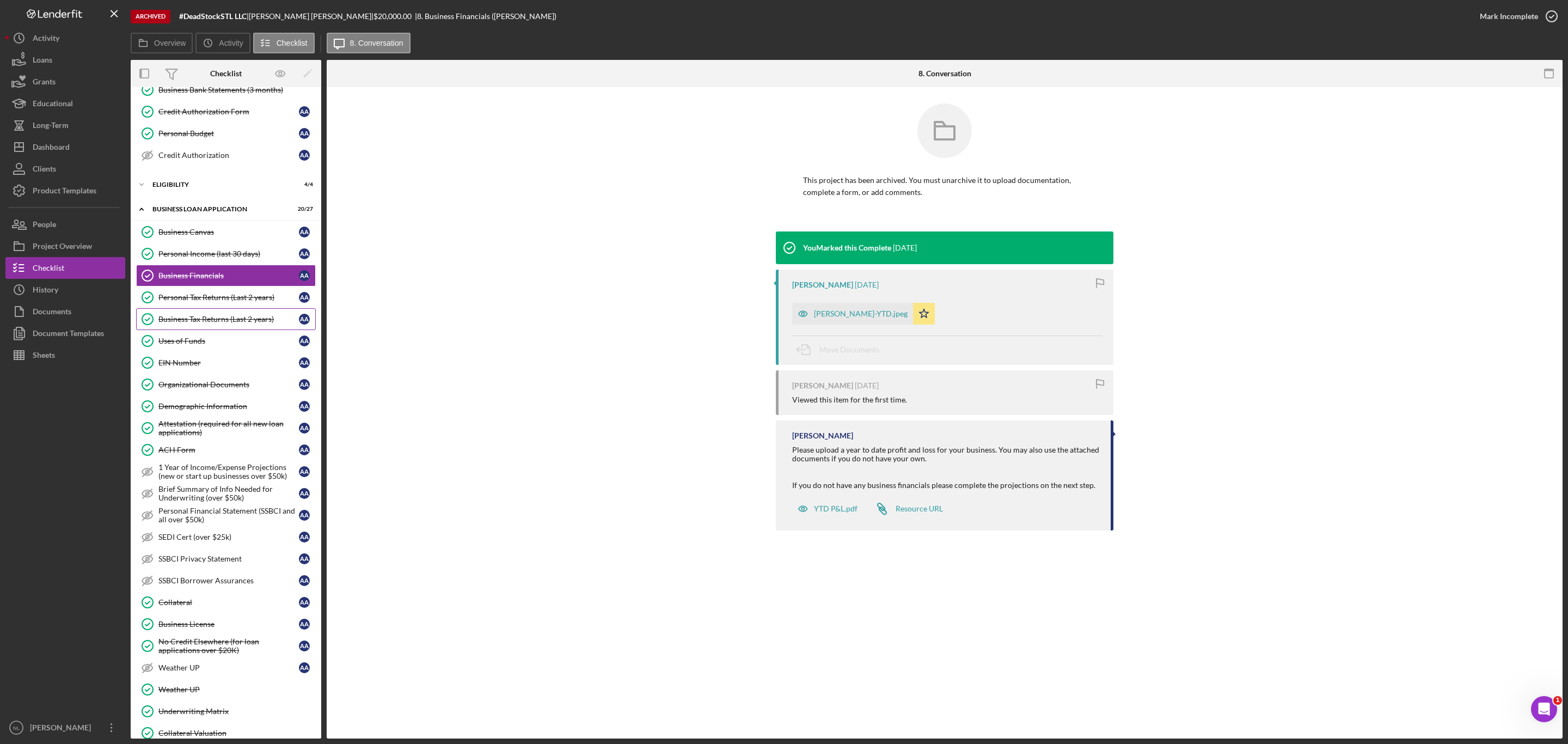
click at [209, 323] on div "Business Tax Returns (Last 2 years)" at bounding box center [228, 319] width 141 height 9
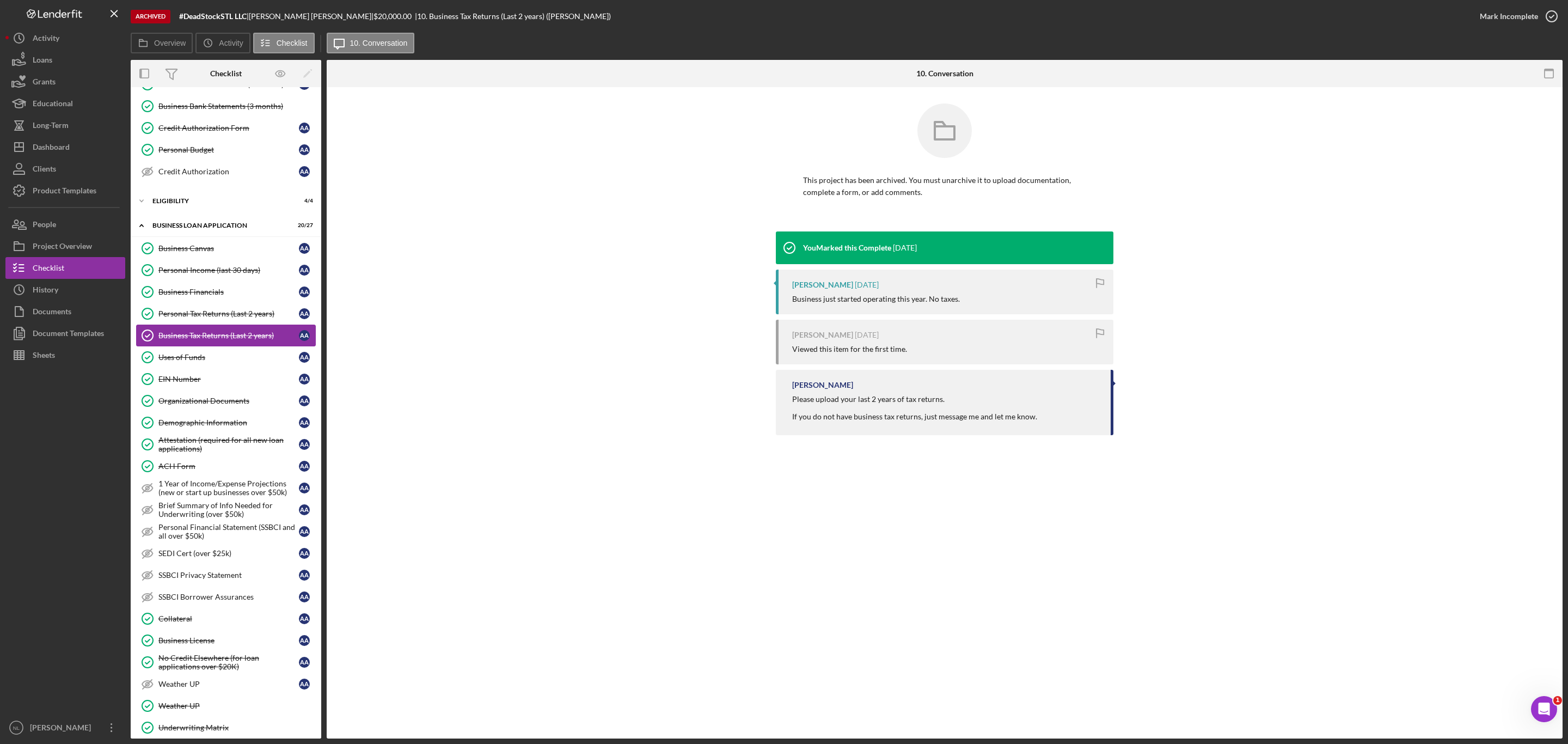
scroll to position [2, 0]
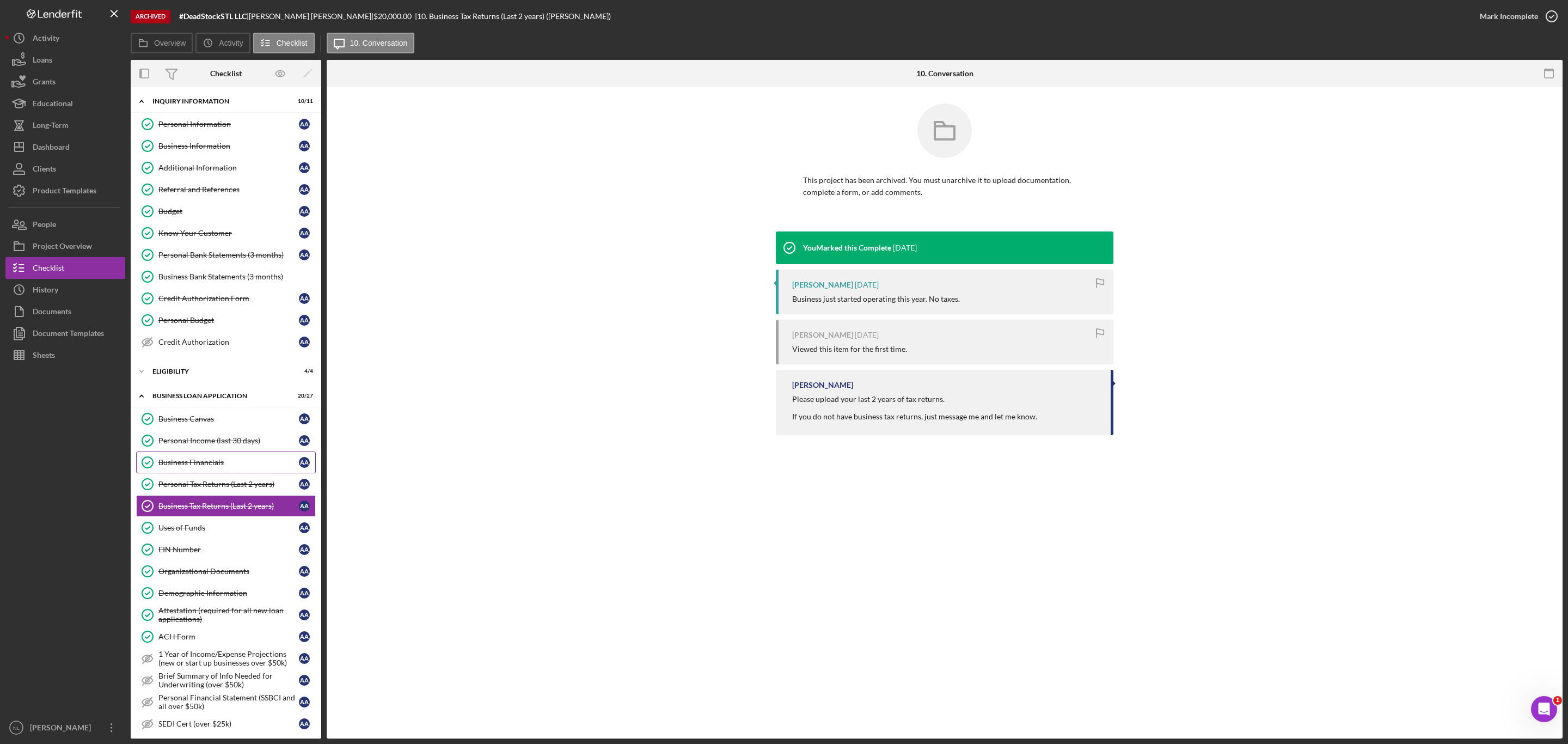
click at [220, 458] on link "Business Financials Business Financials A A" at bounding box center [226, 462] width 180 height 22
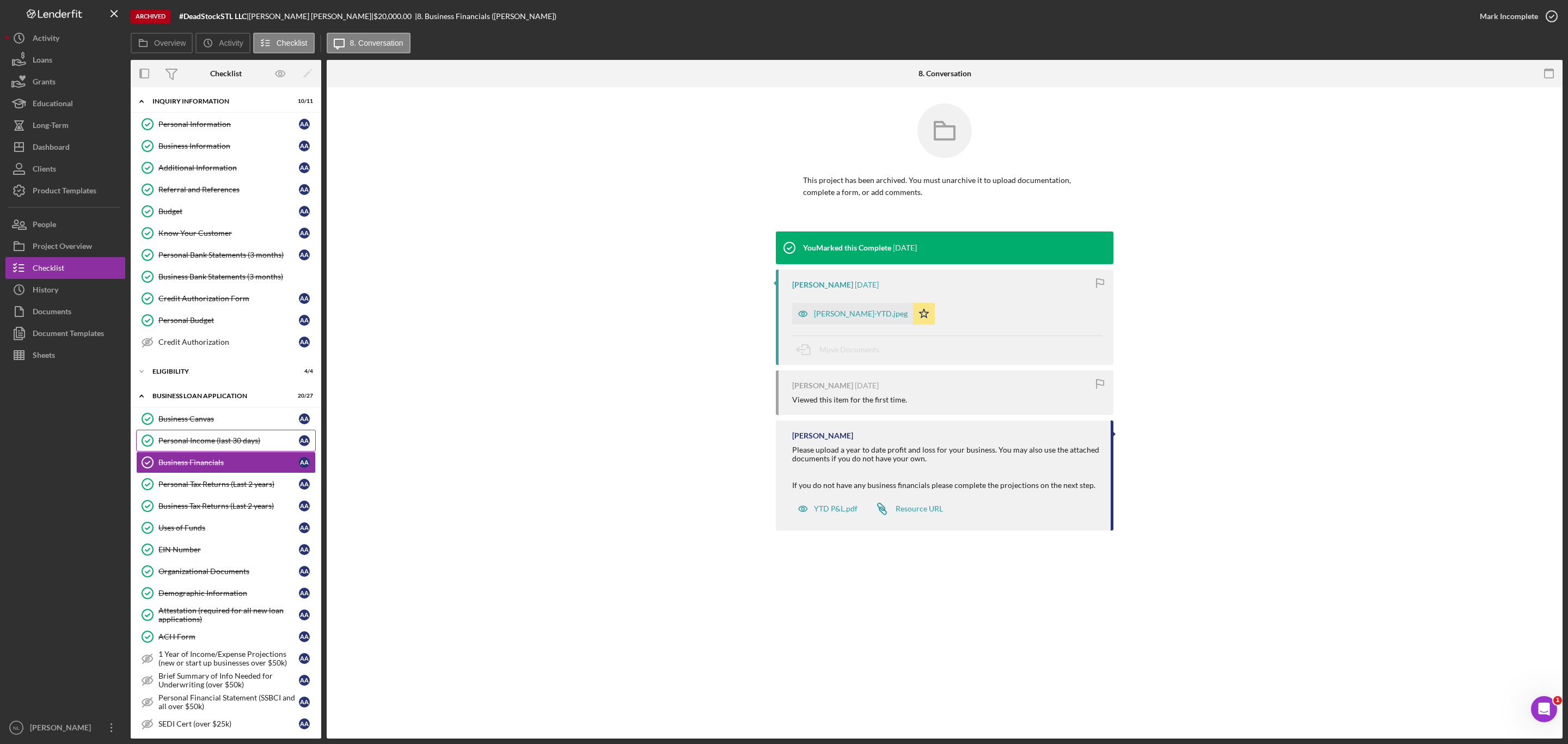
click at [221, 451] on link "Personal Income (last 30 days) Personal Income (last 30 days) A A" at bounding box center [226, 441] width 180 height 22
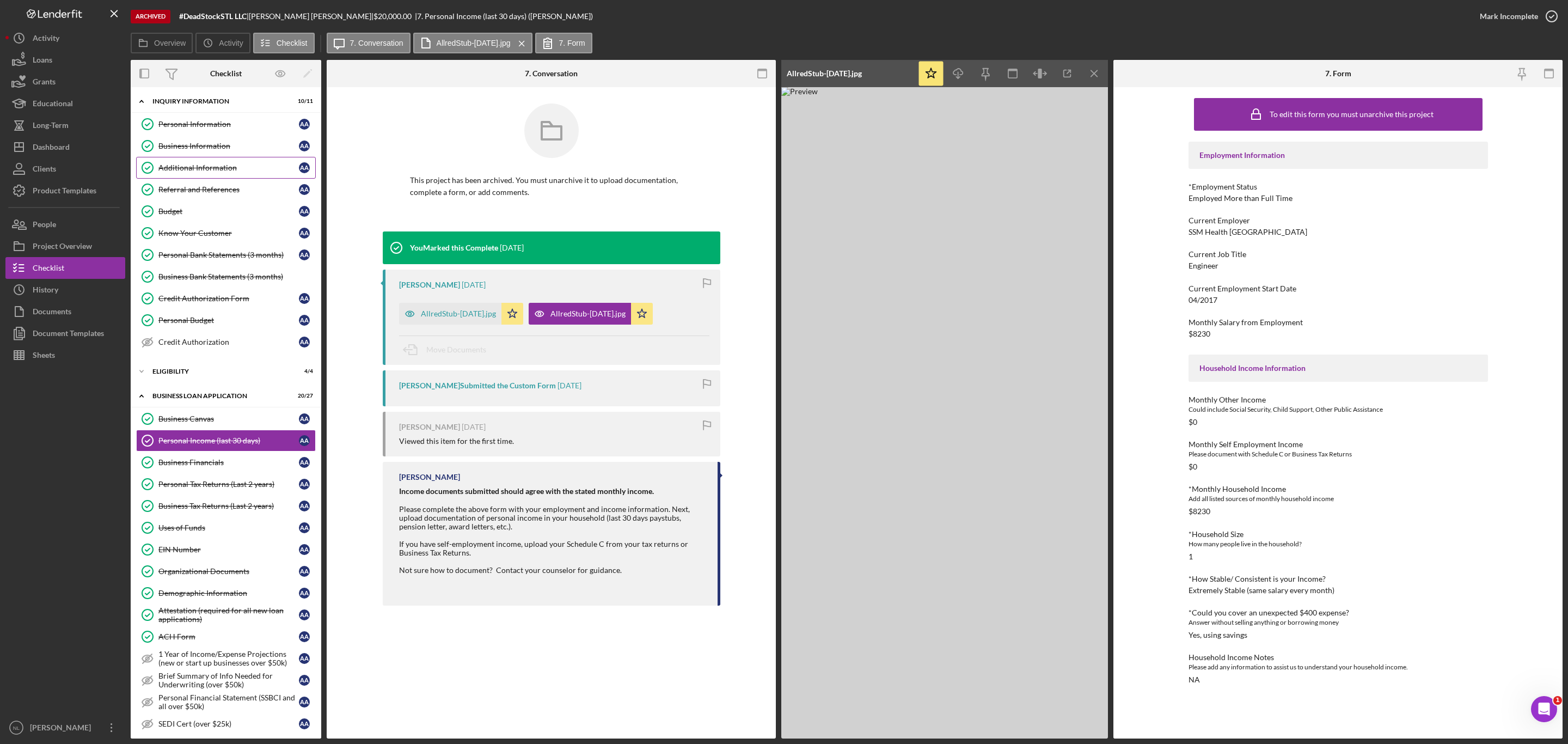
click at [191, 158] on link "Additional Information Additional Information A A" at bounding box center [226, 168] width 180 height 22
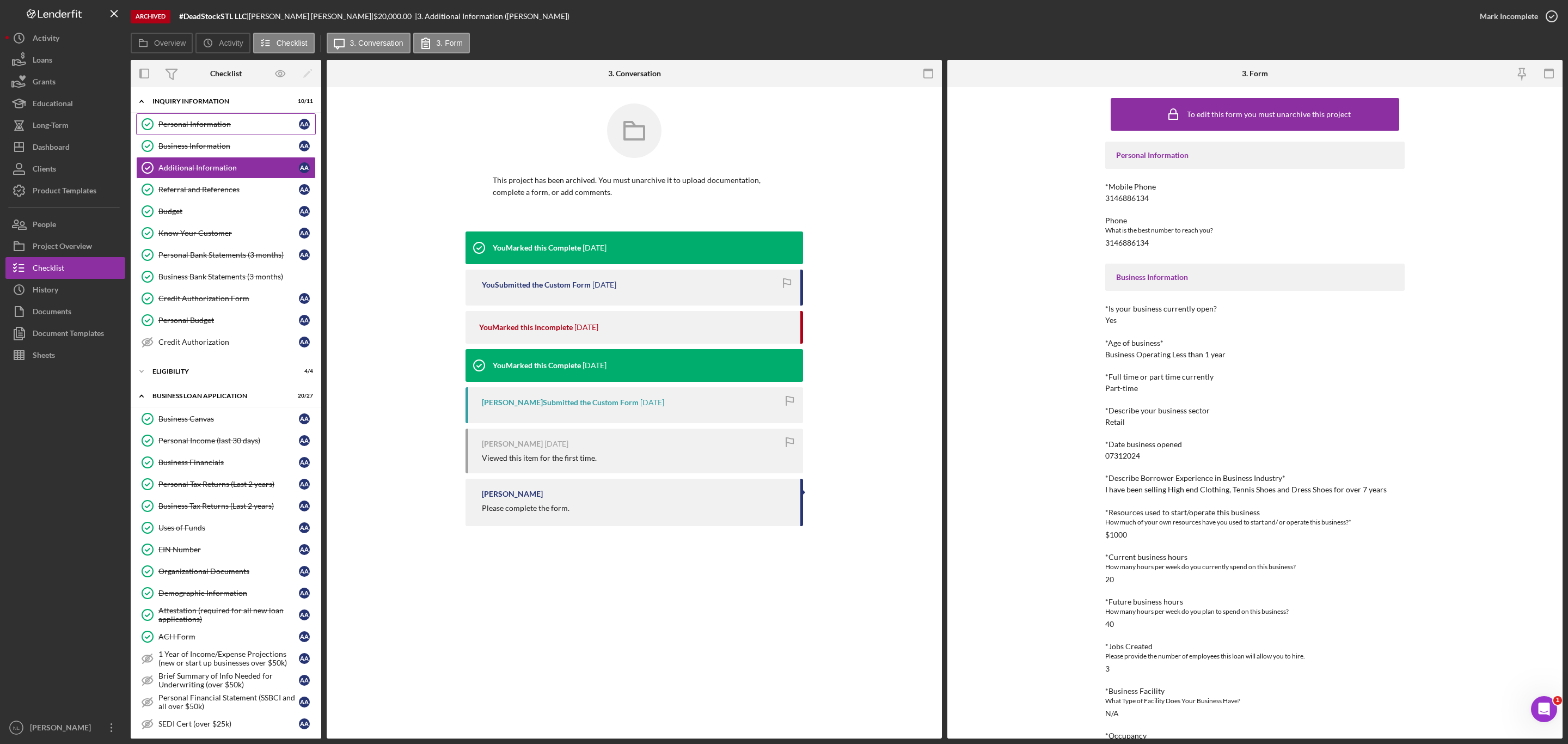
click at [204, 113] on link "Personal Information Personal Information A A" at bounding box center [226, 124] width 180 height 22
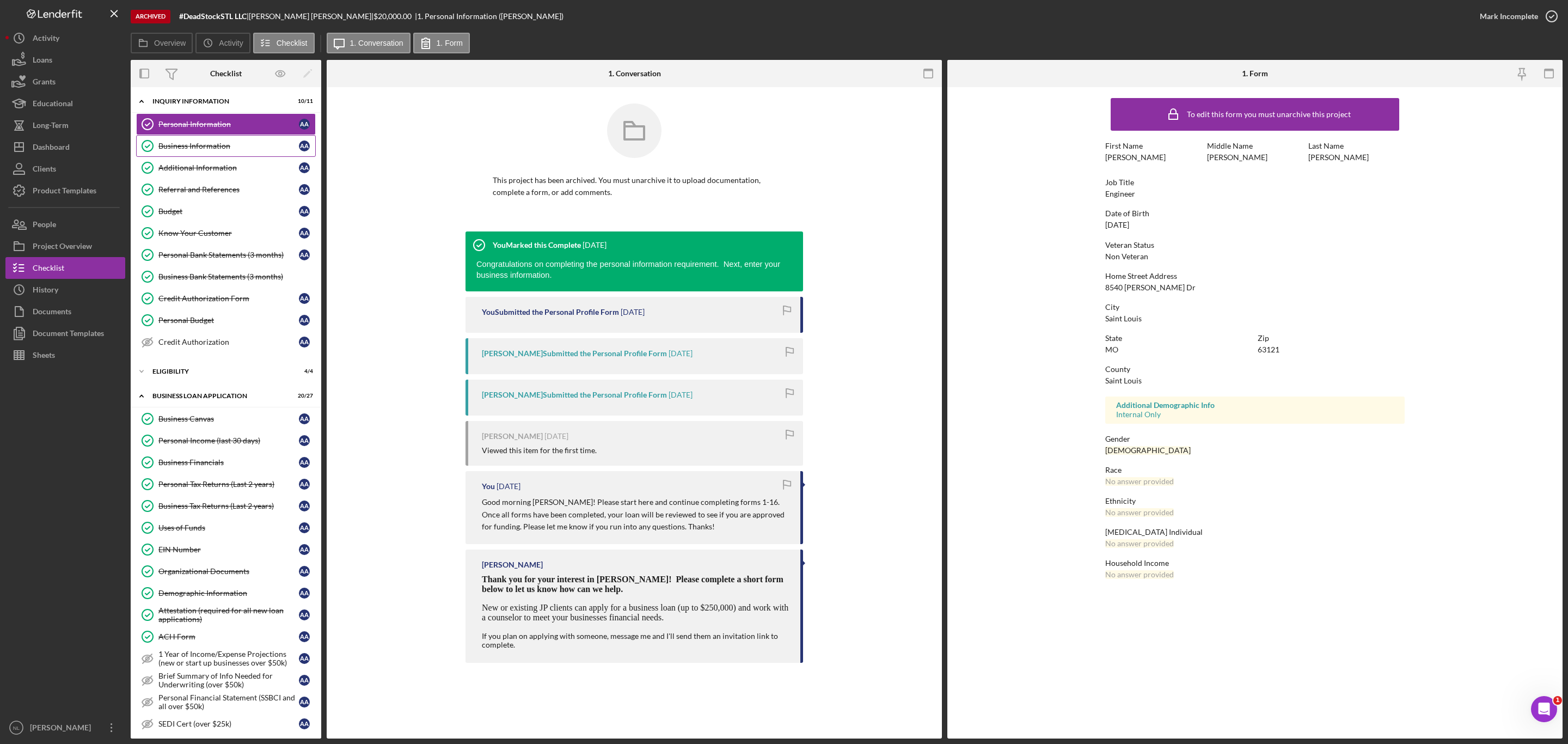
click at [219, 139] on link "Business Information Business Information A A" at bounding box center [226, 146] width 180 height 22
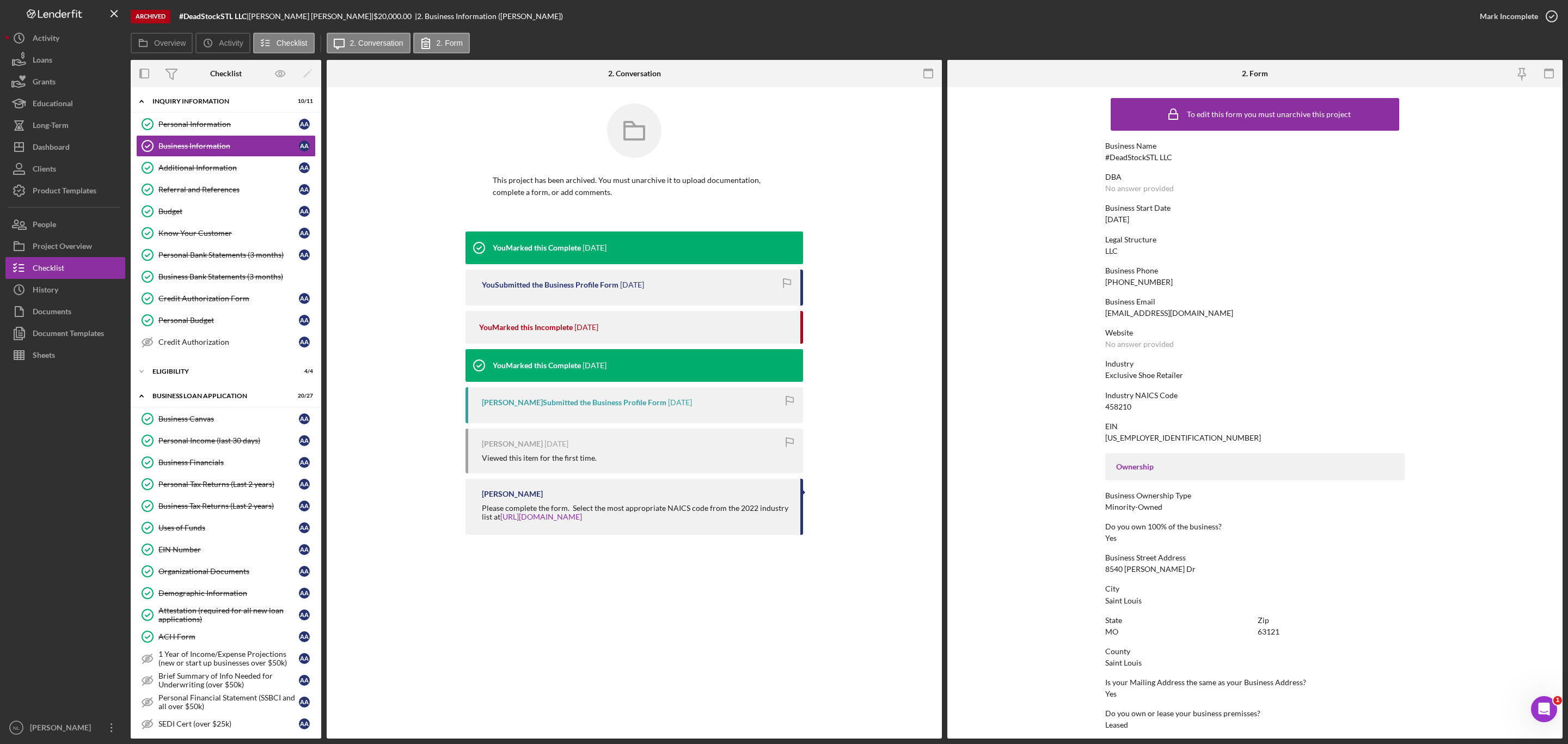
scroll to position [169, 0]
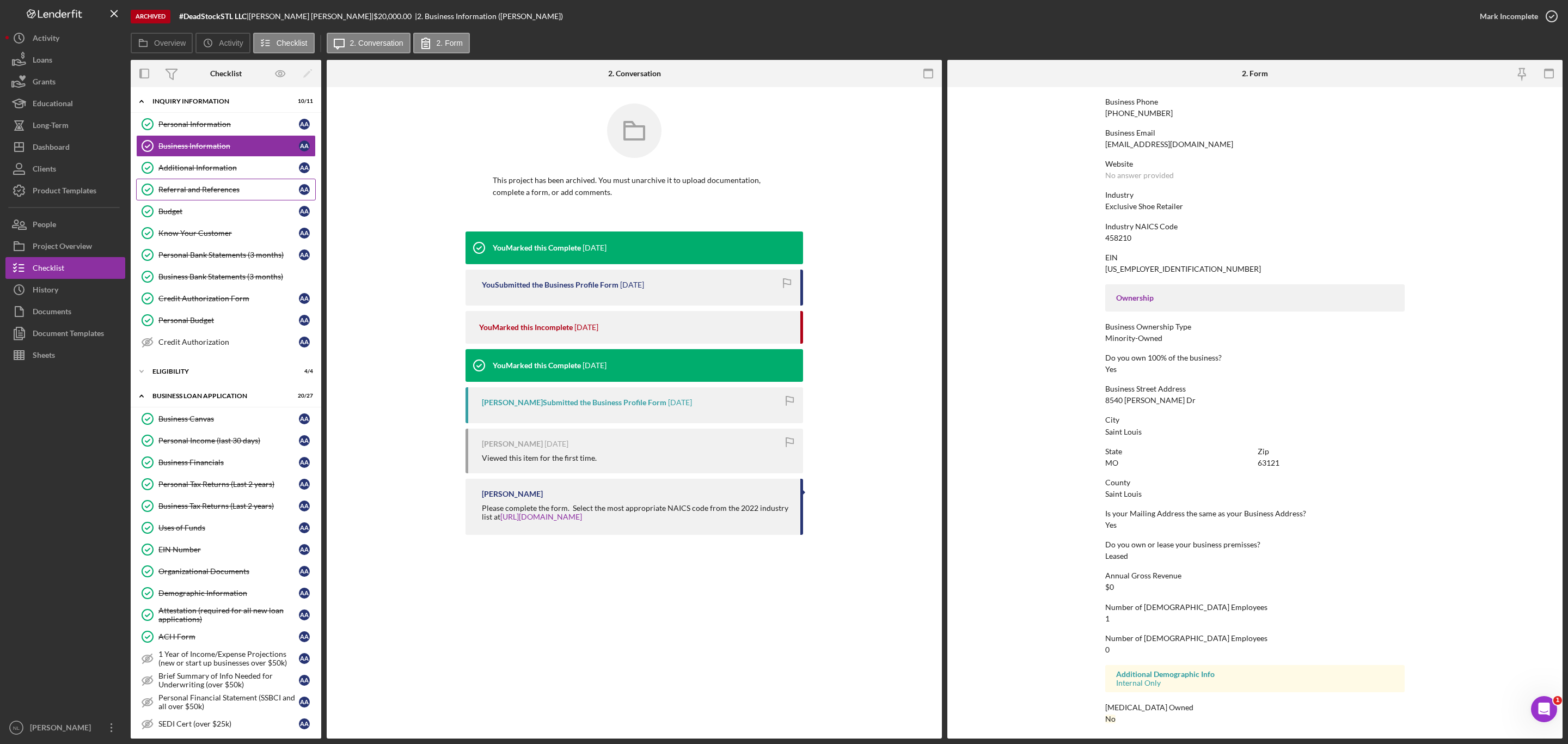
click at [177, 189] on div "Referral and References" at bounding box center [228, 189] width 141 height 9
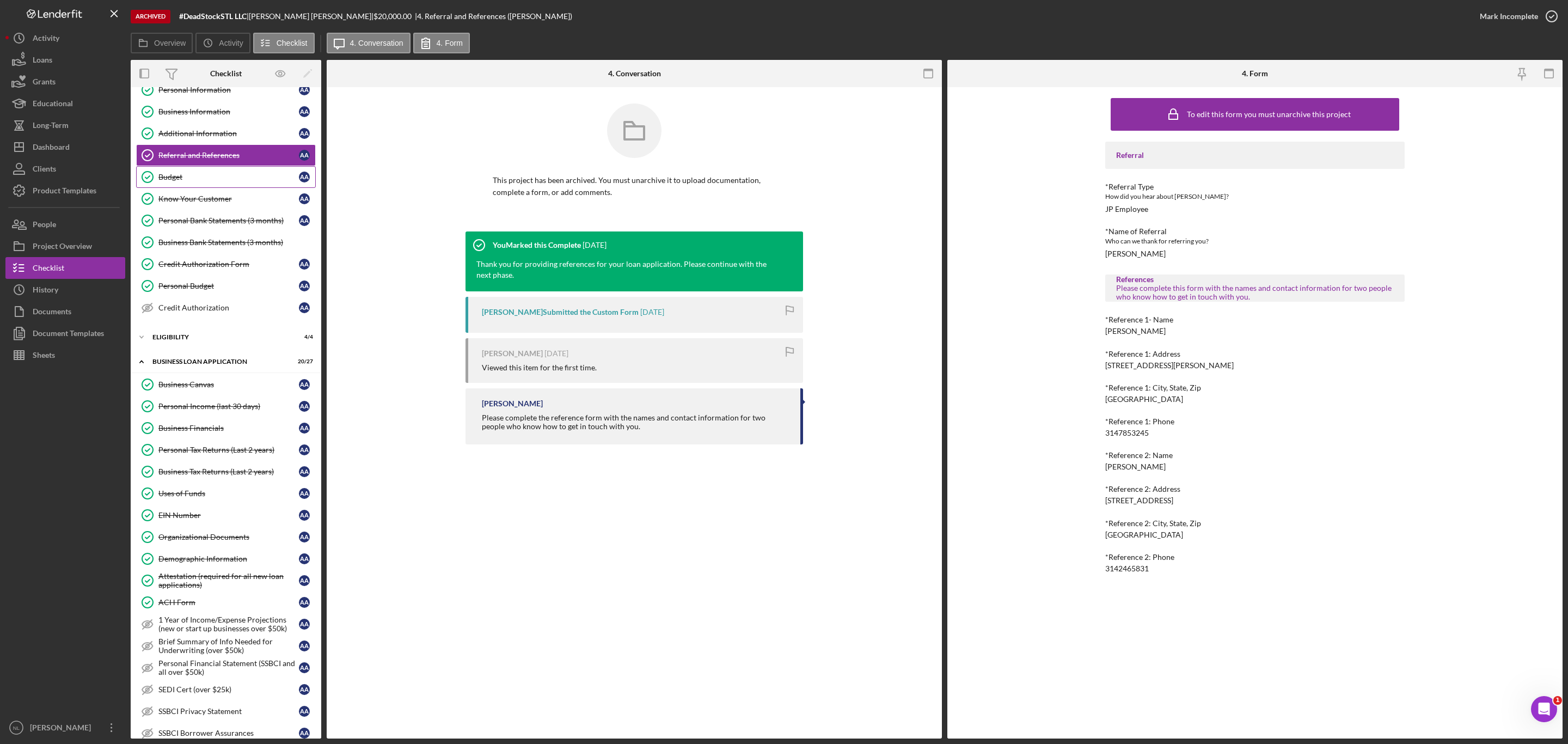
scroll to position [23, 0]
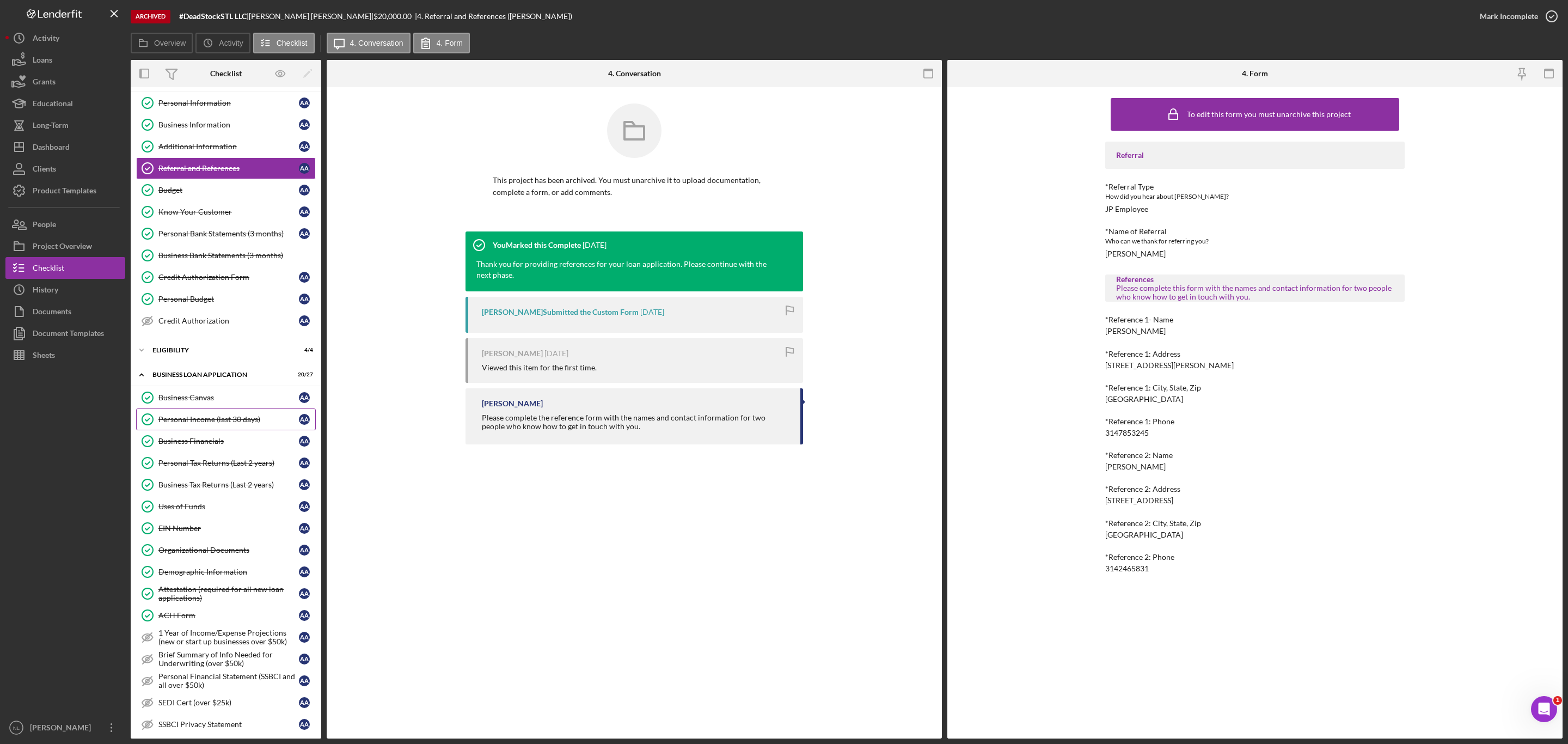
click at [204, 430] on link "Personal Income (last 30 days) Personal Income (last 30 days) A A" at bounding box center [226, 419] width 180 height 22
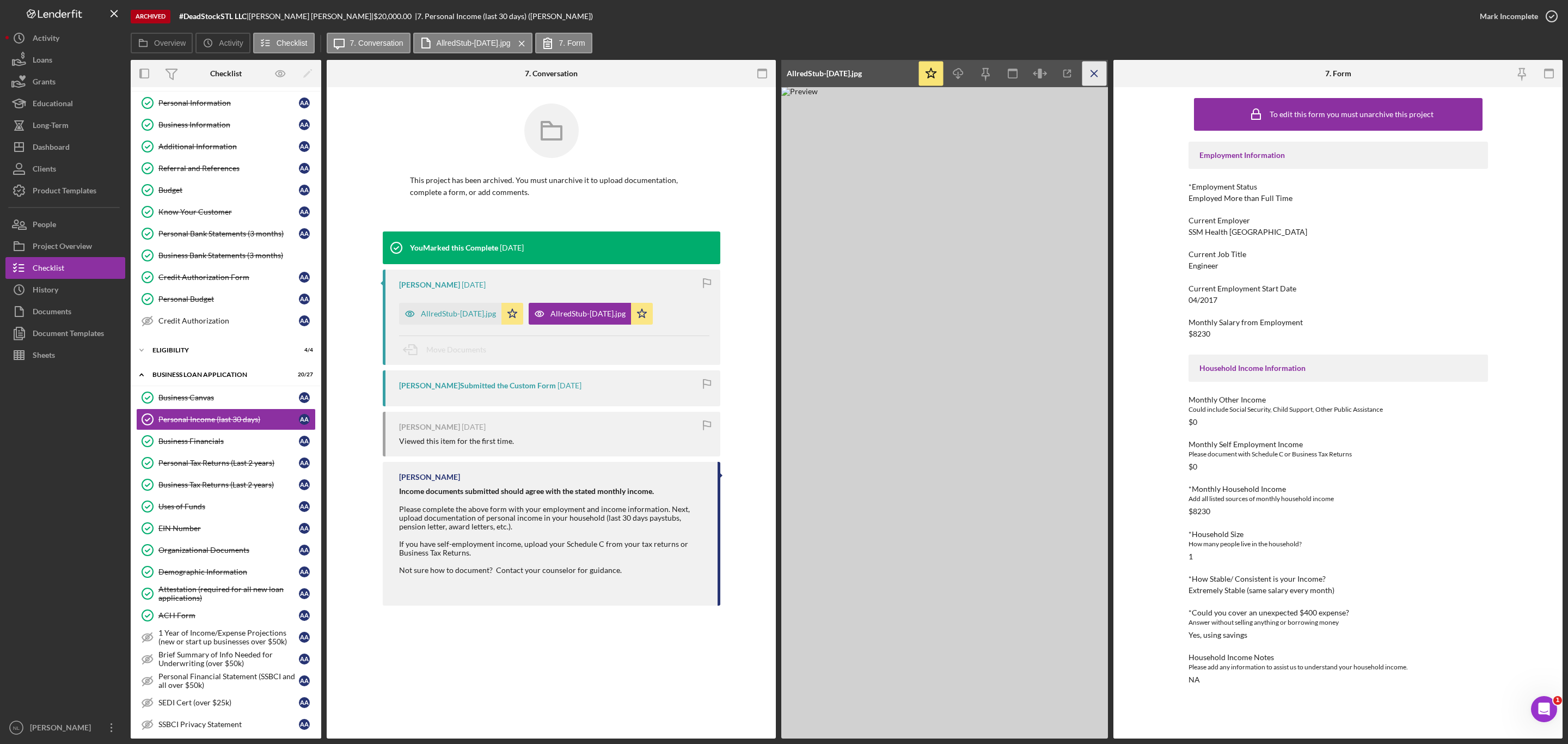
click at [1088, 80] on icon "Icon/Menu Close" at bounding box center [1094, 74] width 24 height 24
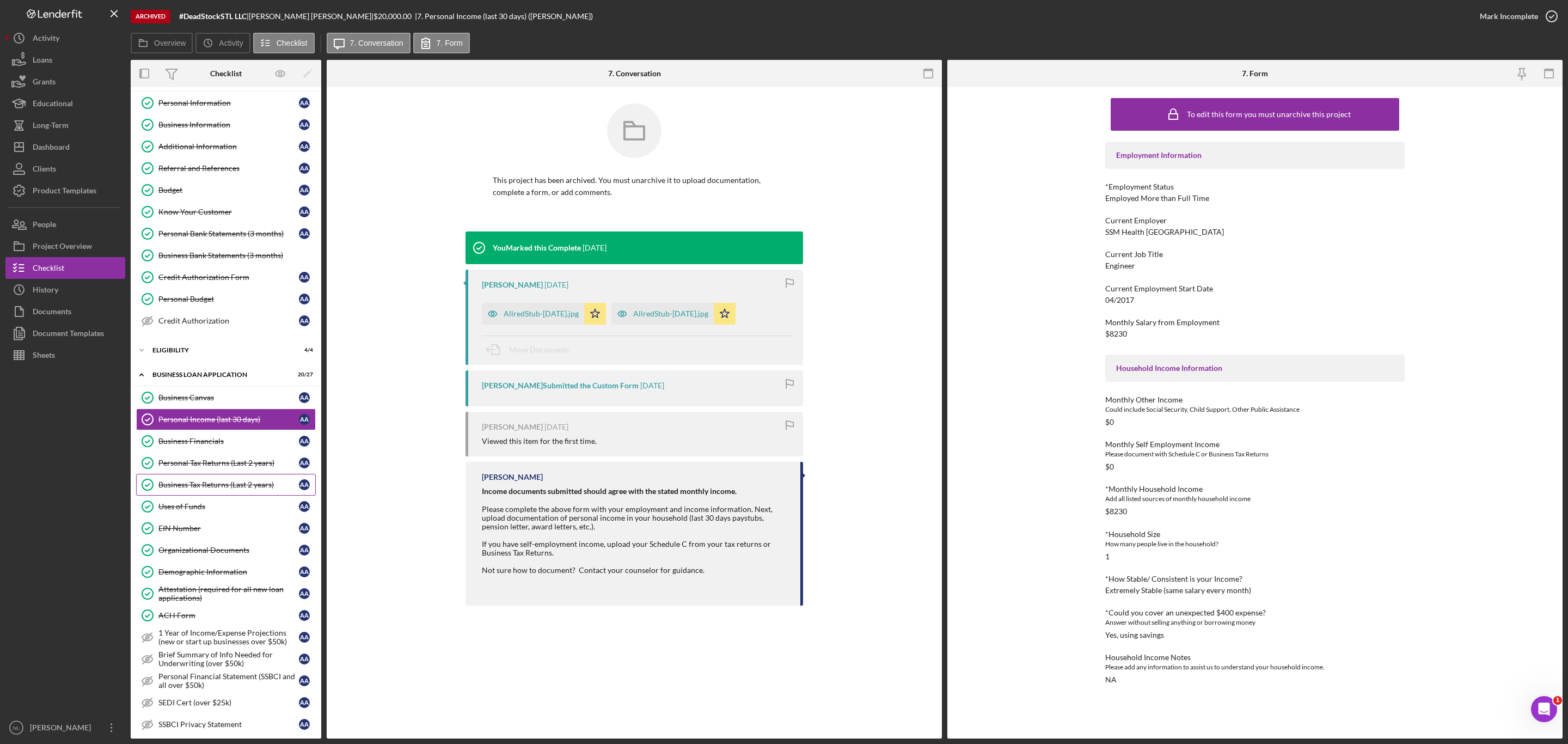
click at [170, 489] on div "Business Tax Returns (Last 2 years)" at bounding box center [228, 485] width 141 height 9
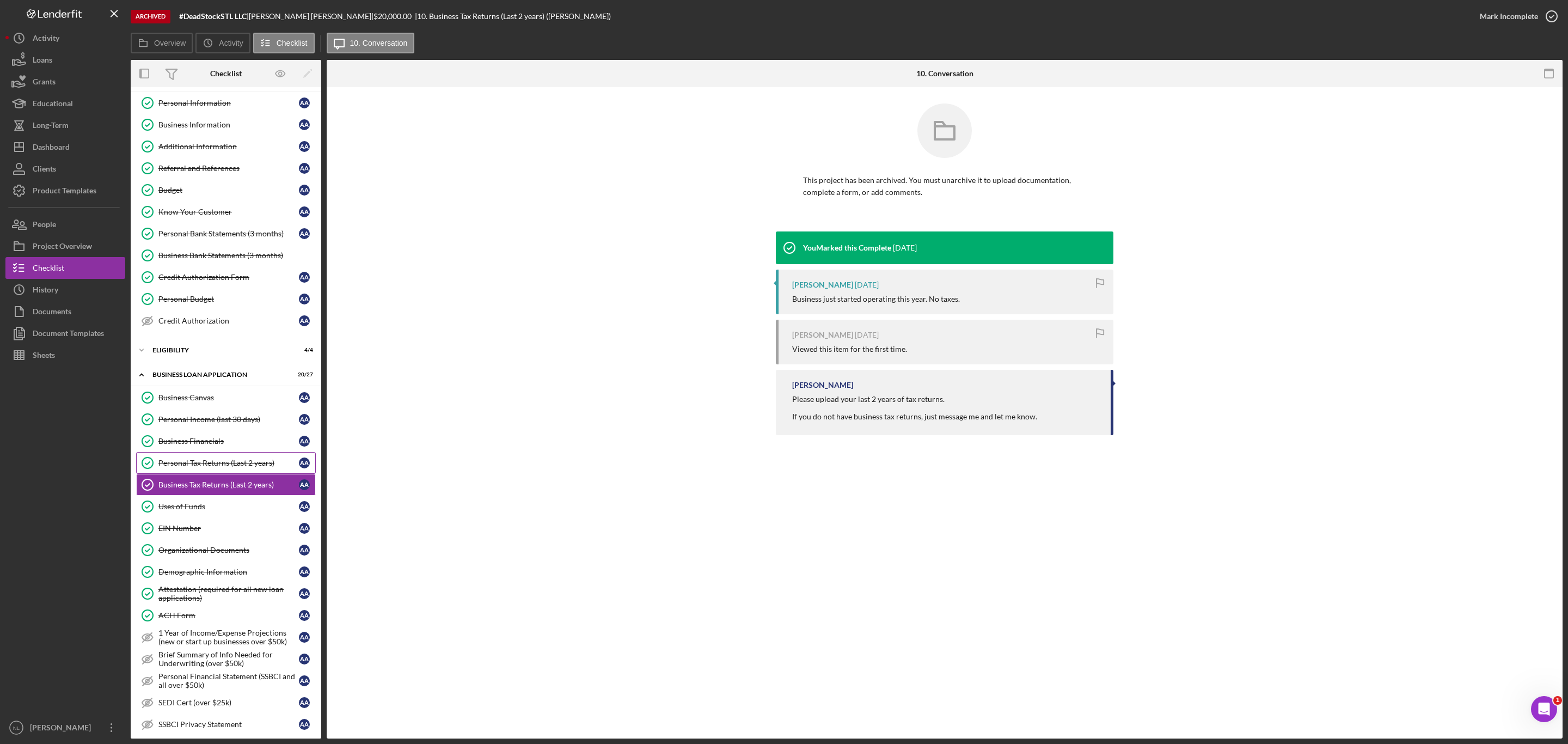
click at [178, 463] on link "Personal Tax Returns (Last 2 years) Personal Tax Returns (Last 2 years) A A" at bounding box center [226, 463] width 180 height 22
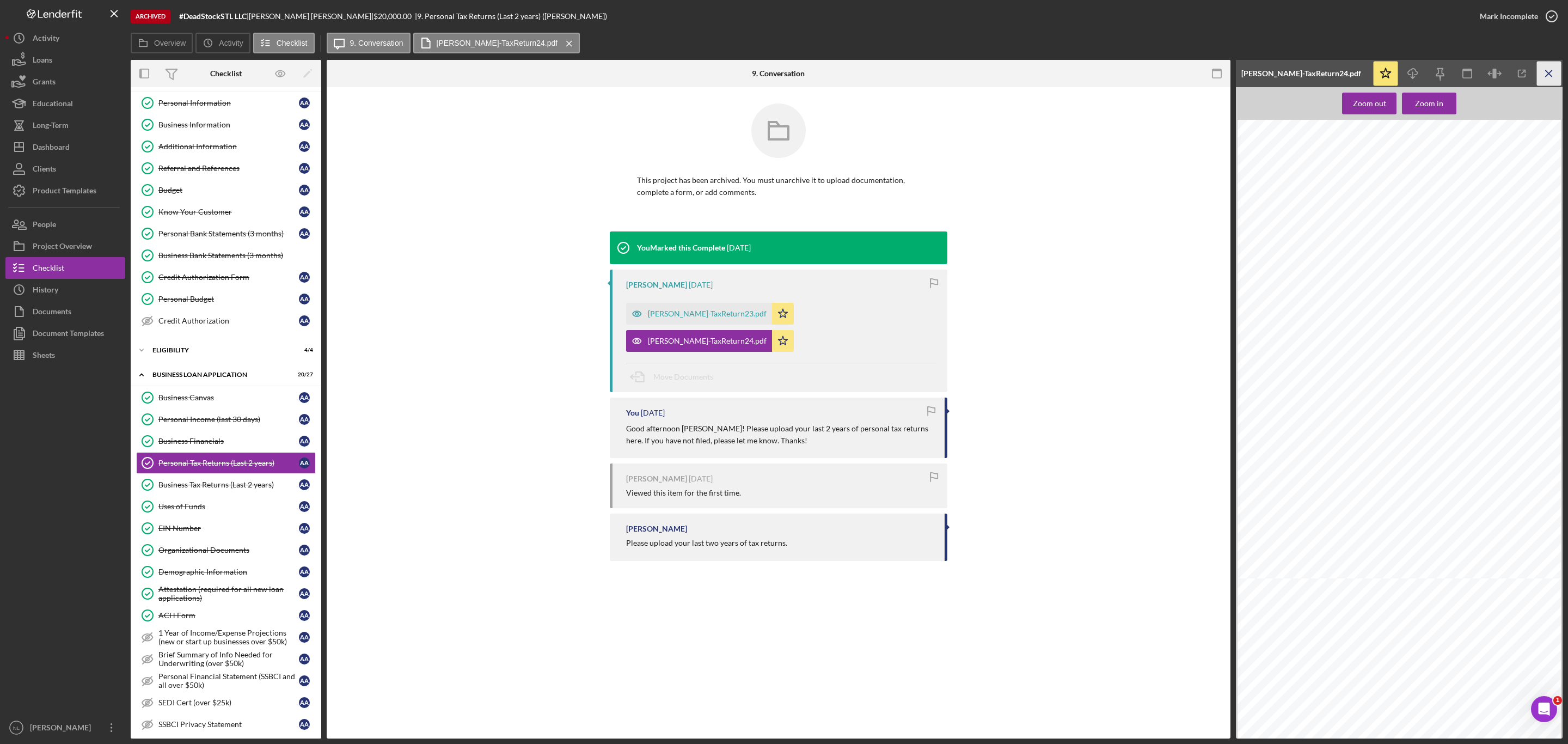
click at [1549, 72] on icon "Icon/Menu Close" at bounding box center [1549, 74] width 24 height 24
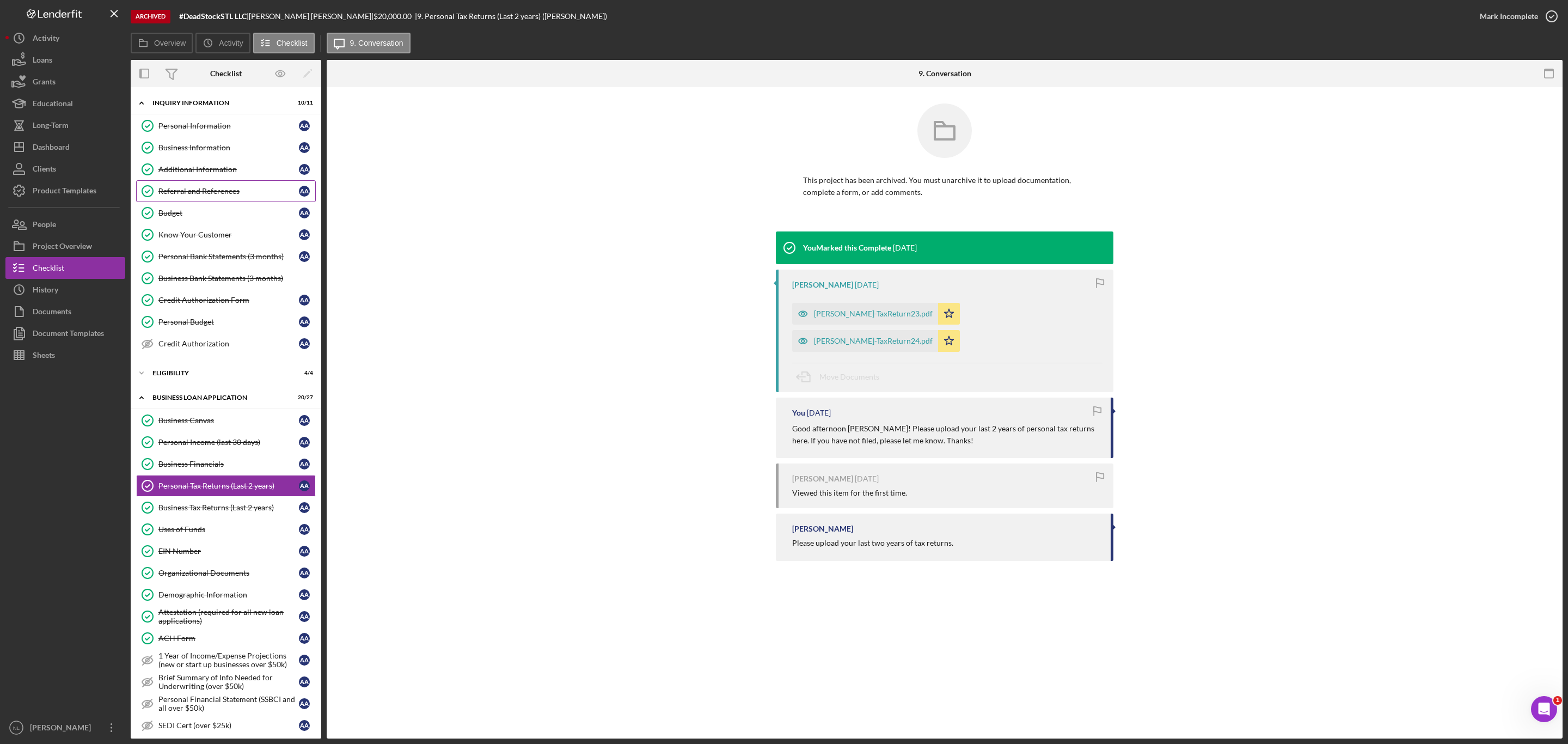
click at [195, 194] on div "Referral and References" at bounding box center [228, 191] width 141 height 9
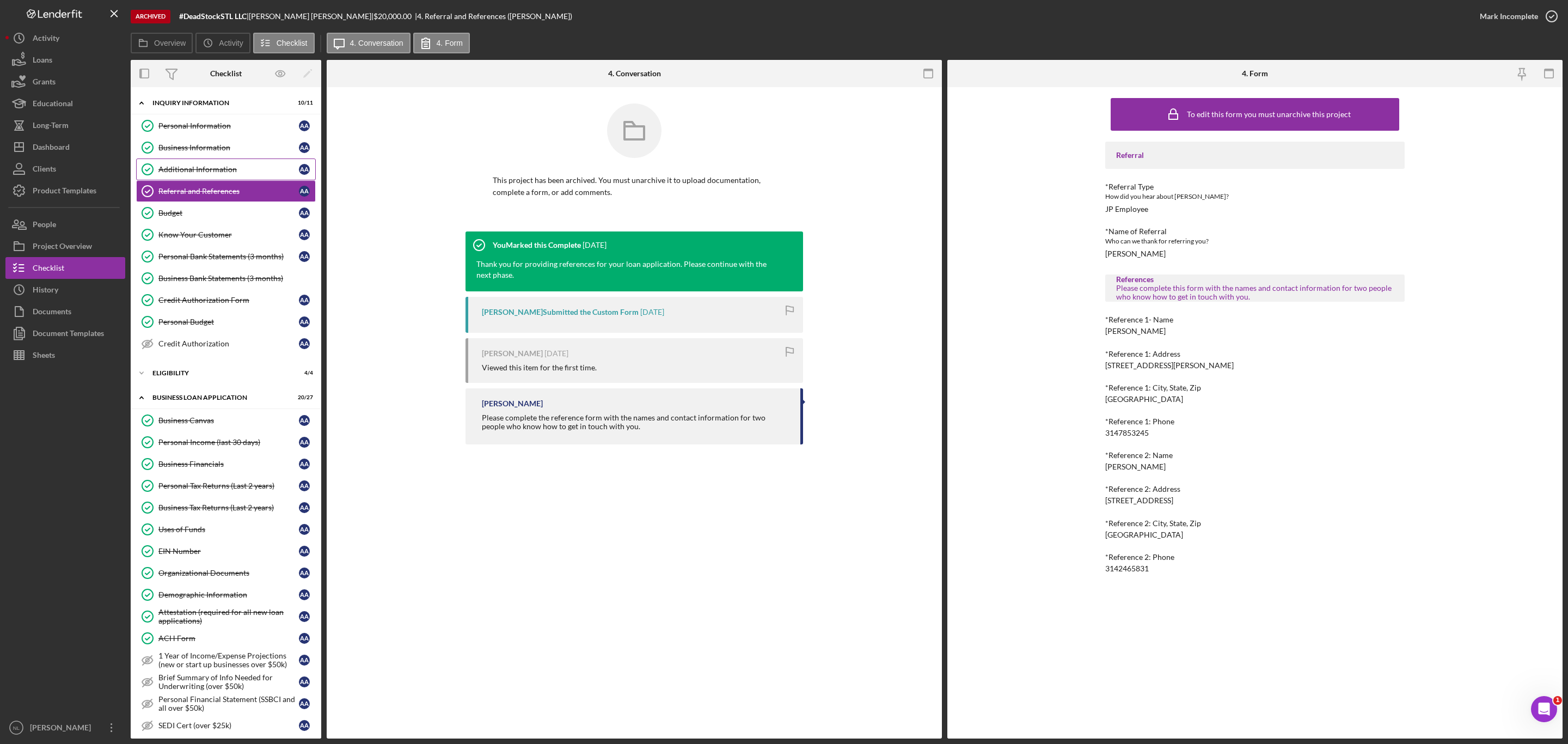
click at [192, 166] on div "Additional Information" at bounding box center [228, 169] width 141 height 9
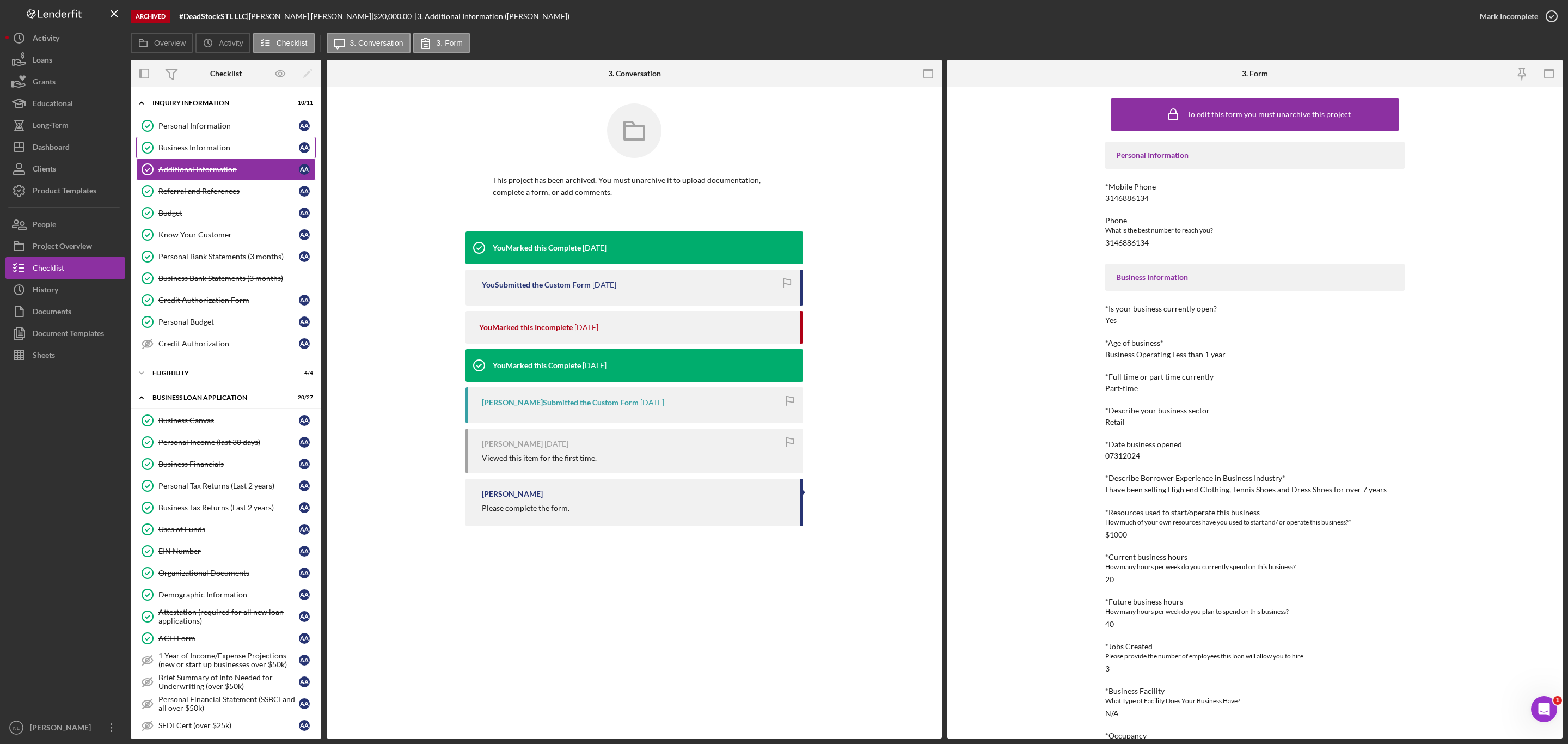
click at [188, 144] on div "Business Information" at bounding box center [228, 147] width 141 height 9
